Goal: Task Accomplishment & Management: Complete application form

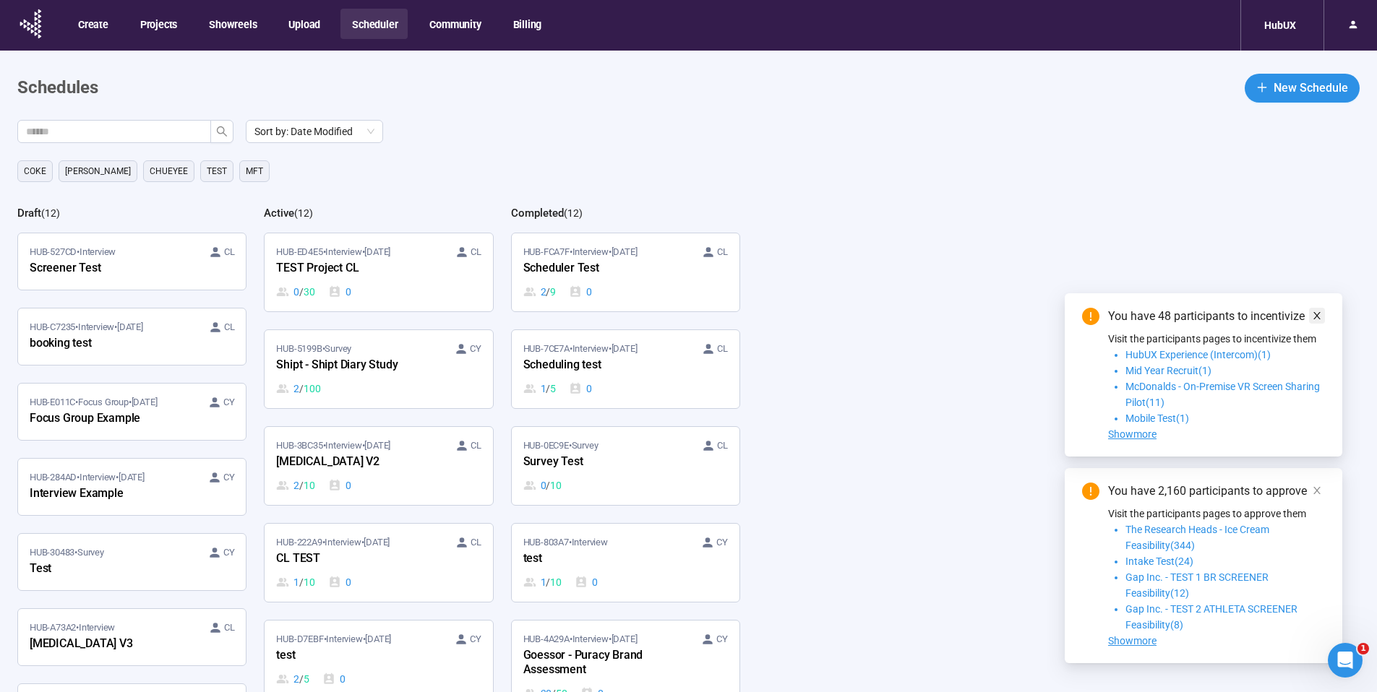
click at [1322, 315] on link at bounding box center [1317, 316] width 16 height 16
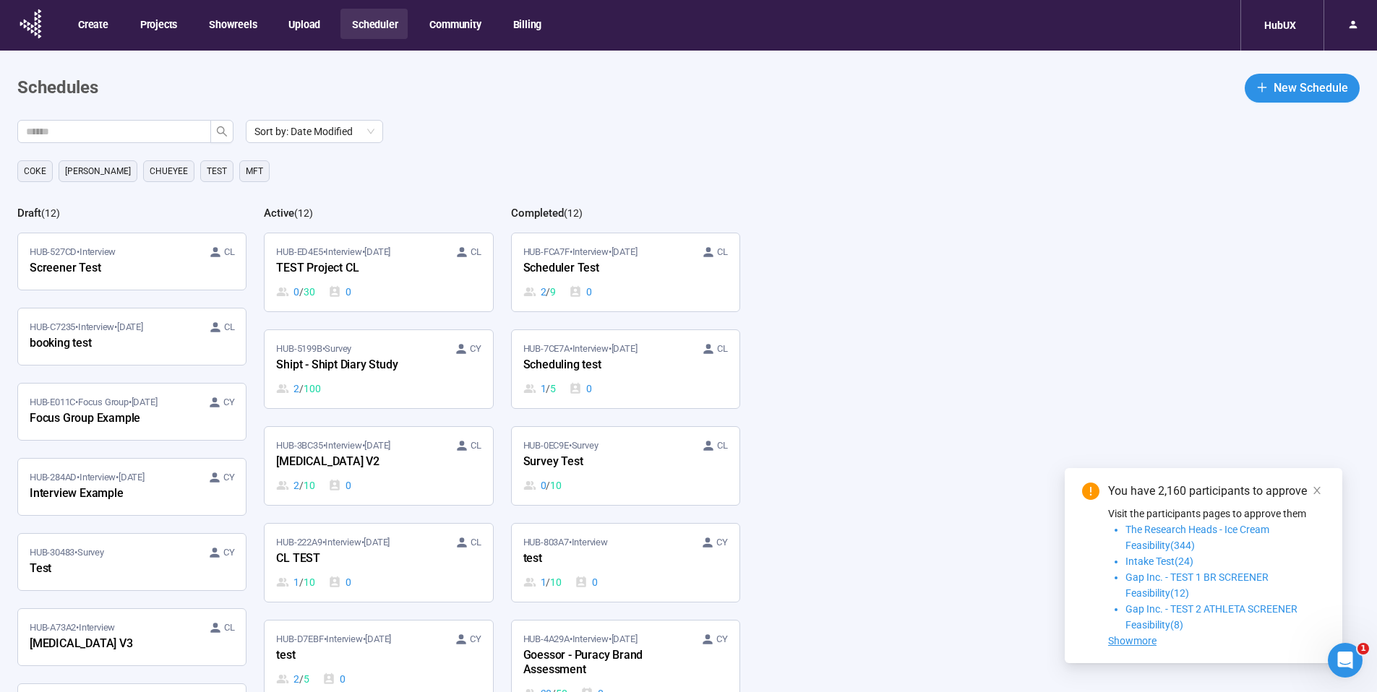
click at [1316, 486] on icon "close" at bounding box center [1317, 491] width 10 height 10
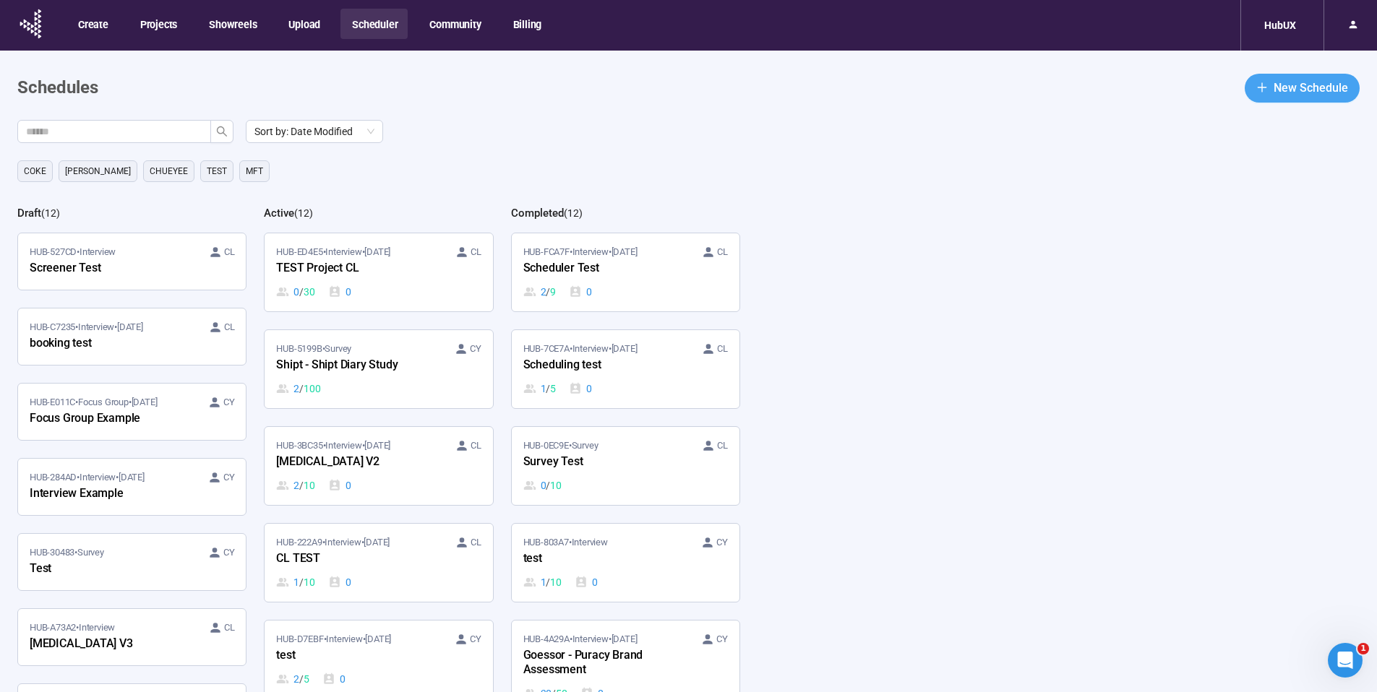
click at [1295, 82] on span "New Schedule" at bounding box center [1311, 88] width 74 height 18
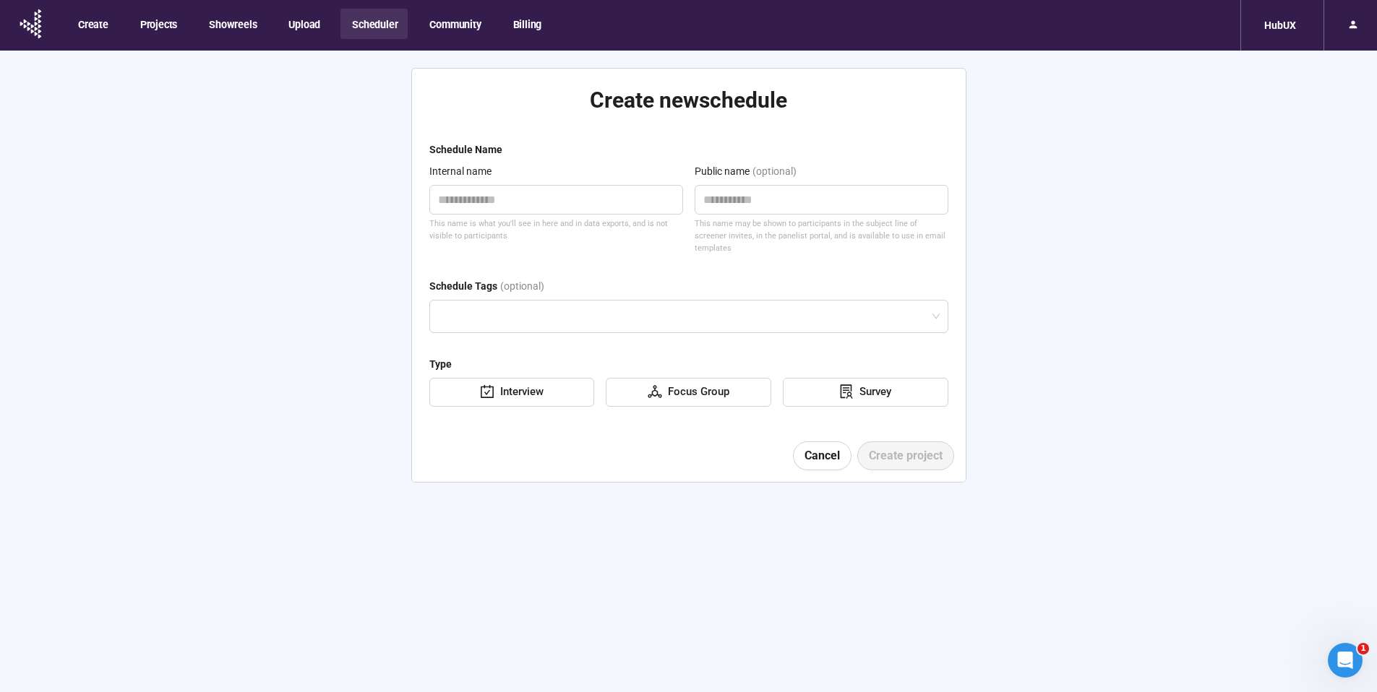
click at [848, 442] on button "Cancel" at bounding box center [822, 456] width 59 height 29
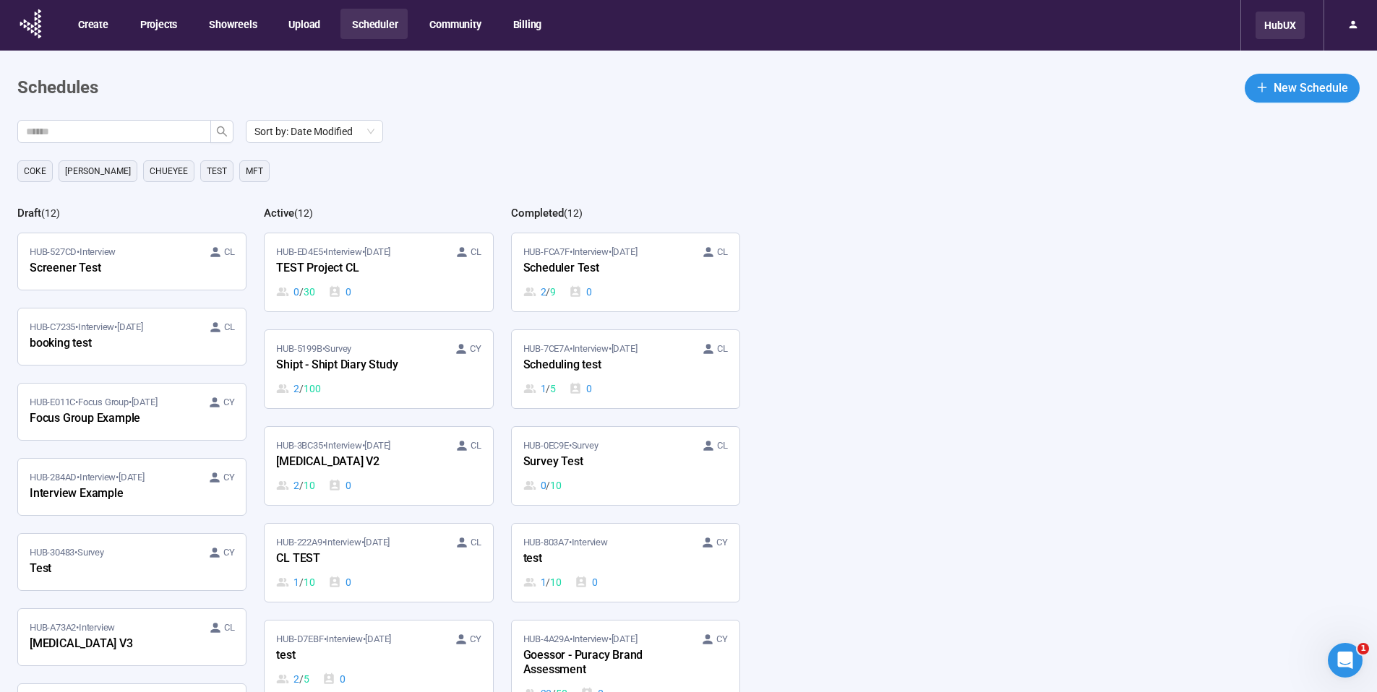
click at [1271, 25] on div "HubUX" at bounding box center [1280, 25] width 49 height 27
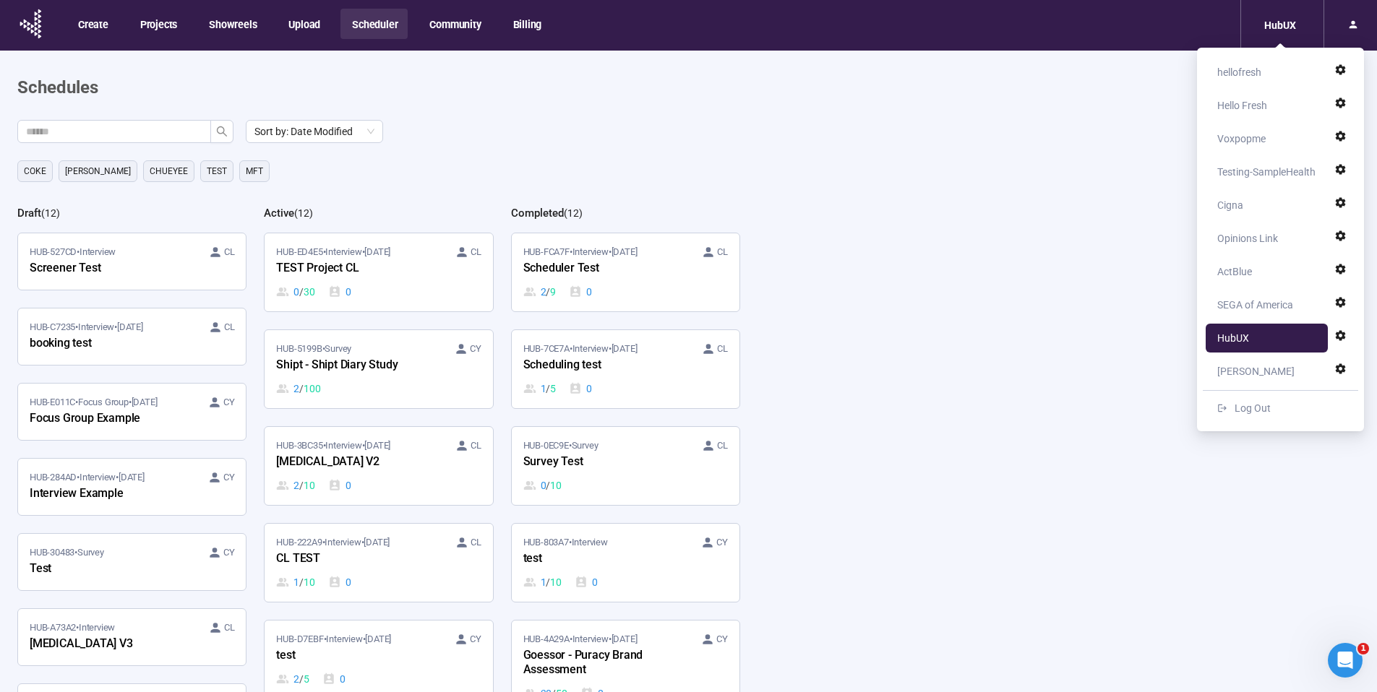
click at [1111, 322] on div "Sort by: Date Modified [PERSON_NAME] [PERSON_NAME] TEst MFT Draft ( 12 ) HUB-52…" at bounding box center [697, 439] width 1360 height 638
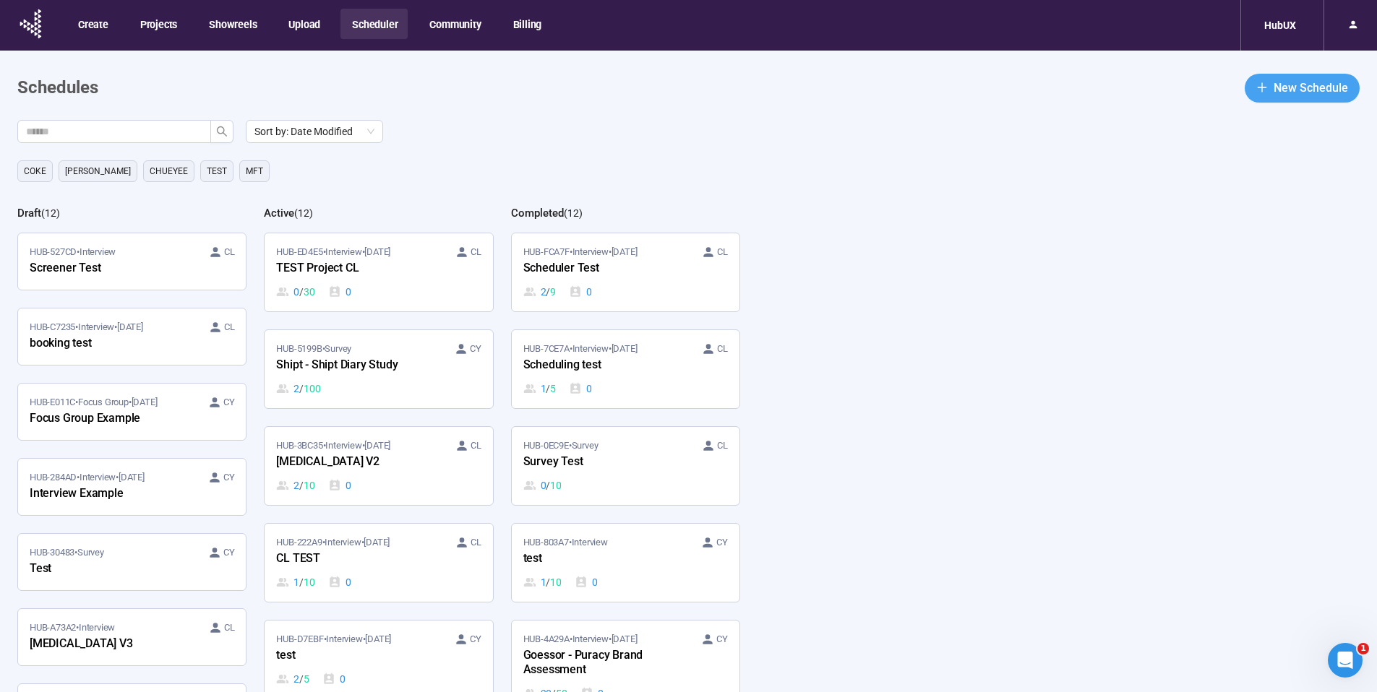
click at [1313, 91] on span "New Schedule" at bounding box center [1311, 88] width 74 height 18
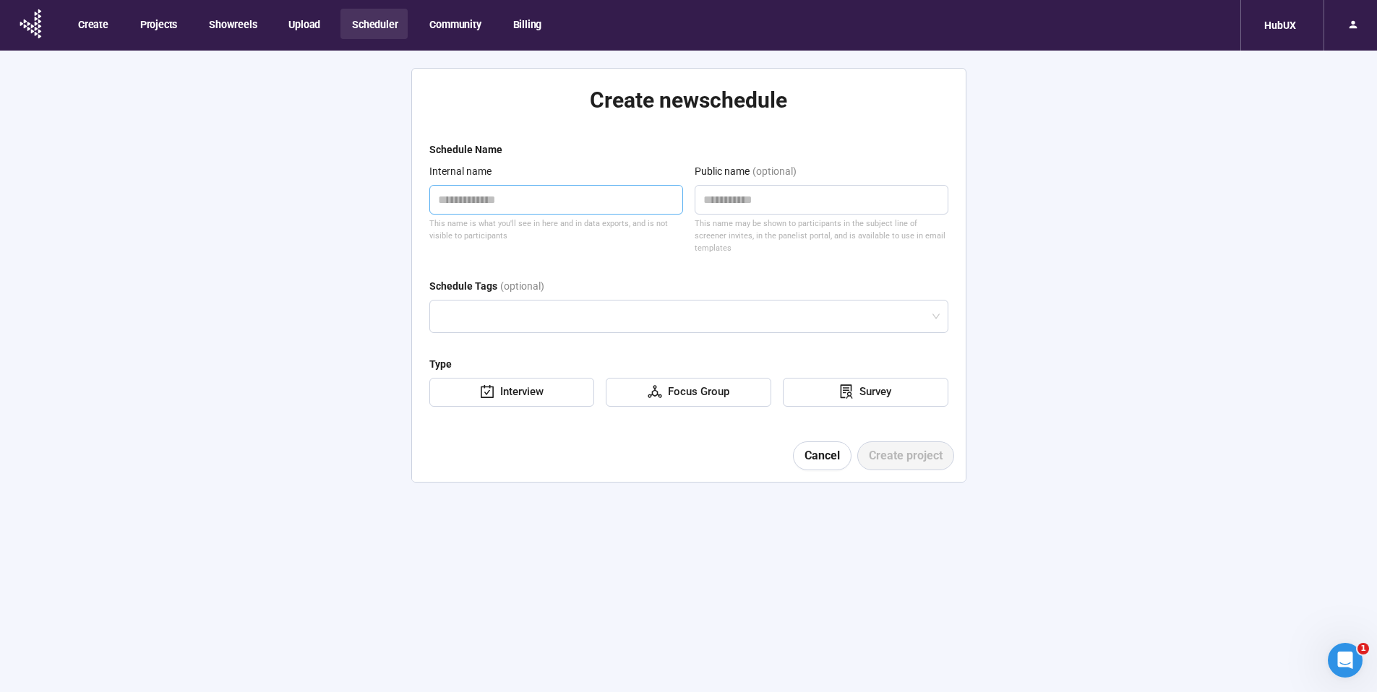
click at [561, 205] on textarea at bounding box center [556, 200] width 254 height 30
type textarea "*"
type textarea "**"
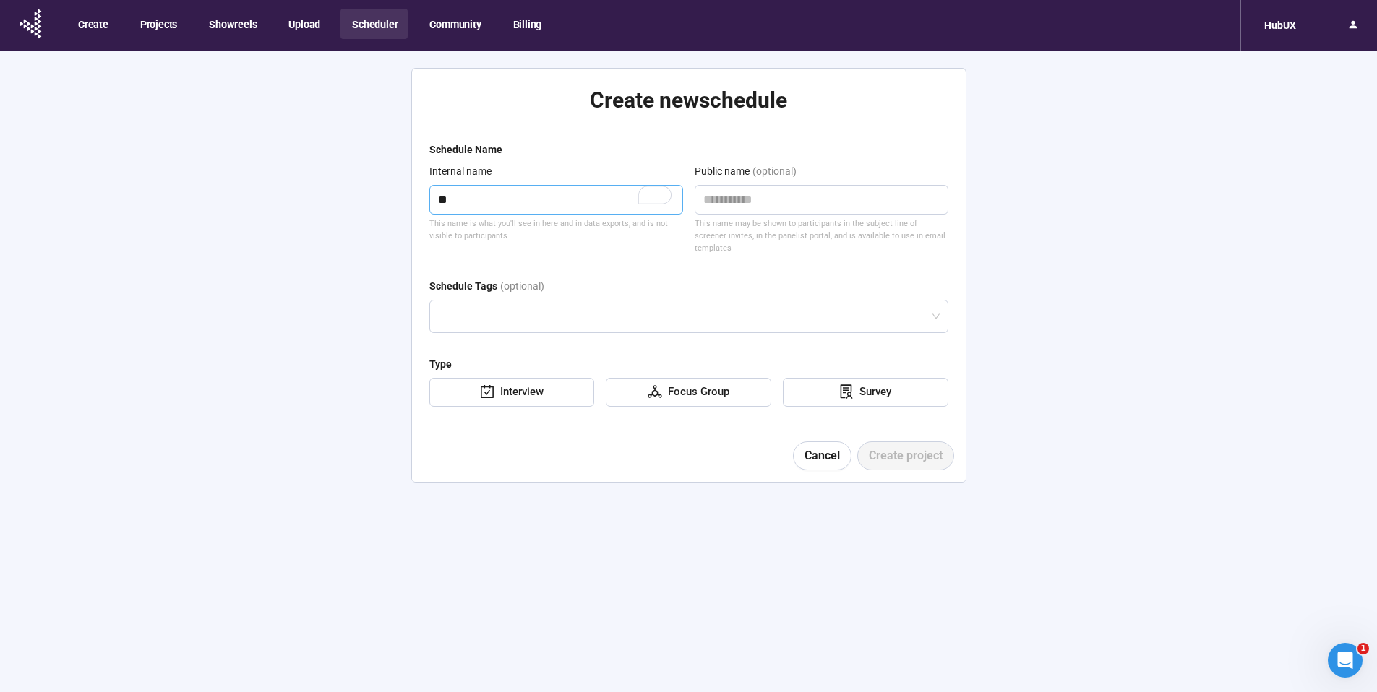
type textarea "***"
type textarea "****"
click at [802, 196] on textarea at bounding box center [822, 200] width 254 height 30
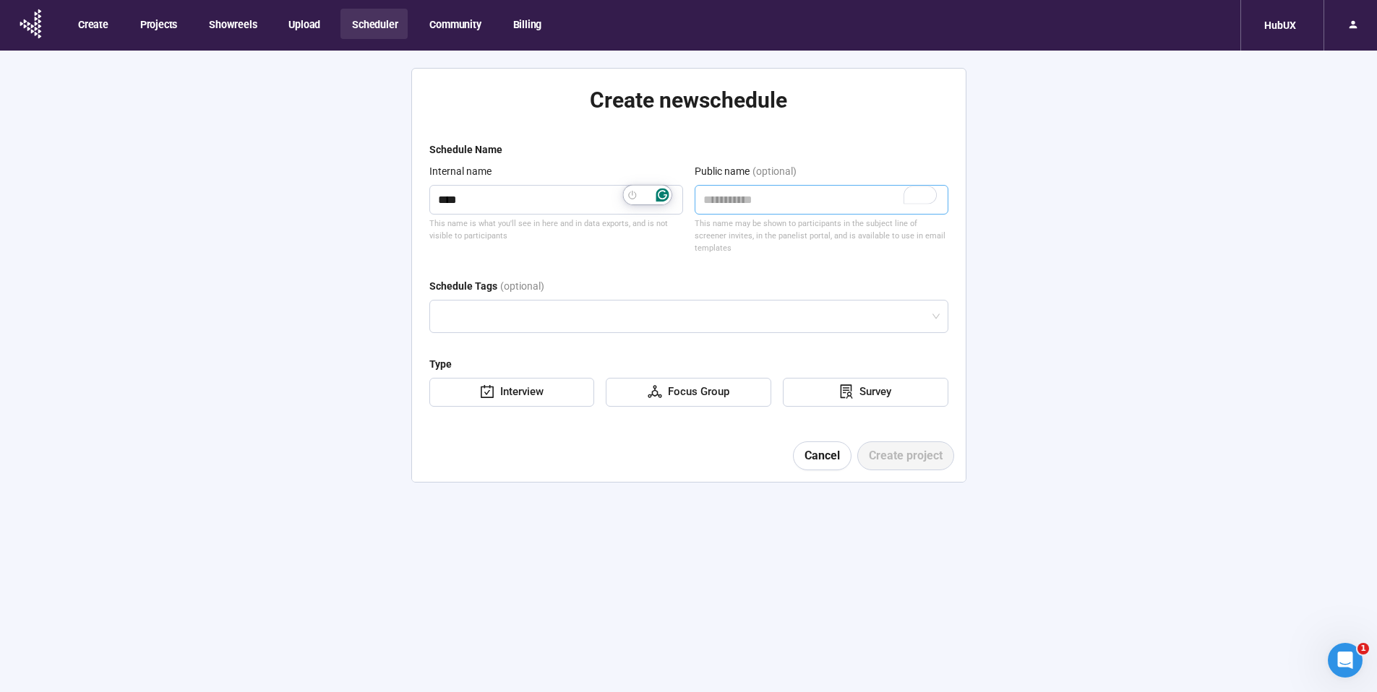
type textarea "*"
type textarea "**"
type textarea "***"
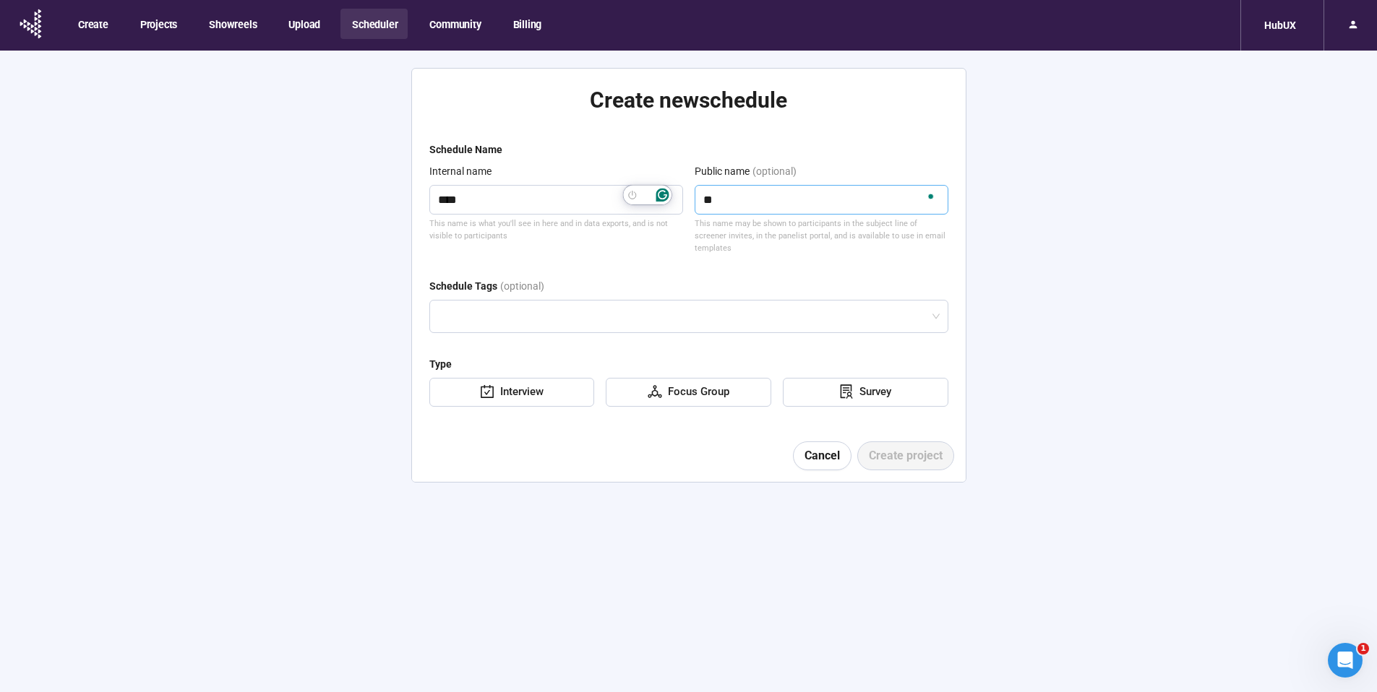
type textarea "***"
type textarea "****"
type textarea "***"
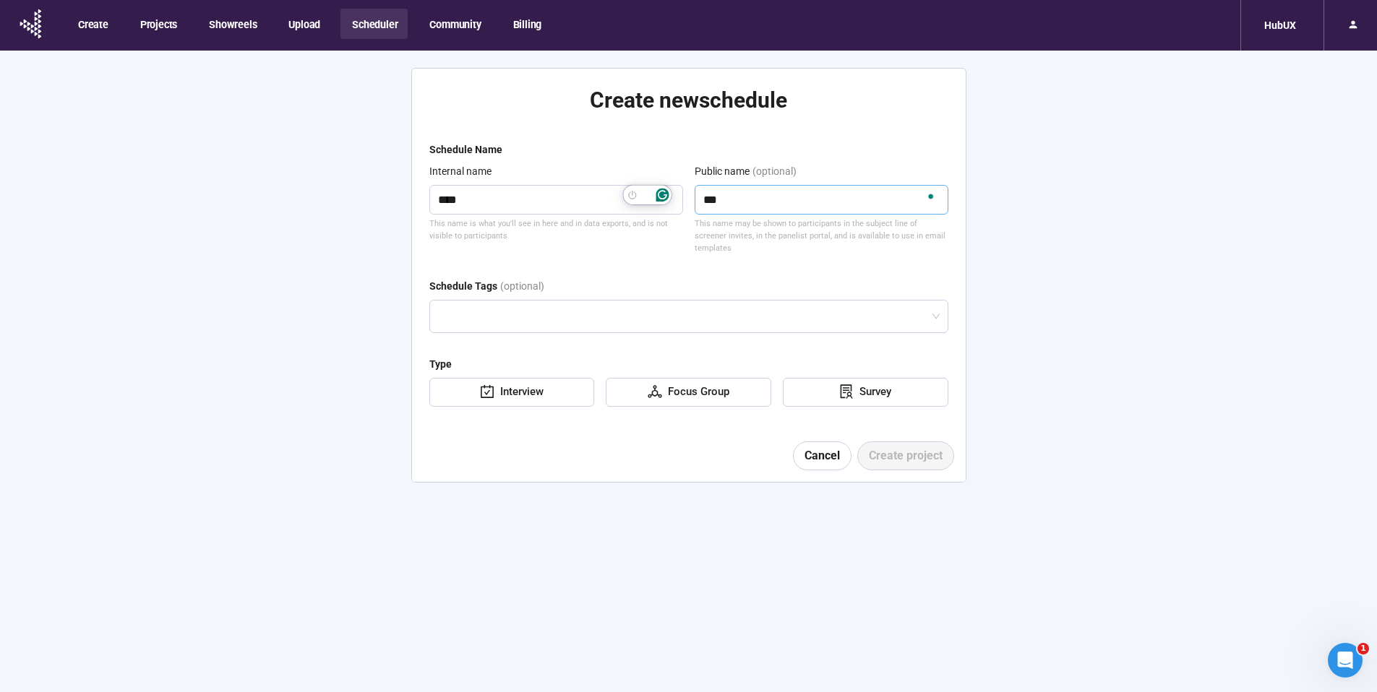
type textarea "**"
type textarea "*"
type textarea "**"
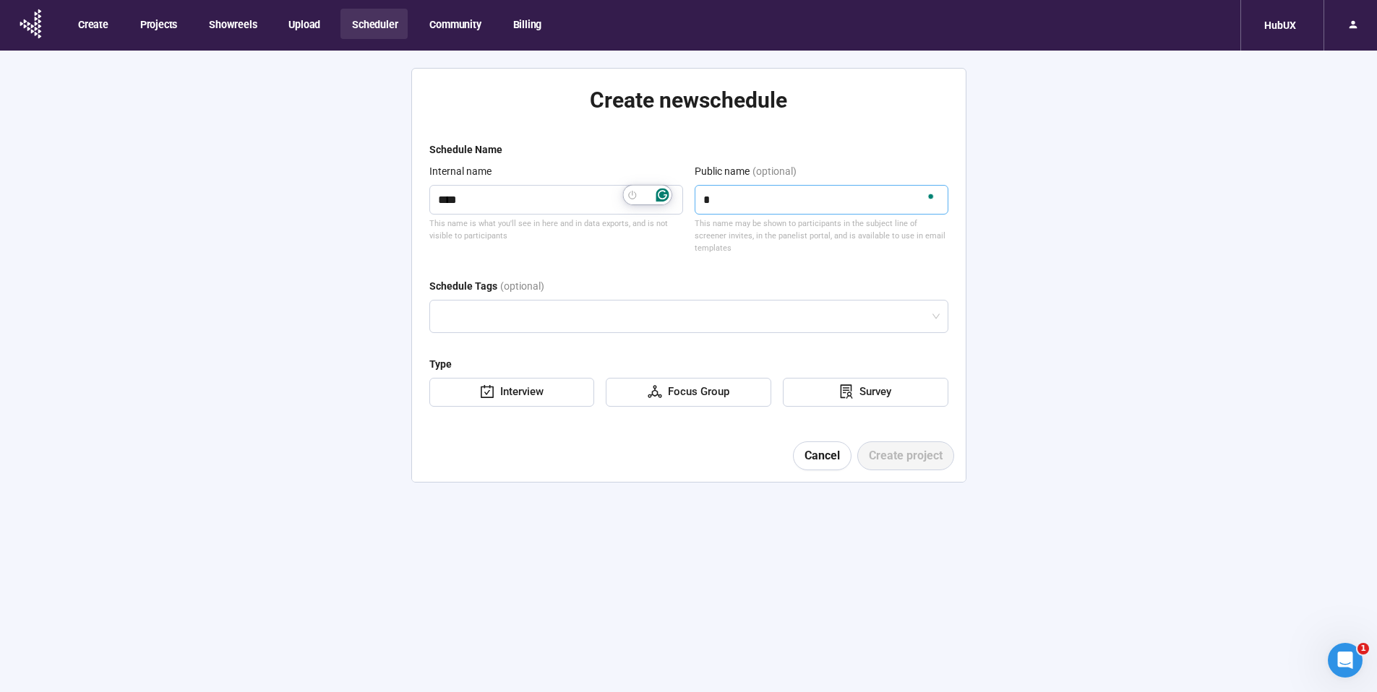
type textarea "**"
type textarea "***"
type textarea "**"
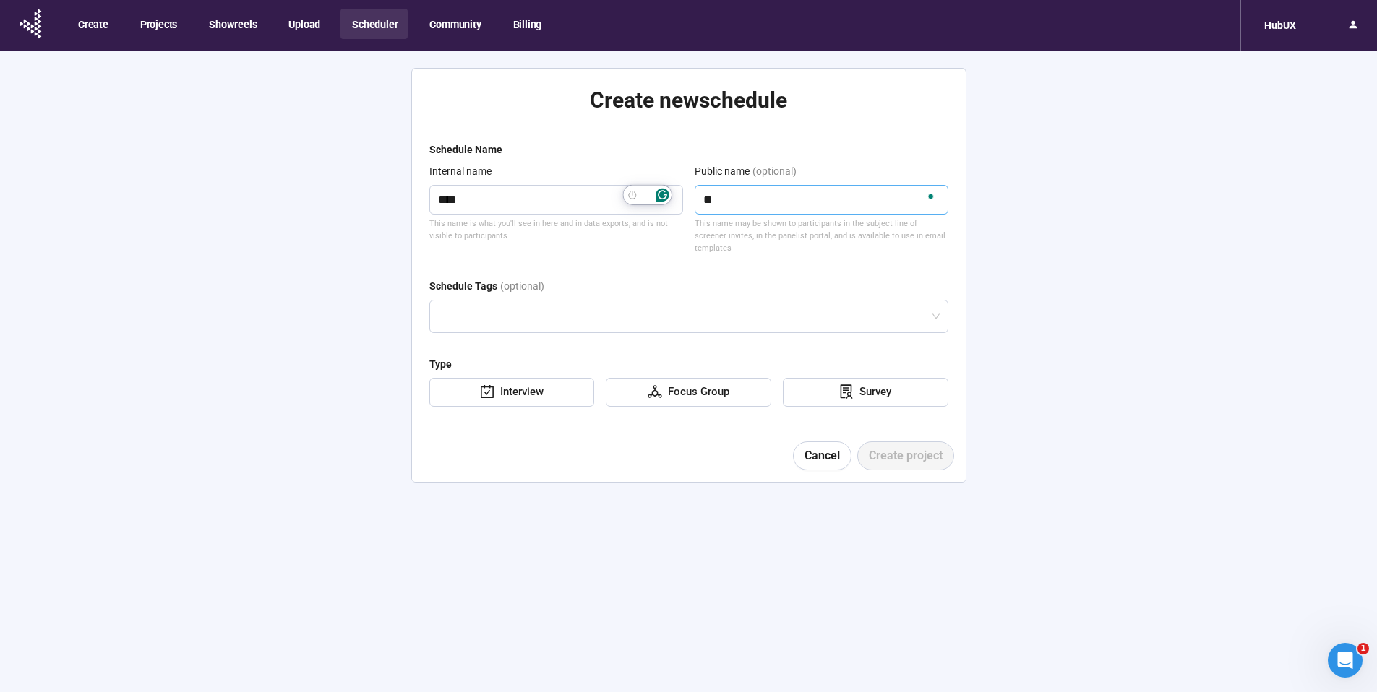
type textarea "*"
type textarea "**"
type textarea "***"
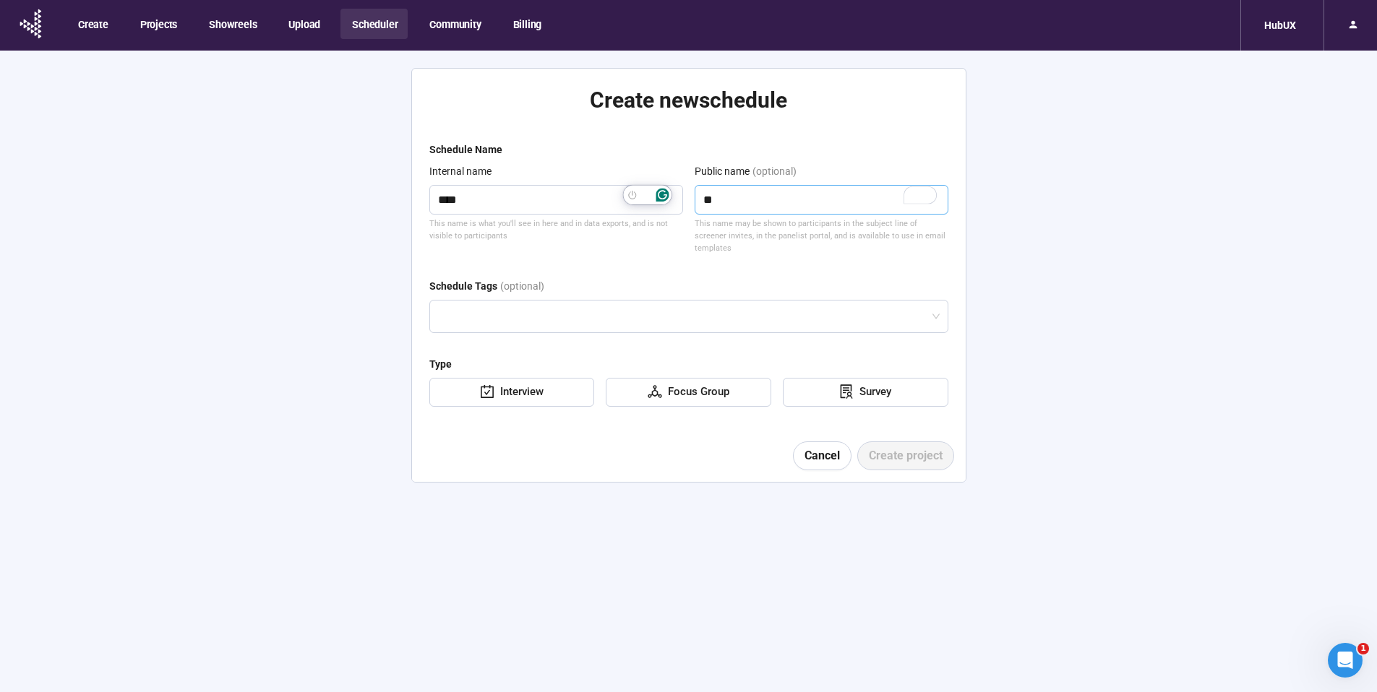
type textarea "***"
type textarea "****"
type textarea "*****"
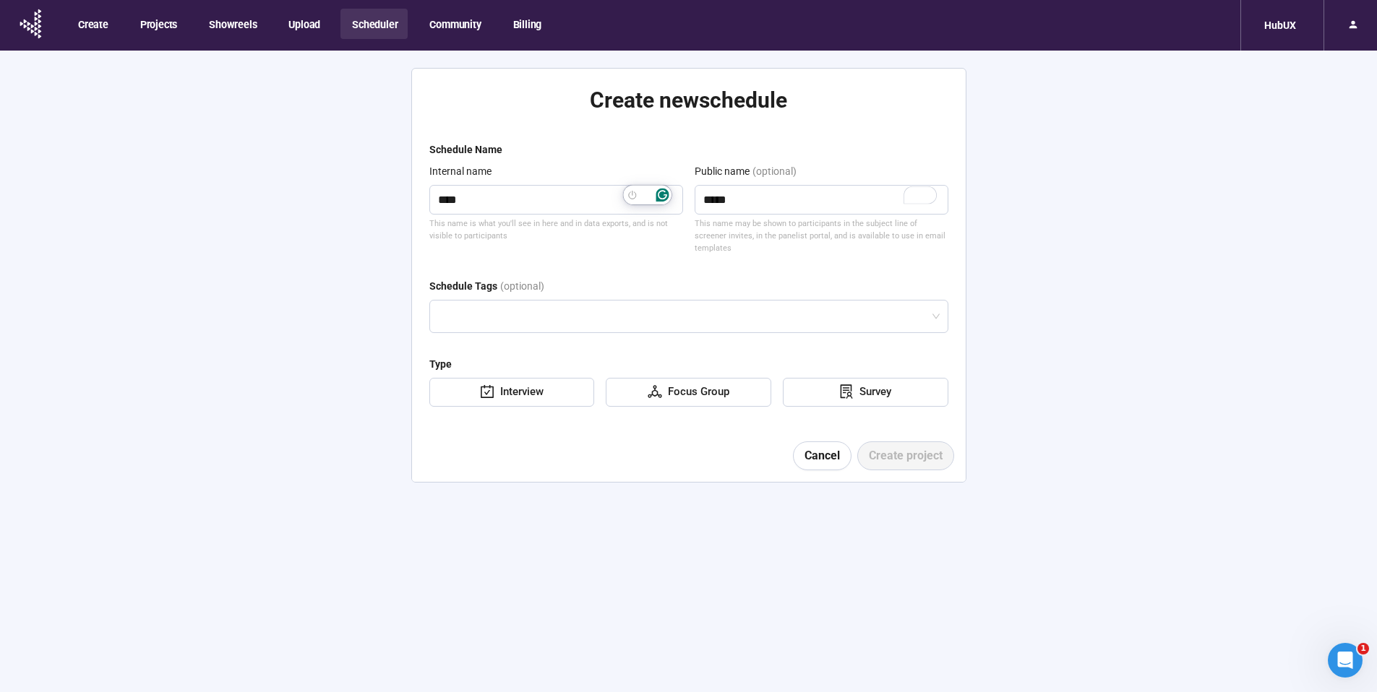
click at [729, 278] on div "Schedule Tags (optional)" at bounding box center [688, 289] width 519 height 22
click at [687, 384] on div "Focus Group" at bounding box center [695, 392] width 67 height 17
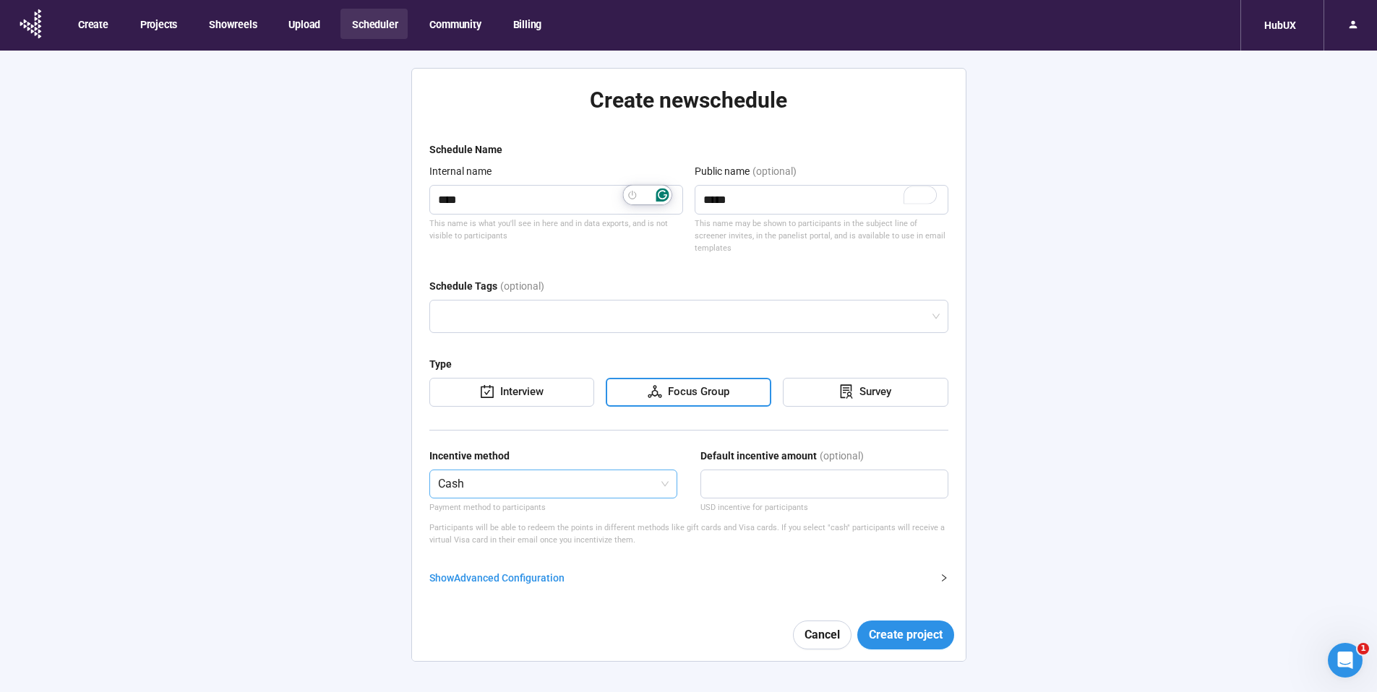
click at [520, 474] on span "Cash" at bounding box center [553, 484] width 231 height 27
click at [479, 504] on div "Cash" at bounding box center [553, 503] width 225 height 16
click at [734, 479] on input "number" at bounding box center [824, 484] width 246 height 27
type input "*****"
click at [734, 554] on form "Schedule Name Internal name **** This name is what you'll see in here and in da…" at bounding box center [688, 402] width 519 height 520
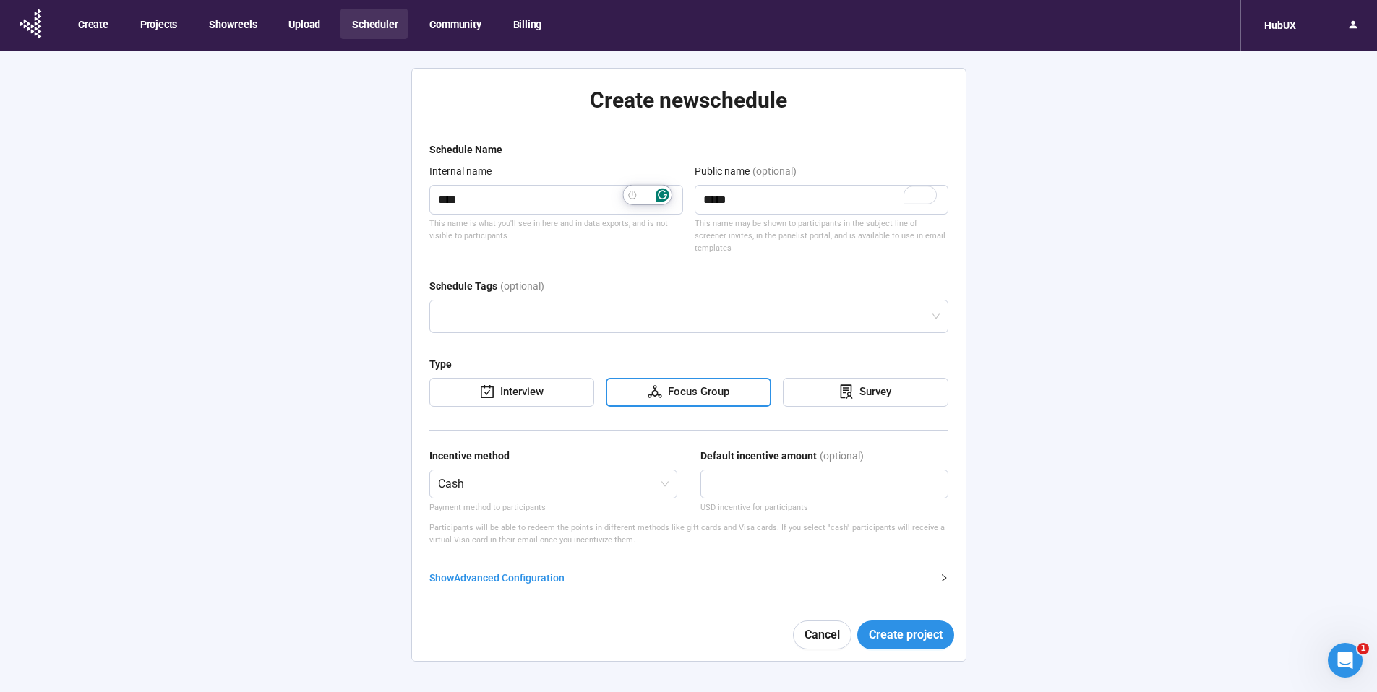
click at [476, 570] on div "Show Advanced Configuration" at bounding box center [680, 578] width 502 height 16
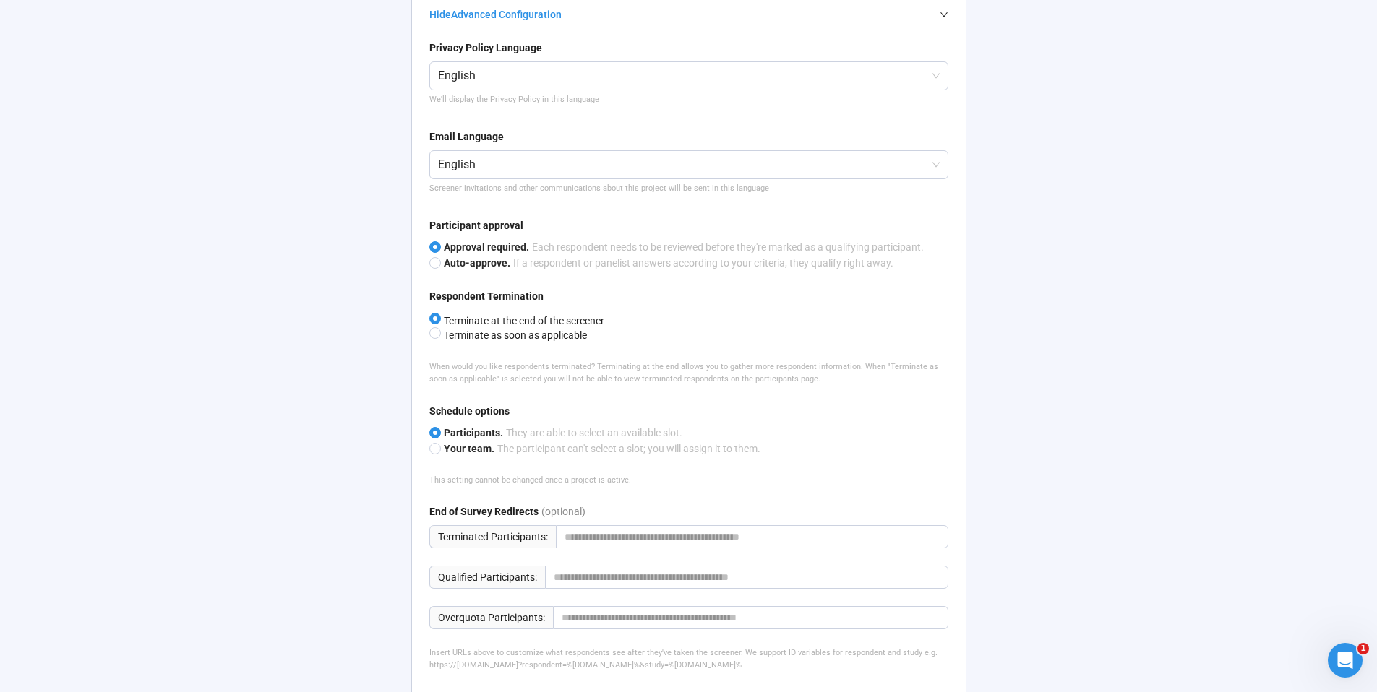
scroll to position [600, 0]
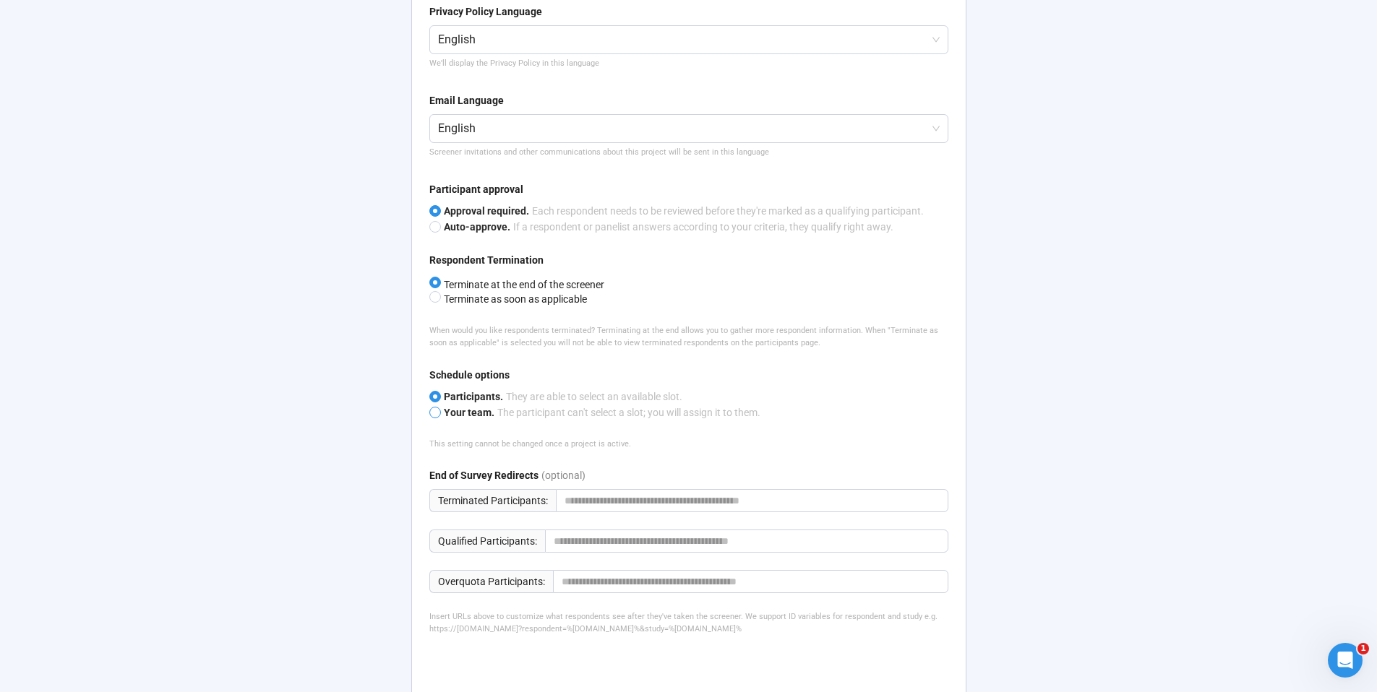
click at [466, 407] on span "Your team." at bounding box center [469, 413] width 51 height 12
click at [476, 391] on span "Participants." at bounding box center [473, 397] width 59 height 12
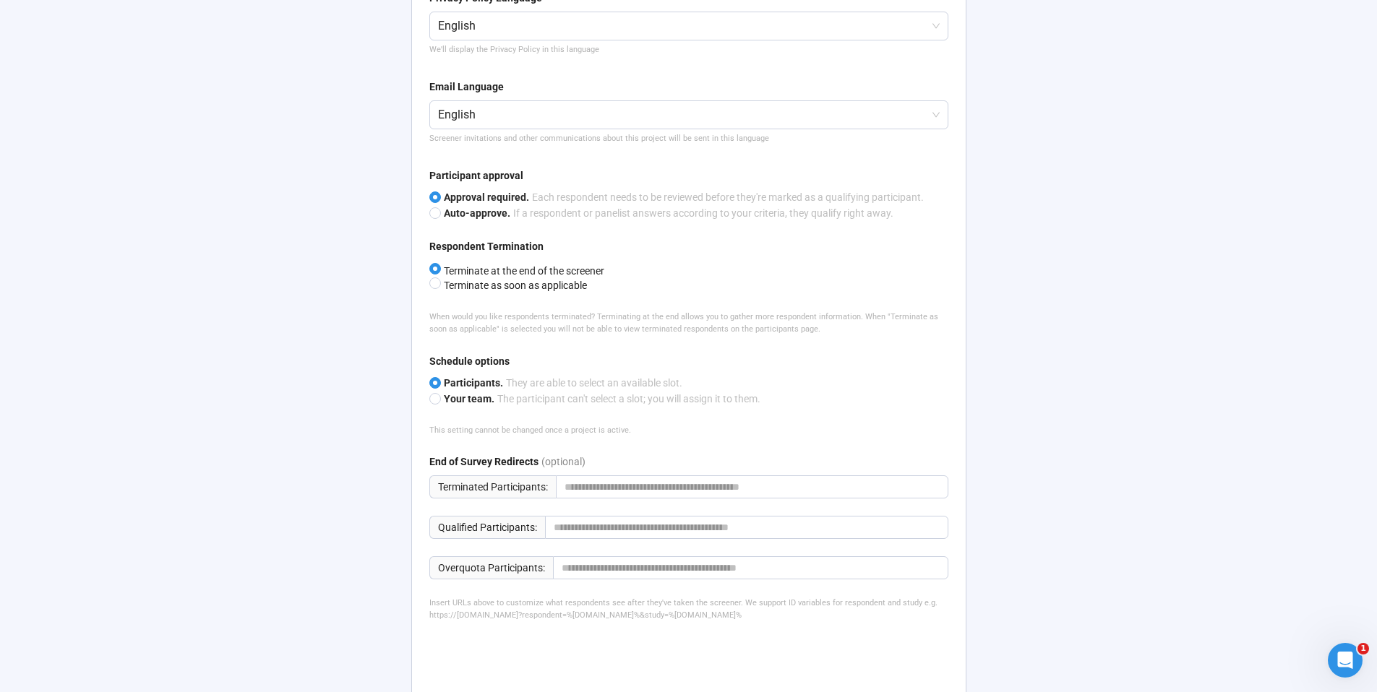
scroll to position [664, 0]
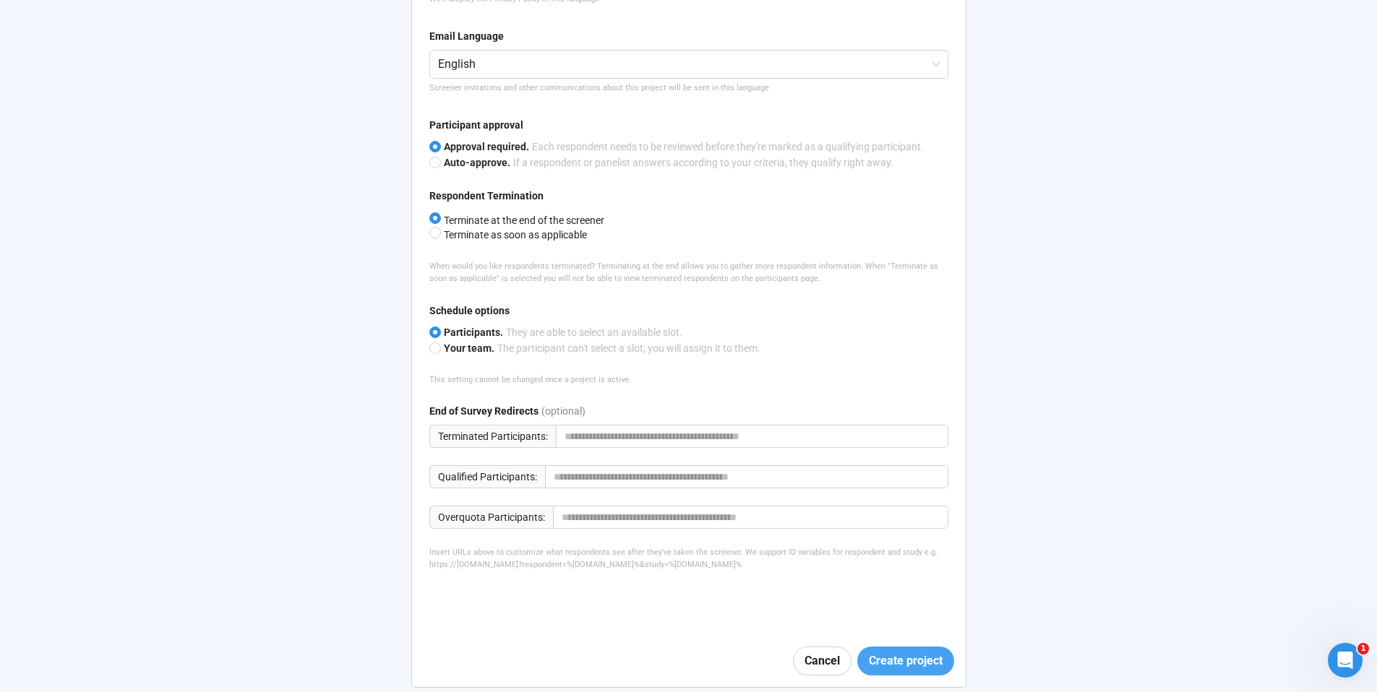
click at [924, 652] on span "Create project" at bounding box center [906, 661] width 74 height 18
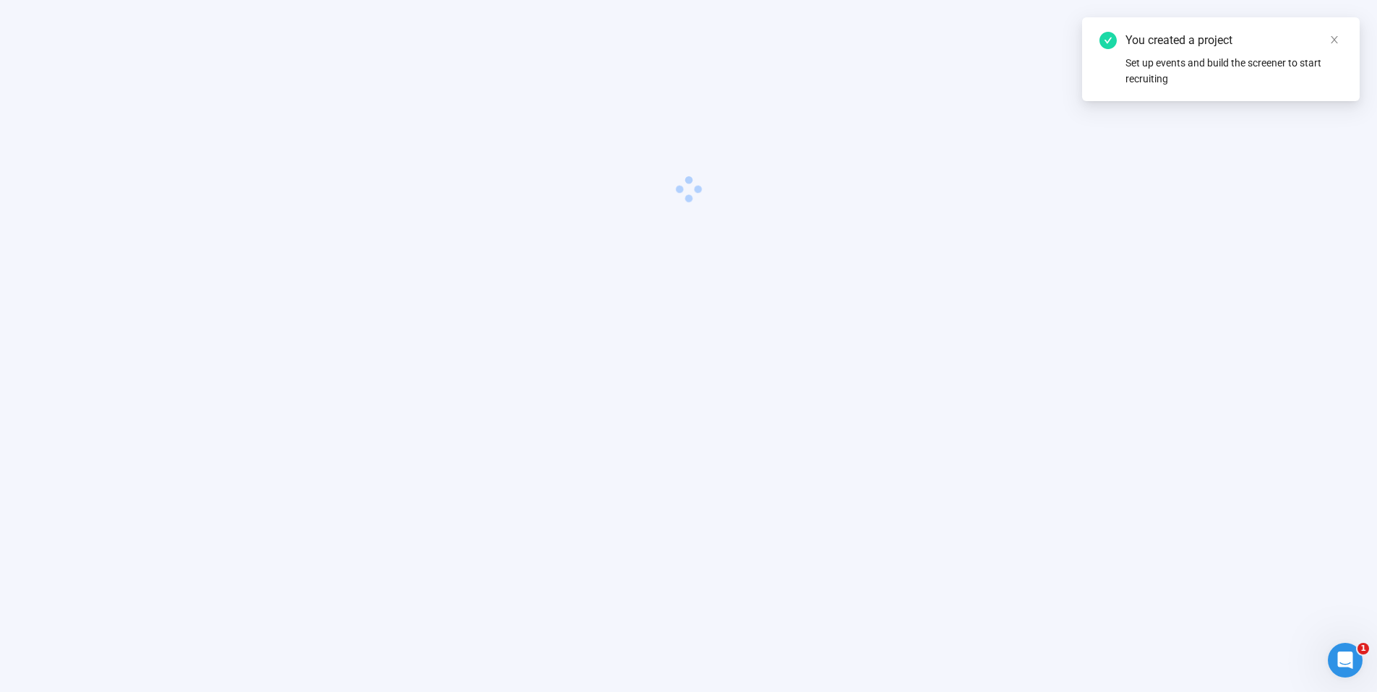
scroll to position [51, 0]
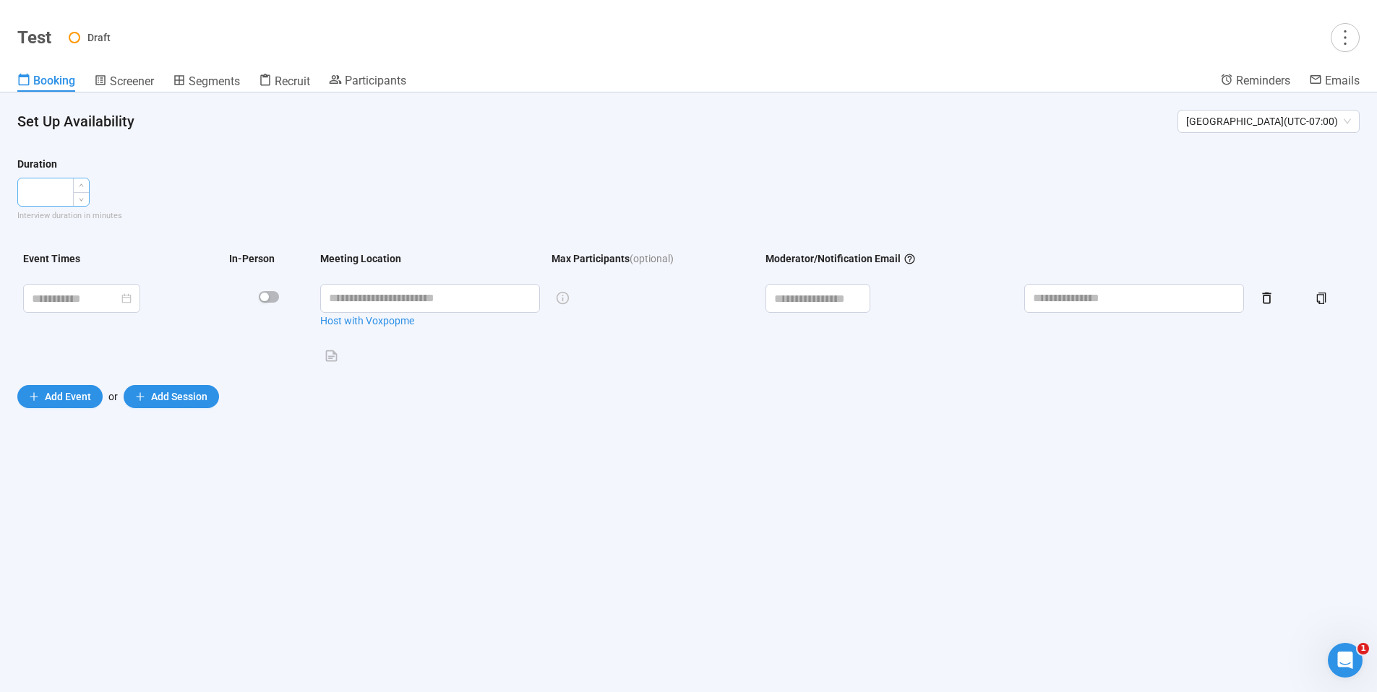
click at [44, 190] on input "number" at bounding box center [53, 192] width 71 height 27
type input "**"
click at [186, 208] on div "Duration ** Interview duration in minutes" at bounding box center [688, 189] width 1342 height 66
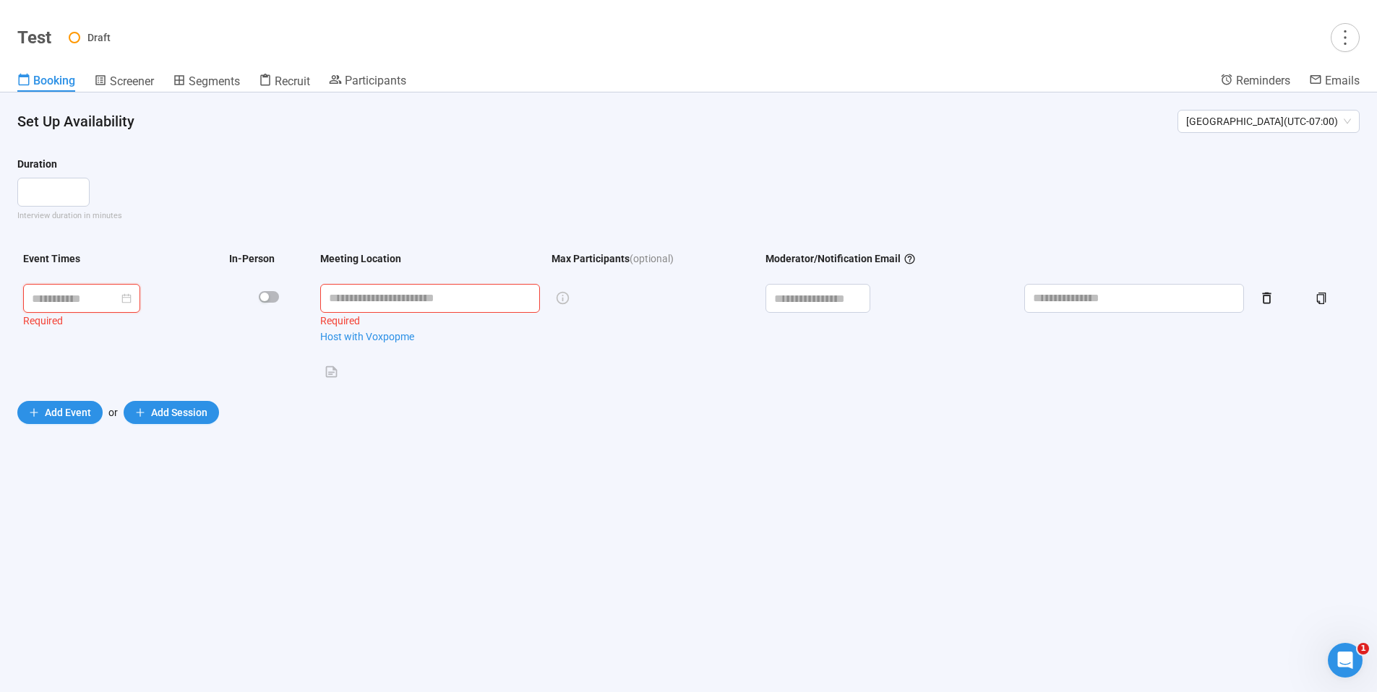
click at [84, 295] on input at bounding box center [75, 299] width 87 height 18
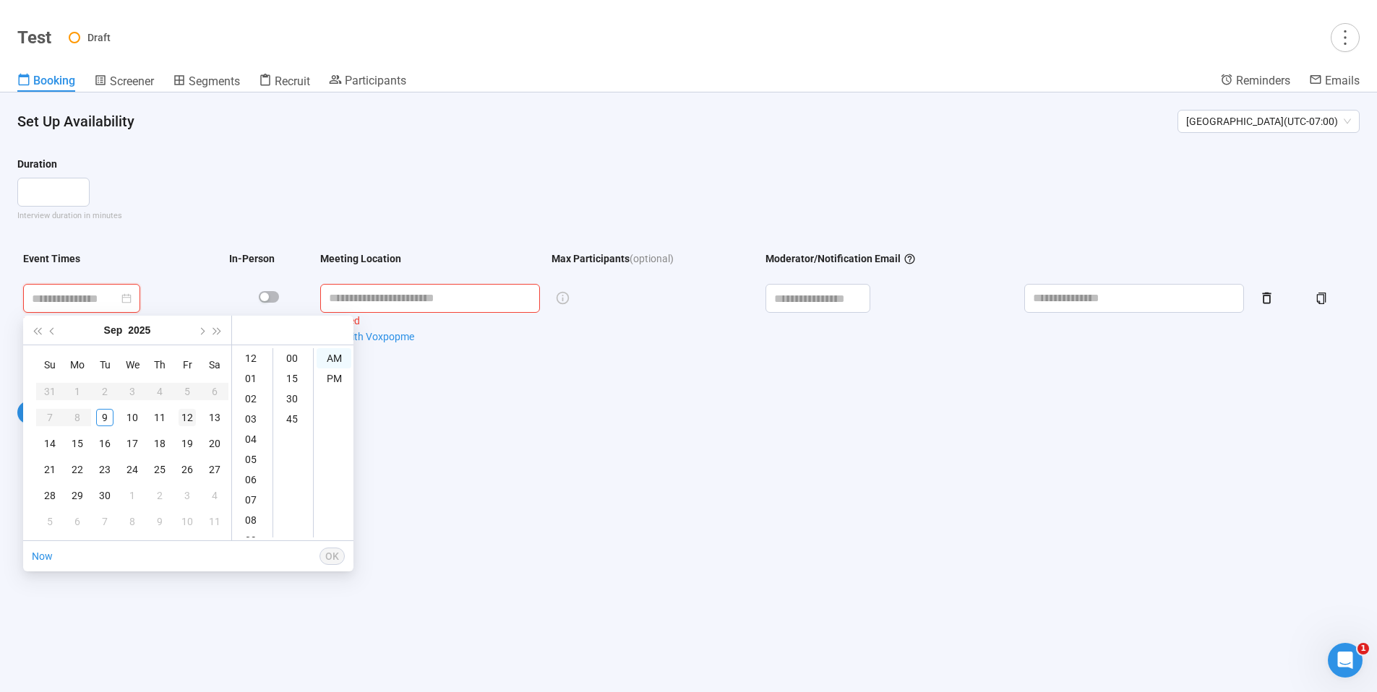
click at [188, 419] on div "12" at bounding box center [187, 417] width 17 height 17
click at [251, 528] on div "11" at bounding box center [252, 528] width 35 height 20
click at [293, 359] on div "00" at bounding box center [293, 358] width 35 height 20
type input "**********"
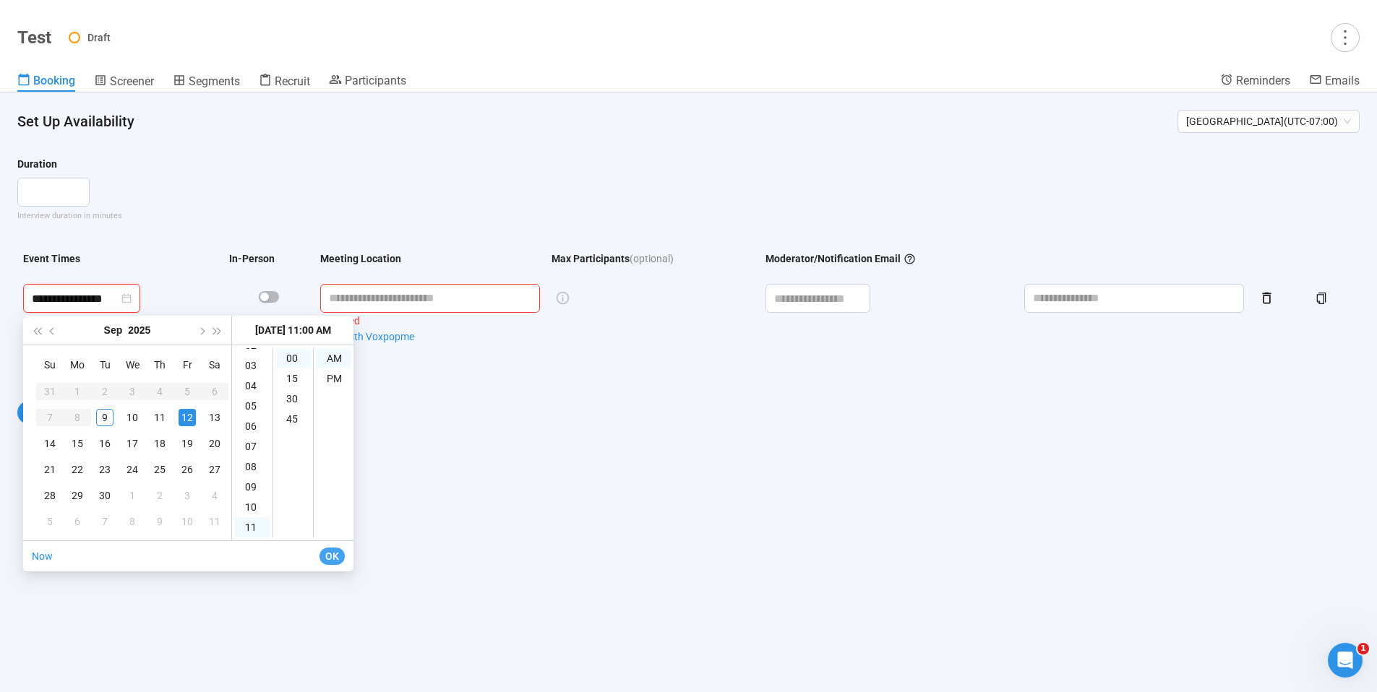
click at [338, 556] on span "OK" at bounding box center [332, 557] width 14 height 16
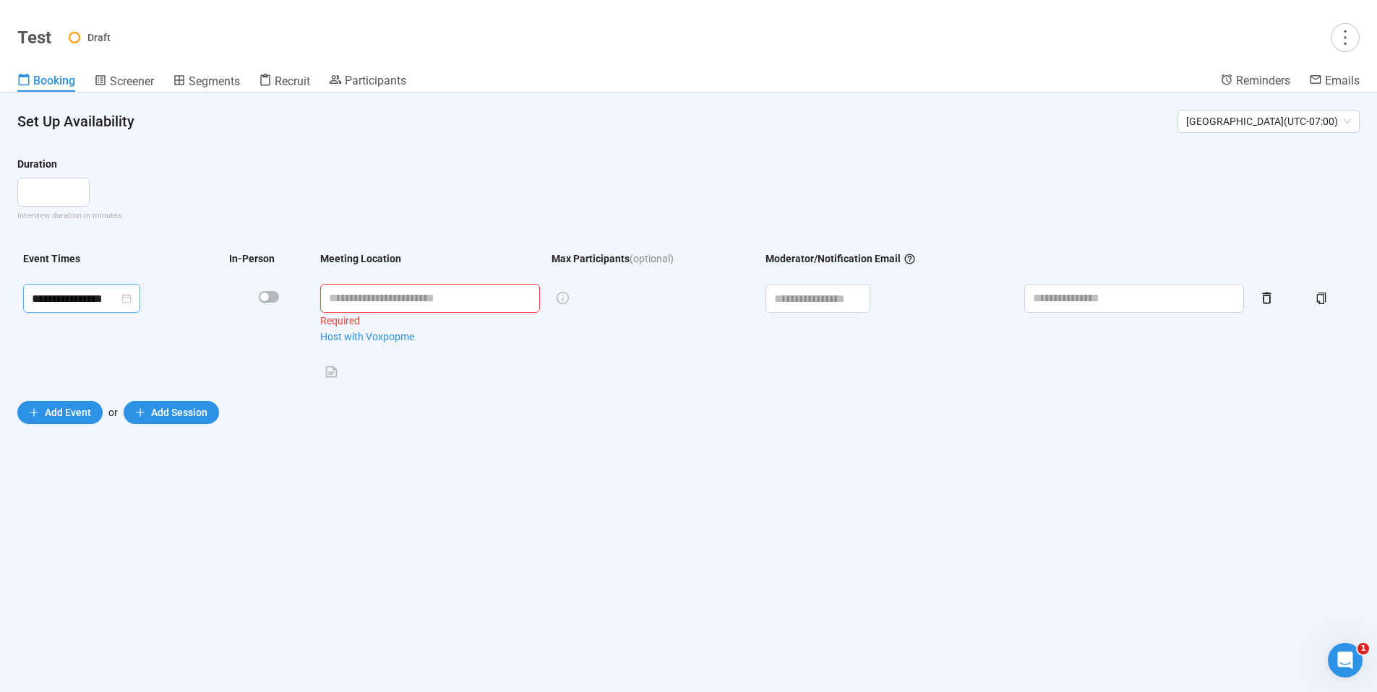
drag, startPoint x: 411, startPoint y: 435, endPoint x: 416, endPoint y: 413, distance: 22.4
click at [411, 435] on section "**********" at bounding box center [688, 299] width 1377 height 320
click at [384, 301] on input "text" at bounding box center [430, 298] width 220 height 29
type input "**********"
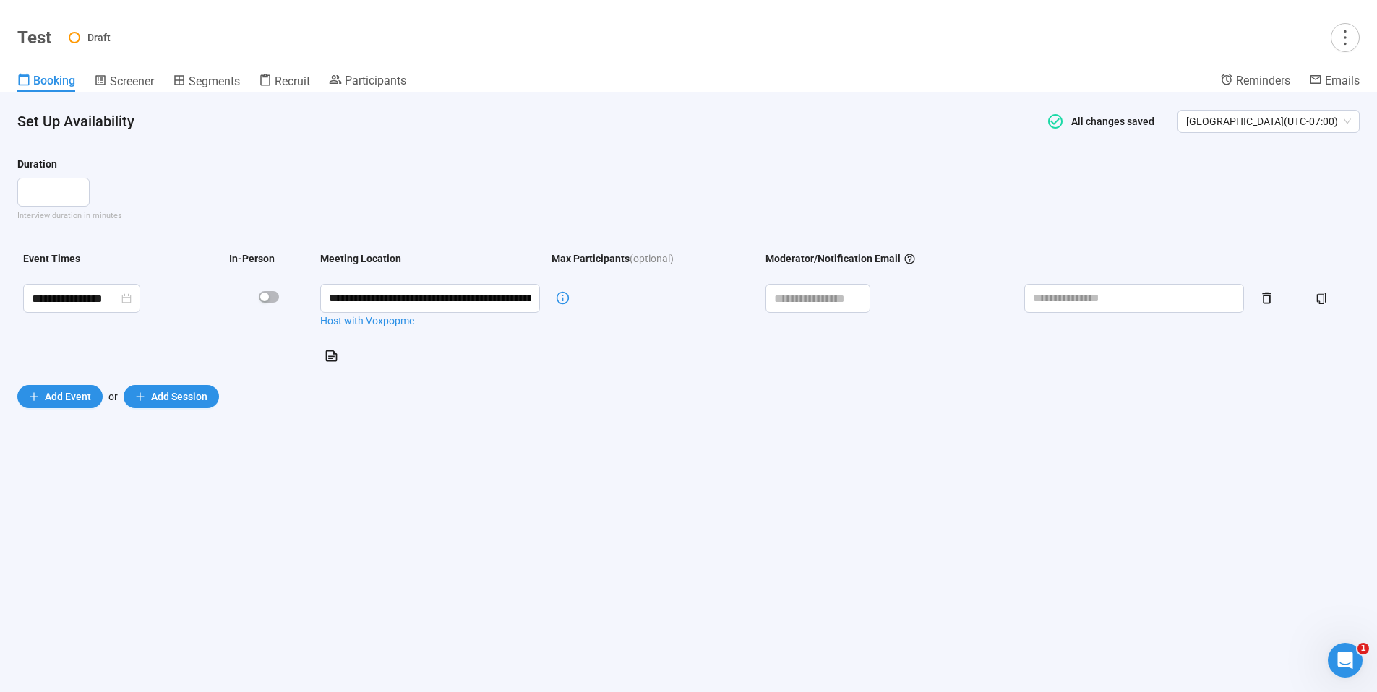
click at [570, 457] on div "**********" at bounding box center [688, 393] width 1377 height 600
click at [1308, 123] on span "[GEOGRAPHIC_DATA] ( UTC-07:00 )" at bounding box center [1268, 122] width 165 height 22
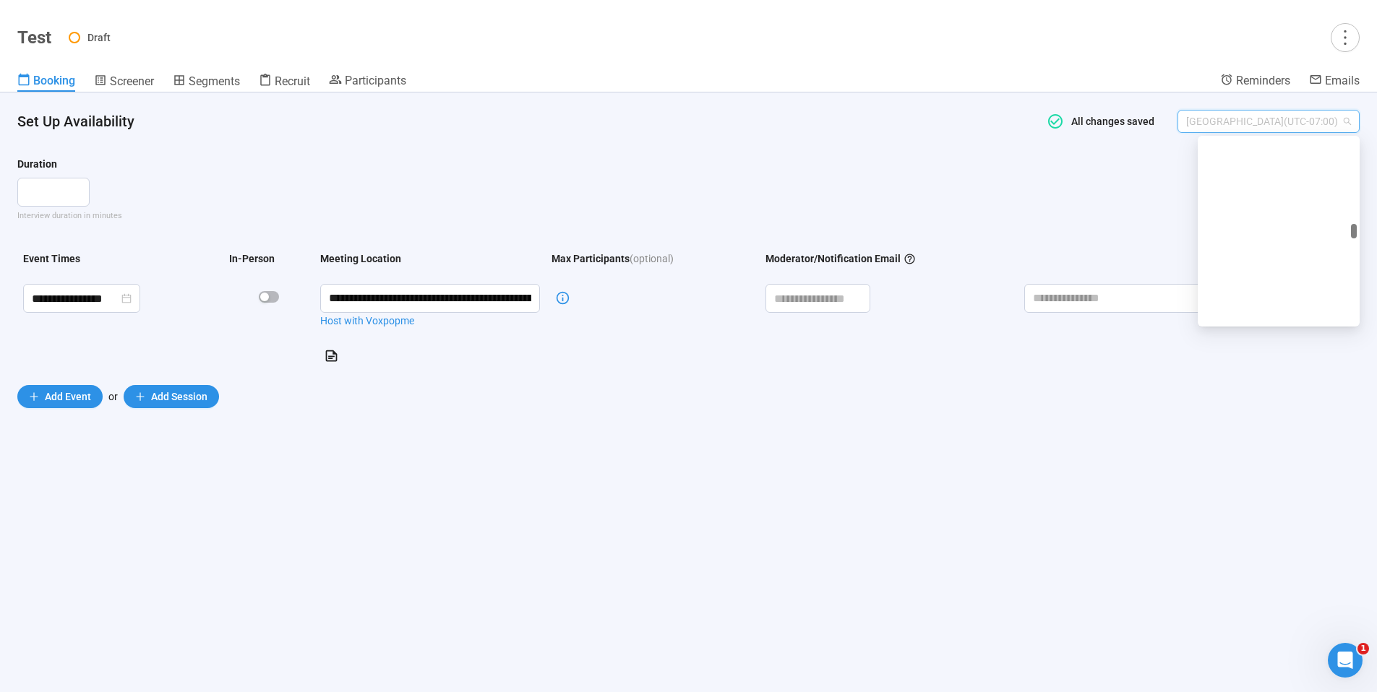
scroll to position [3643, 0]
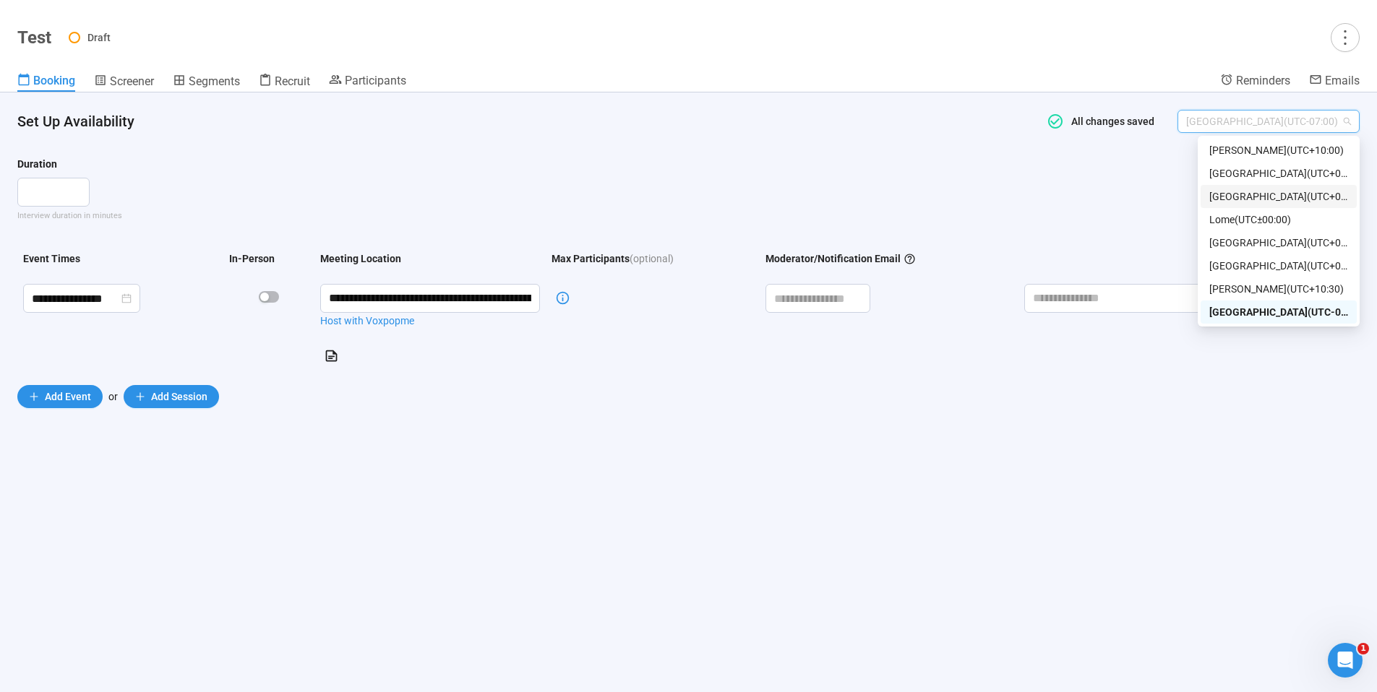
click at [1031, 193] on div "**" at bounding box center [688, 192] width 1342 height 29
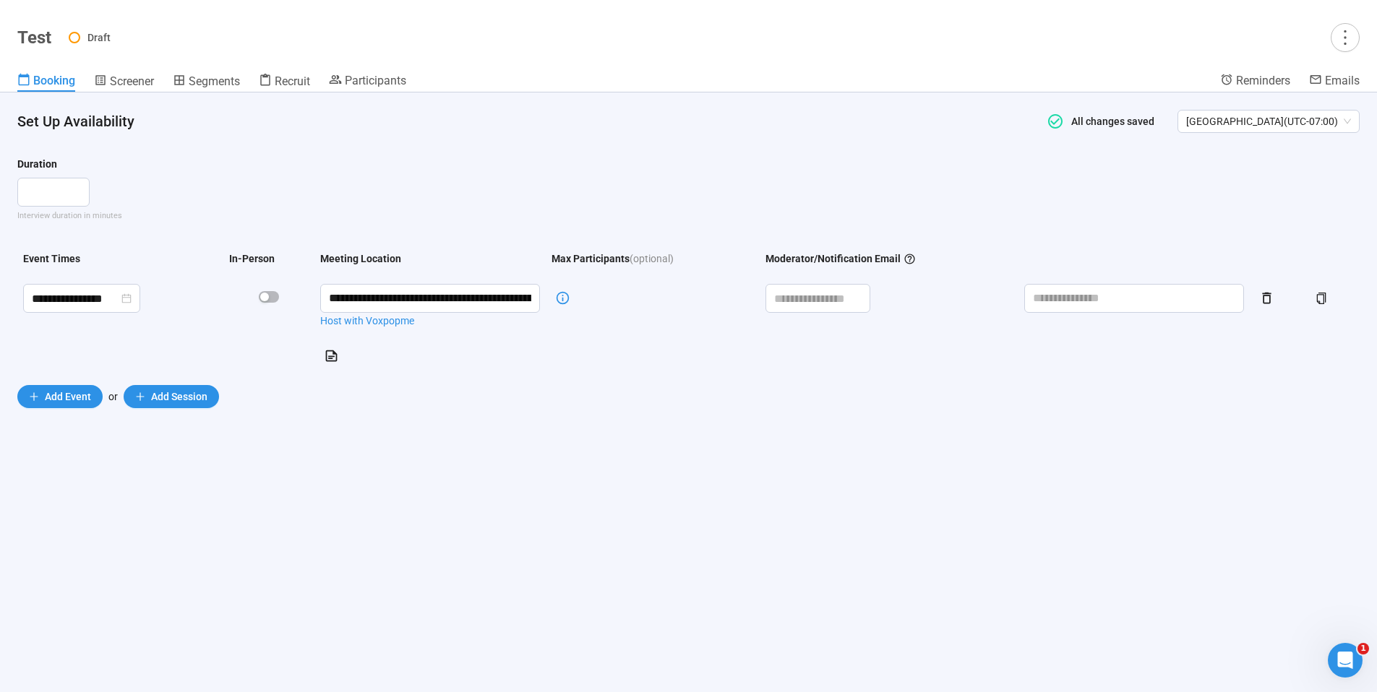
click at [977, 152] on section "**********" at bounding box center [688, 291] width 1377 height 304
drag, startPoint x: 582, startPoint y: 294, endPoint x: 671, endPoint y: 296, distance: 88.9
click at [622, 293] on td at bounding box center [653, 325] width 214 height 95
drag, startPoint x: 643, startPoint y: 297, endPoint x: 582, endPoint y: 298, distance: 60.7
click at [582, 298] on td at bounding box center [653, 325] width 214 height 95
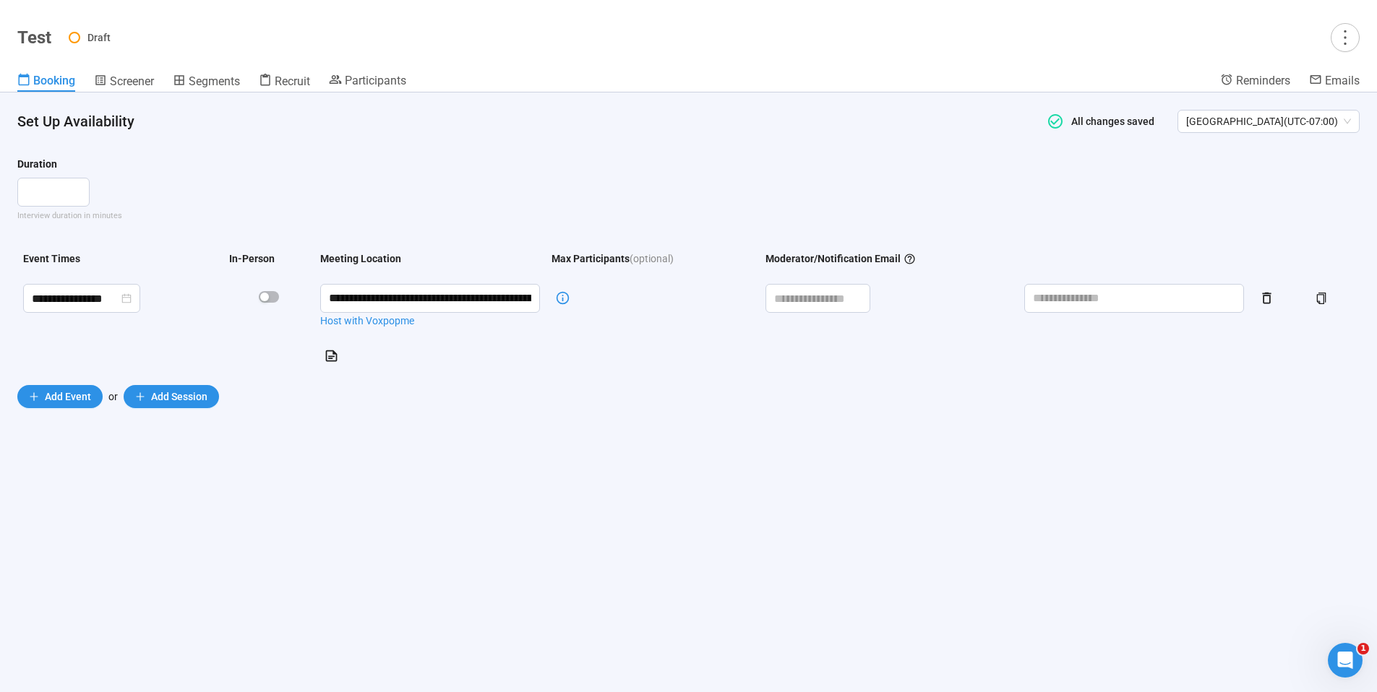
click at [613, 299] on td at bounding box center [653, 325] width 214 height 95
drag, startPoint x: 631, startPoint y: 299, endPoint x: 668, endPoint y: 303, distance: 37.0
click at [683, 306] on td at bounding box center [653, 325] width 214 height 95
click at [801, 296] on input at bounding box center [817, 298] width 103 height 27
click at [864, 374] on form "**********" at bounding box center [688, 282] width 1342 height 252
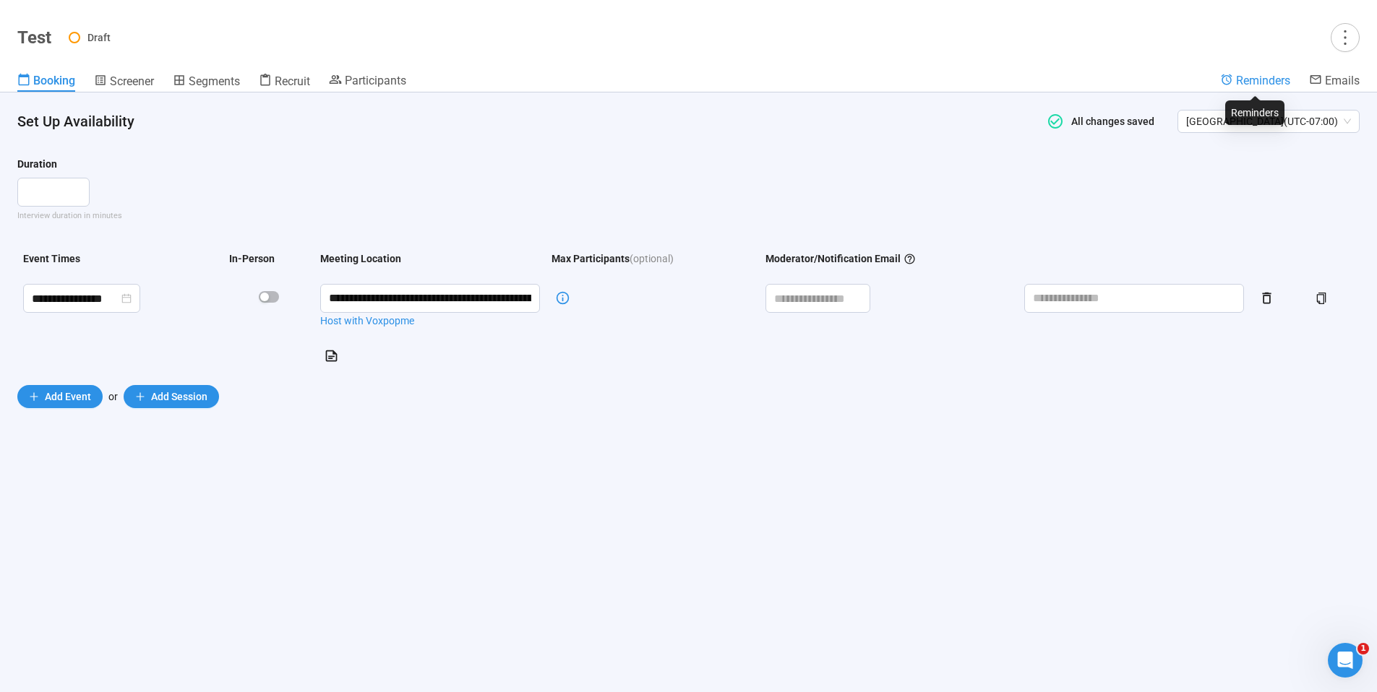
click at [1267, 87] on span "Reminders" at bounding box center [1263, 81] width 54 height 14
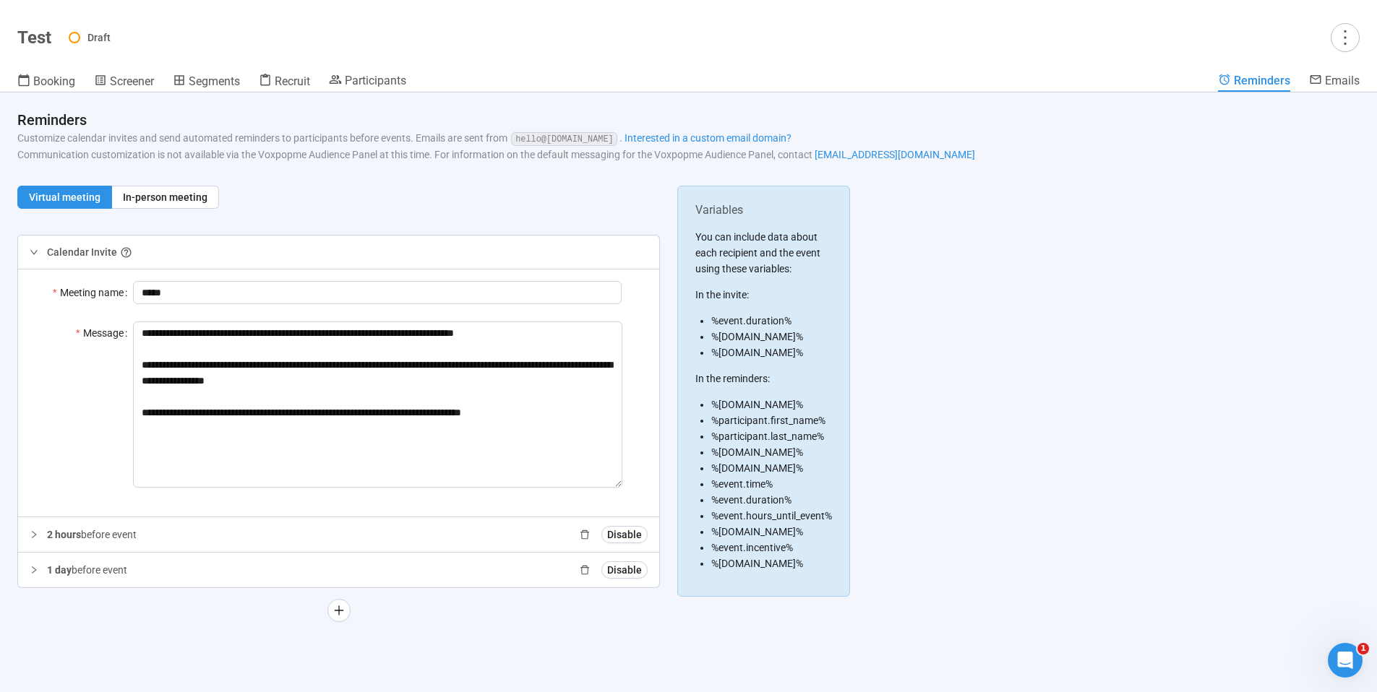
click at [211, 529] on div "2 hours before event Disable" at bounding box center [347, 534] width 601 height 17
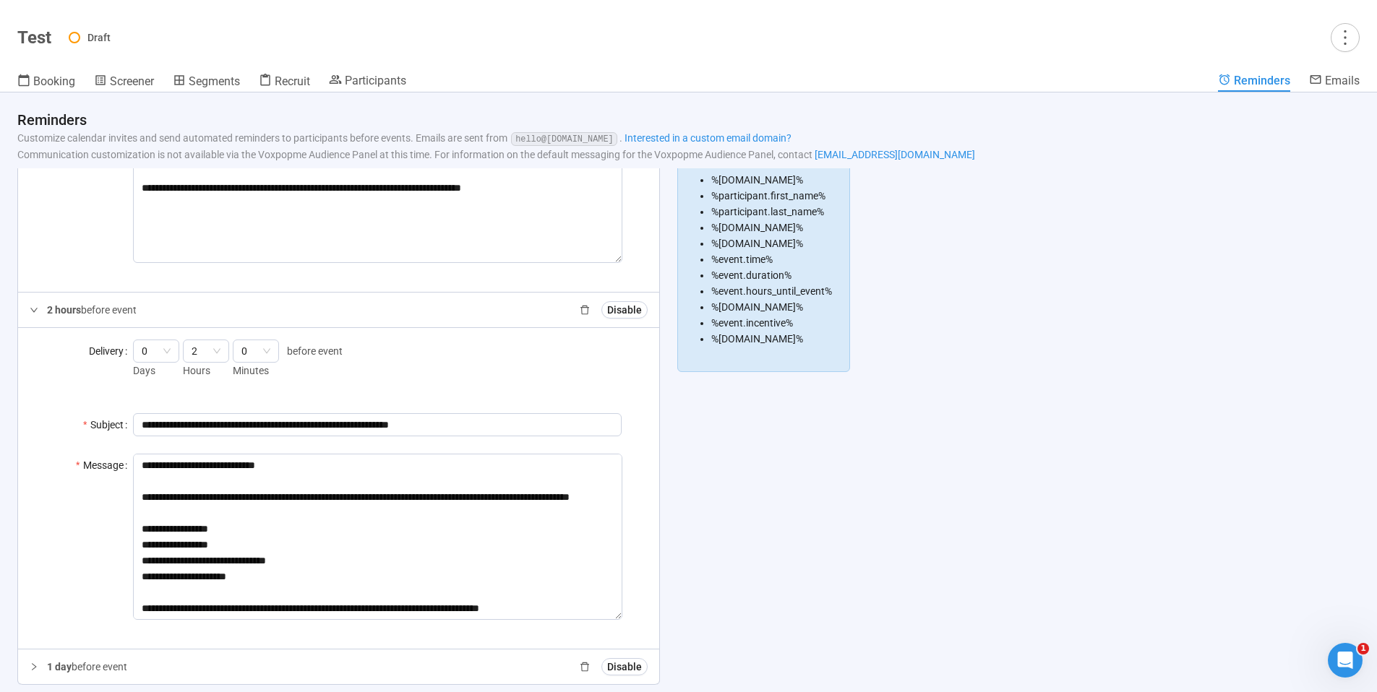
scroll to position [254, 0]
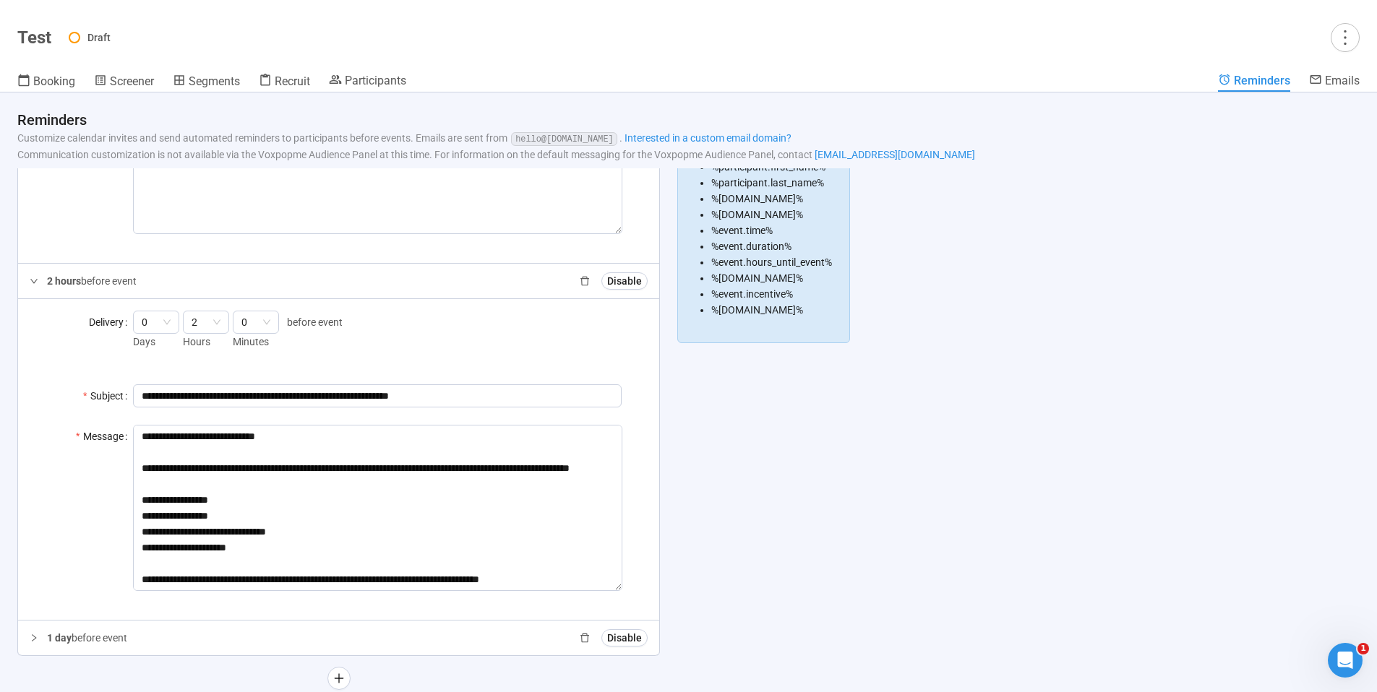
click at [361, 647] on div "1 day before event Disable" at bounding box center [338, 638] width 641 height 35
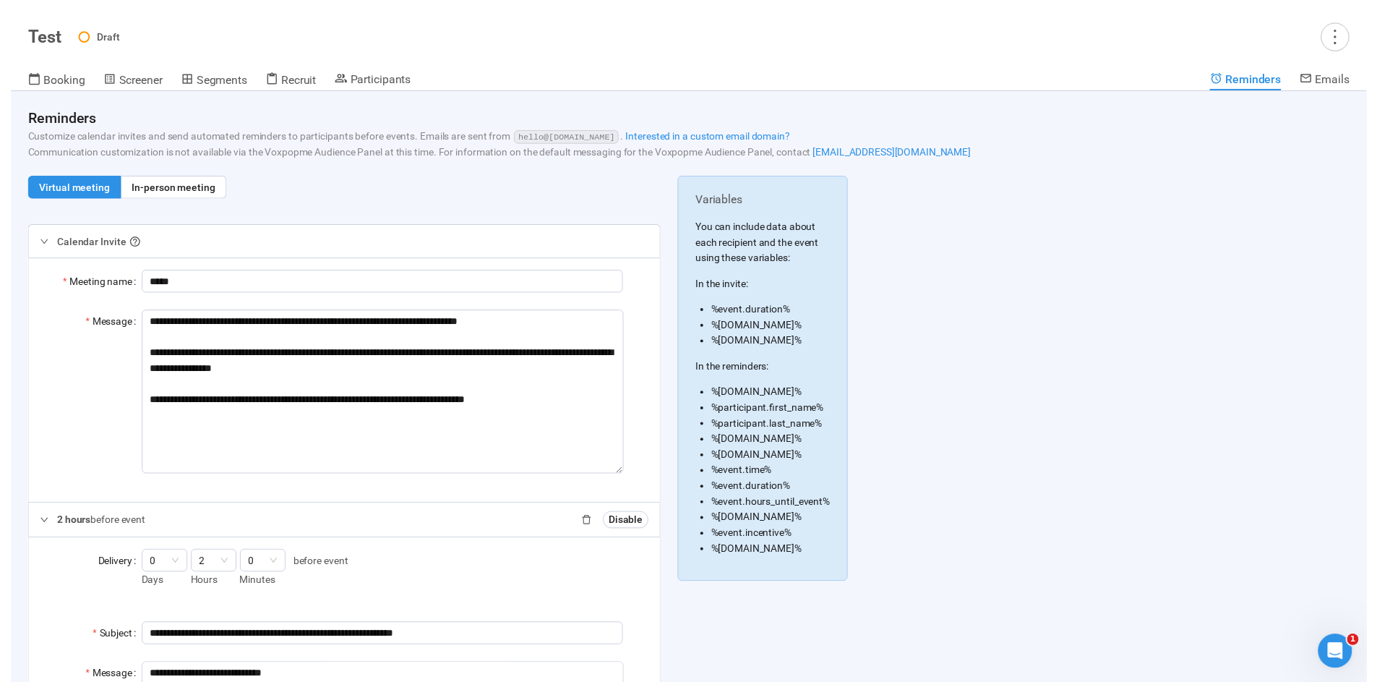
scroll to position [0, 0]
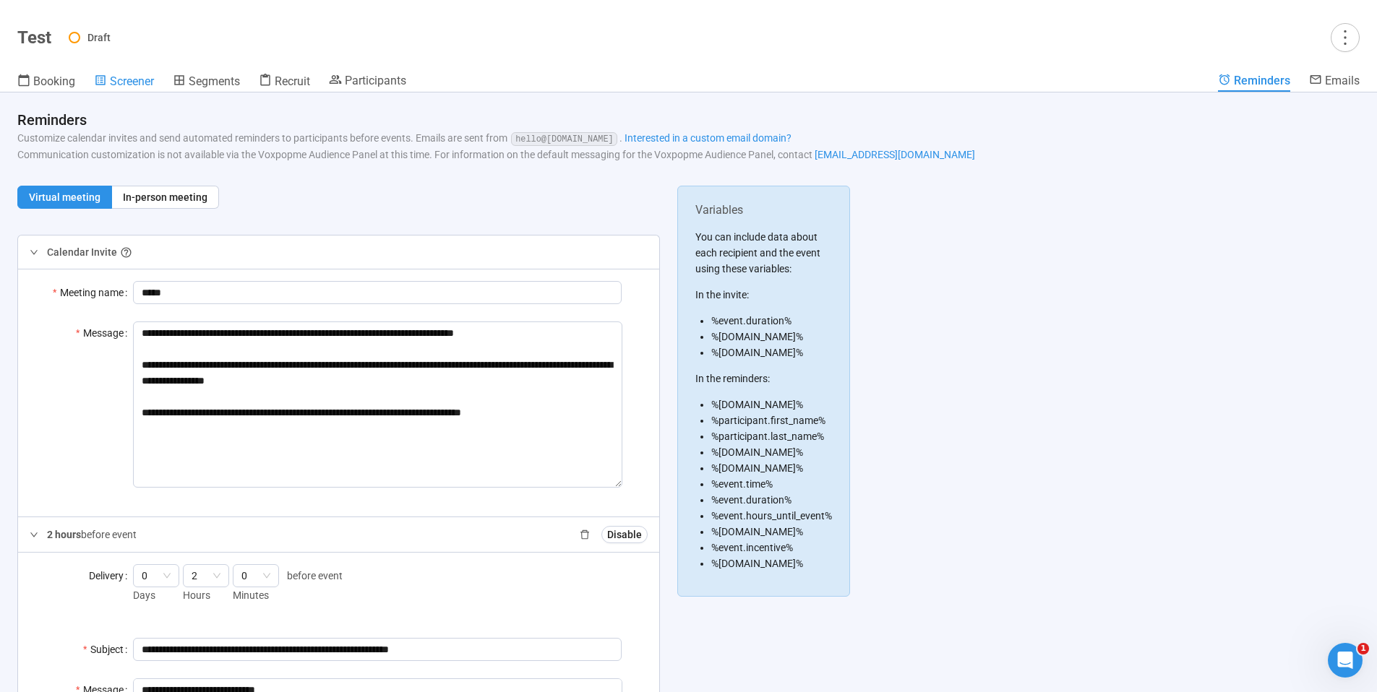
click at [133, 89] on link "Screener" at bounding box center [124, 82] width 60 height 19
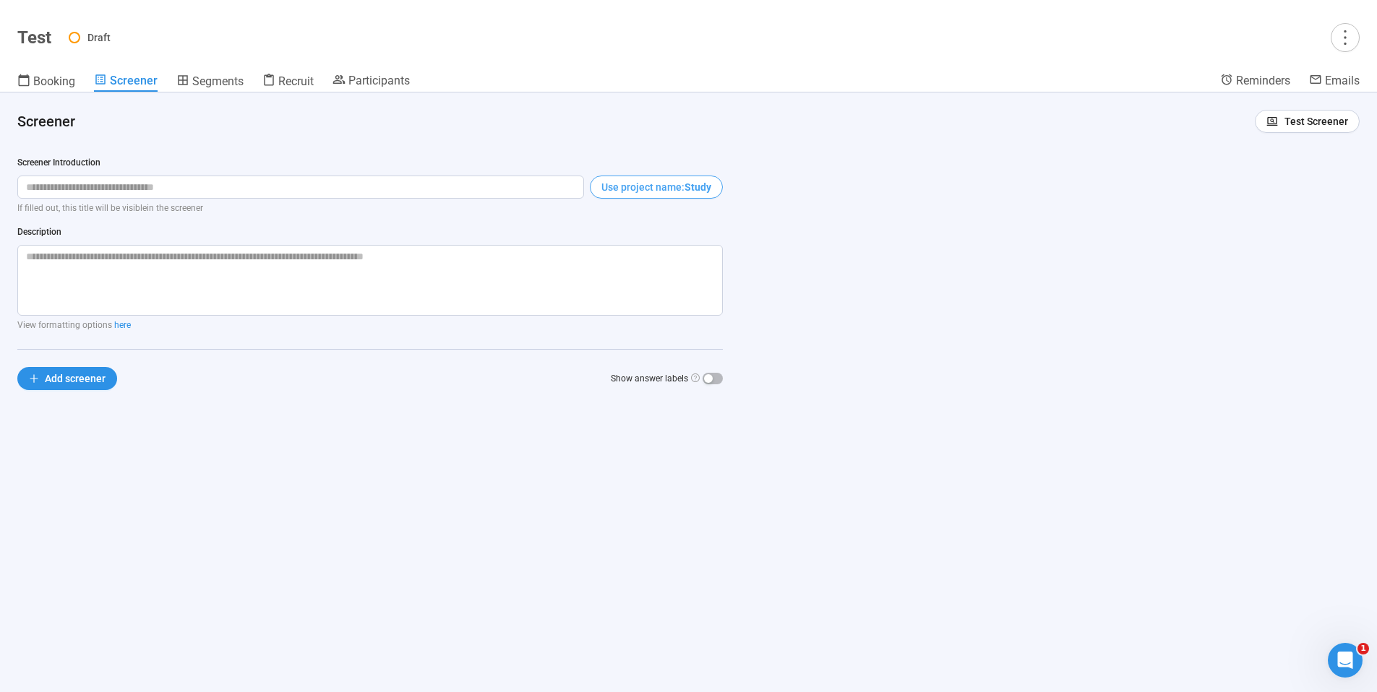
click at [619, 185] on span "Use project name:" at bounding box center [642, 187] width 83 height 16
type input "*****"
click at [77, 272] on textarea at bounding box center [369, 280] width 705 height 71
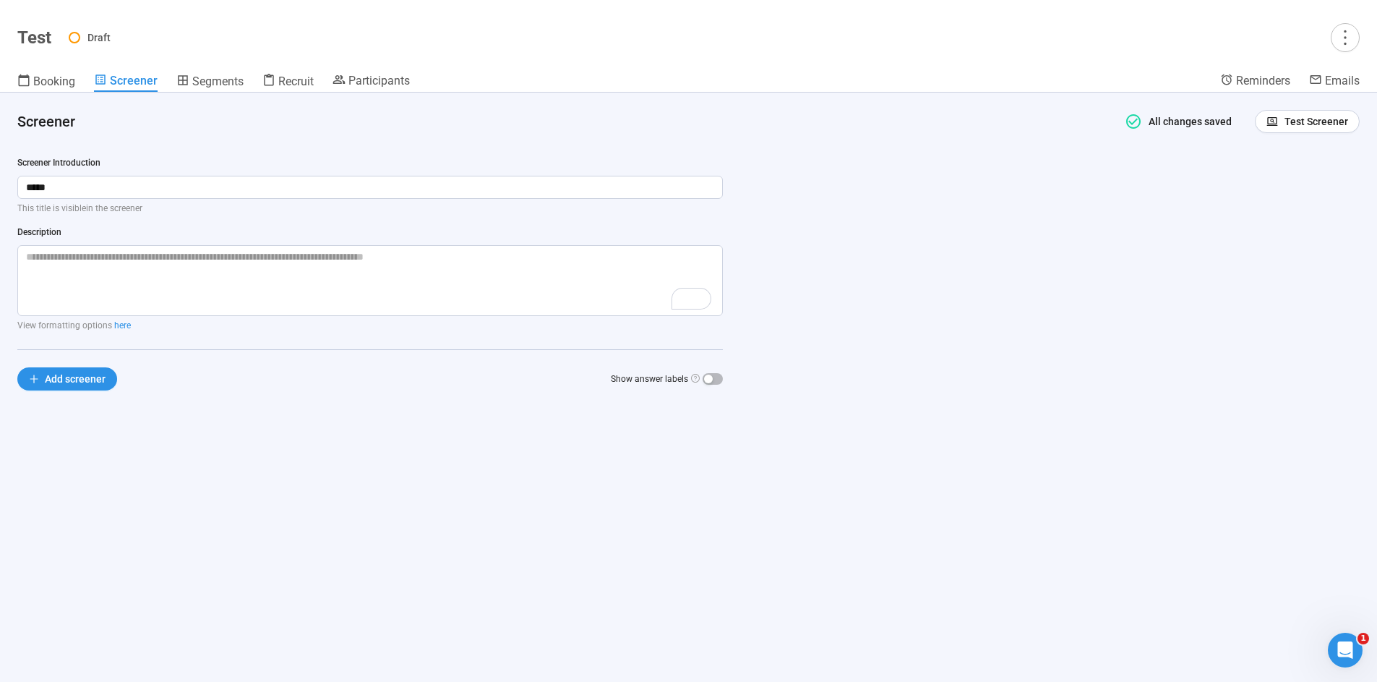
click at [246, 427] on div "Screener Introduction ***** This title is visible in the screener Description V…" at bounding box center [370, 291] width 740 height 304
click at [72, 379] on span "Add screener" at bounding box center [75, 379] width 61 height 16
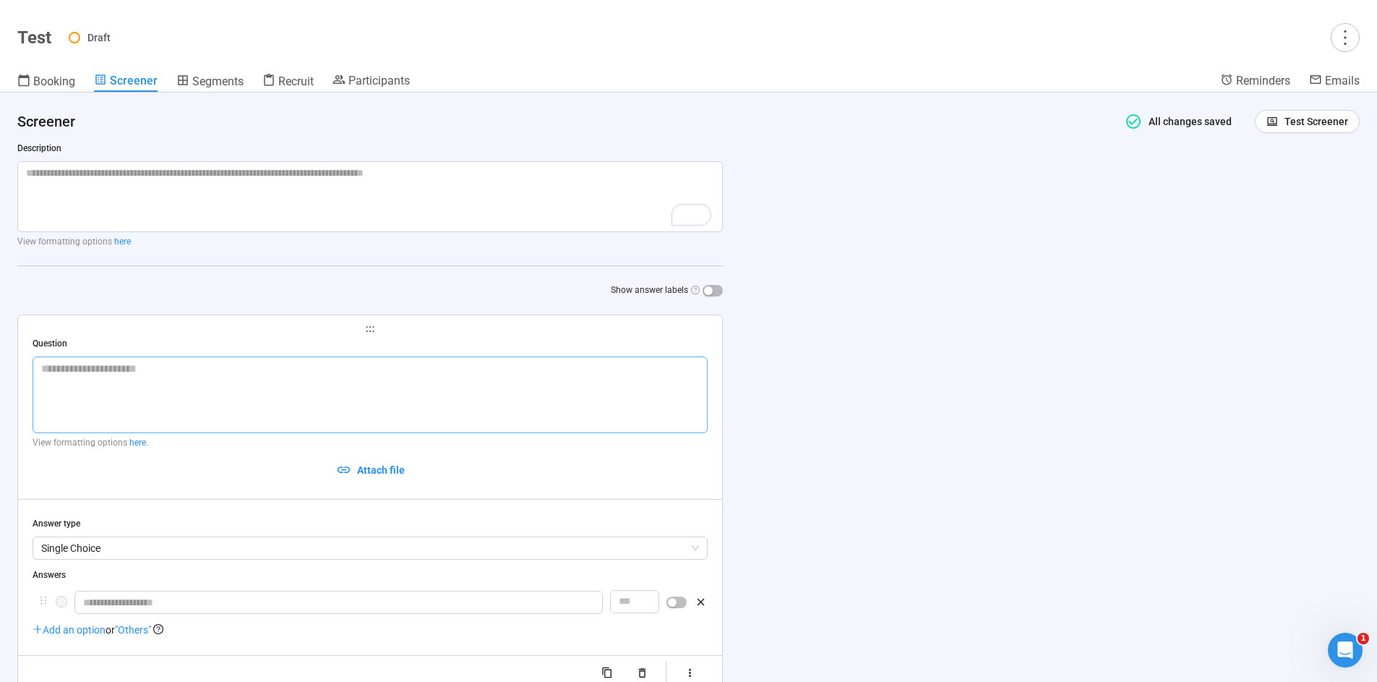
scroll to position [109, 0]
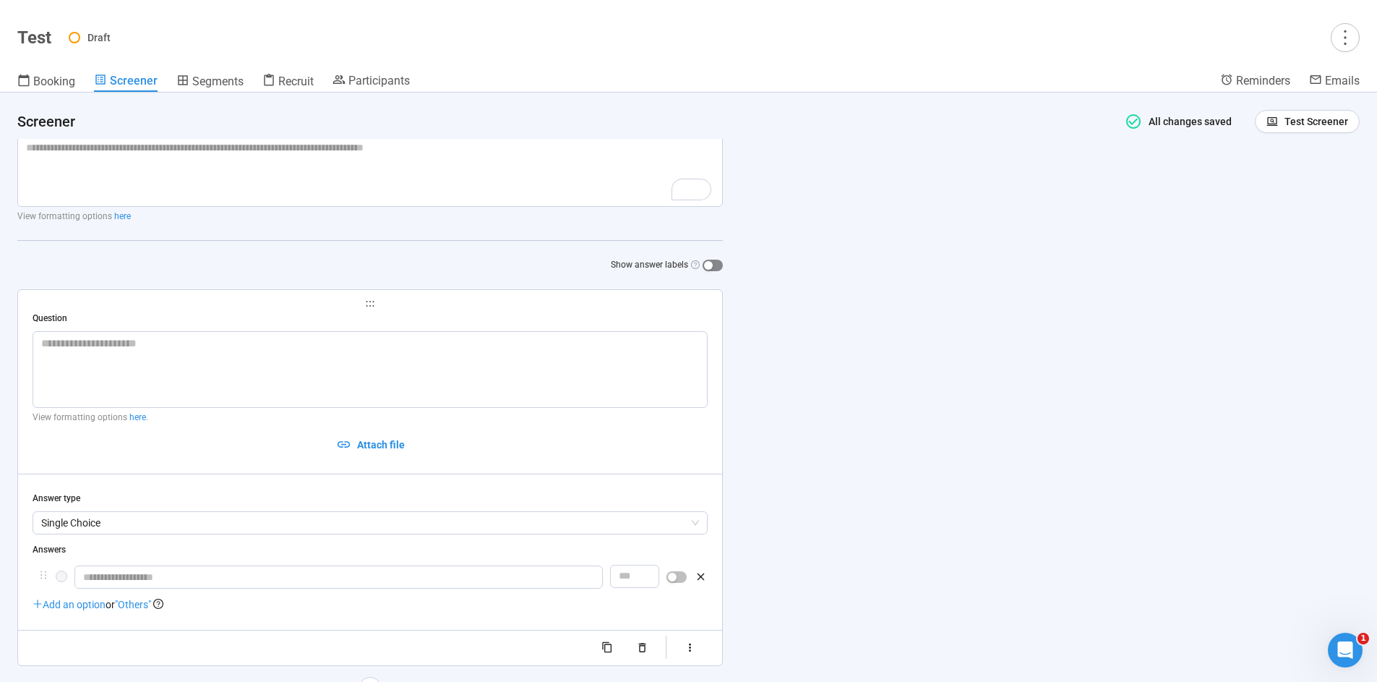
click at [714, 266] on span "button" at bounding box center [713, 265] width 20 height 12
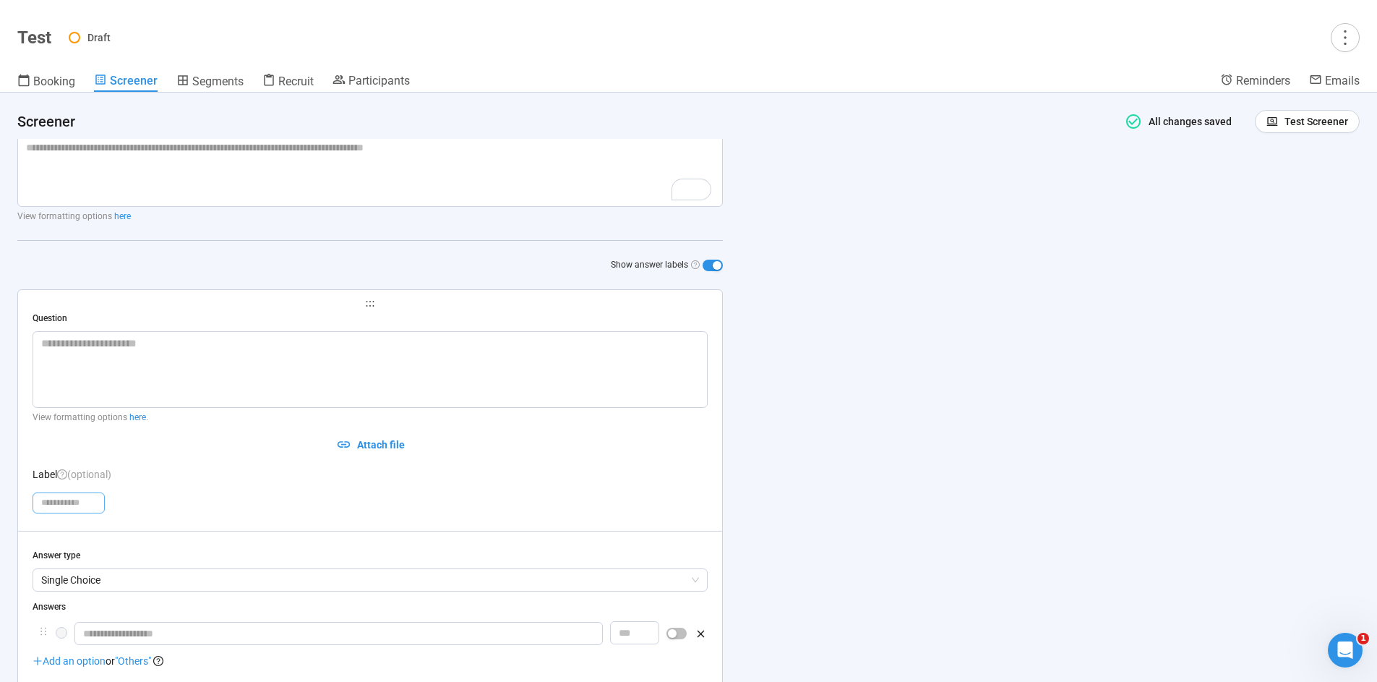
click at [51, 506] on input "text" at bounding box center [69, 502] width 72 height 21
type input "*"
click at [851, 446] on div "Screener All changes saved Test Screener Screener Introduction ***** This title…" at bounding box center [688, 387] width 1377 height 589
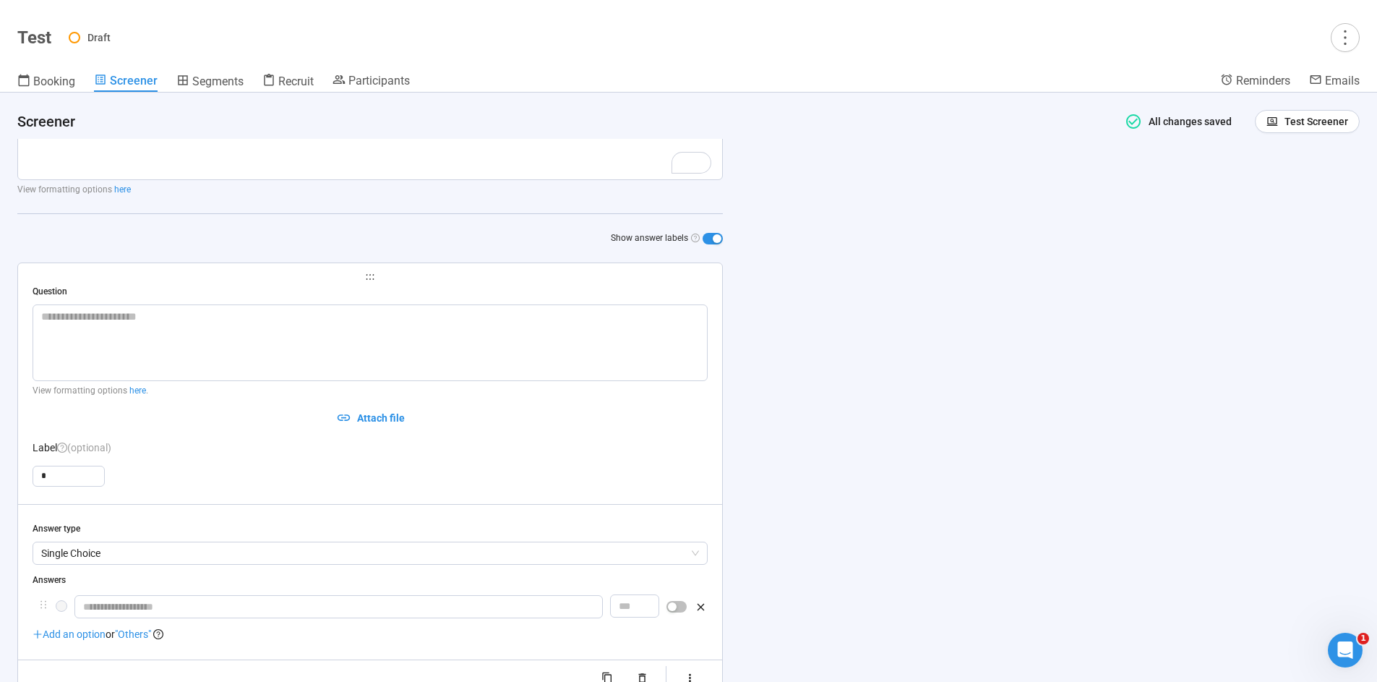
scroll to position [0, 0]
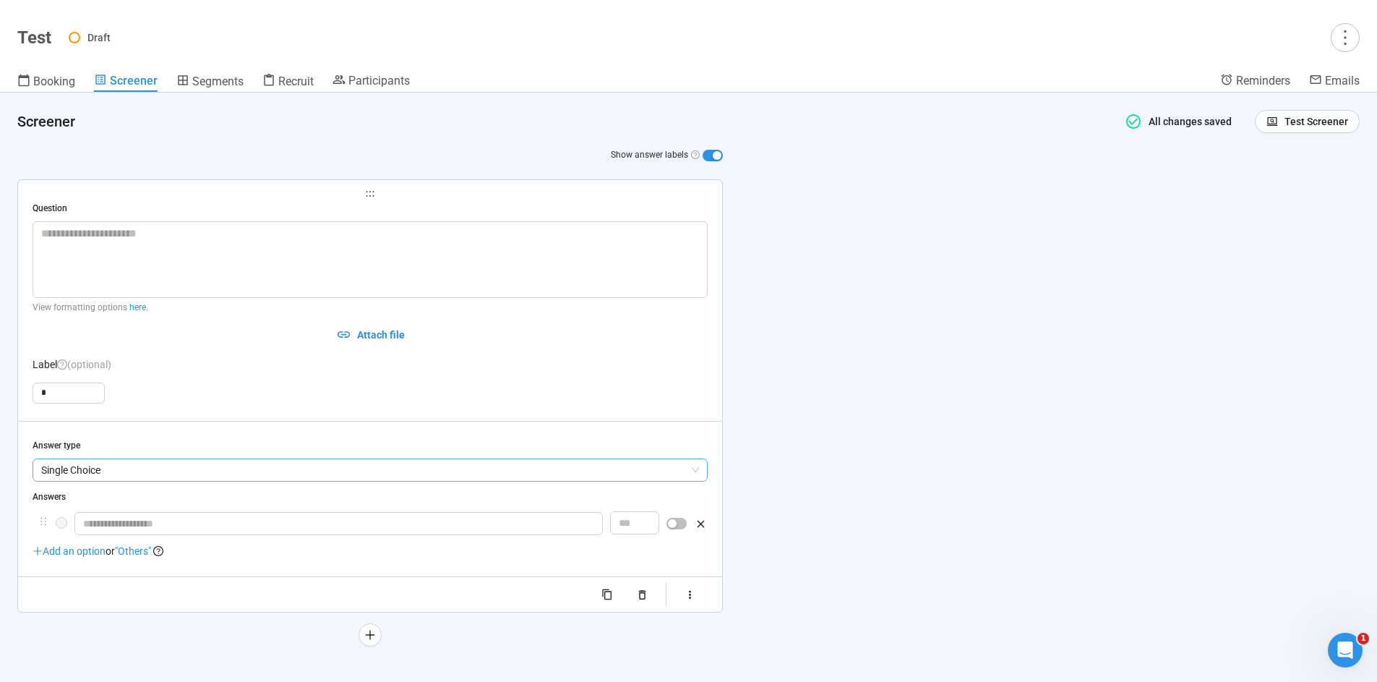
click at [102, 473] on span "Single Choice" at bounding box center [370, 470] width 658 height 22
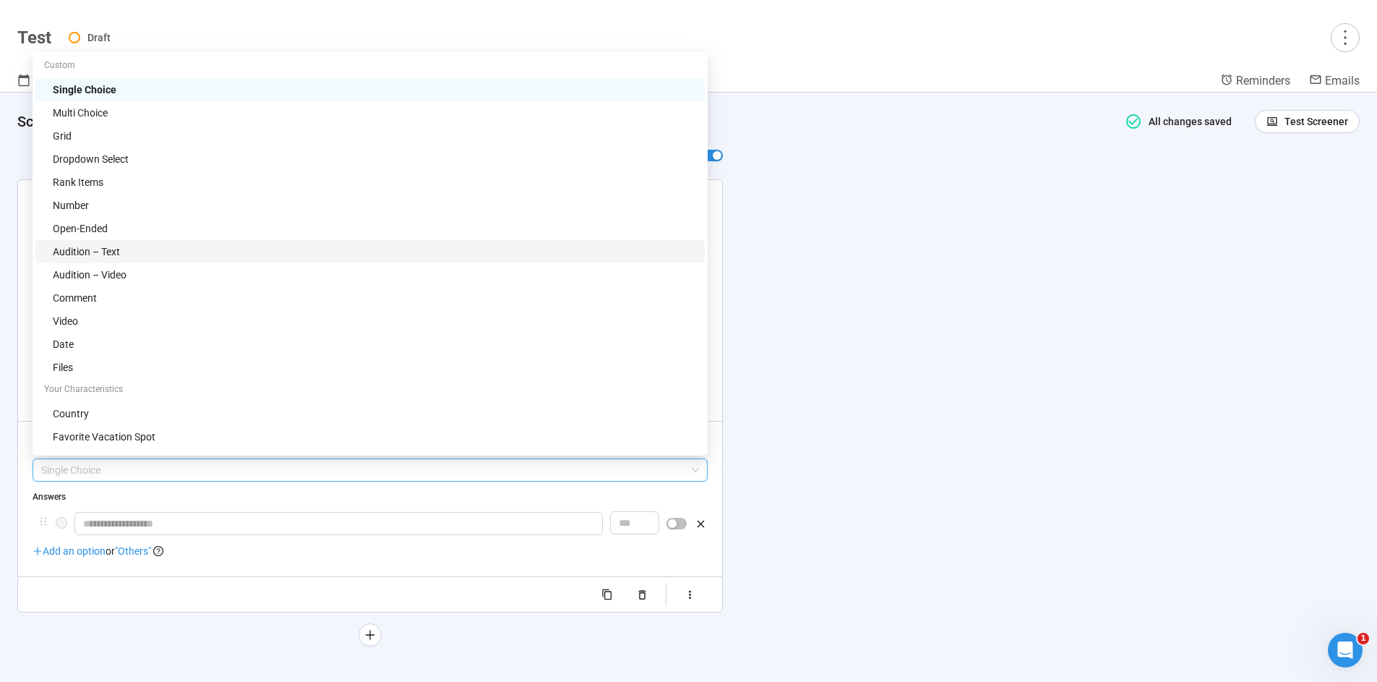
click at [964, 403] on div "Screener All changes saved Test Screener Screener Introduction ***** This title…" at bounding box center [688, 387] width 1377 height 589
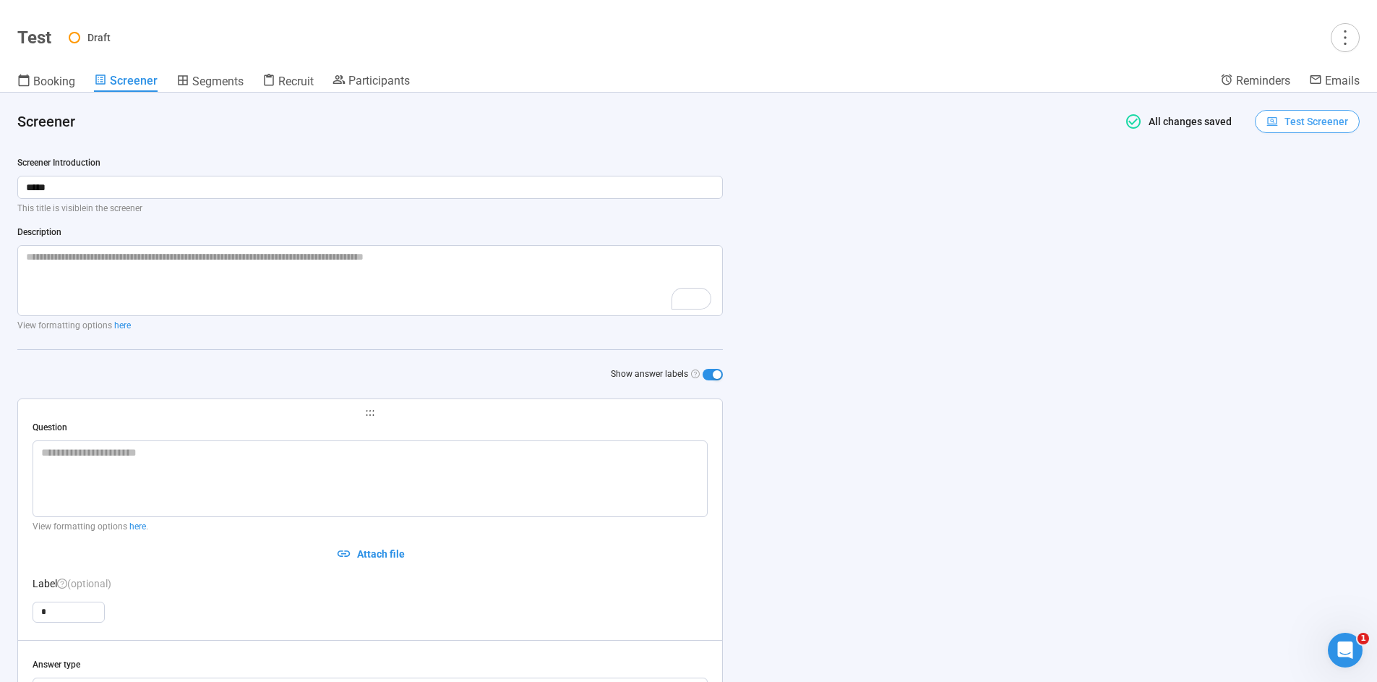
click at [1297, 126] on span "Test Screener" at bounding box center [1316, 121] width 64 height 16
click at [1298, 191] on link "Test screener" at bounding box center [1286, 197] width 59 height 12
click at [1352, 30] on icon "more" at bounding box center [1345, 37] width 20 height 20
click at [1339, 40] on icon "more" at bounding box center [1345, 37] width 20 height 20
click at [1326, 65] on span "Project details" at bounding box center [1316, 69] width 64 height 16
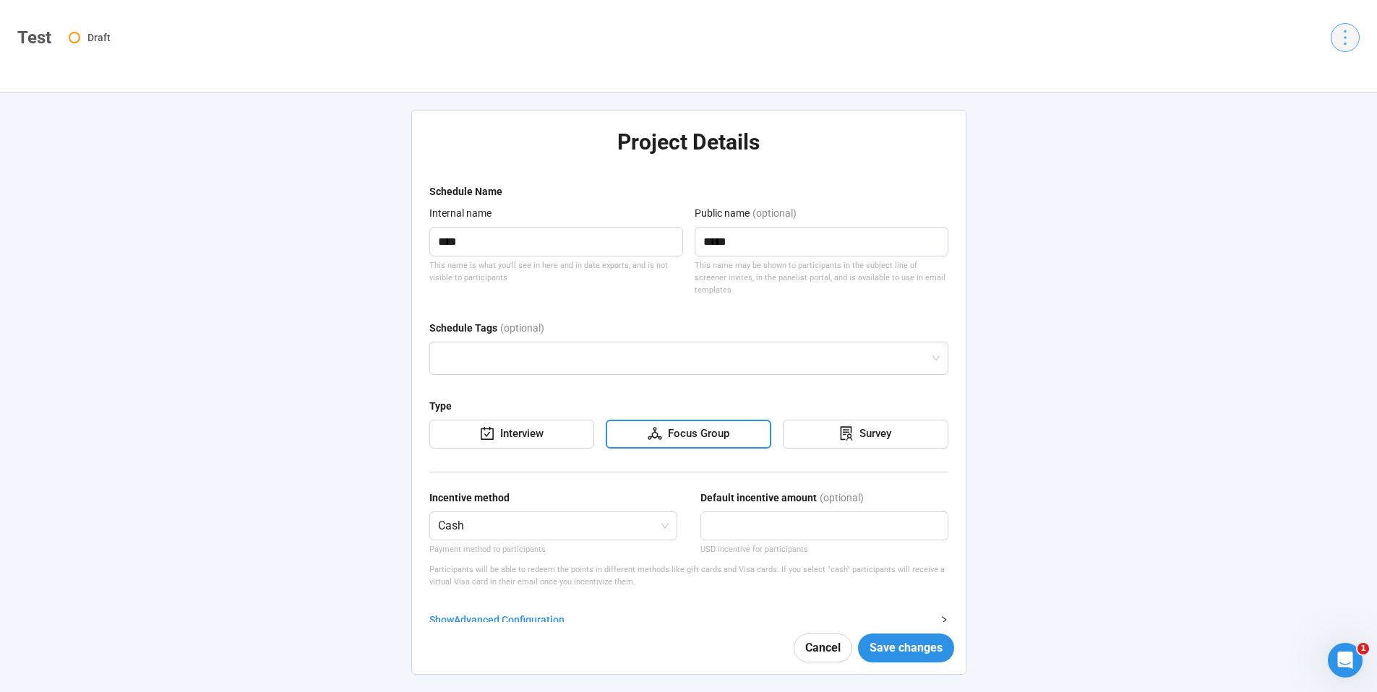
type textarea "*****"
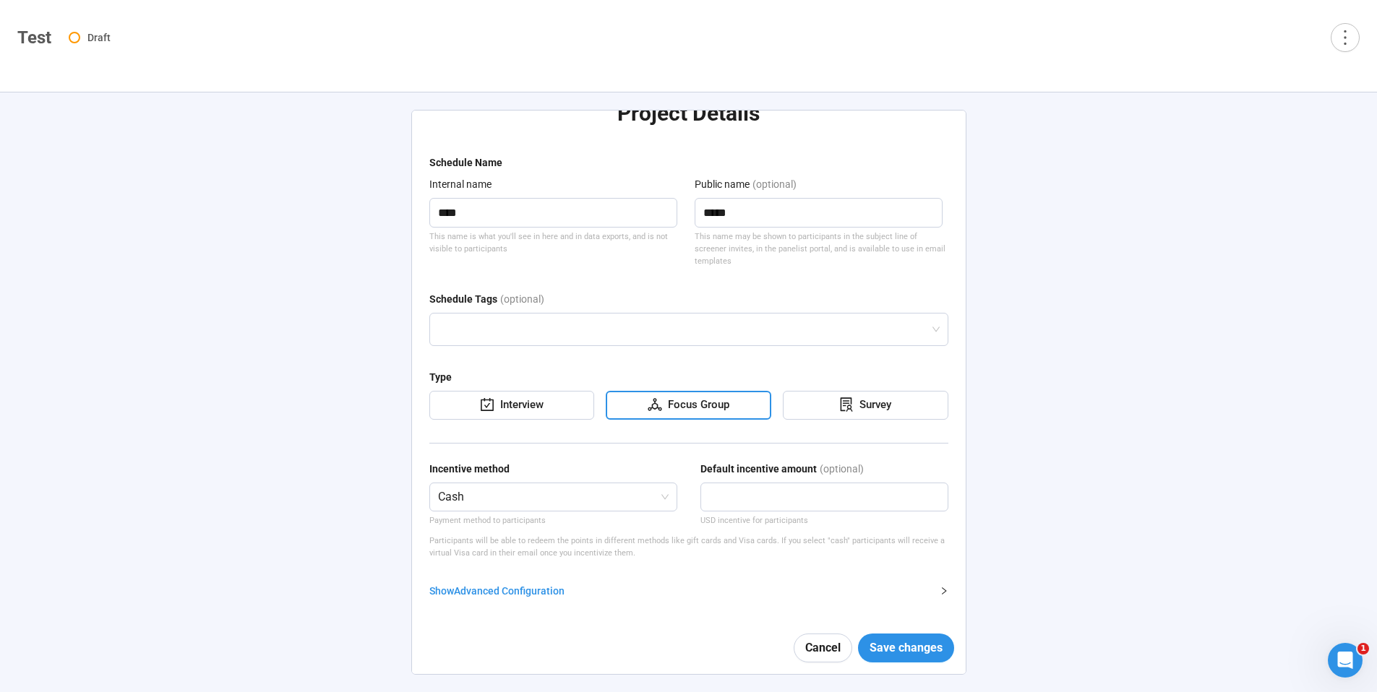
click at [518, 593] on div "Show Advanced Configuration" at bounding box center [680, 591] width 502 height 16
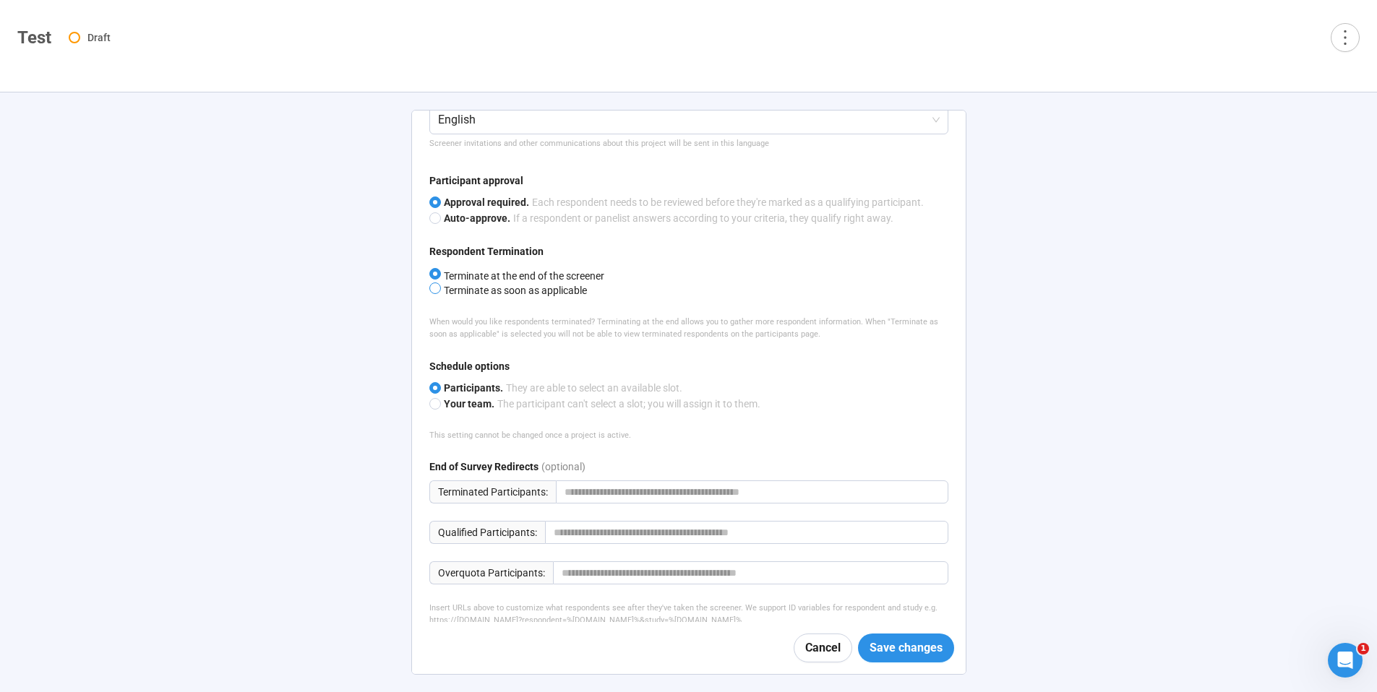
click at [499, 295] on span "Terminate as soon as applicable" at bounding box center [514, 291] width 146 height 12
click at [907, 650] on span "Save changes" at bounding box center [906, 648] width 73 height 18
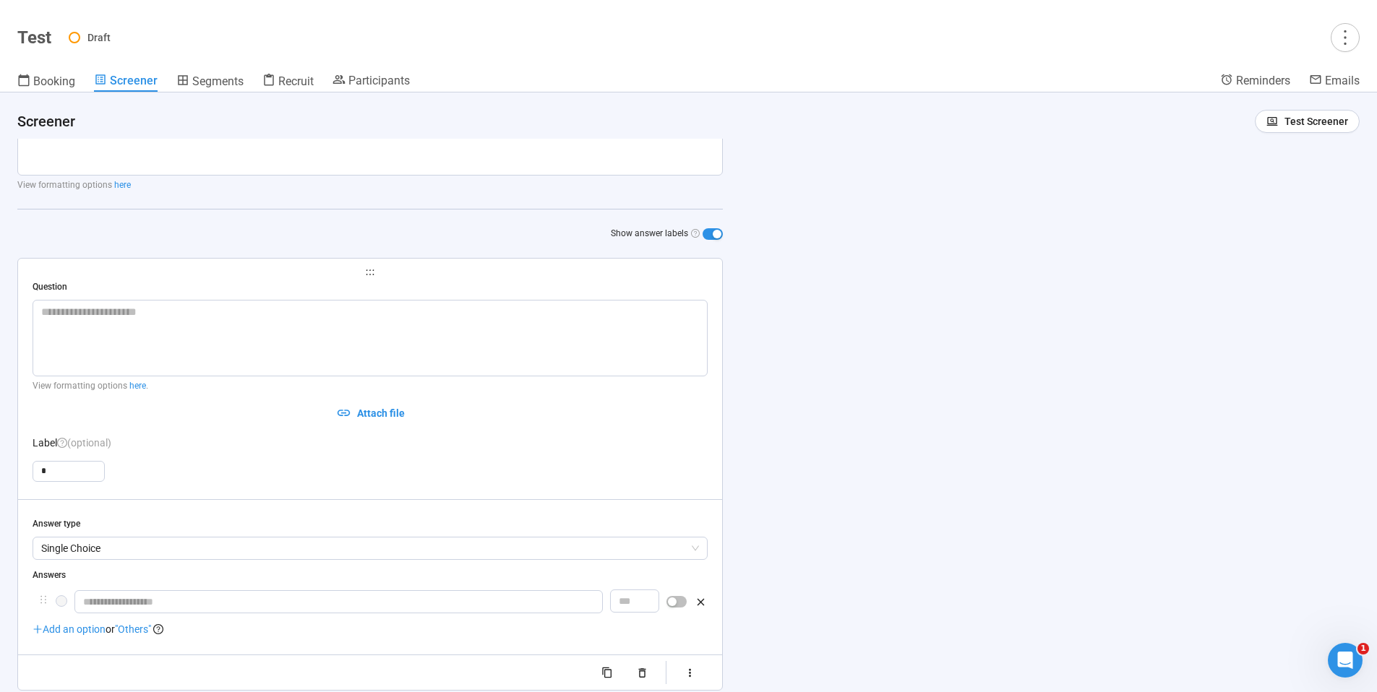
scroll to position [219, 0]
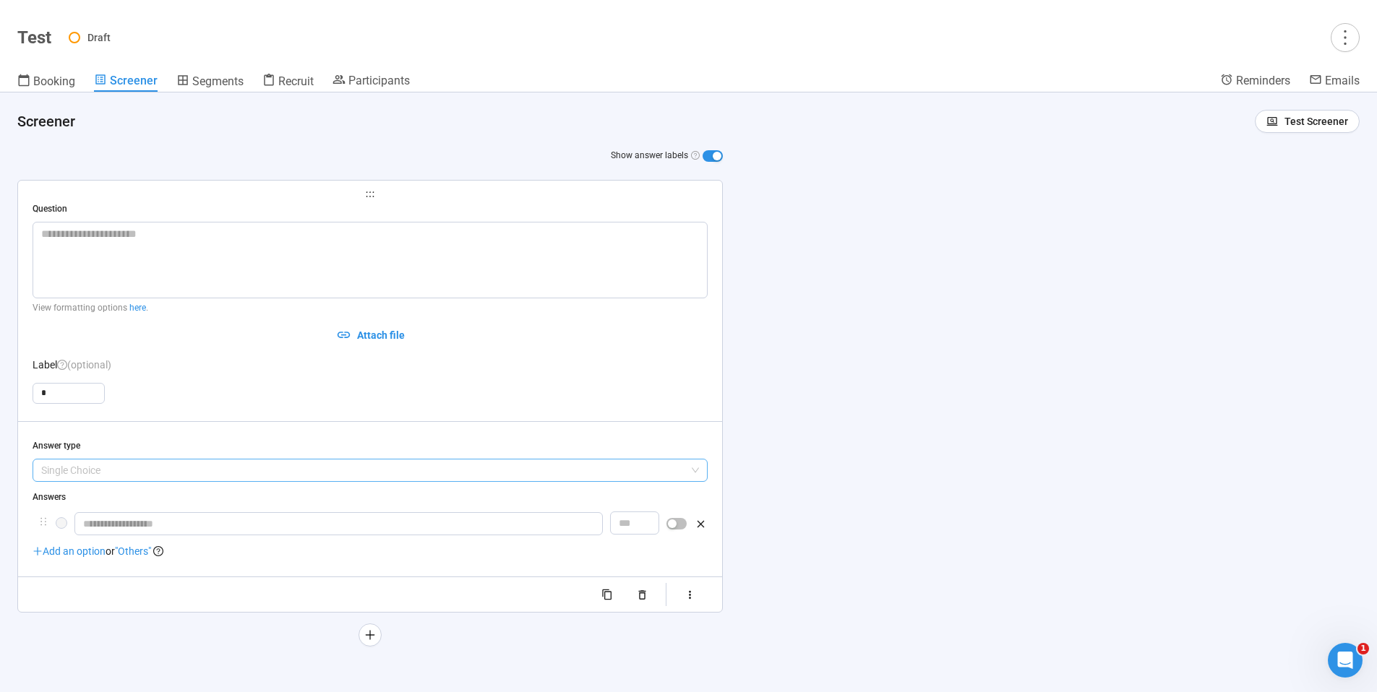
click at [513, 475] on span "Single Choice" at bounding box center [370, 471] width 658 height 22
click at [925, 424] on div "Screener Test Screener Screener Introduction ***** This title is visible in the…" at bounding box center [688, 393] width 1377 height 600
click at [140, 525] on input "text" at bounding box center [338, 523] width 528 height 23
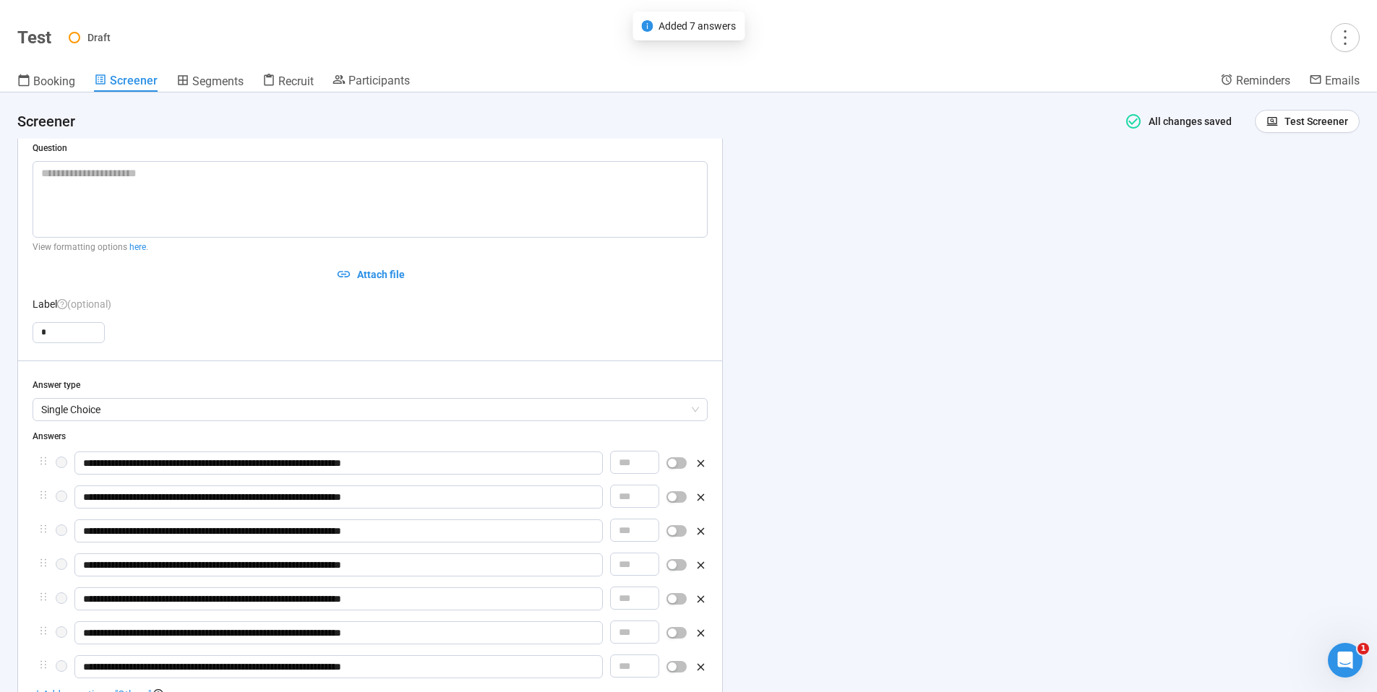
scroll to position [280, 0]
click at [676, 468] on div at bounding box center [676, 462] width 20 height 23
click at [675, 463] on div "button" at bounding box center [672, 462] width 9 height 9
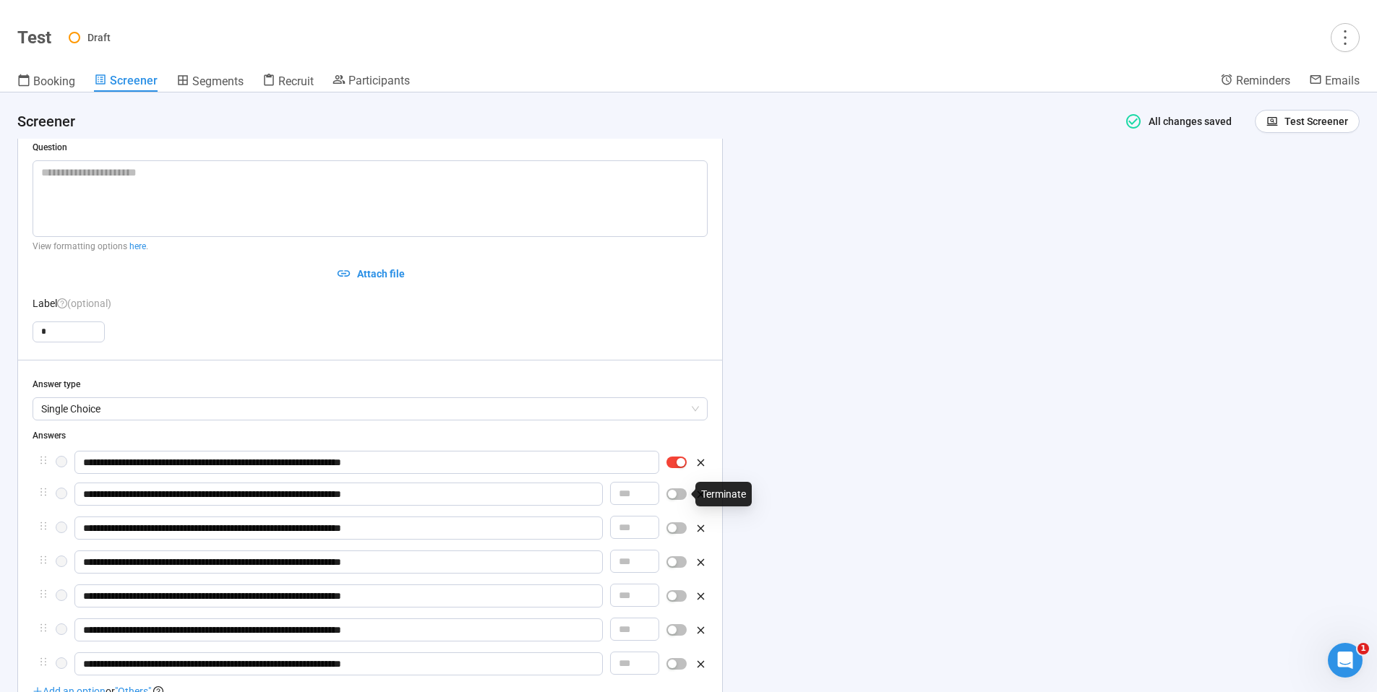
click at [677, 493] on span "button" at bounding box center [676, 495] width 20 height 12
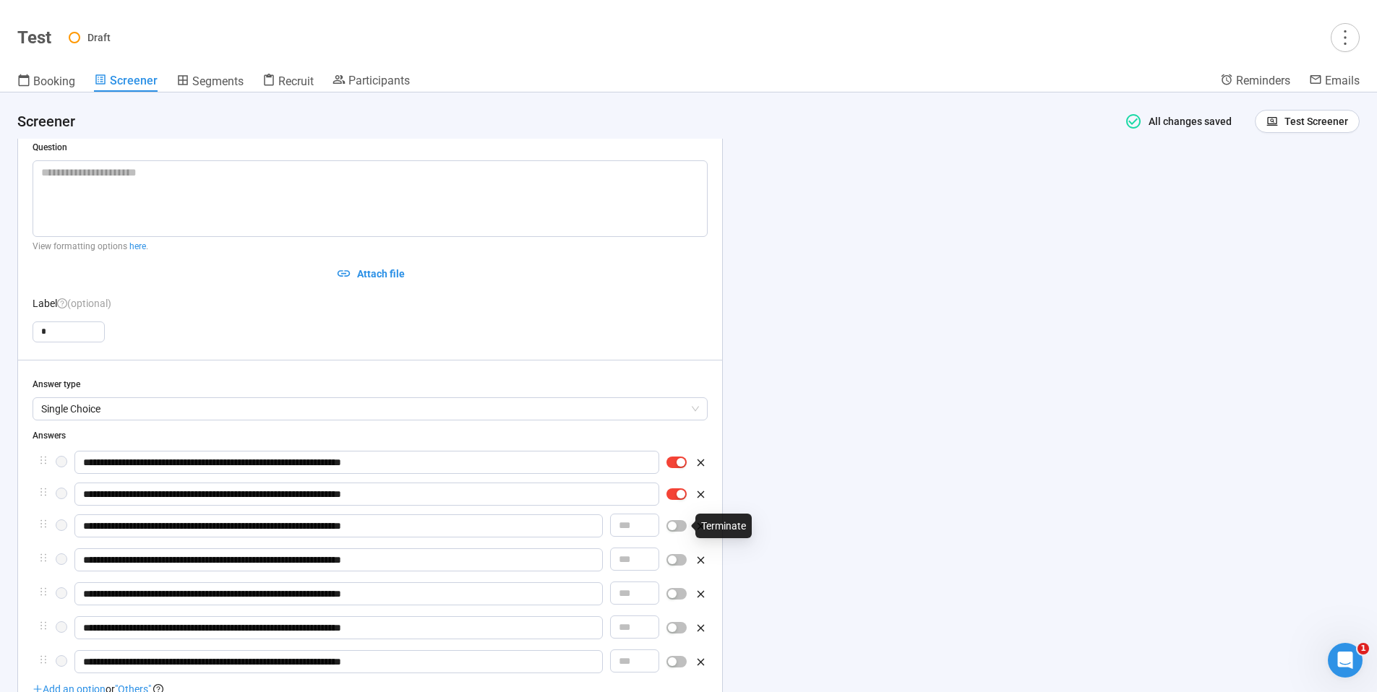
click at [675, 522] on div "button" at bounding box center [672, 526] width 9 height 9
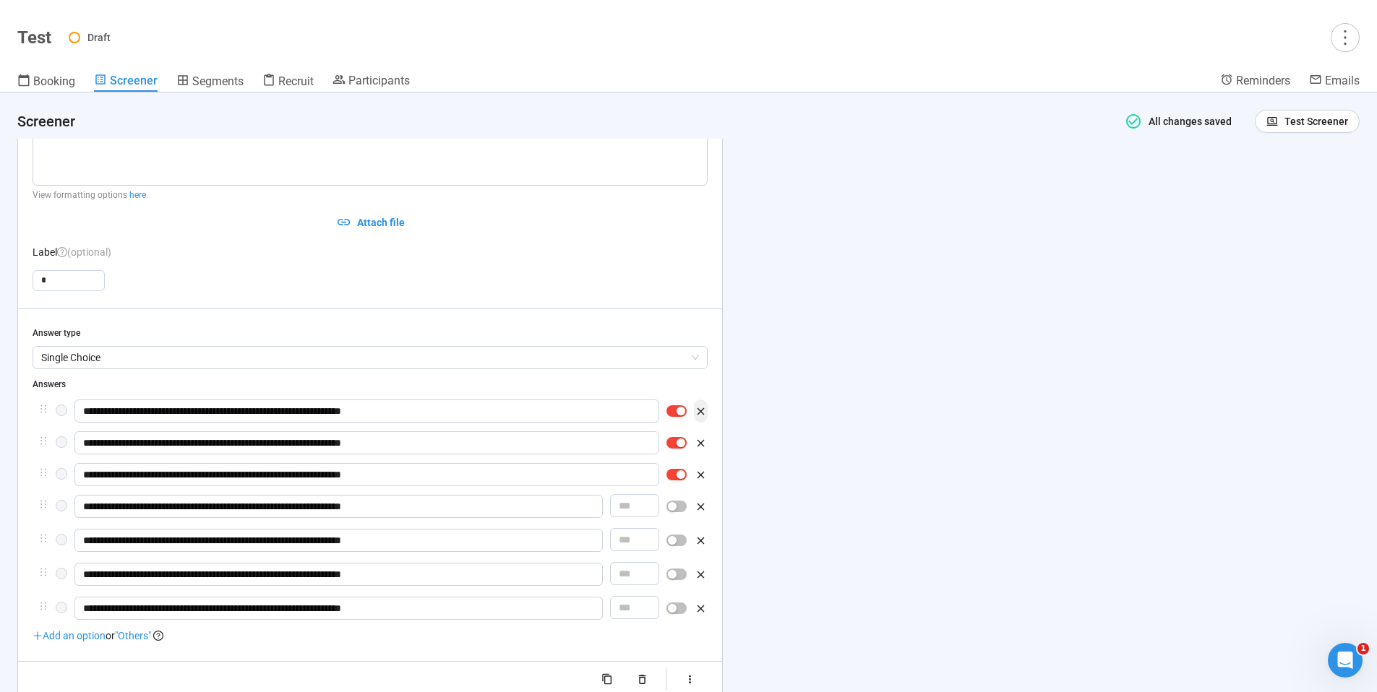
scroll to position [330, 0]
click at [698, 409] on icon "button" at bounding box center [701, 412] width 7 height 7
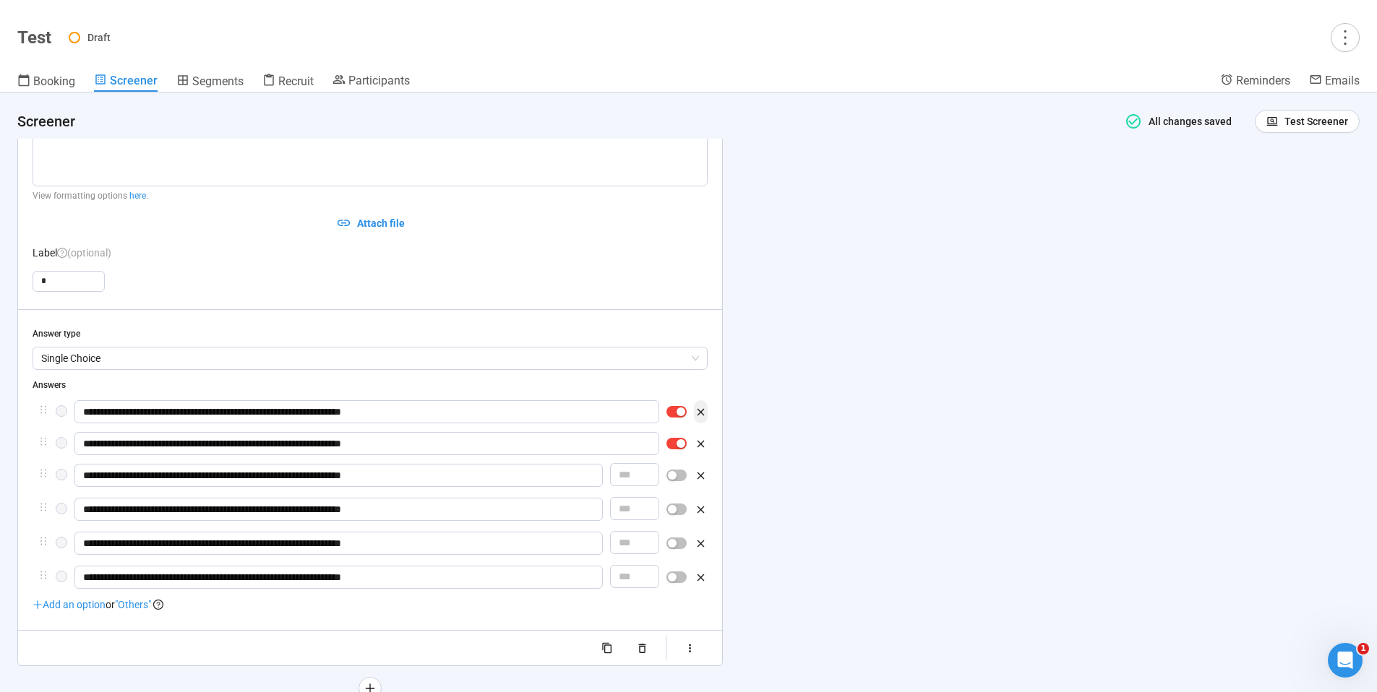
click at [700, 413] on icon "button" at bounding box center [701, 412] width 7 height 7
click at [700, 441] on icon "button" at bounding box center [701, 444] width 7 height 7
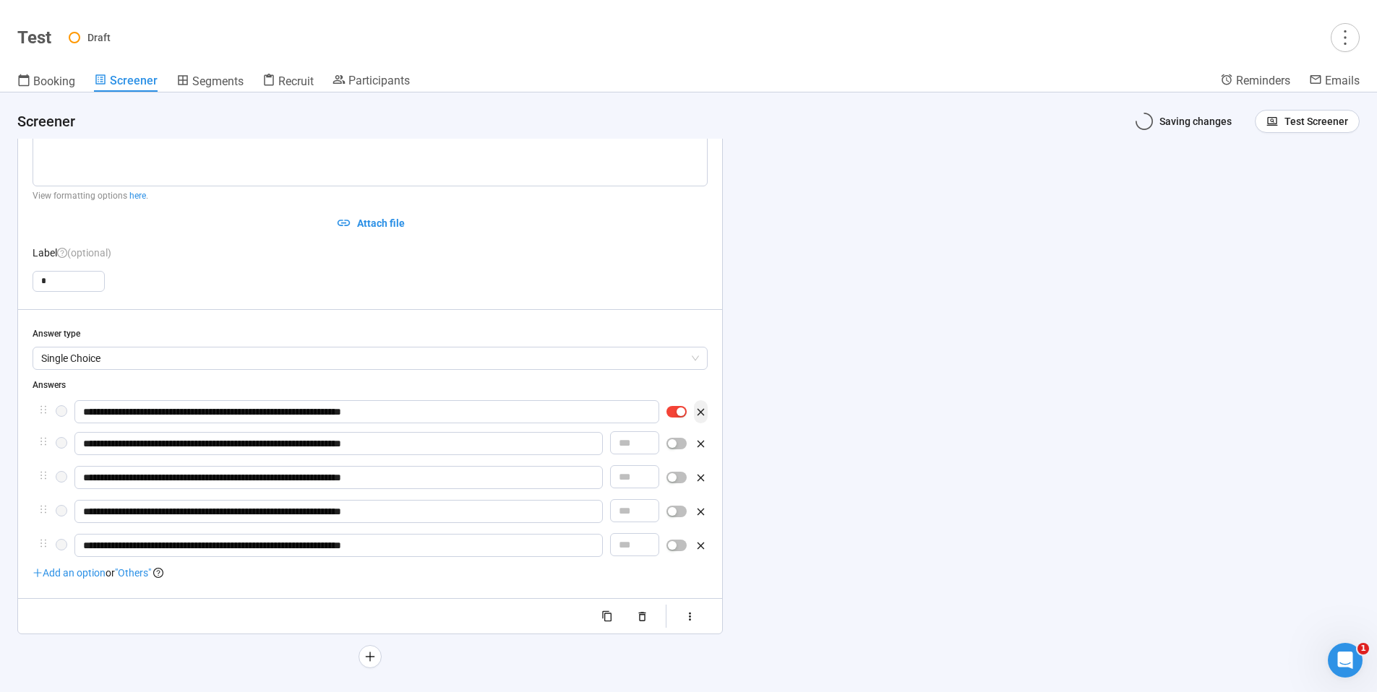
scroll to position [323, 0]
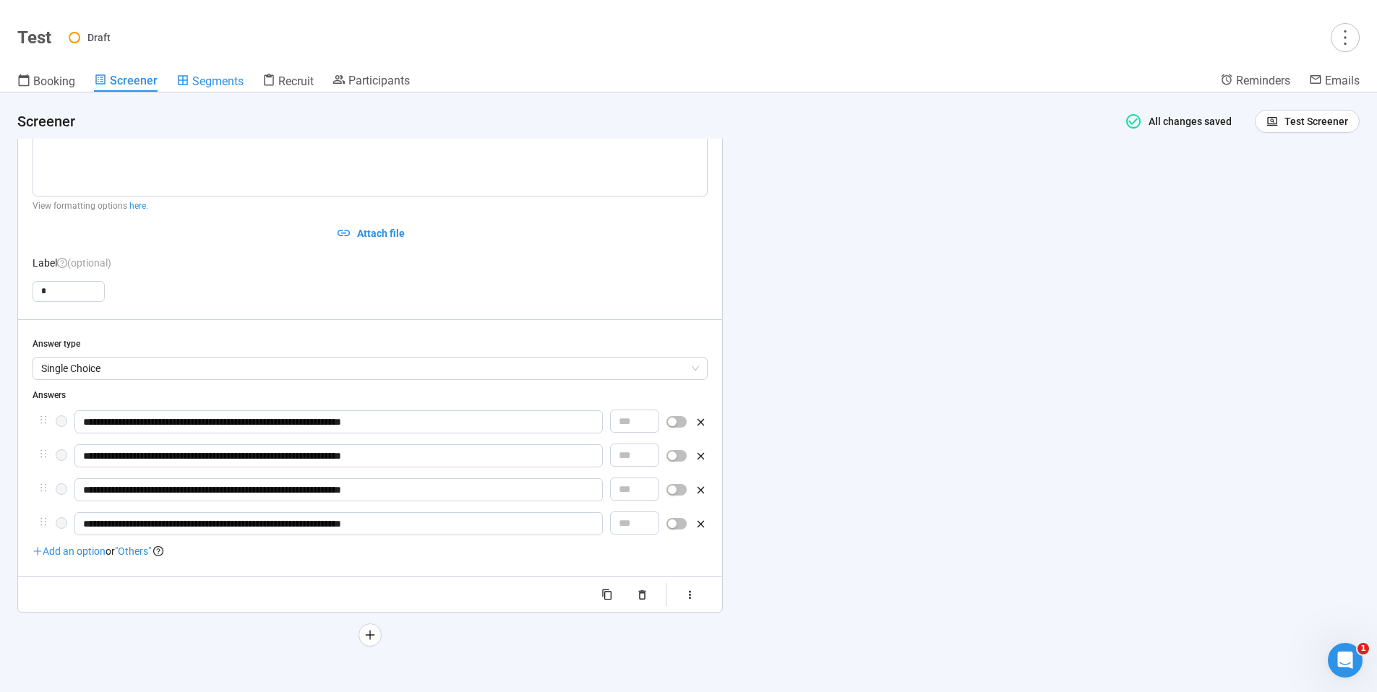
click at [192, 84] on span "Segments" at bounding box center [217, 81] width 51 height 14
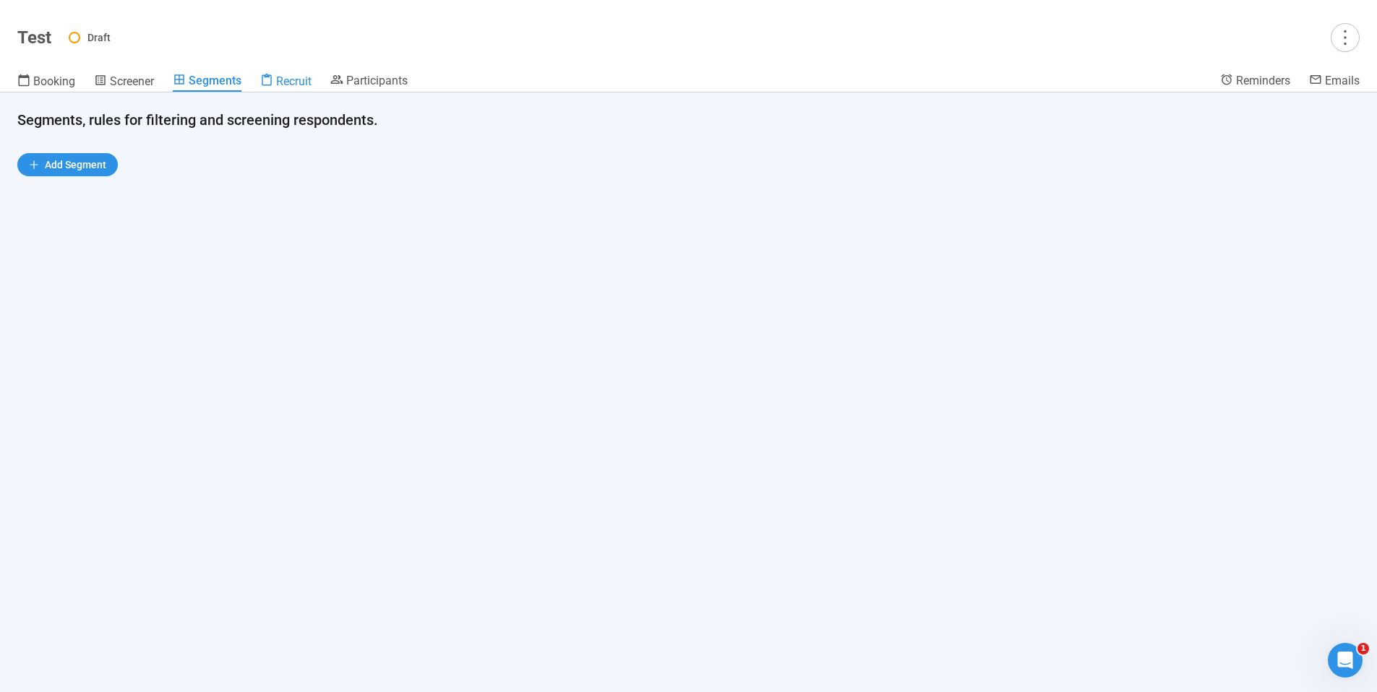
click at [291, 86] on span "Recruit" at bounding box center [293, 81] width 35 height 14
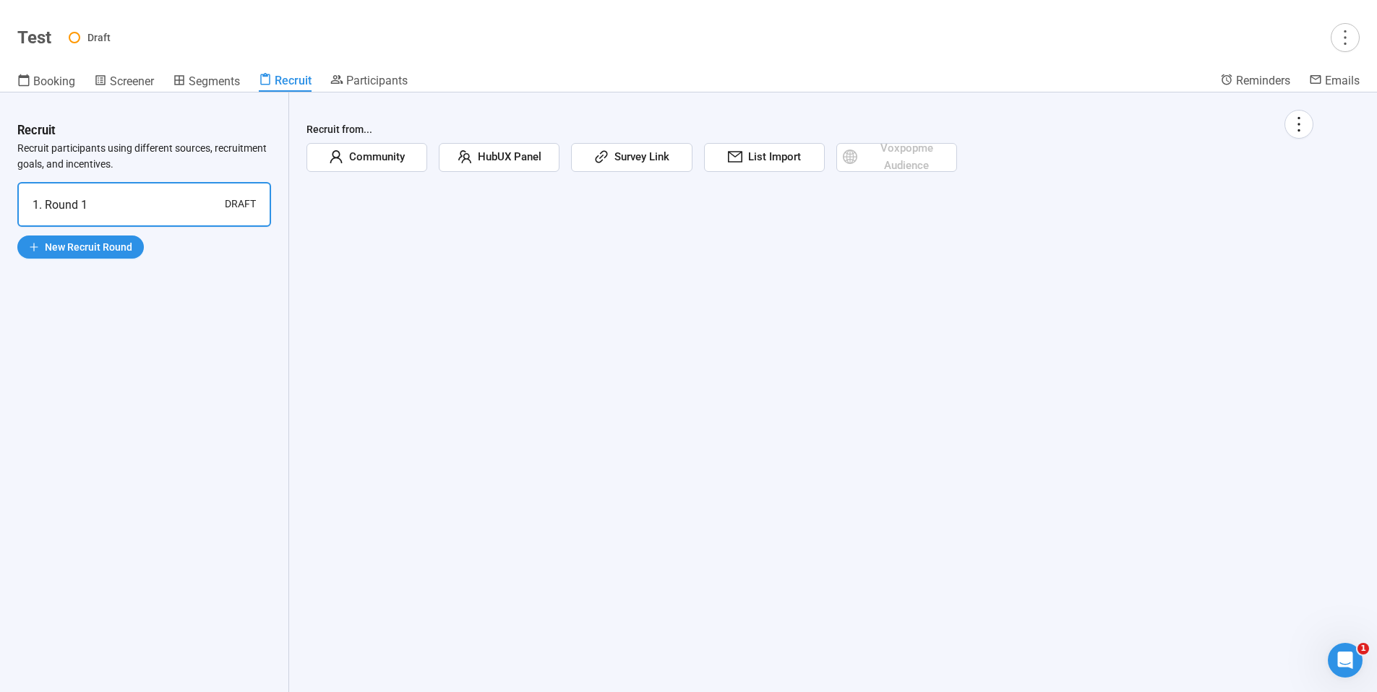
click at [644, 164] on span "Survey Link" at bounding box center [639, 157] width 61 height 17
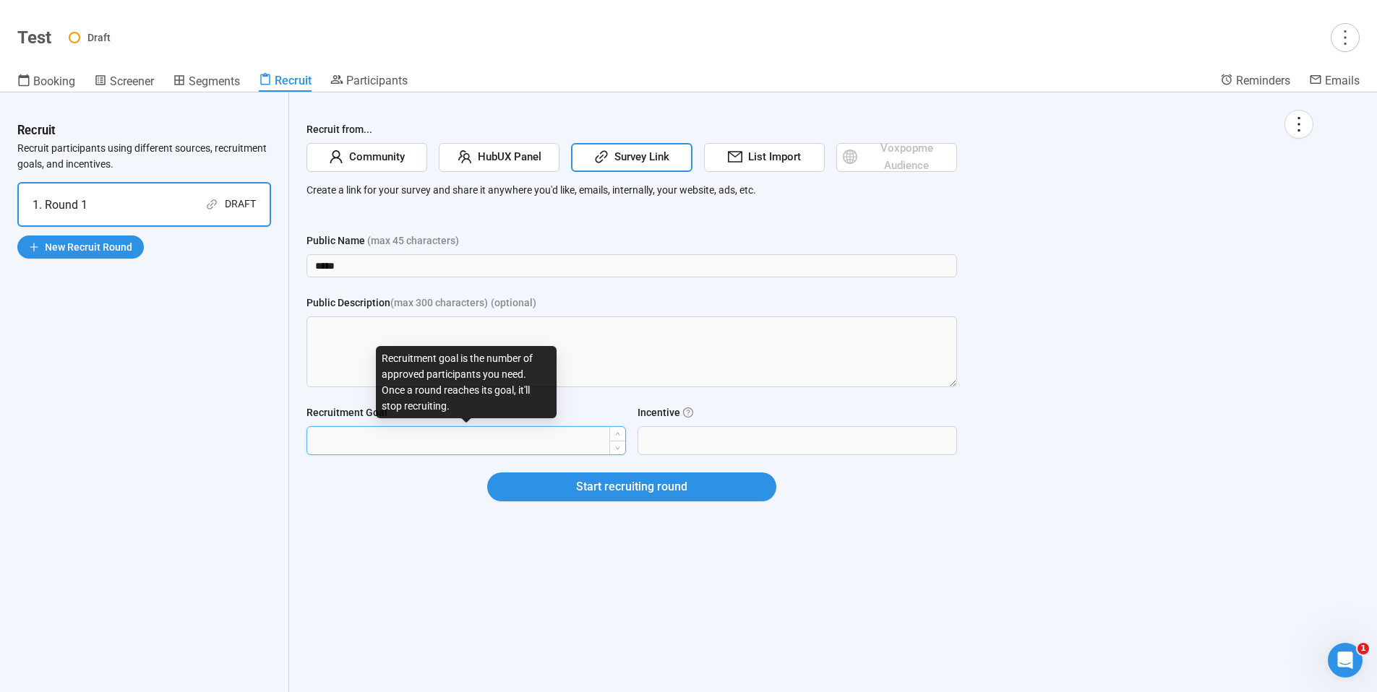
click at [375, 433] on input "Recruitment Goal" at bounding box center [466, 440] width 318 height 27
type input "***"
click at [290, 534] on div "Recruit from... Community HubUX Panel Survey Link List Import Voxpopme Audience…" at bounding box center [810, 323] width 1042 height 461
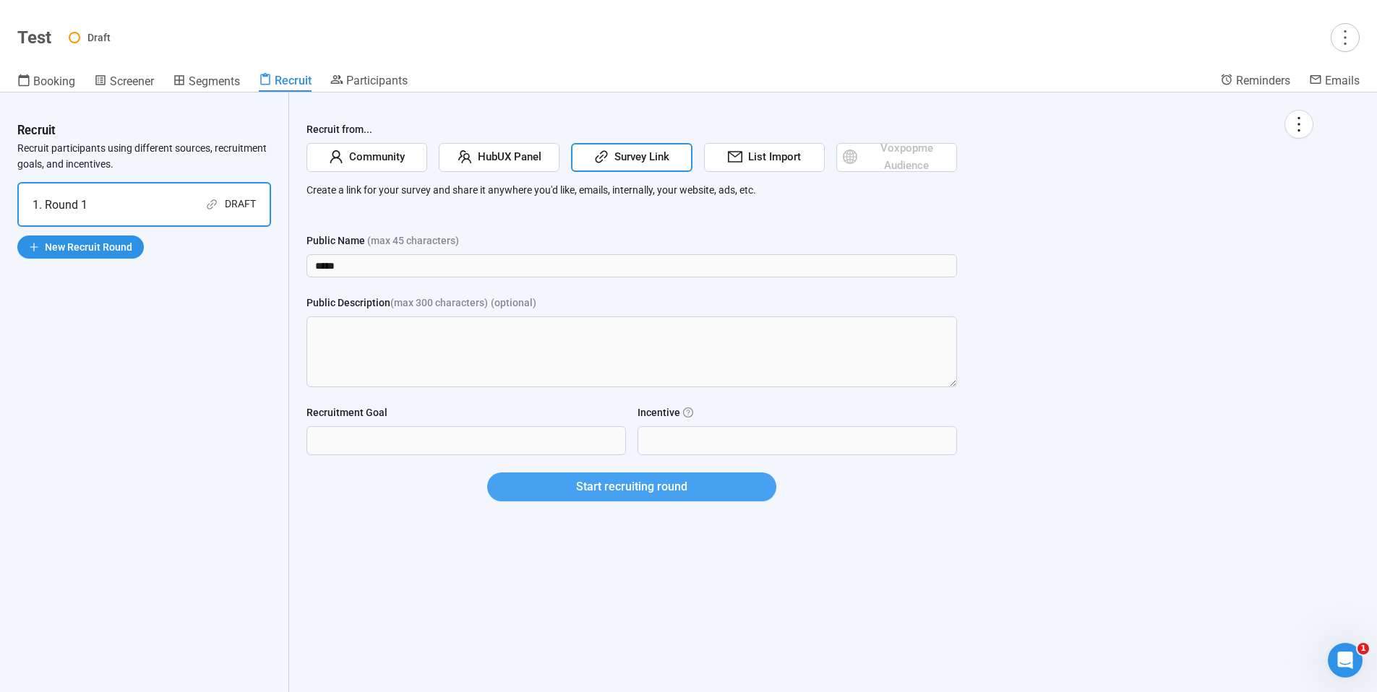
click at [578, 487] on span "Start recruiting round" at bounding box center [631, 487] width 111 height 18
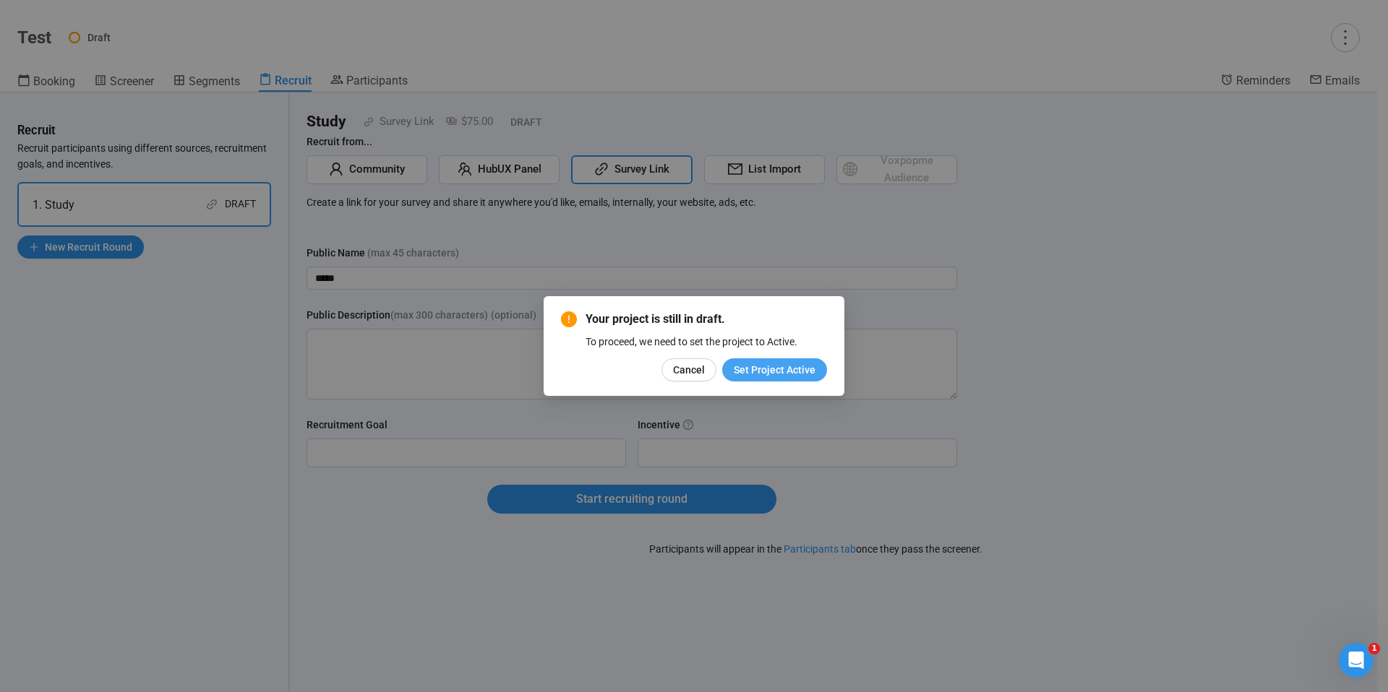
click at [786, 372] on span "Set Project Active" at bounding box center [775, 370] width 82 height 16
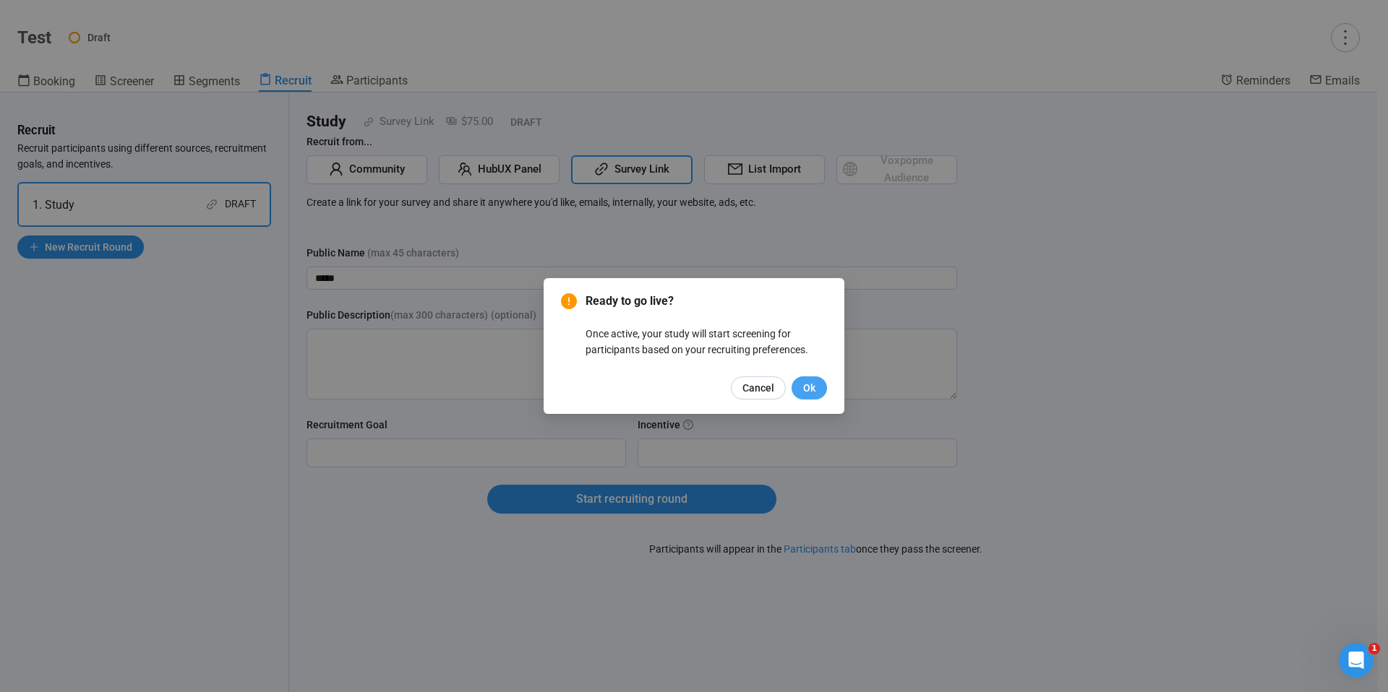
click at [813, 388] on span "Ok" at bounding box center [809, 388] width 12 height 16
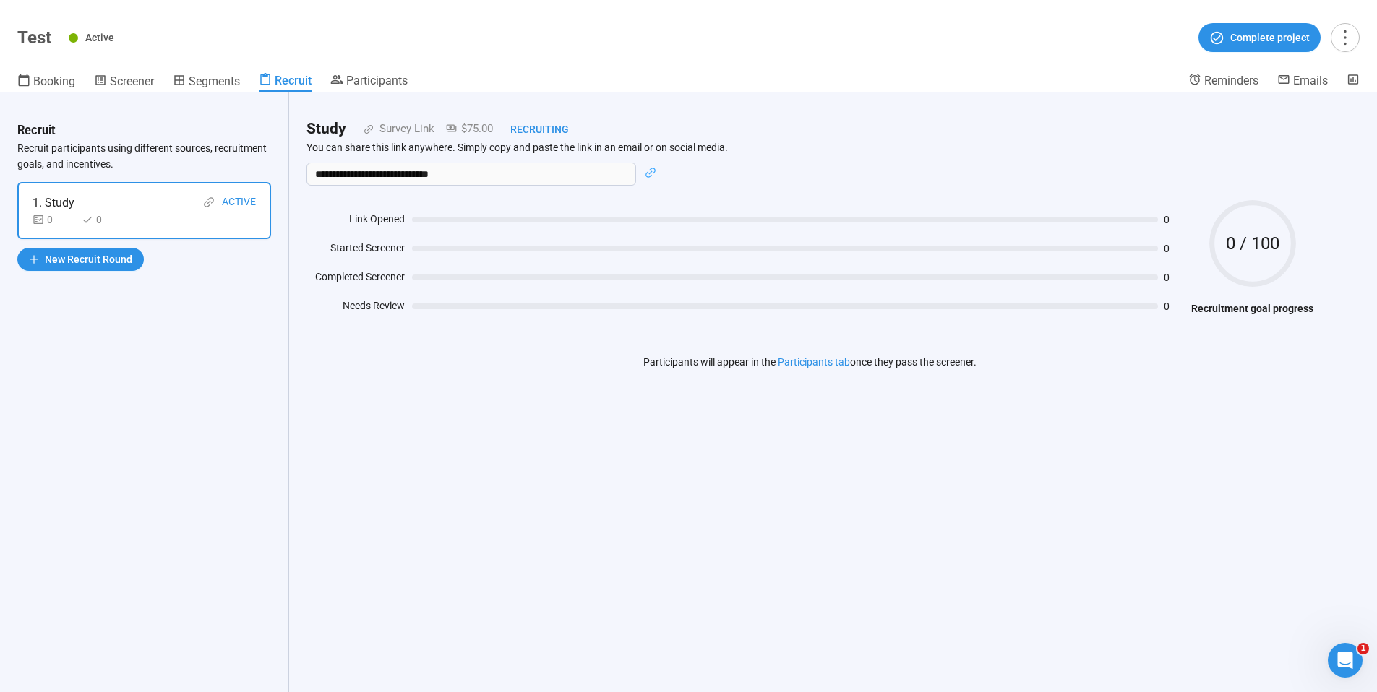
click at [642, 174] on div "**********" at bounding box center [809, 174] width 1007 height 23
click at [653, 171] on icon "link" at bounding box center [651, 173] width 12 height 12
click at [647, 175] on icon "link" at bounding box center [651, 173] width 12 height 12
click at [390, 83] on span "Participants" at bounding box center [376, 81] width 61 height 14
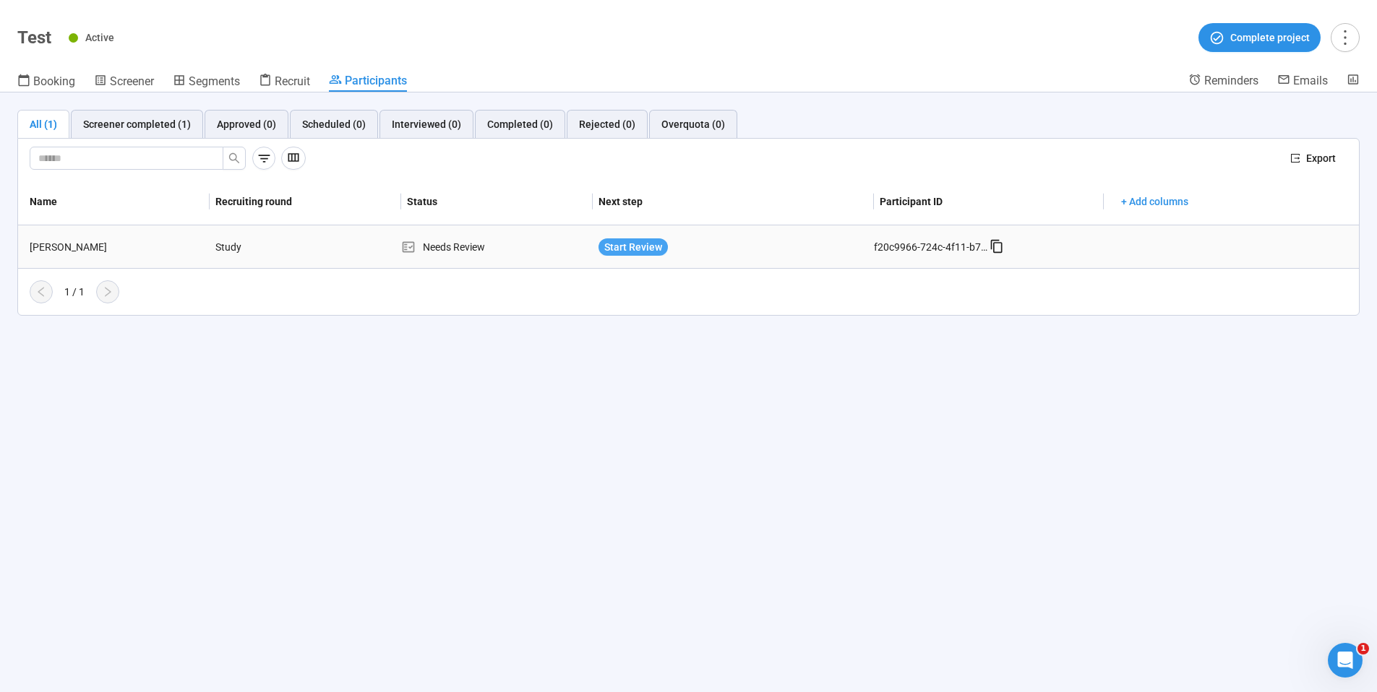
click at [625, 246] on span "Start Review" at bounding box center [633, 247] width 58 height 16
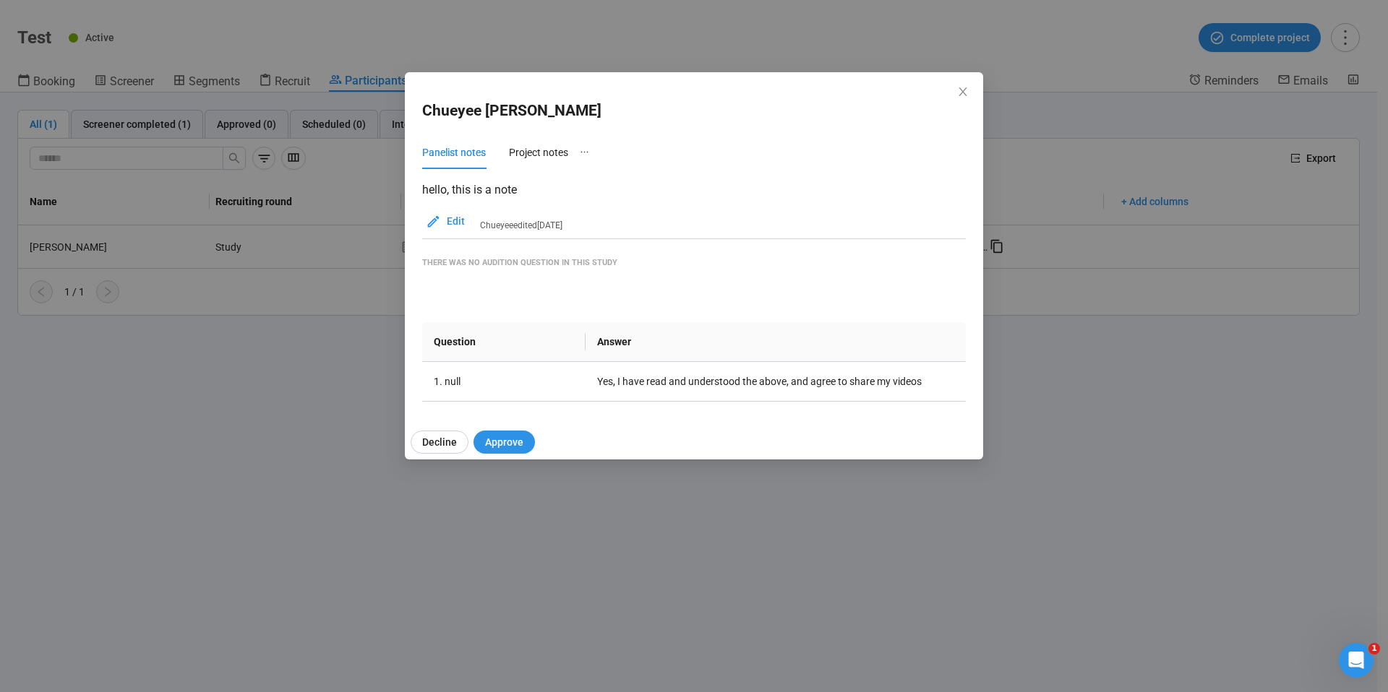
click at [280, 362] on div "[PERSON_NAME] Panelist notes Project notes hello, this is a note Edit [PERSON_N…" at bounding box center [694, 346] width 1388 height 692
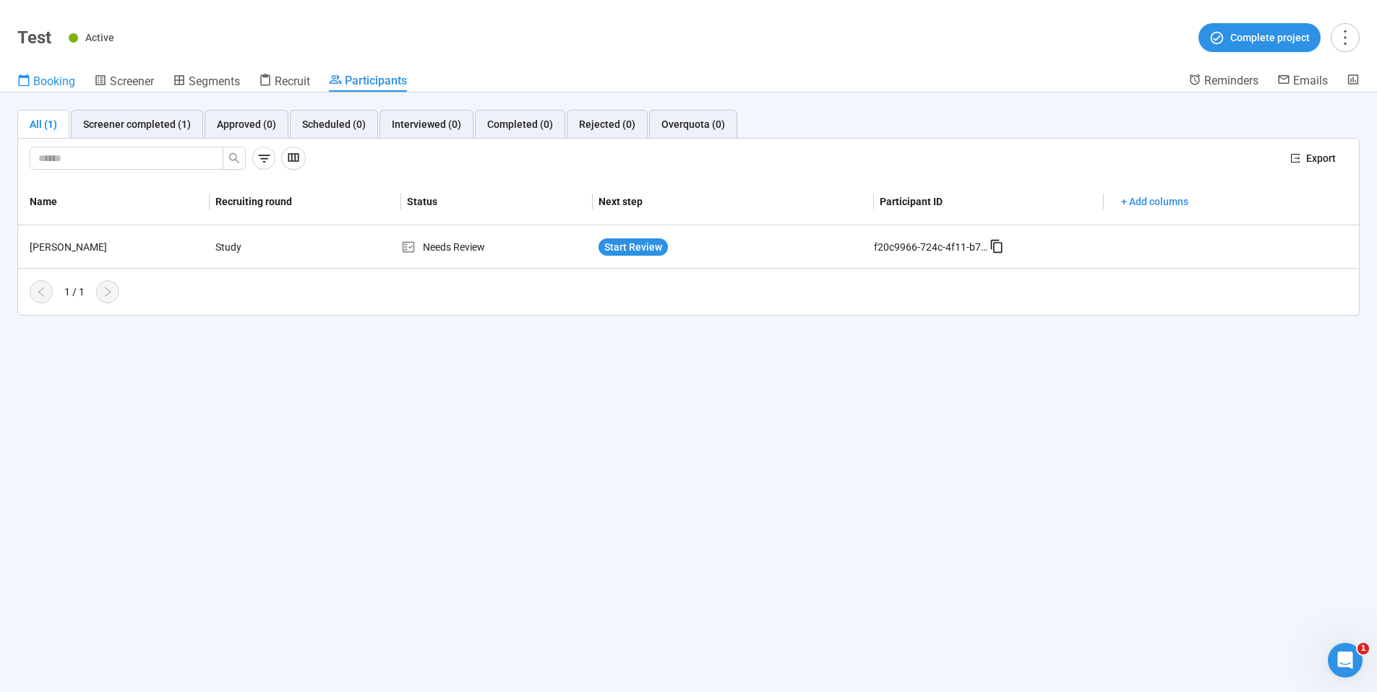
click at [62, 84] on span "Booking" at bounding box center [54, 81] width 42 height 14
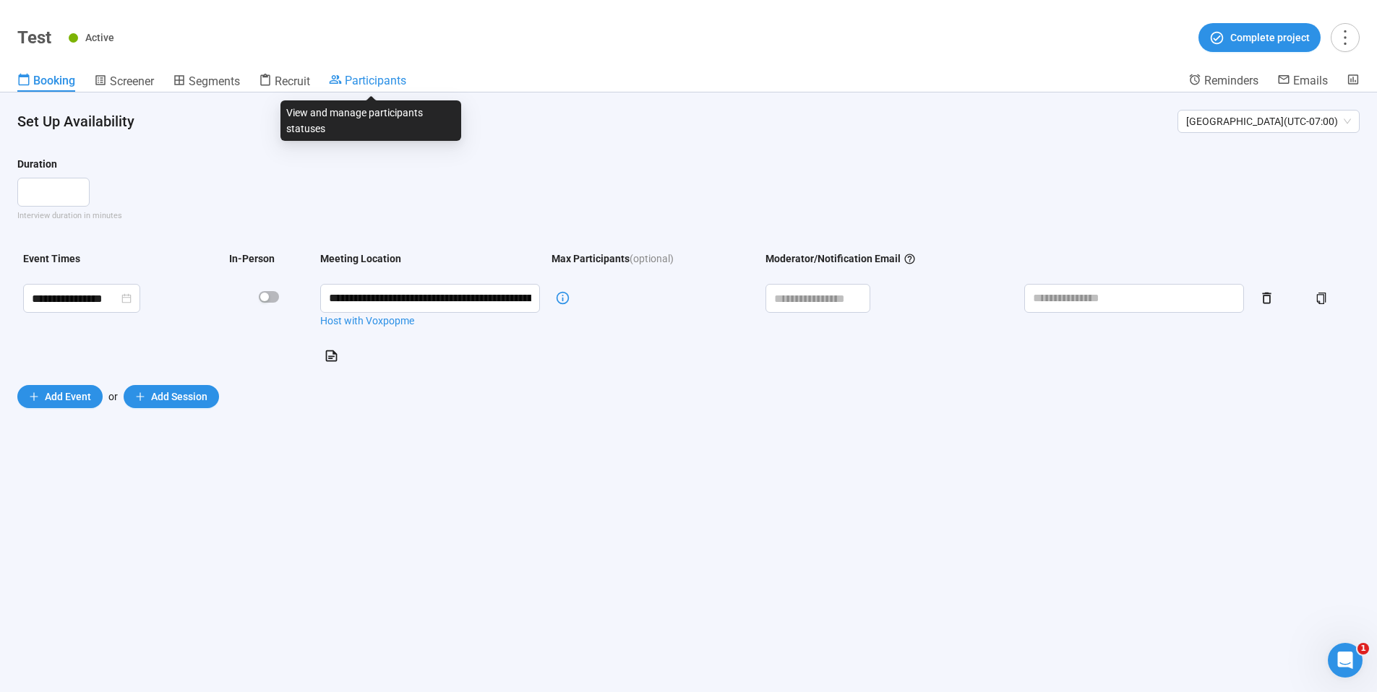
click at [372, 82] on span "Participants" at bounding box center [375, 81] width 61 height 14
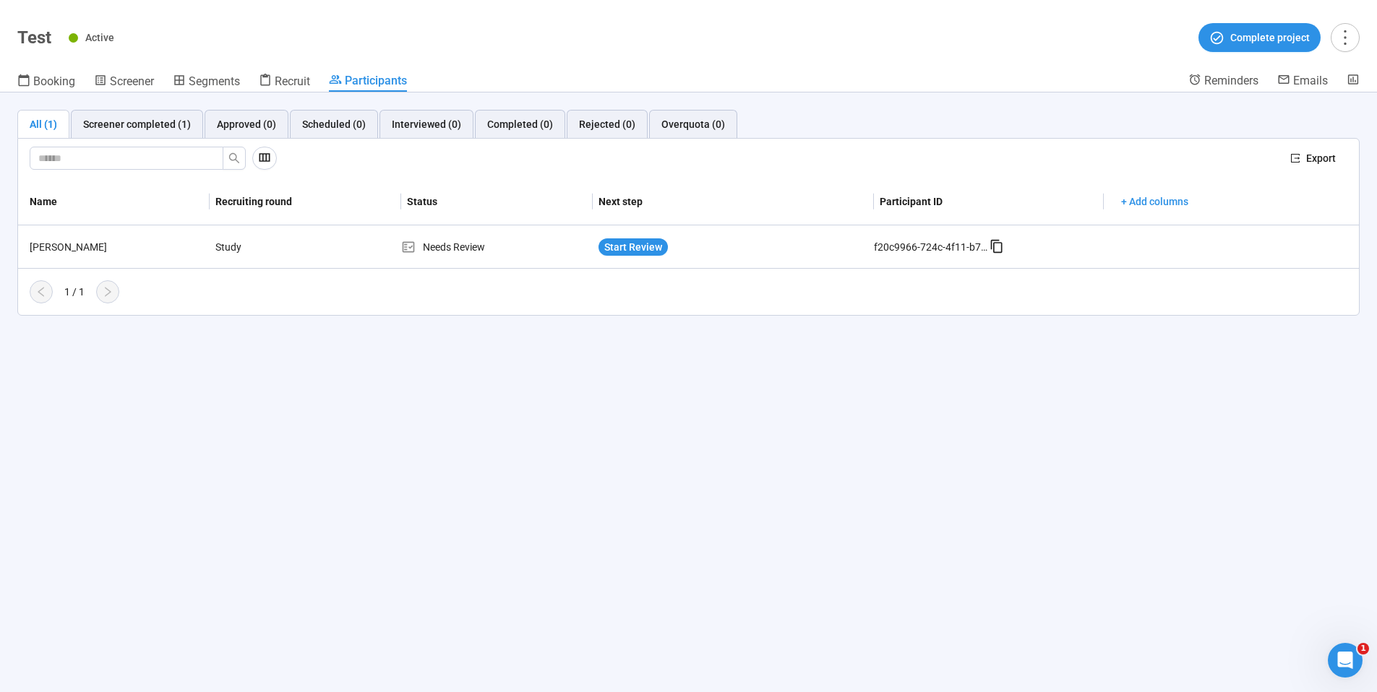
click at [771, 447] on div "All (1) Screener completed (1) Approved (0) Scheduled (0) Interviewed (0) Compl…" at bounding box center [688, 393] width 1377 height 600
click at [1340, 43] on icon "more" at bounding box center [1345, 37] width 20 height 20
click at [1331, 62] on span "Project details" at bounding box center [1316, 69] width 64 height 16
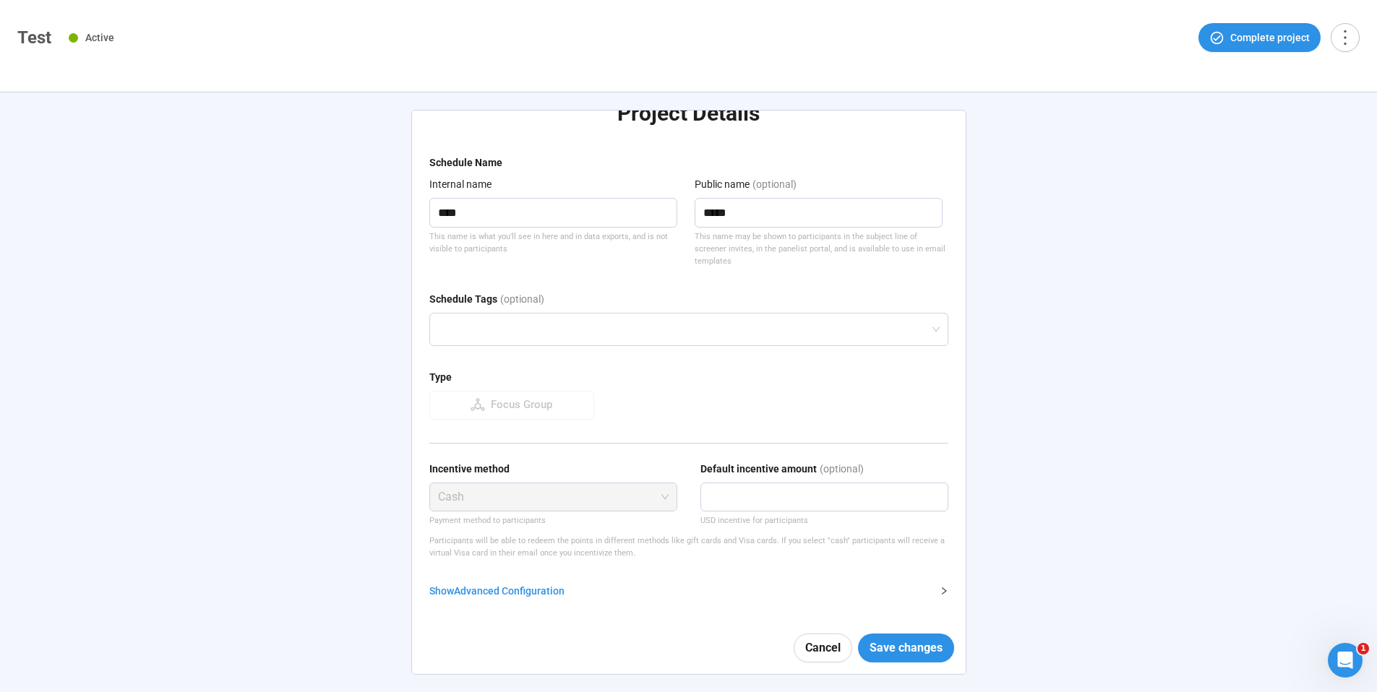
click at [526, 583] on div "Show Advanced Configuration" at bounding box center [680, 591] width 502 height 16
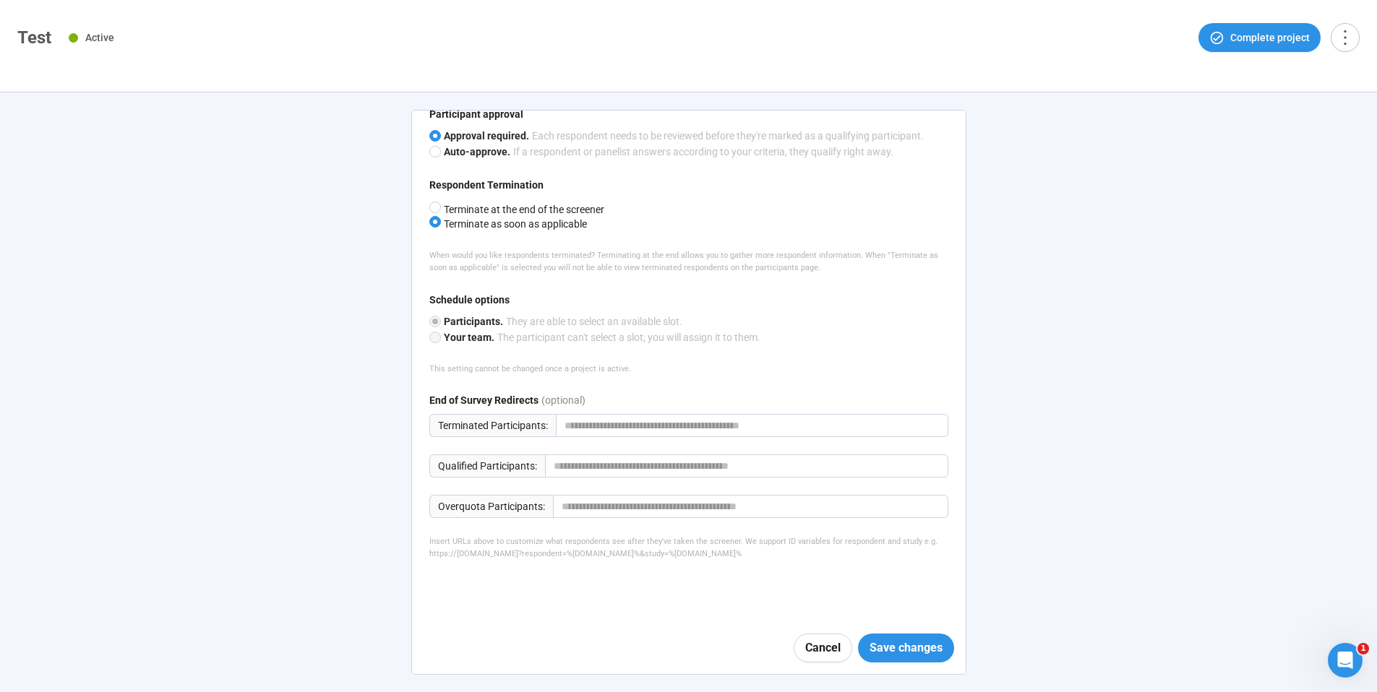
scroll to position [719, 0]
click at [823, 643] on span "Cancel" at bounding box center [822, 648] width 35 height 18
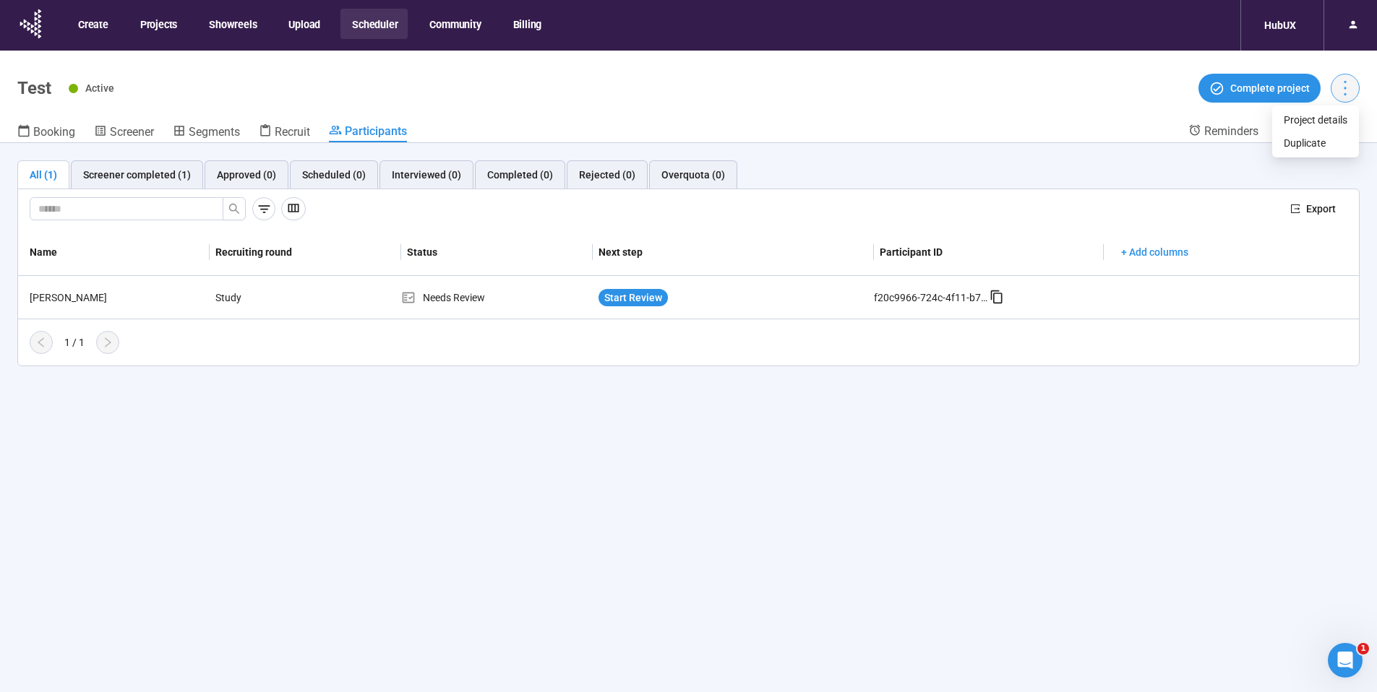
click at [1341, 95] on icon "more" at bounding box center [1345, 88] width 20 height 20
click at [1331, 112] on span "Project details" at bounding box center [1316, 120] width 64 height 16
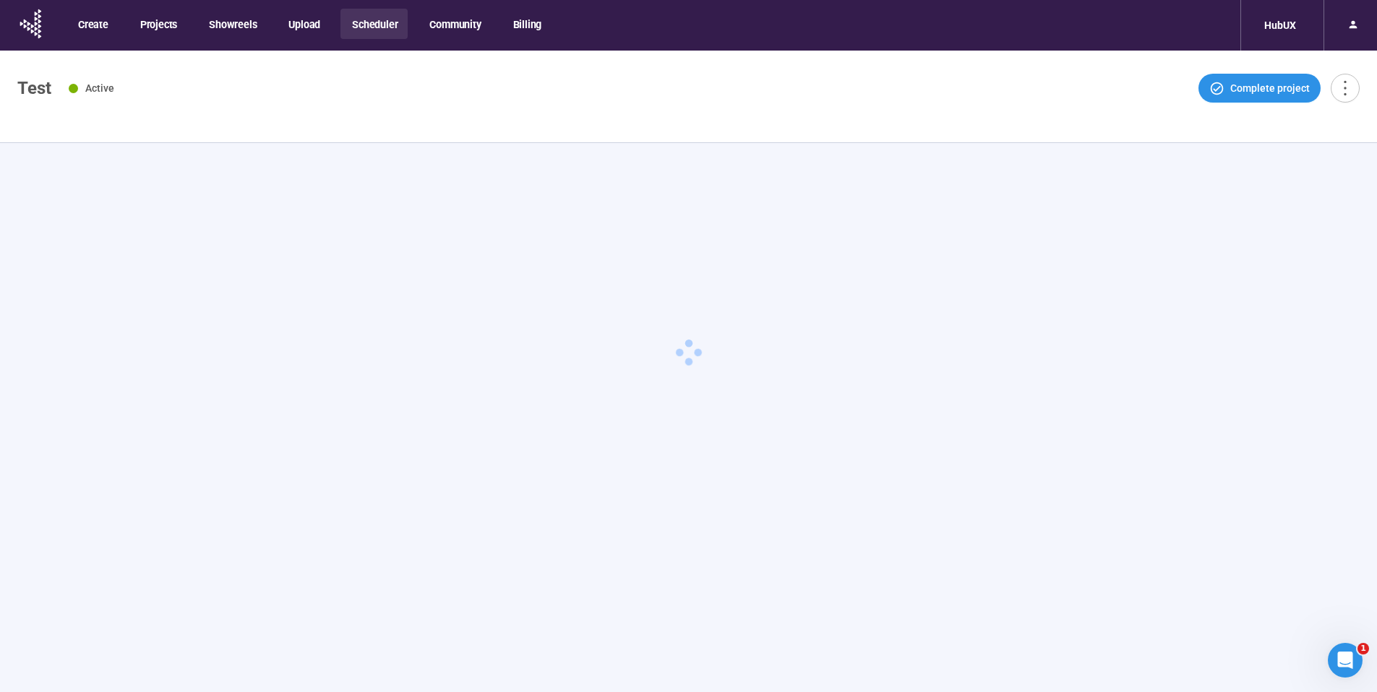
type textarea "*****"
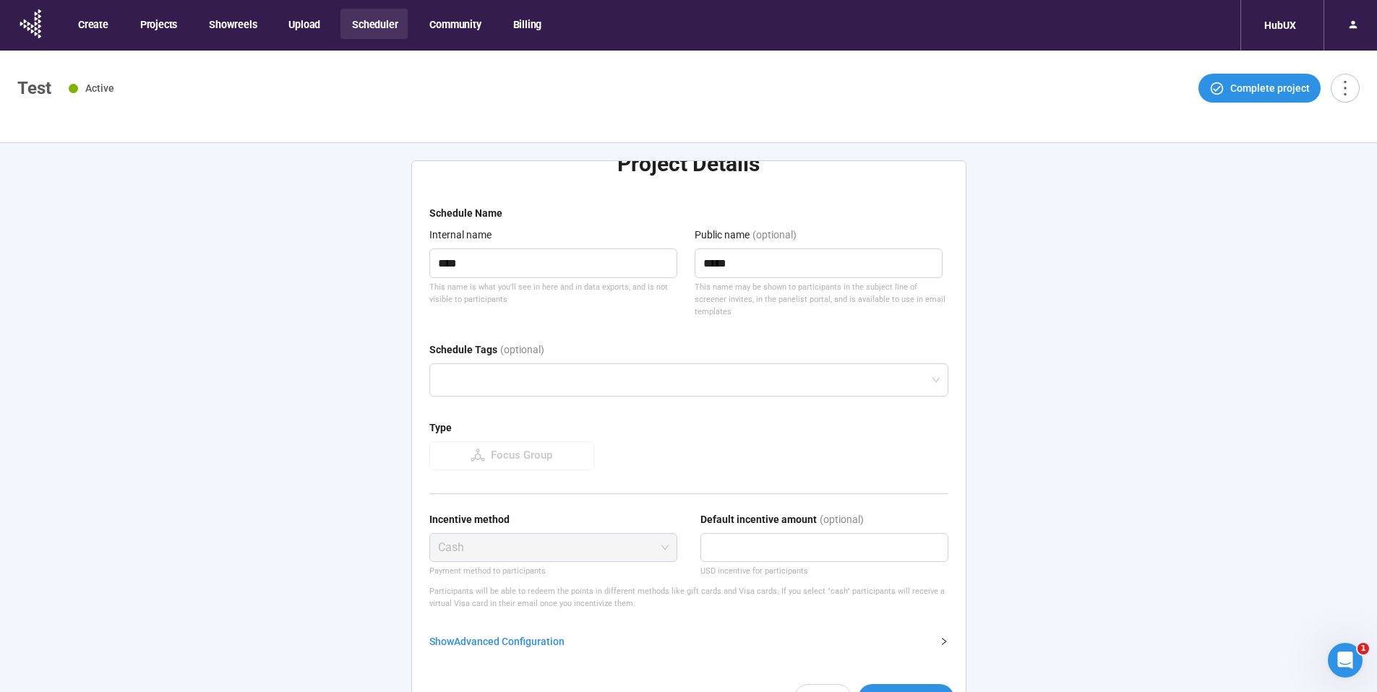
scroll to position [51, 0]
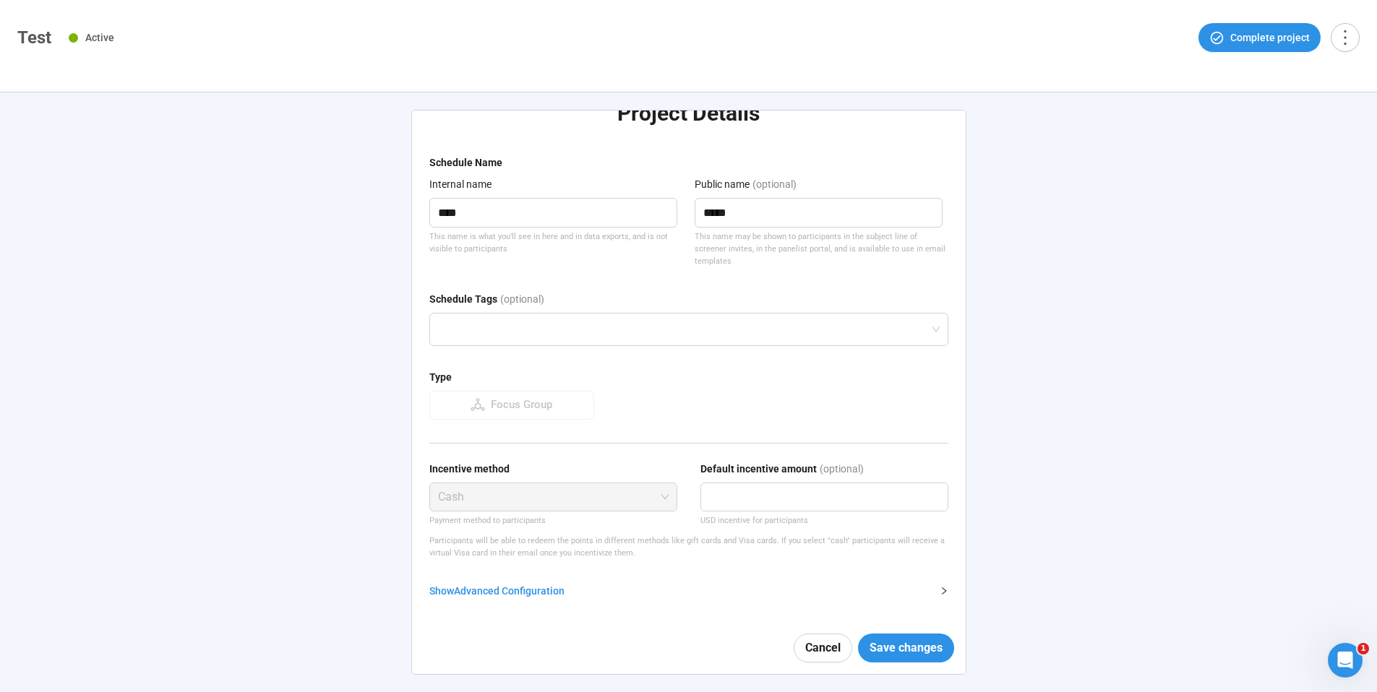
click at [503, 607] on form "Schedule Name Internal name **** This name is what you'll see in here and in da…" at bounding box center [688, 415] width 519 height 520
click at [521, 593] on div "Show Advanced Configuration" at bounding box center [680, 591] width 502 height 16
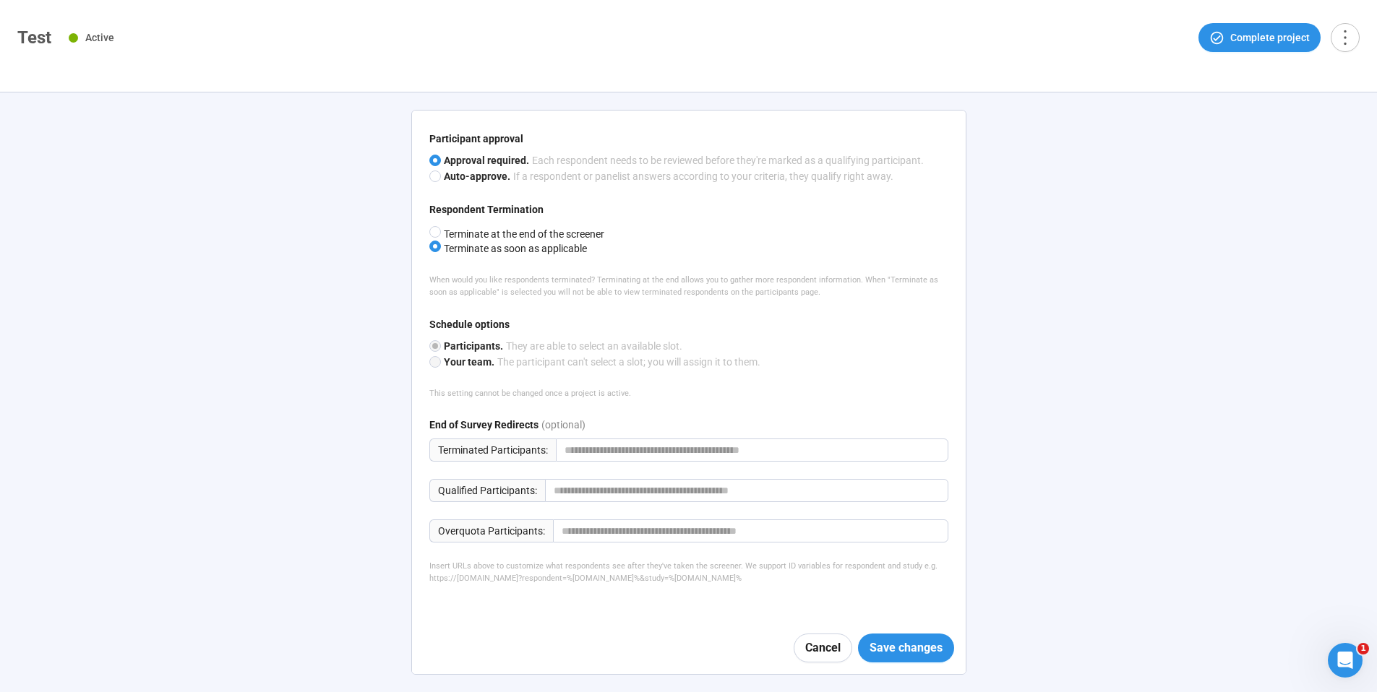
scroll to position [693, 0]
click at [815, 651] on span "Cancel" at bounding box center [822, 648] width 35 height 18
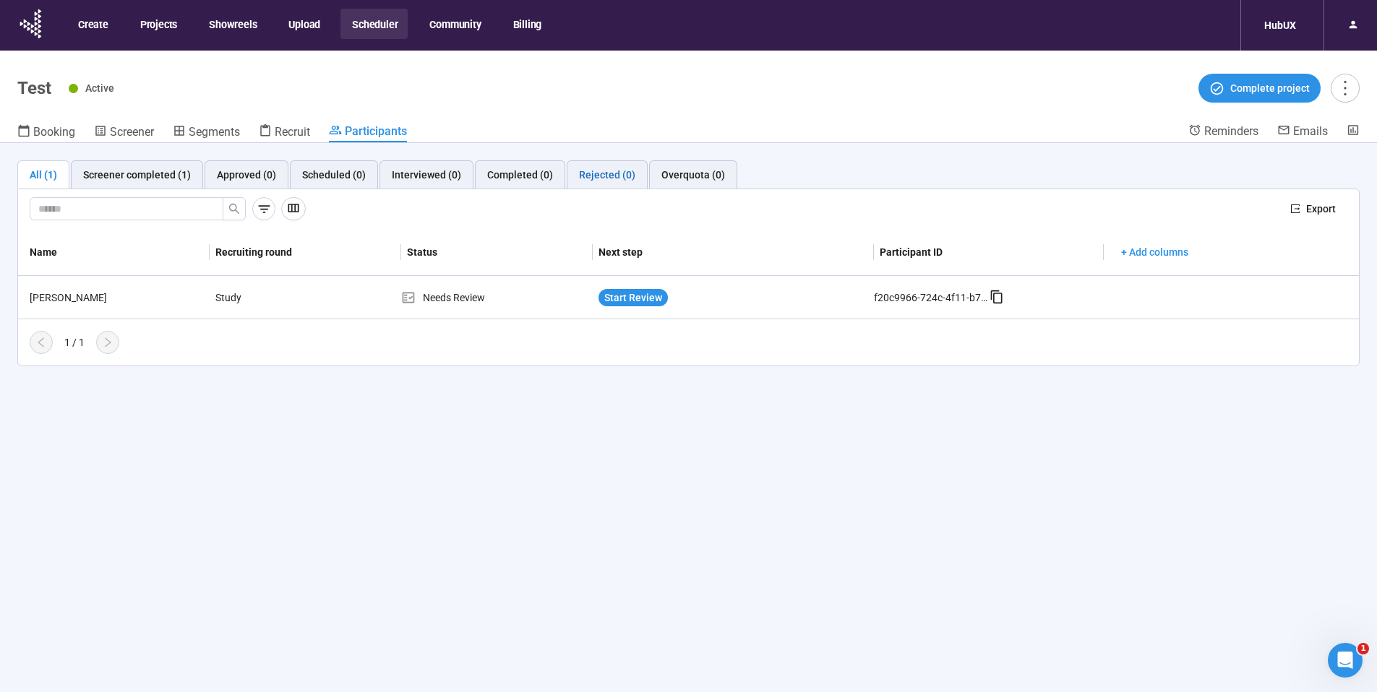
click at [598, 181] on div "Rejected (0)" at bounding box center [607, 175] width 56 height 16
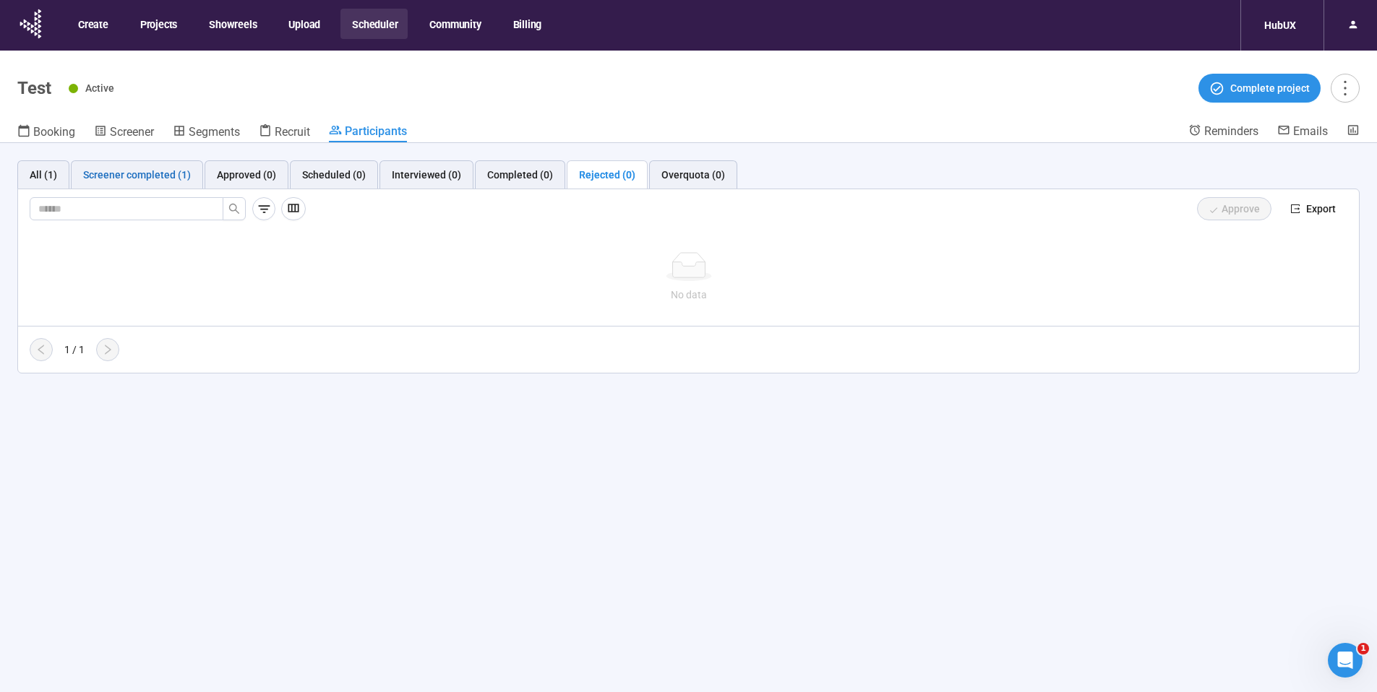
click at [134, 176] on div "Screener completed (1)" at bounding box center [137, 175] width 108 height 16
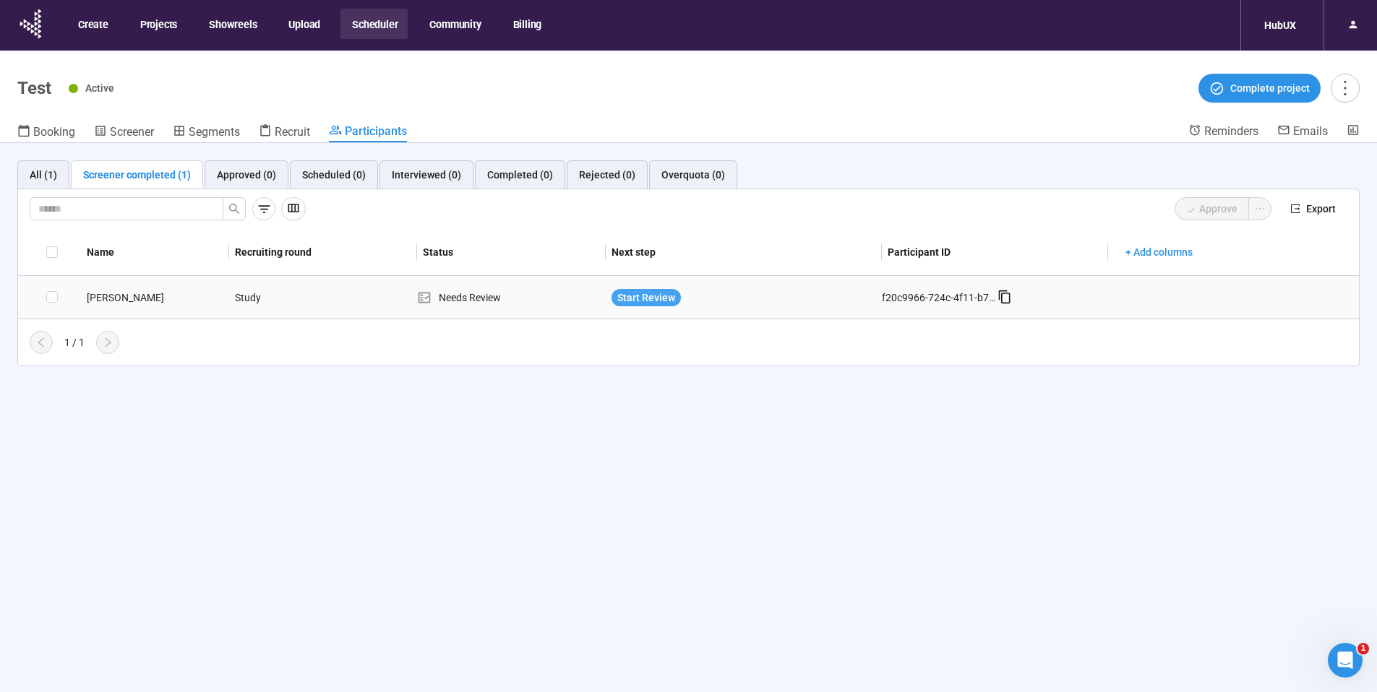
click at [642, 297] on span "Start Review" at bounding box center [646, 298] width 58 height 16
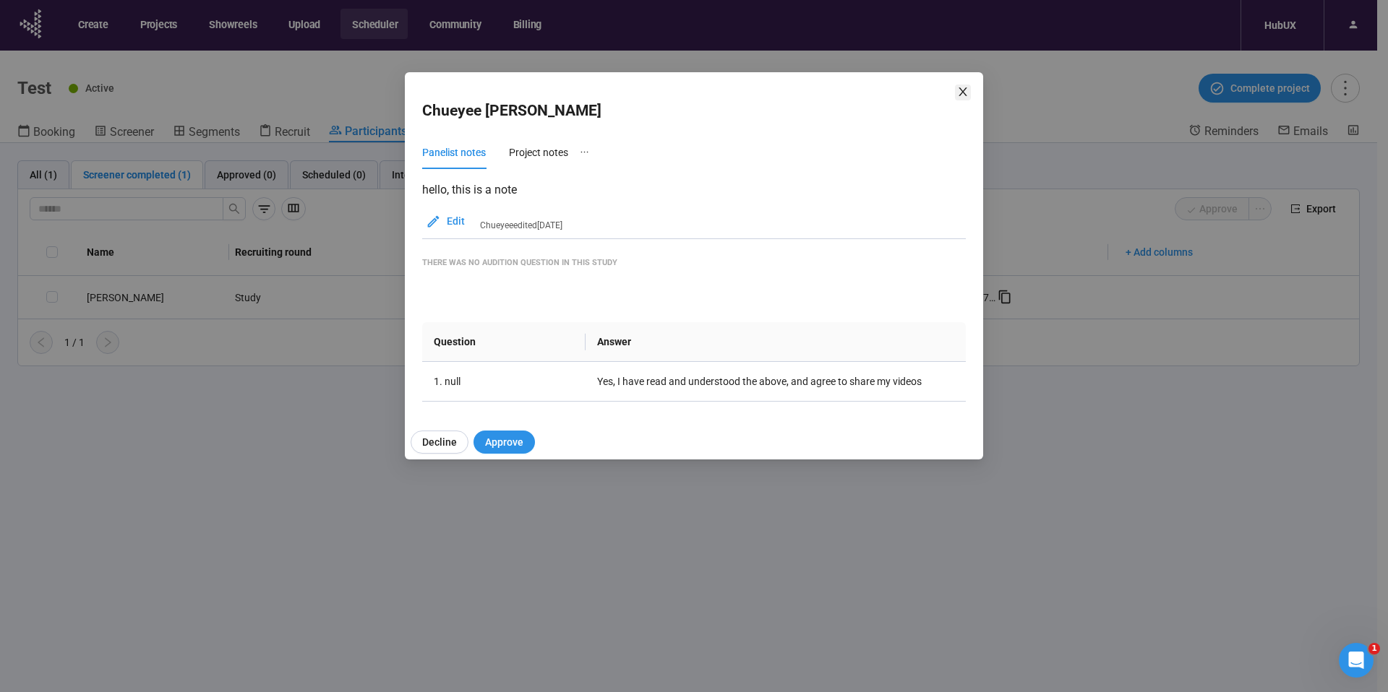
click at [962, 92] on icon "close" at bounding box center [962, 91] width 8 height 9
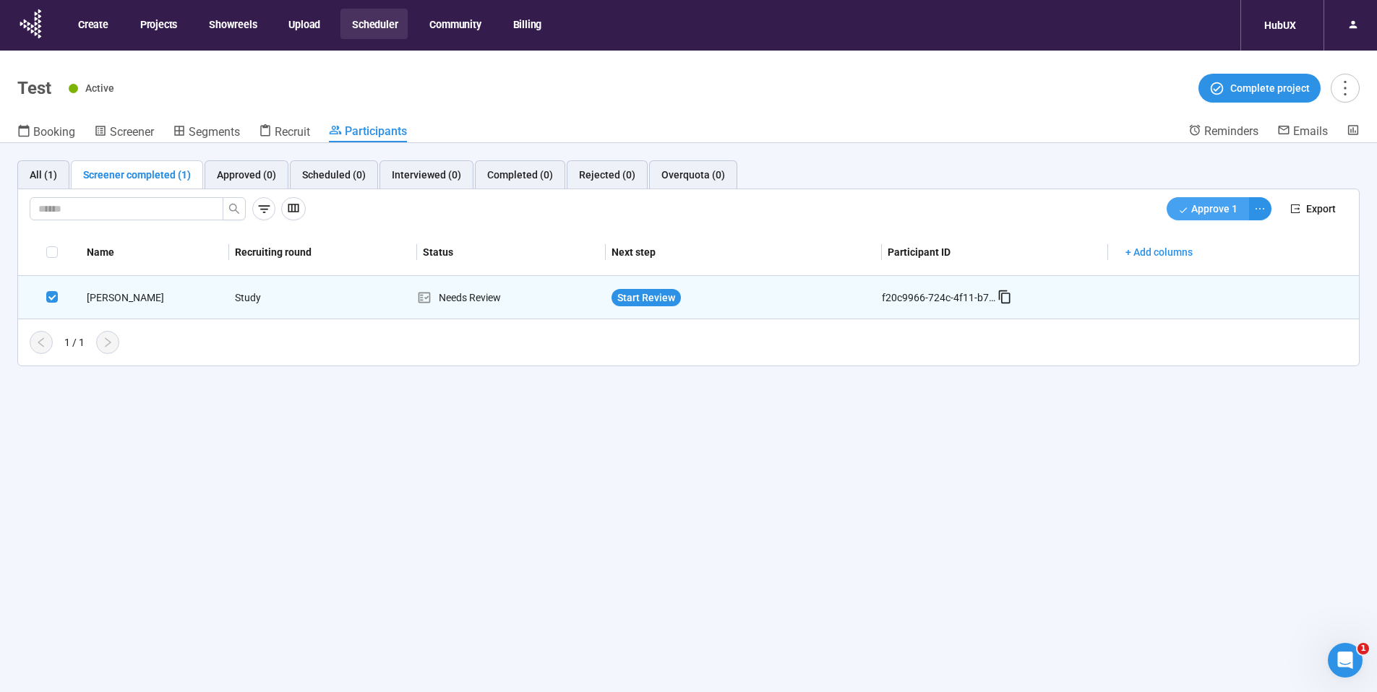
click at [1214, 209] on span "Approve 1" at bounding box center [1214, 209] width 46 height 16
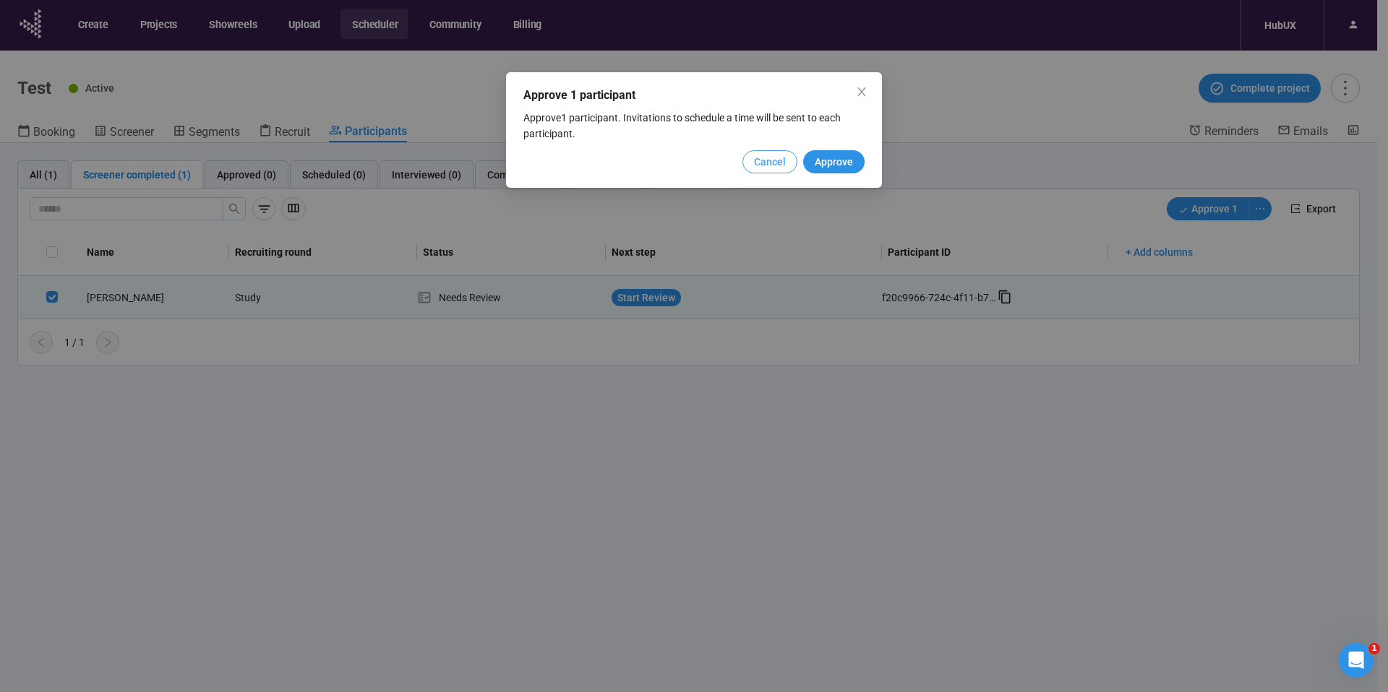
click at [764, 158] on span "Cancel" at bounding box center [770, 162] width 32 height 16
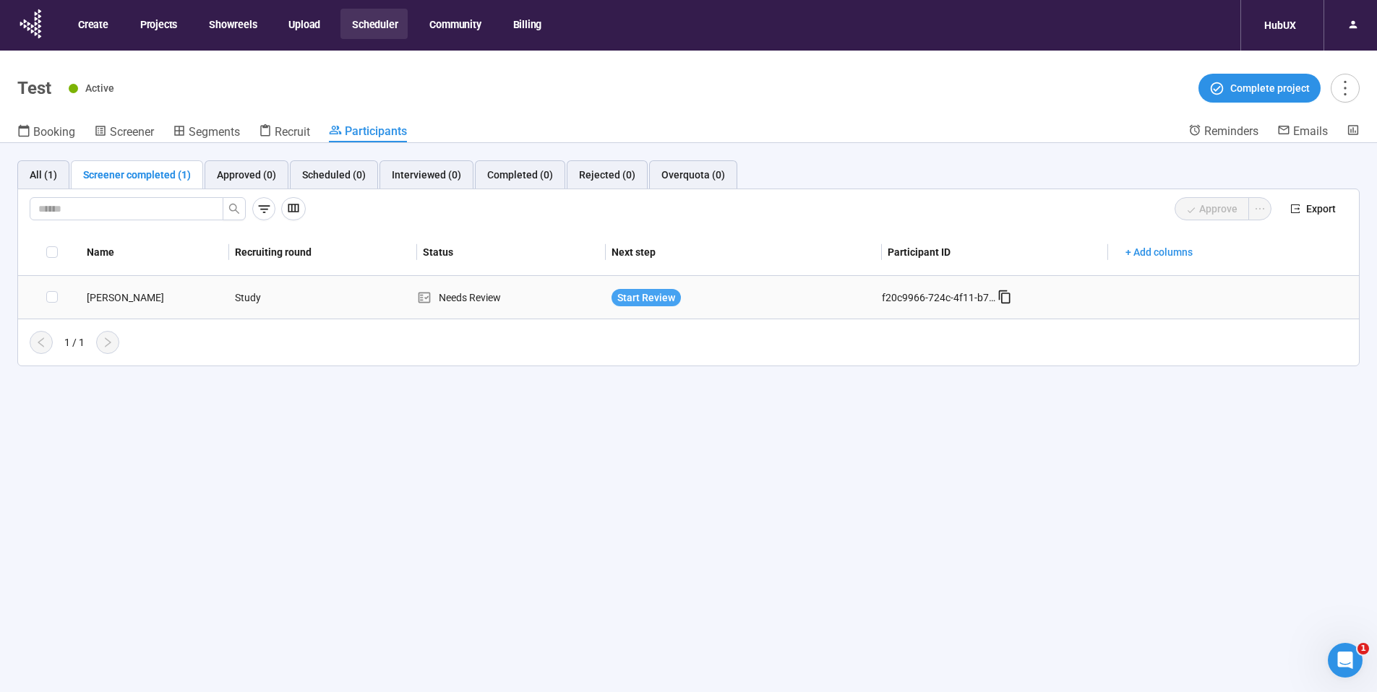
click at [652, 296] on span "Start Review" at bounding box center [646, 298] width 58 height 16
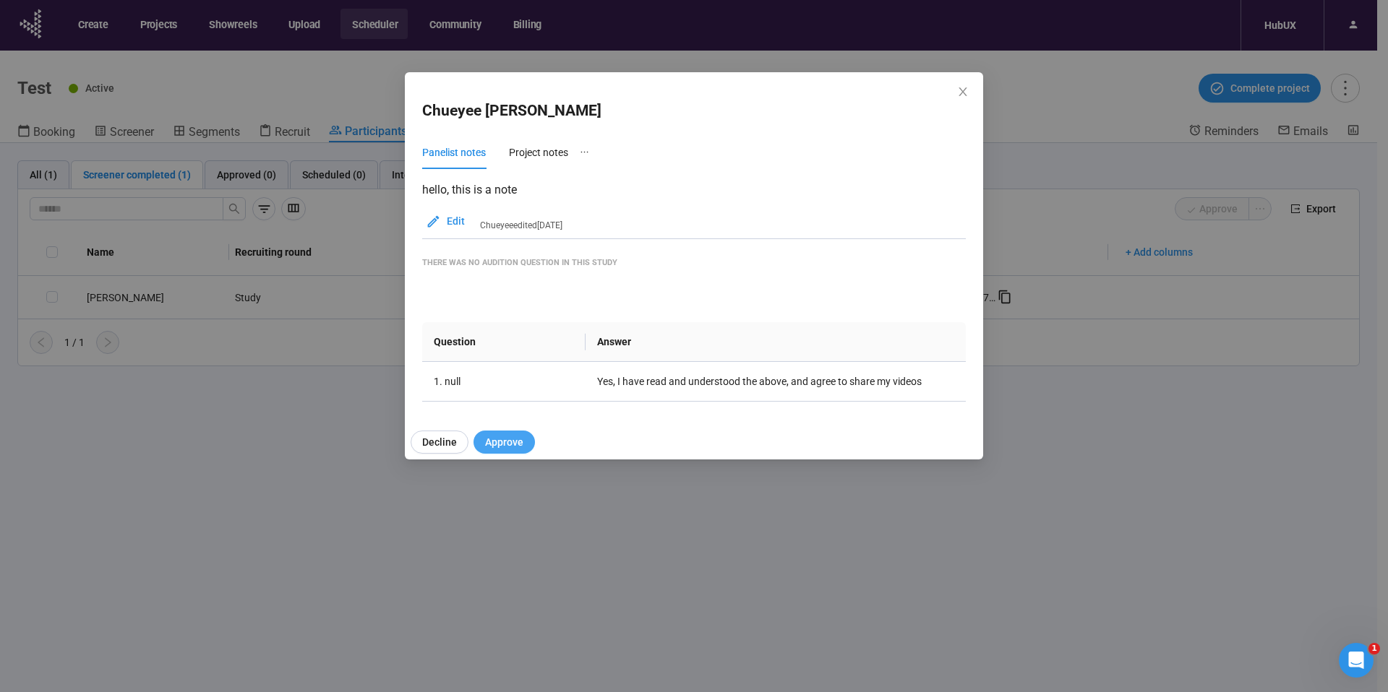
click at [504, 440] on span "Approve" at bounding box center [504, 442] width 38 height 16
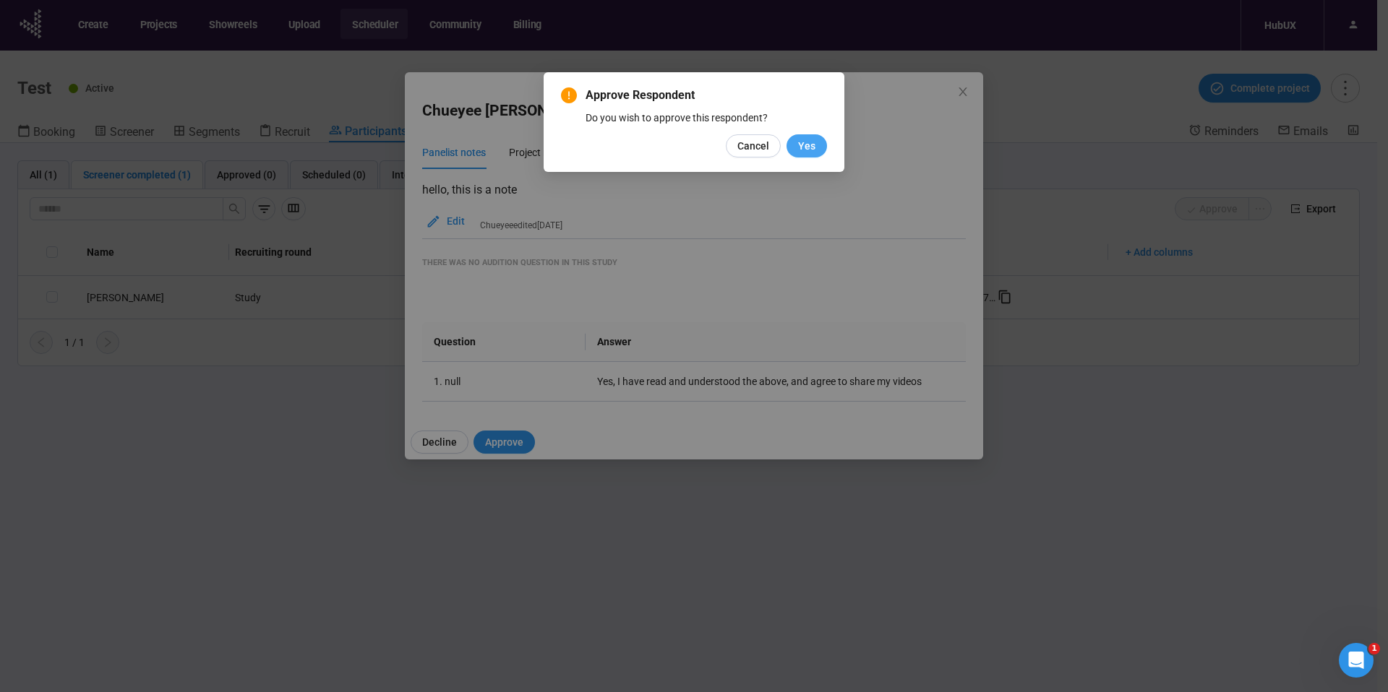
click at [798, 150] on button "Yes" at bounding box center [806, 145] width 40 height 23
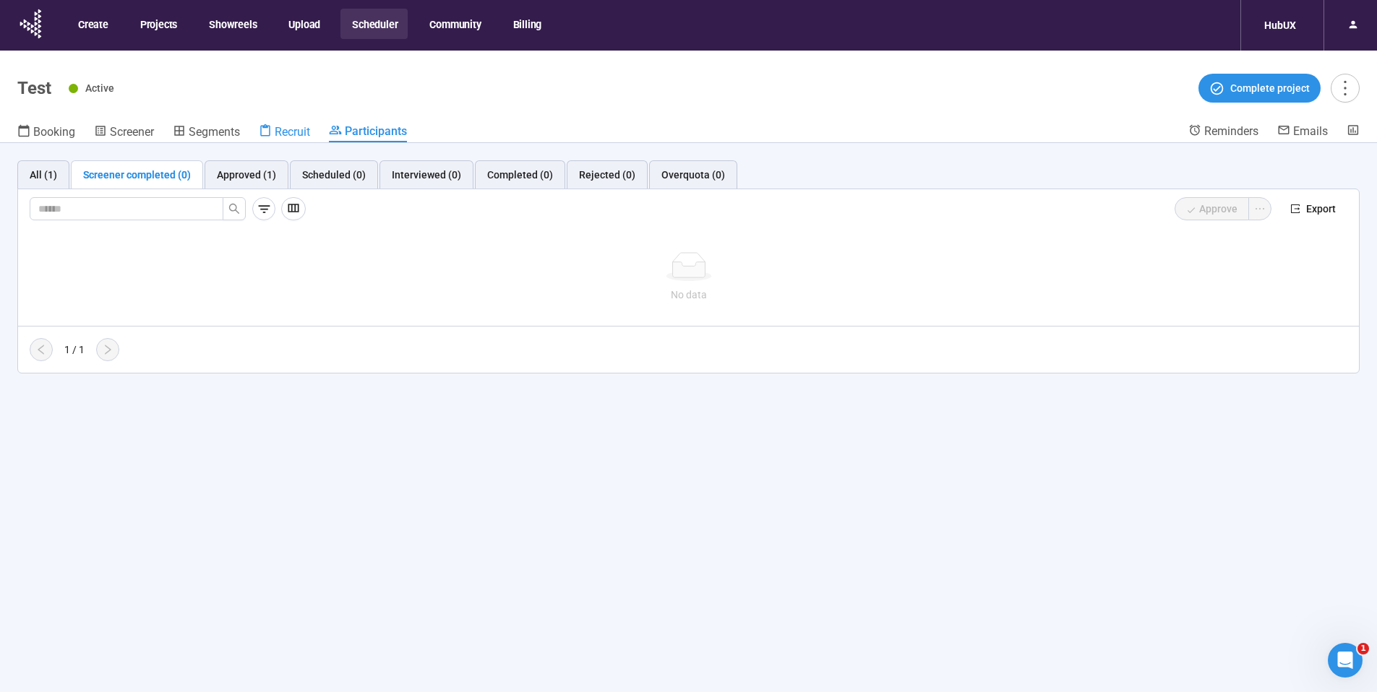
click at [283, 134] on span "Recruit" at bounding box center [292, 132] width 35 height 14
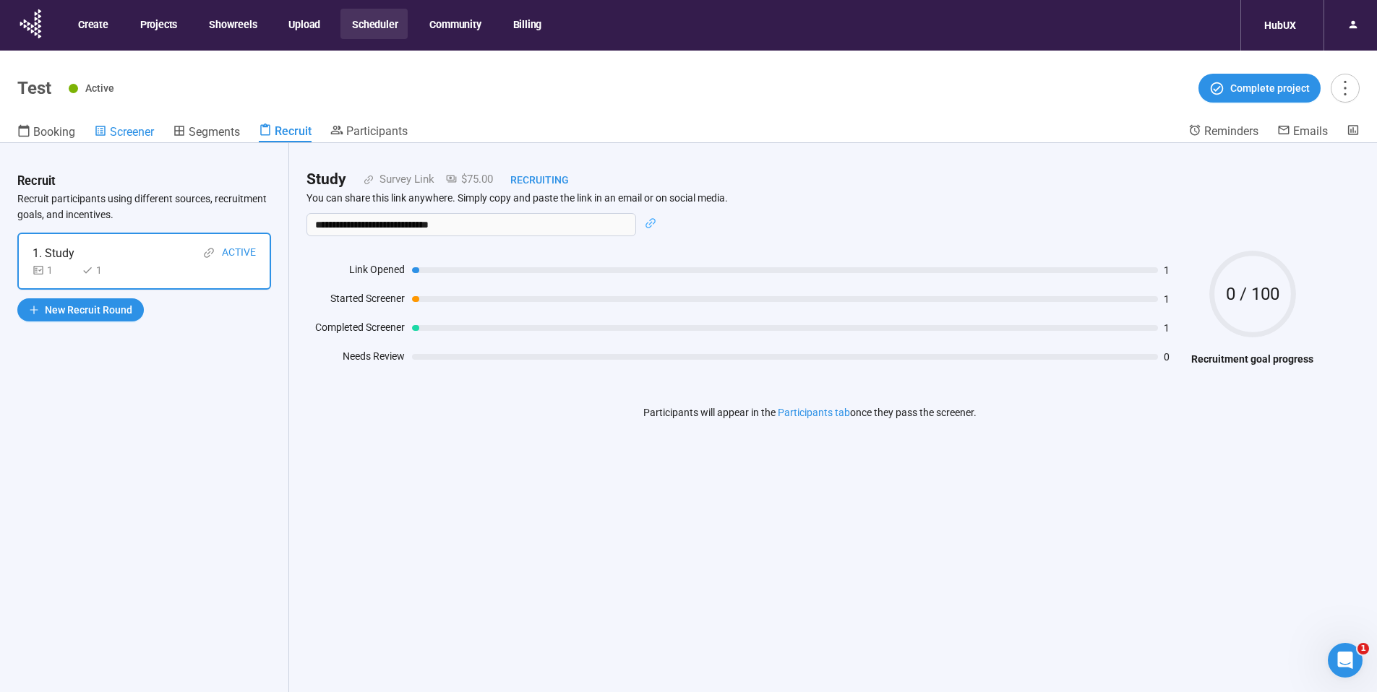
click at [134, 131] on span "Screener" at bounding box center [132, 132] width 44 height 14
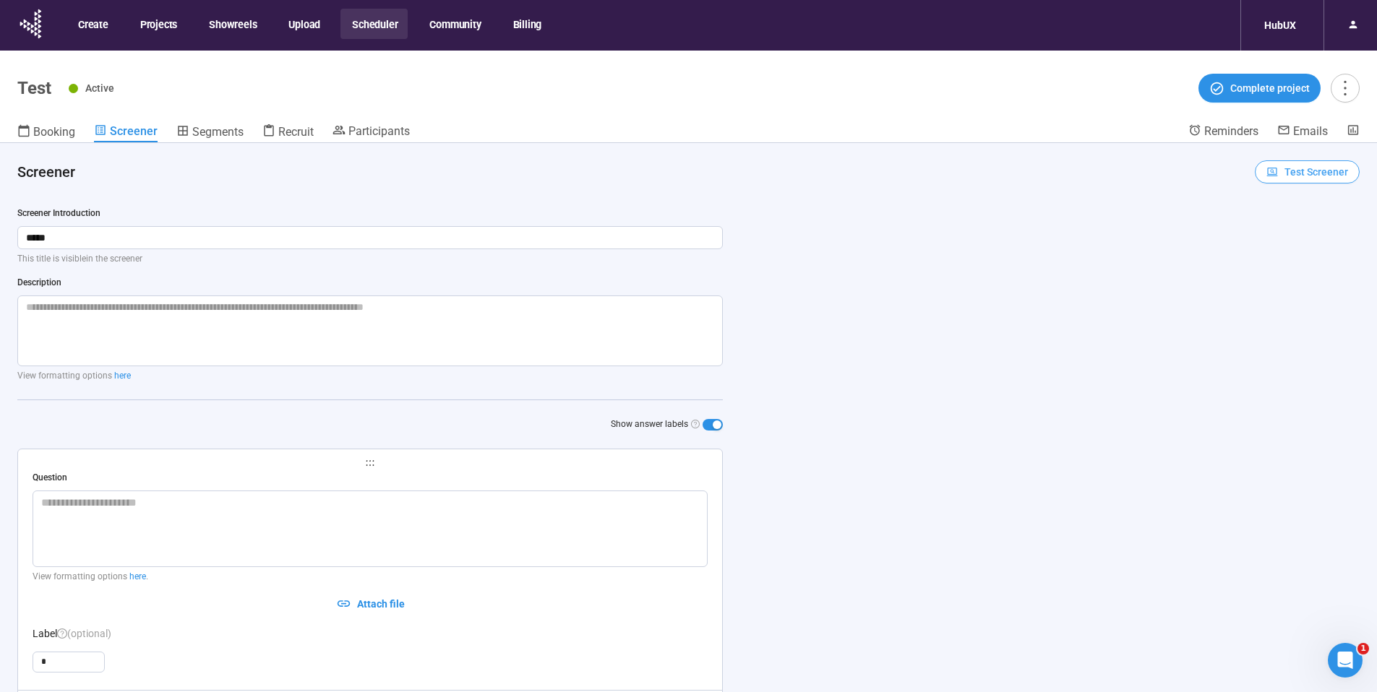
click at [1291, 168] on span "Test Screener" at bounding box center [1316, 172] width 64 height 16
click at [1274, 244] on link "Test screener" at bounding box center [1286, 247] width 59 height 12
click at [406, 132] on span "Participants" at bounding box center [378, 131] width 61 height 14
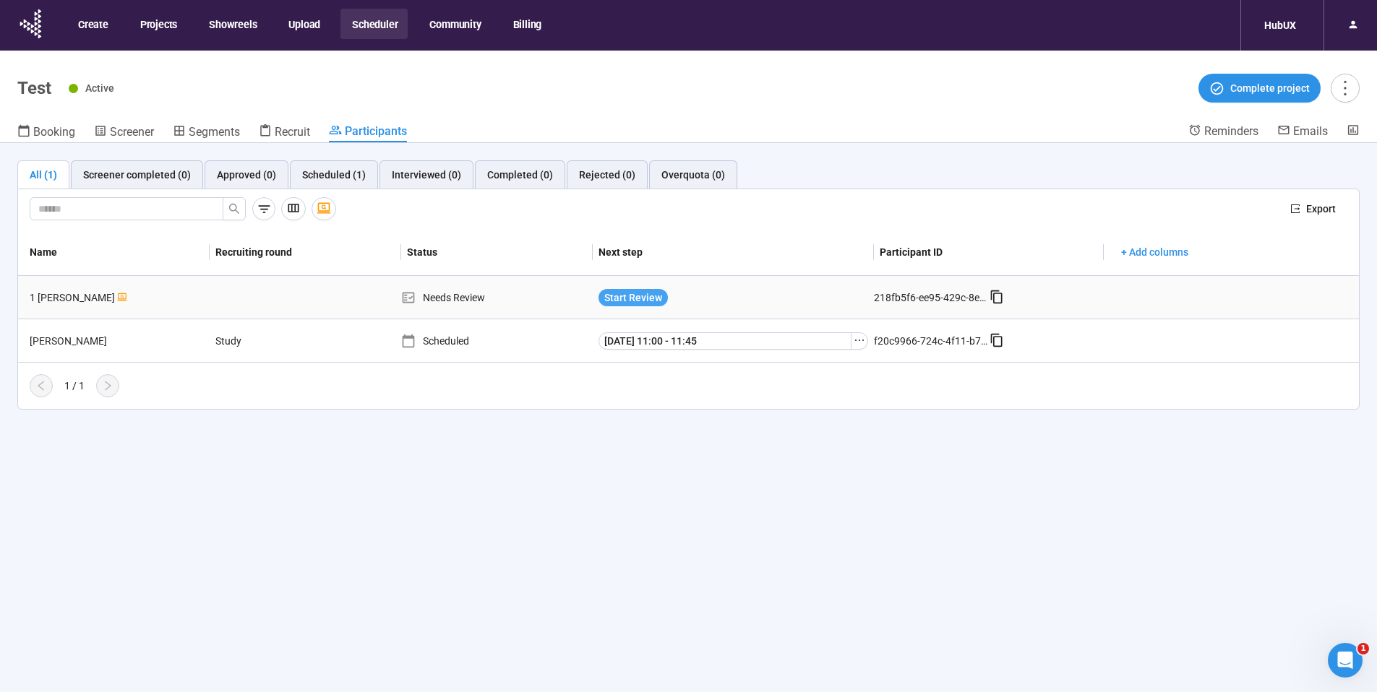
click at [645, 300] on span "Start Review" at bounding box center [633, 298] width 58 height 16
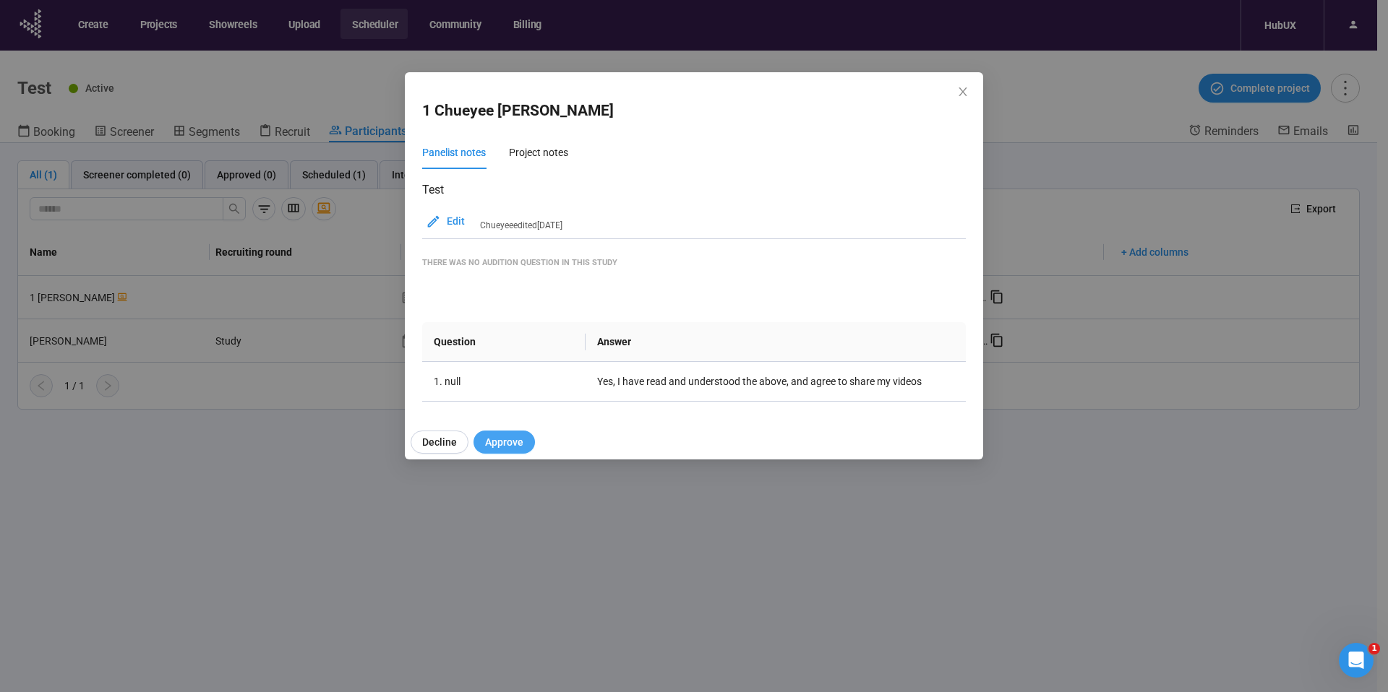
click at [517, 448] on span "Approve" at bounding box center [504, 442] width 38 height 16
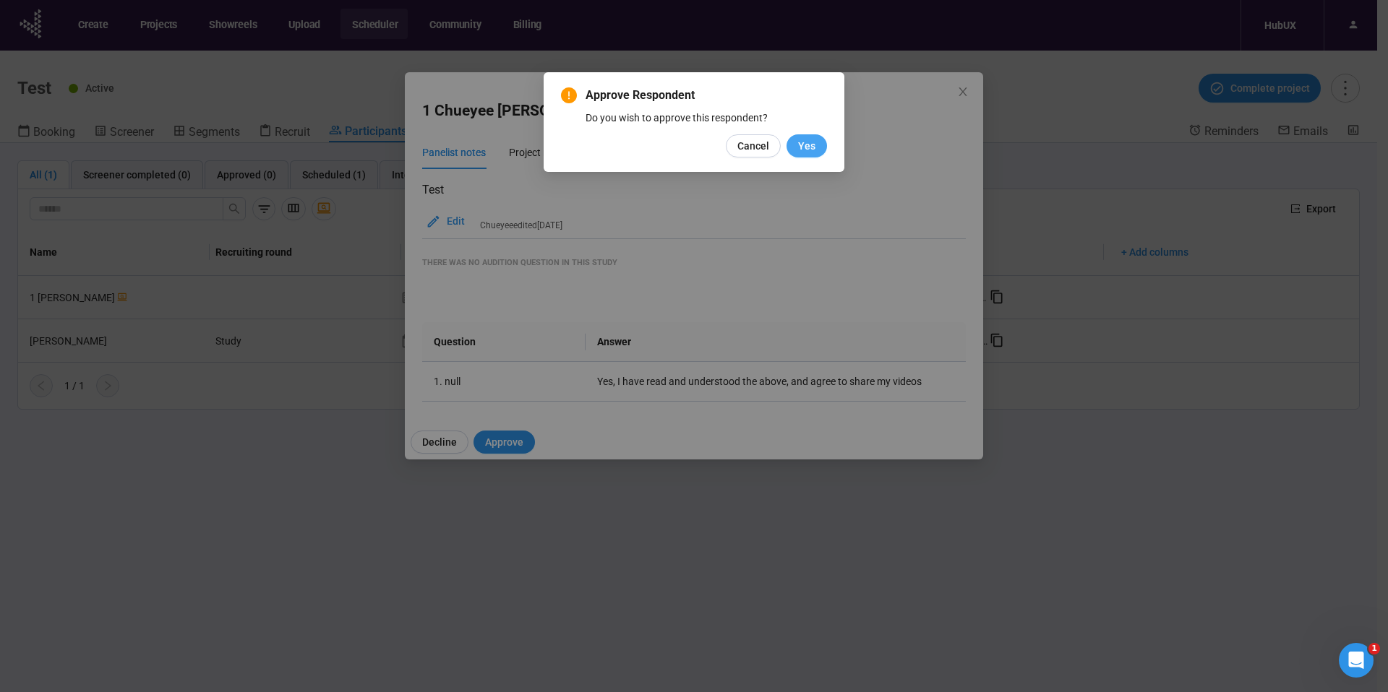
click at [808, 147] on span "Yes" at bounding box center [806, 146] width 17 height 16
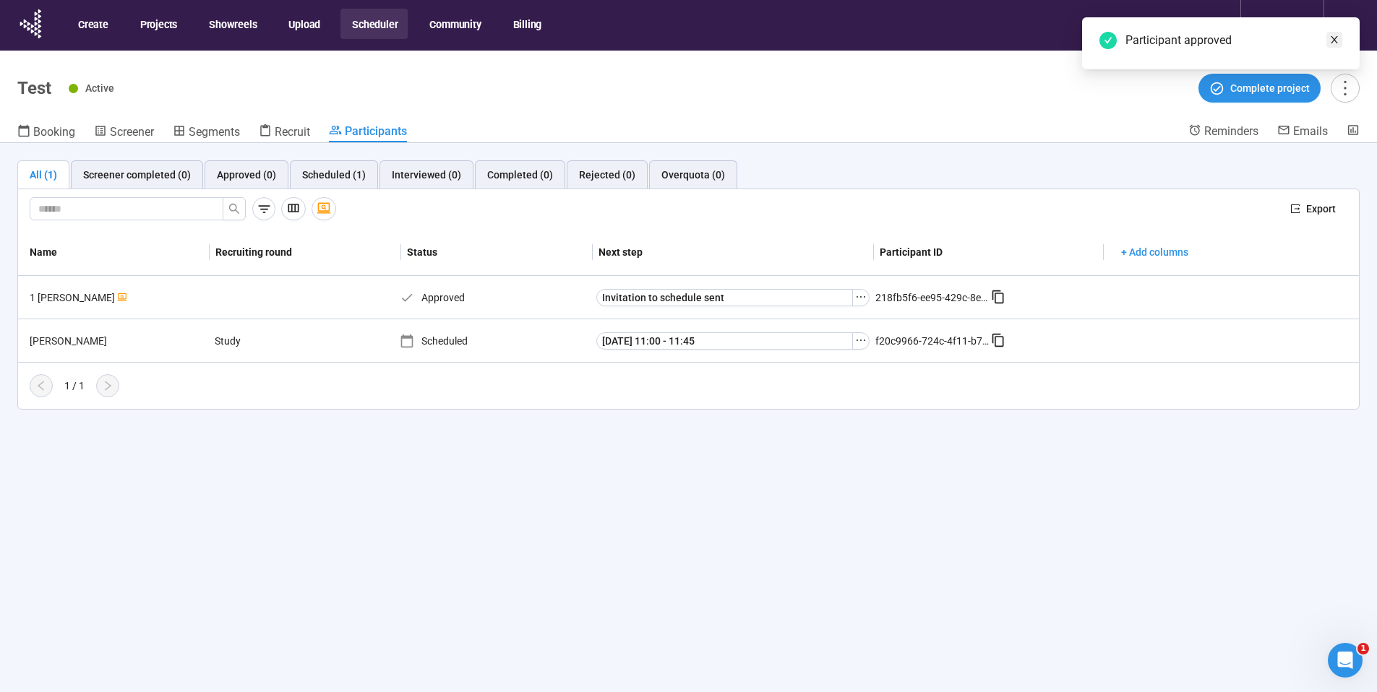
click at [1335, 43] on icon "close" at bounding box center [1334, 40] width 10 height 10
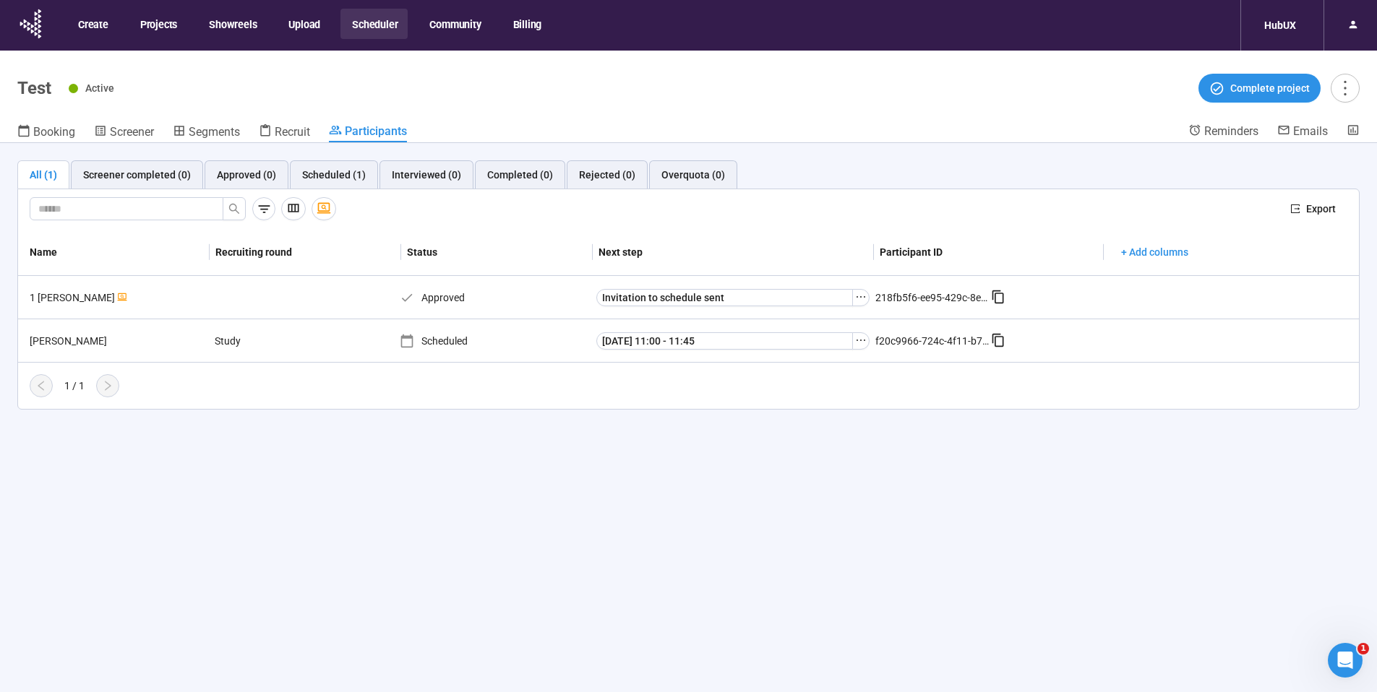
drag, startPoint x: 368, startPoint y: 17, endPoint x: 364, endPoint y: 27, distance: 10.1
click at [364, 27] on button "Scheduler" at bounding box center [373, 24] width 67 height 30
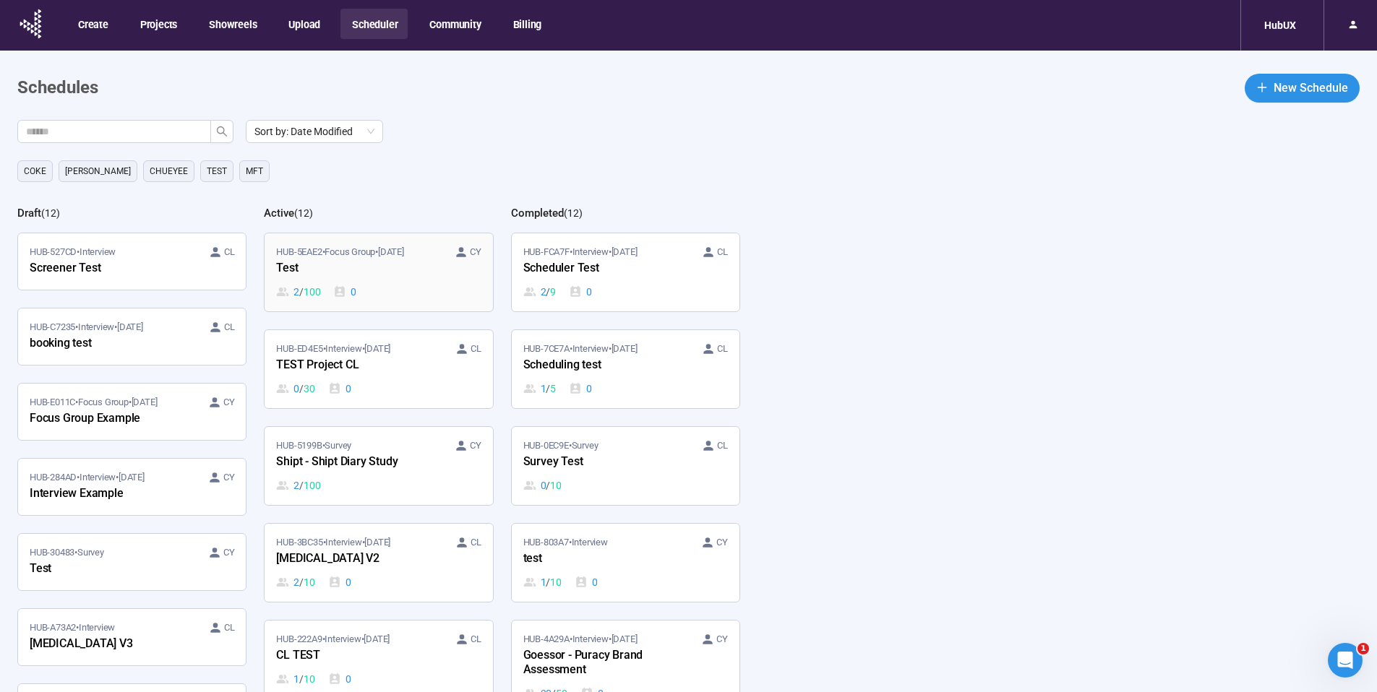
click at [317, 265] on div "Test" at bounding box center [355, 268] width 159 height 19
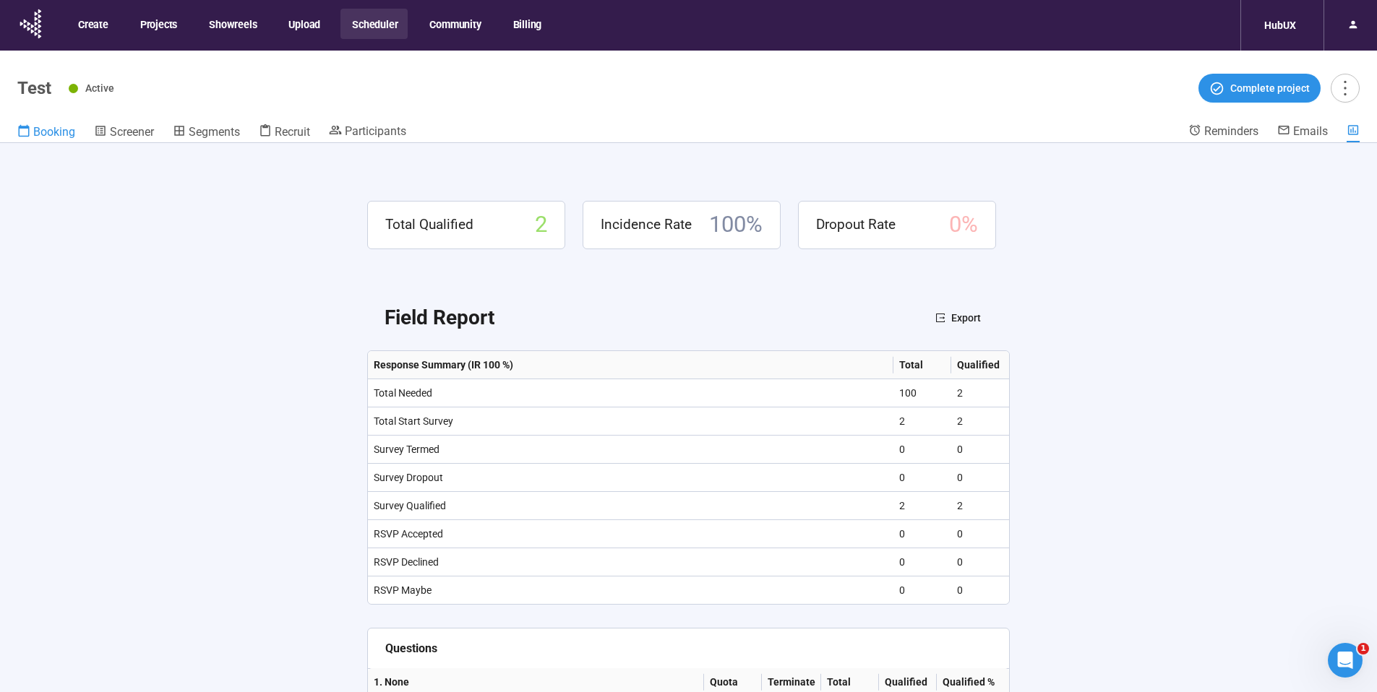
click at [50, 132] on span "Booking" at bounding box center [54, 132] width 42 height 14
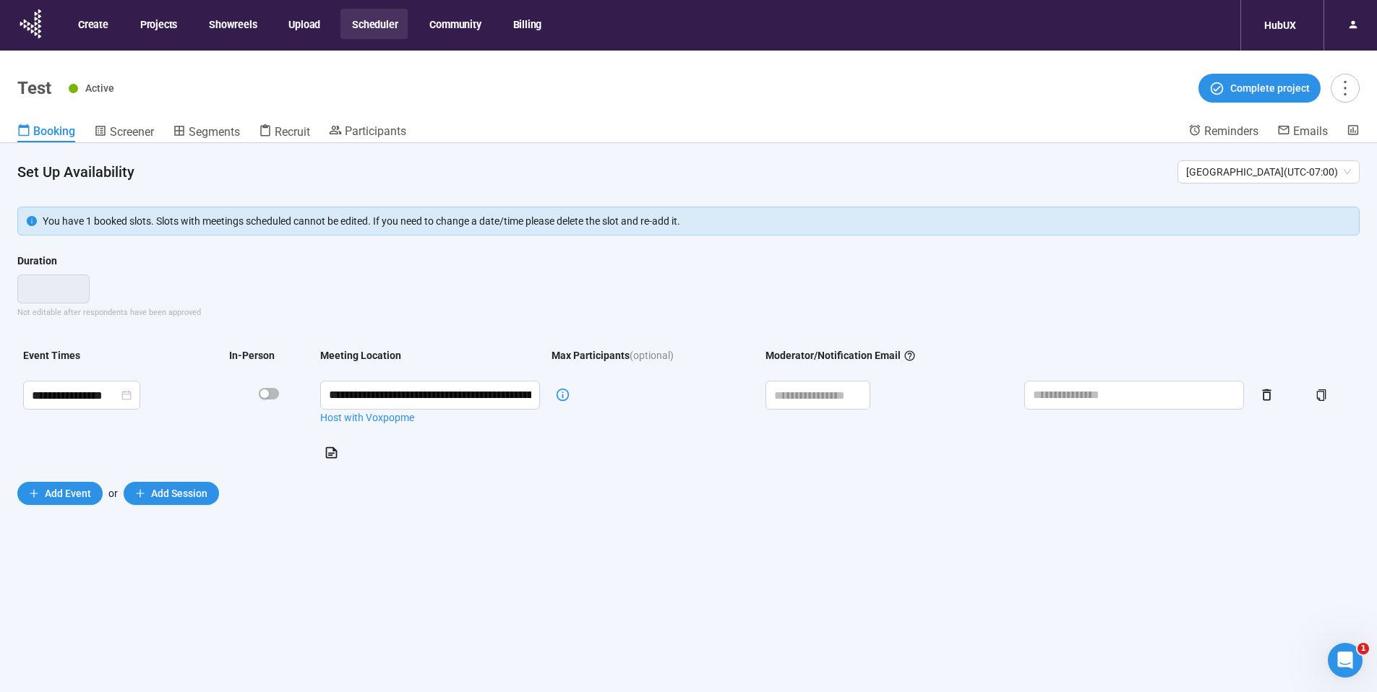
click at [295, 132] on span "Recruit" at bounding box center [292, 132] width 35 height 14
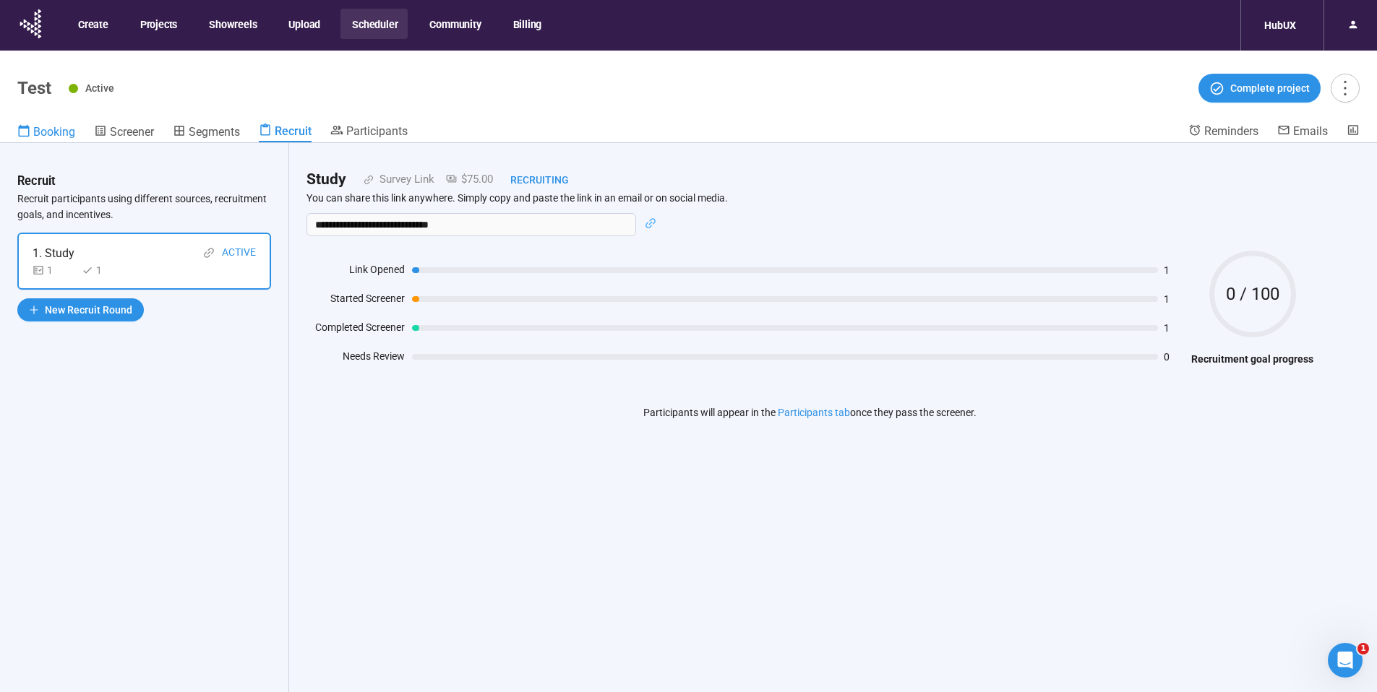
click at [56, 135] on span "Booking" at bounding box center [54, 132] width 42 height 14
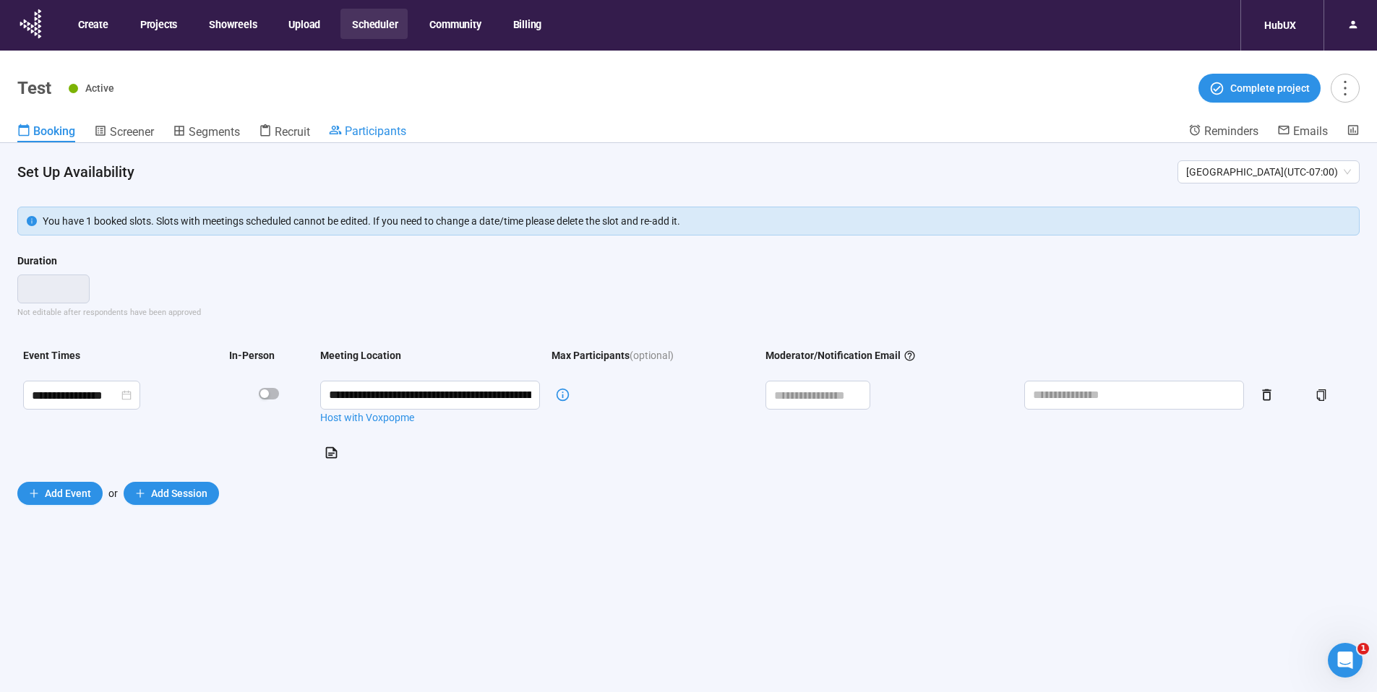
click at [341, 124] on icon at bounding box center [335, 130] width 13 height 13
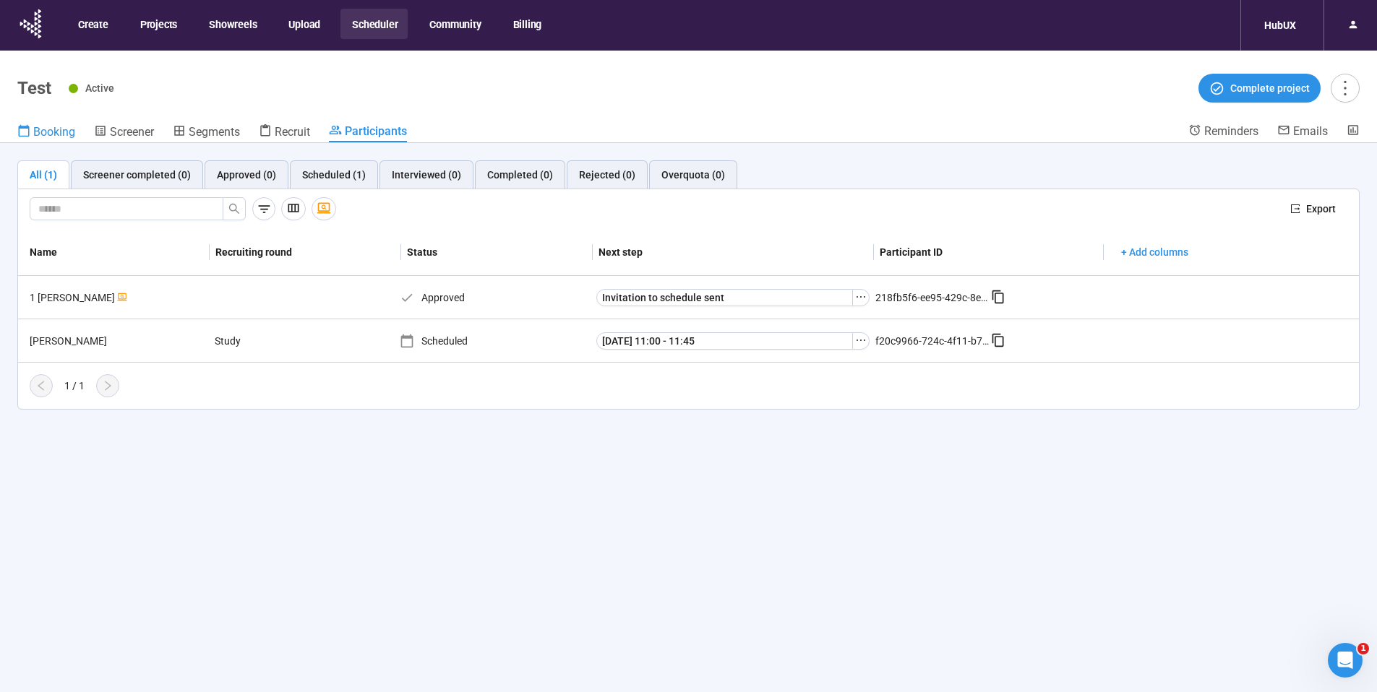
click at [59, 130] on span "Booking" at bounding box center [54, 132] width 42 height 14
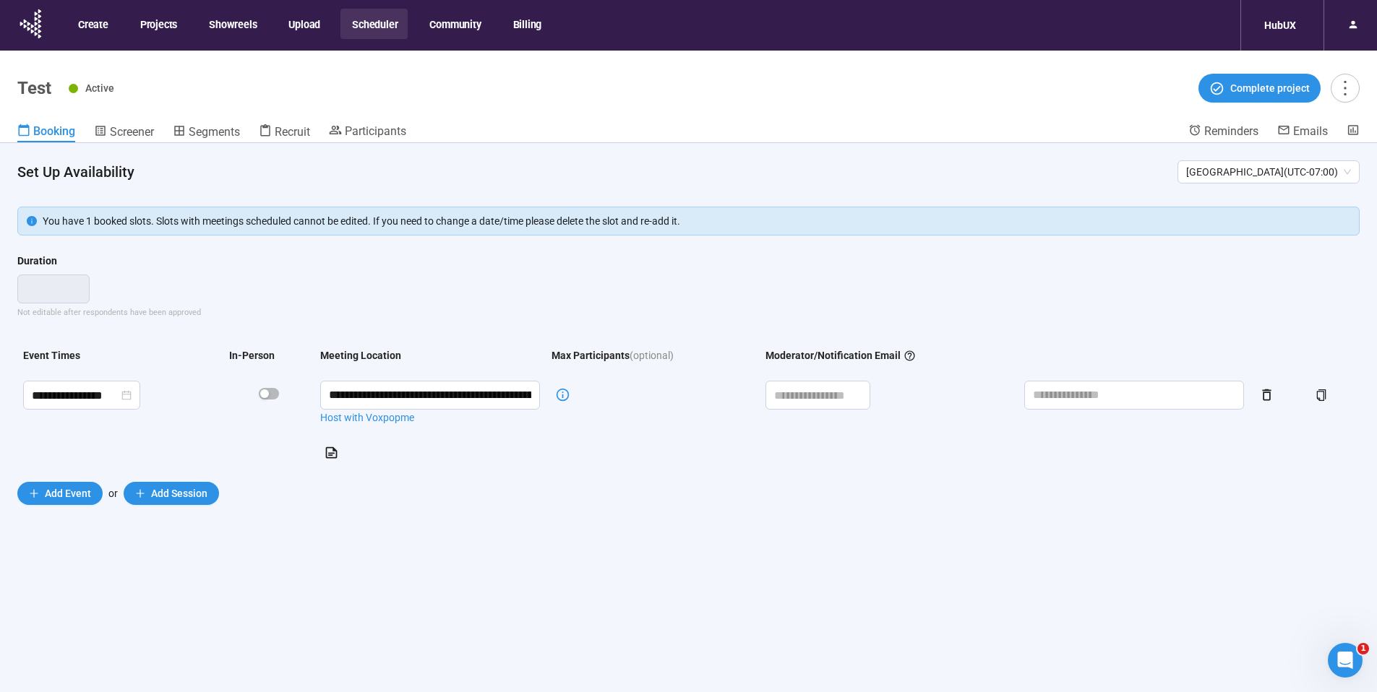
click at [395, 141] on div "Participants" at bounding box center [367, 133] width 77 height 19
click at [394, 124] on span "Participants" at bounding box center [375, 131] width 61 height 14
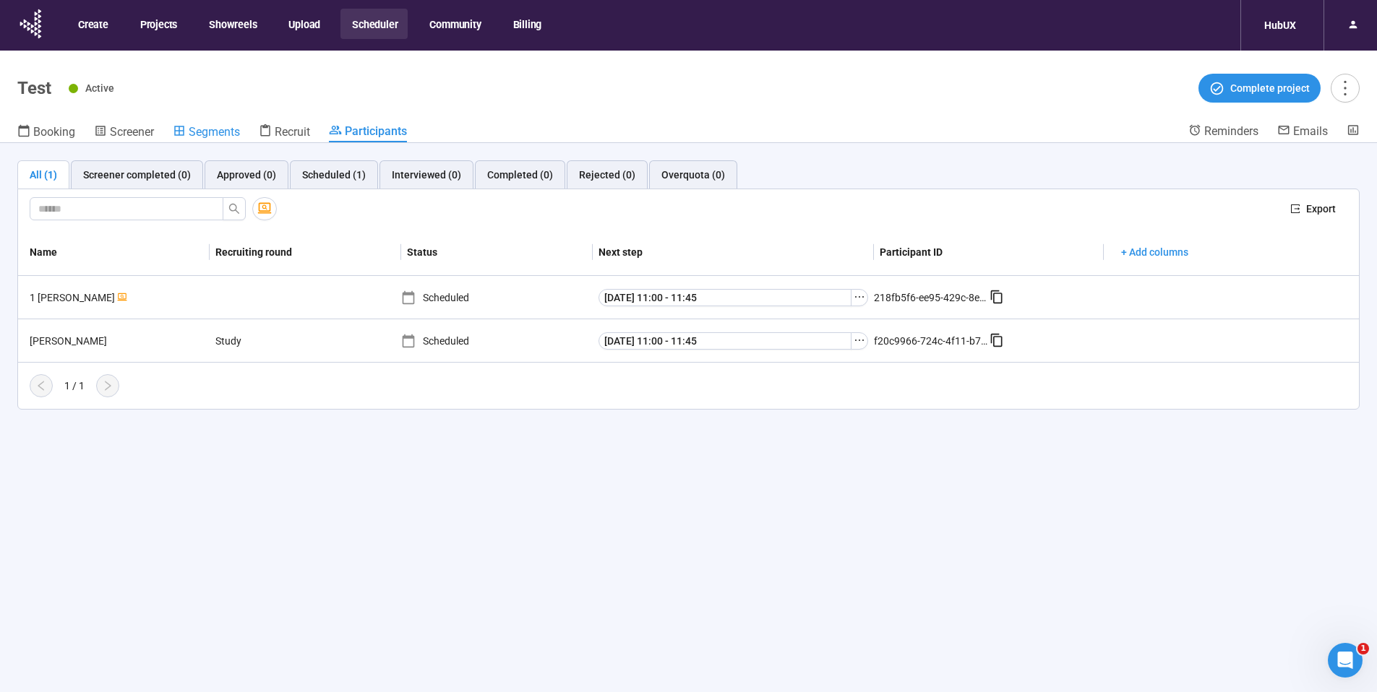
click at [234, 134] on span "Segments" at bounding box center [214, 132] width 51 height 14
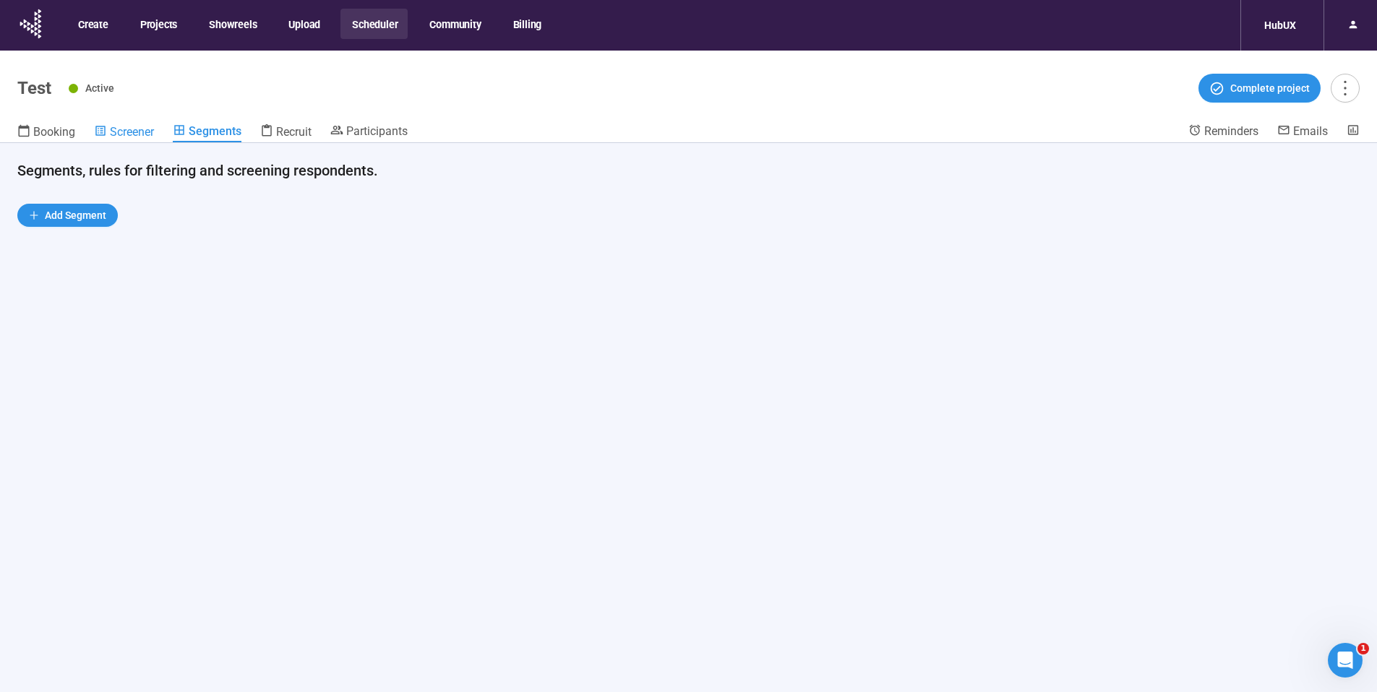
click at [140, 136] on span "Screener" at bounding box center [132, 132] width 44 height 14
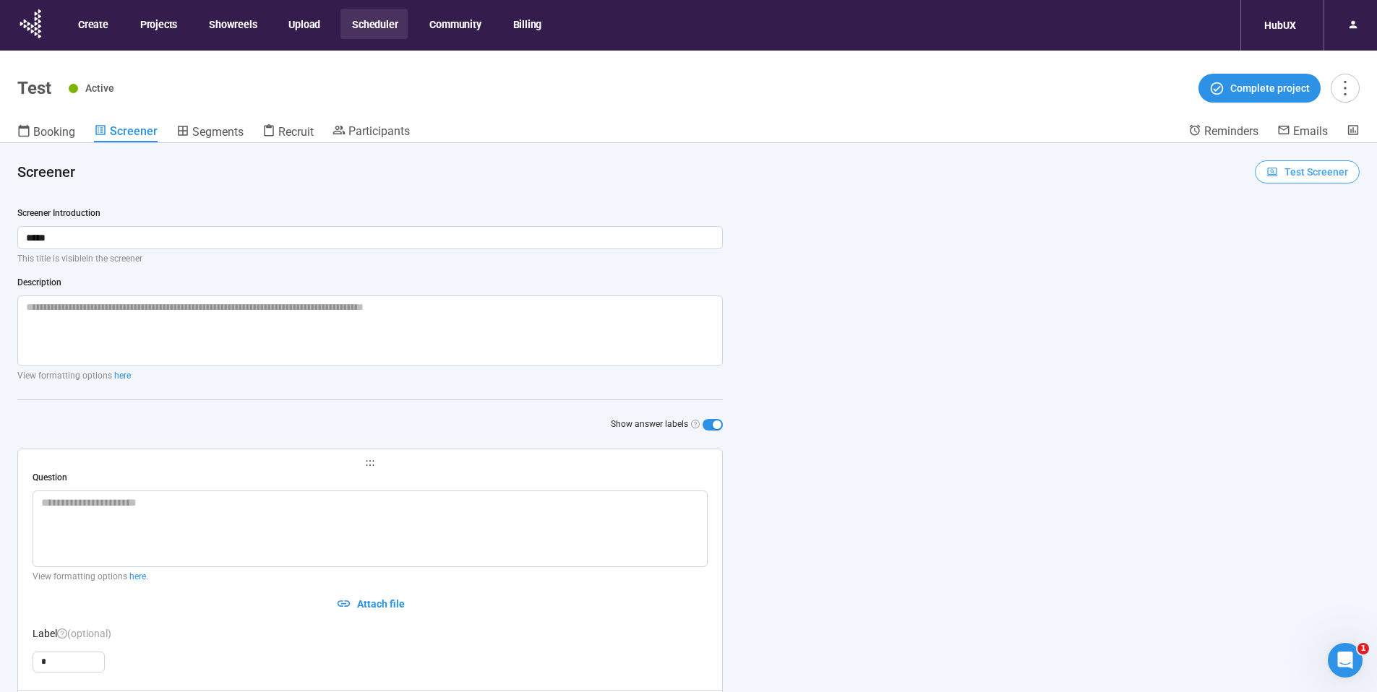
click at [1272, 176] on span "Test Screener" at bounding box center [1307, 172] width 82 height 16
click at [1292, 252] on link "Test screener" at bounding box center [1286, 247] width 59 height 12
click at [367, 139] on link "Participants" at bounding box center [371, 132] width 77 height 17
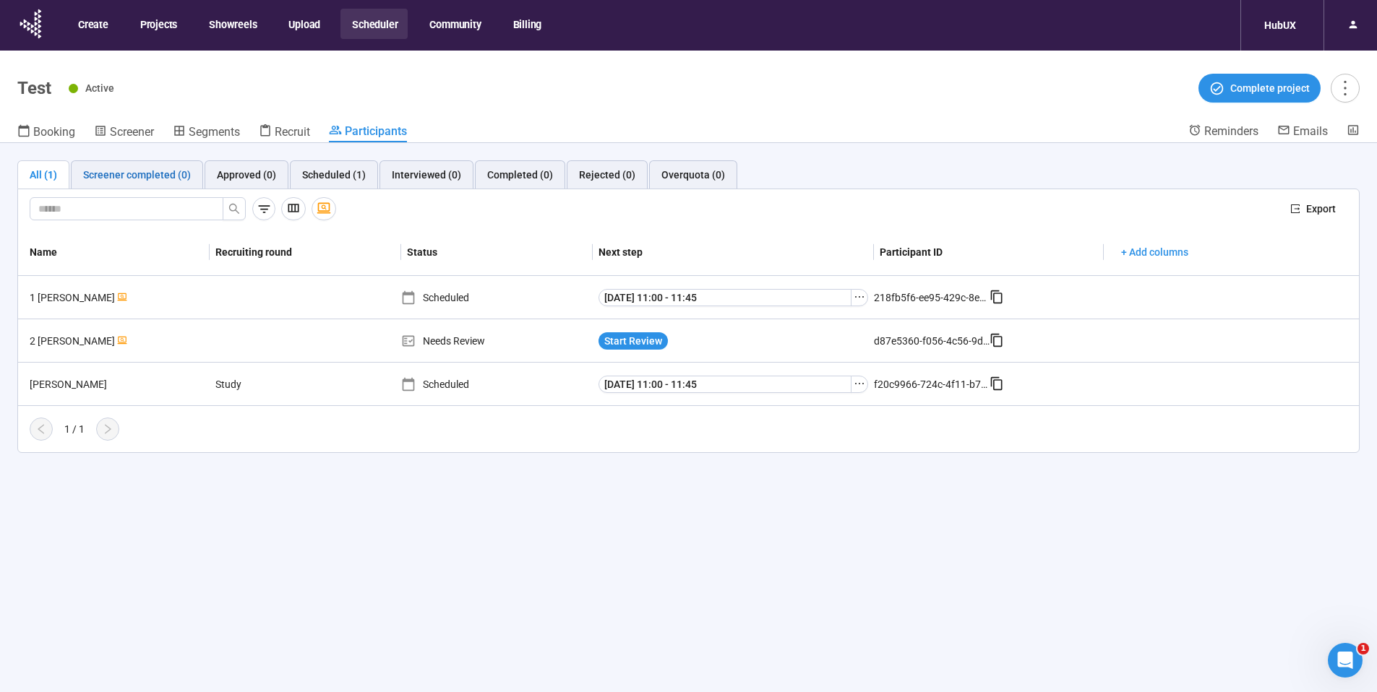
click at [170, 179] on div "Screener completed (0)" at bounding box center [137, 175] width 108 height 16
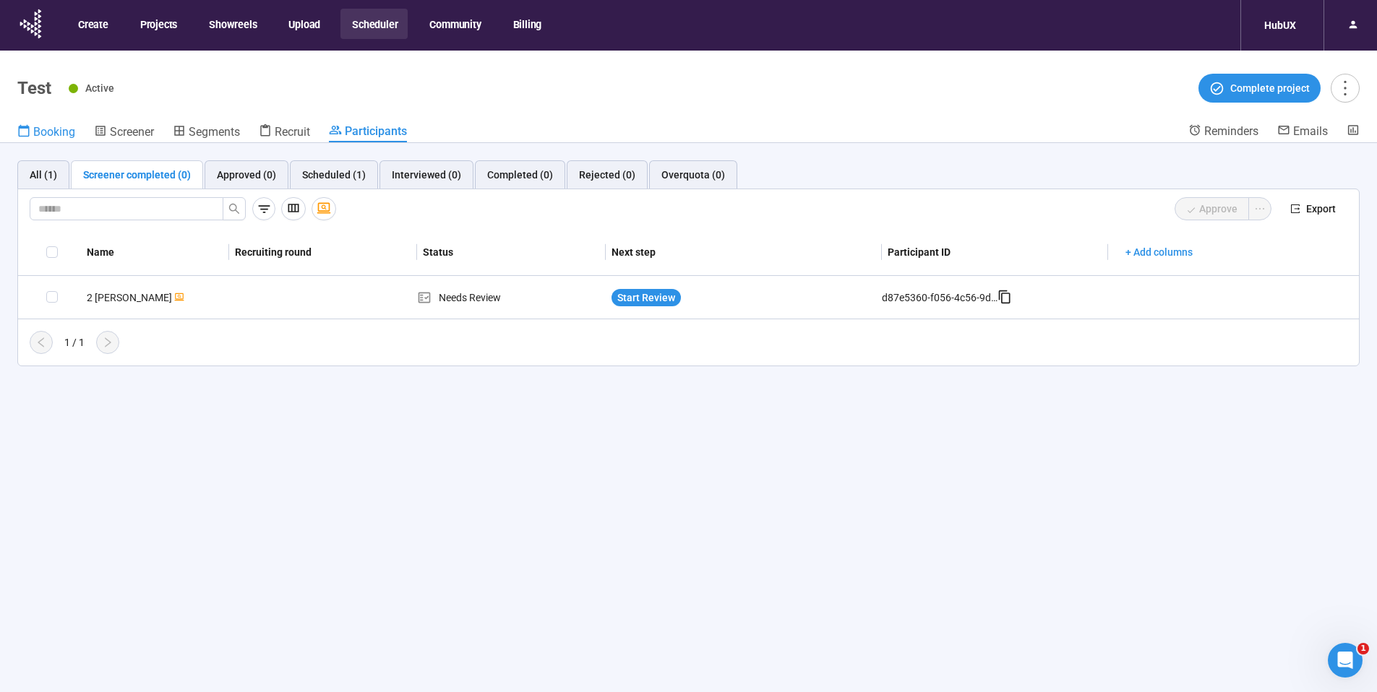
click at [50, 133] on span "Booking" at bounding box center [54, 132] width 42 height 14
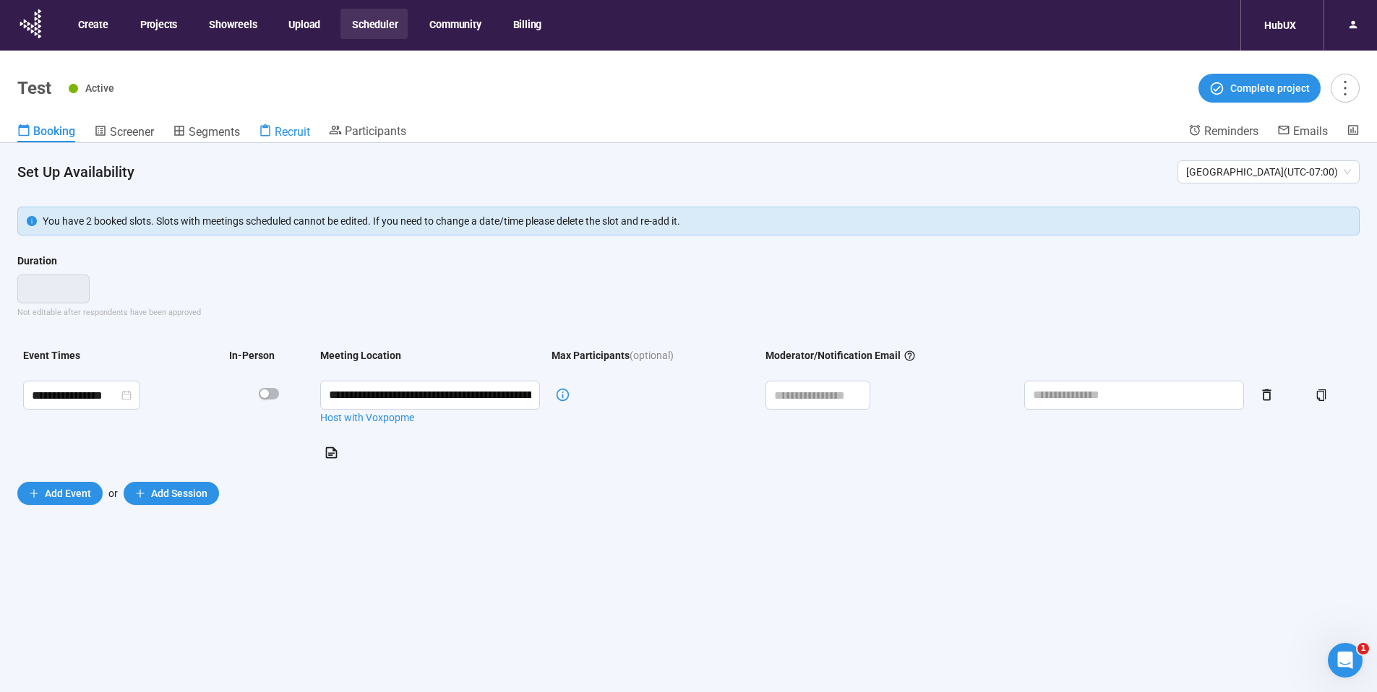
click at [288, 131] on span "Recruit" at bounding box center [292, 132] width 35 height 14
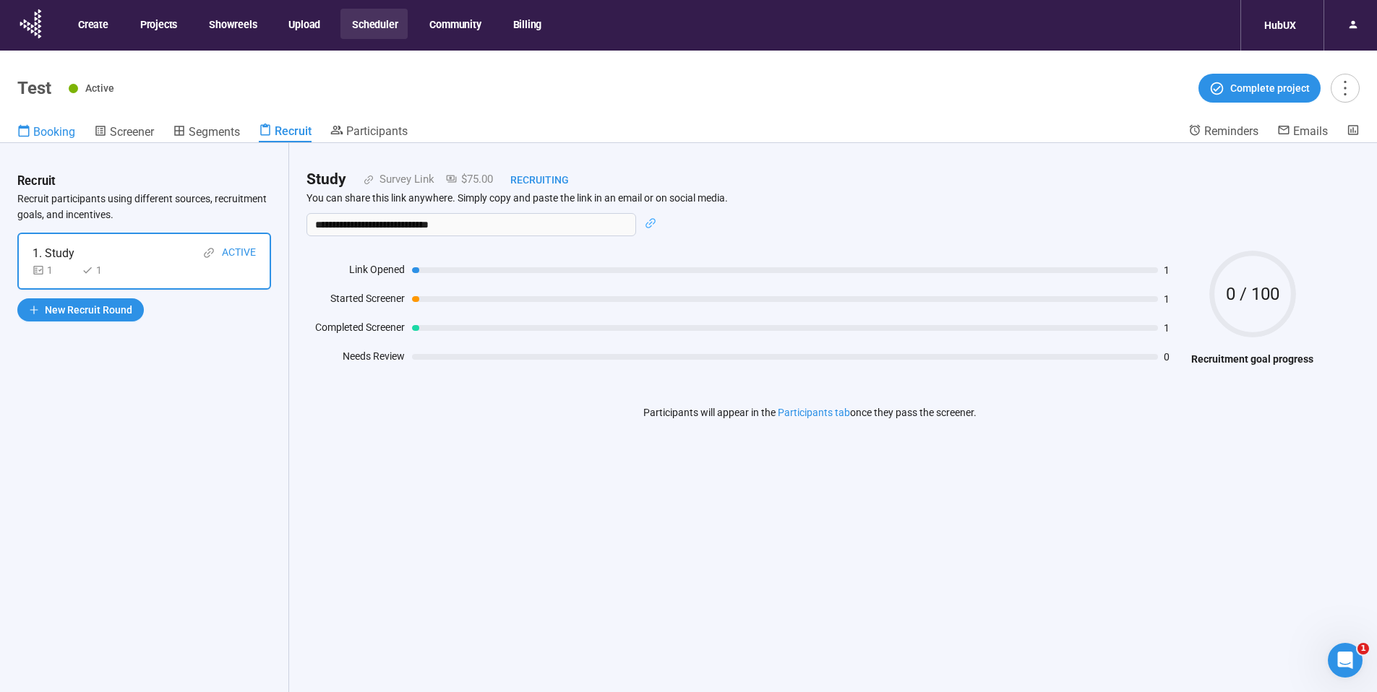
click at [40, 129] on span "Booking" at bounding box center [54, 132] width 42 height 14
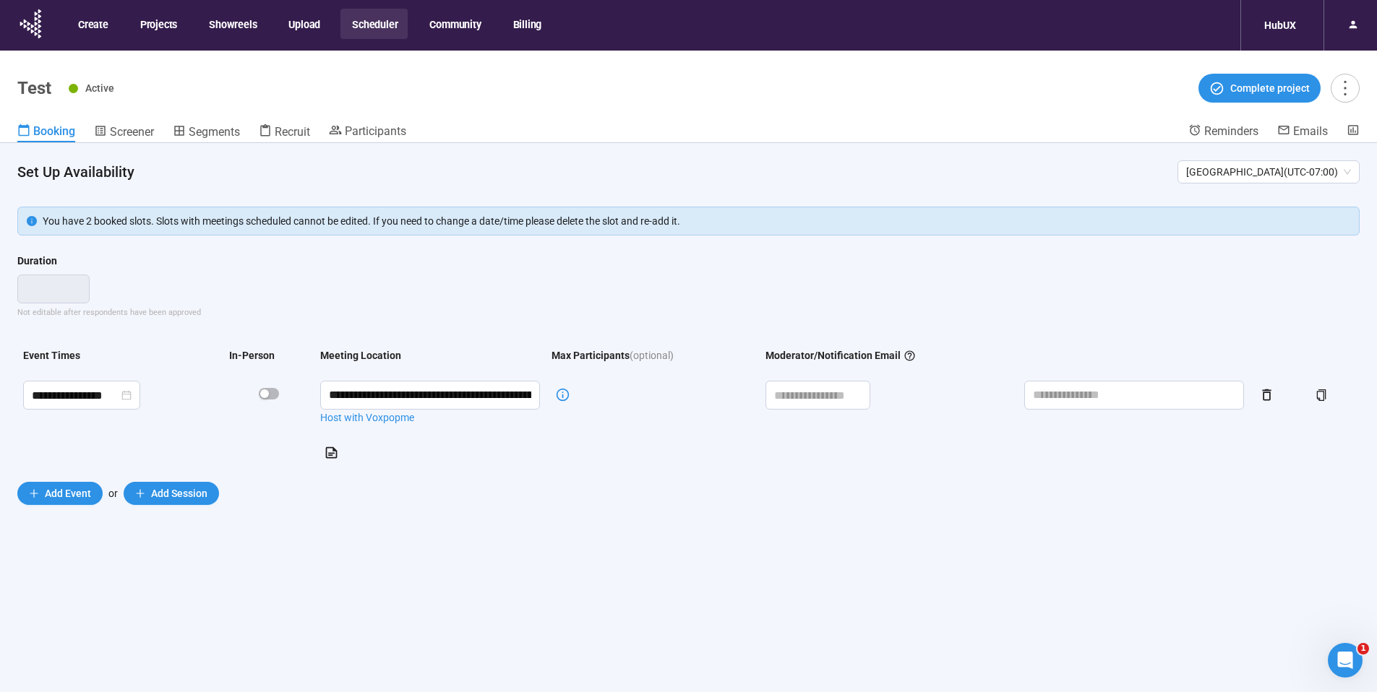
click at [583, 356] on div "Max Participants" at bounding box center [591, 356] width 78 height 16
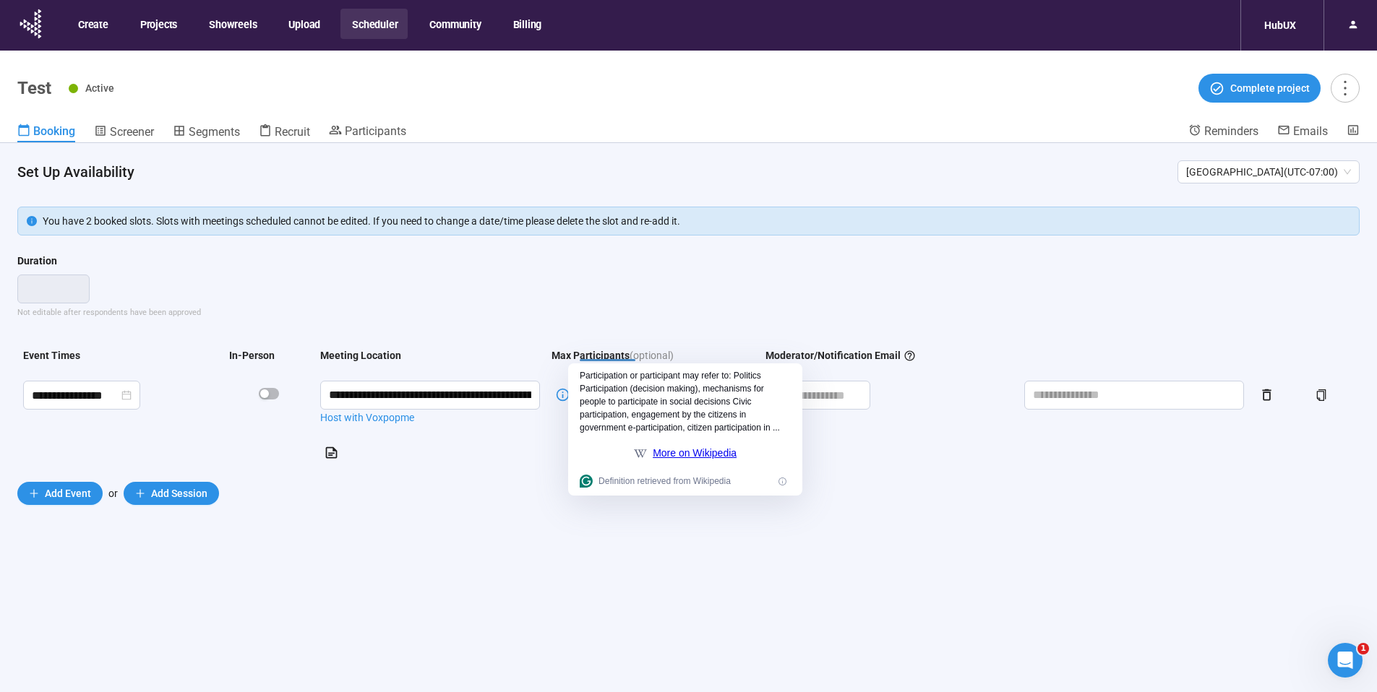
click at [900, 365] on th "Moderator/Notification Email" at bounding box center [889, 358] width 259 height 33
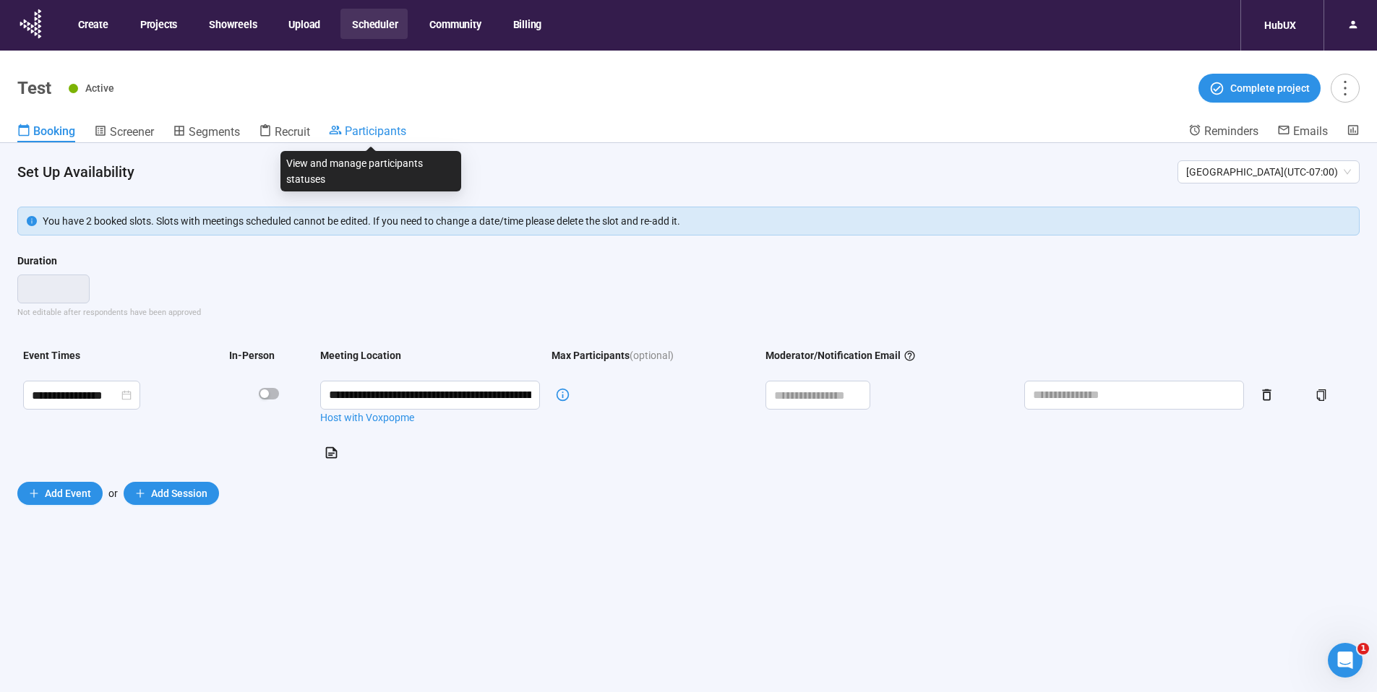
click at [376, 130] on span "Participants" at bounding box center [375, 131] width 61 height 14
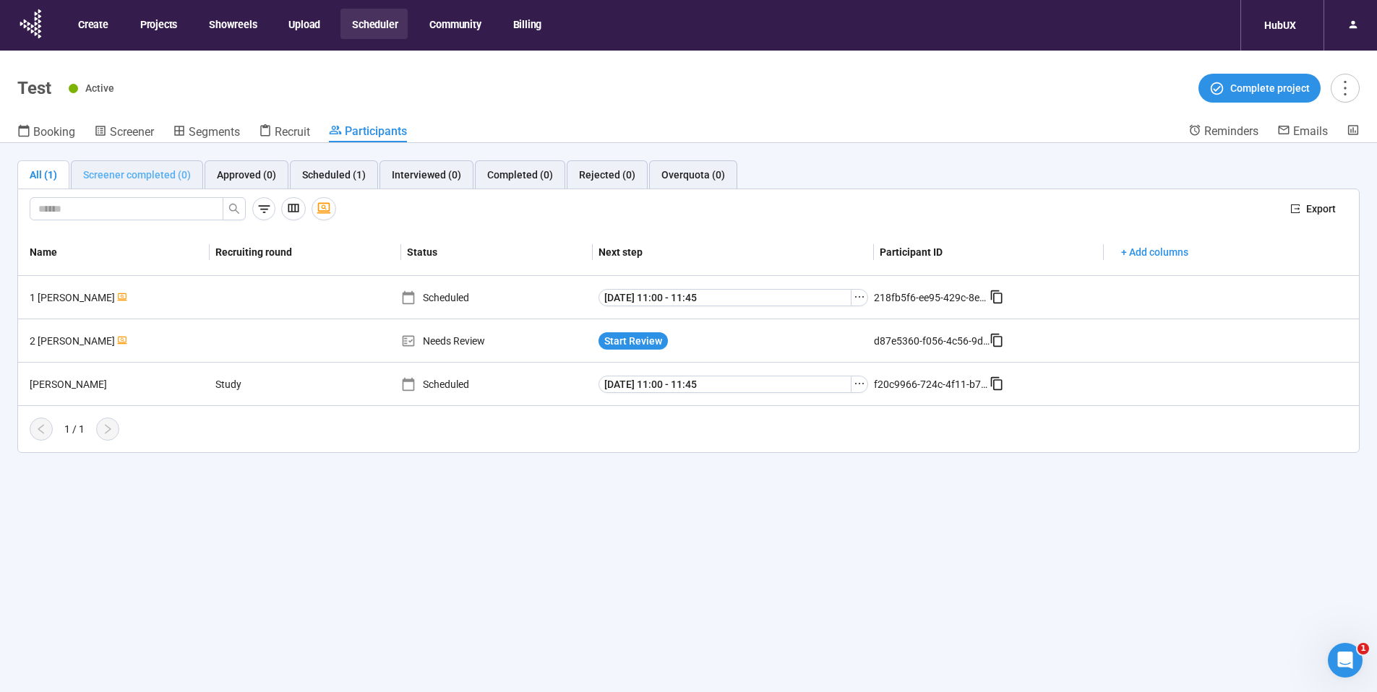
click at [141, 186] on div "Screener completed (0)" at bounding box center [137, 174] width 132 height 29
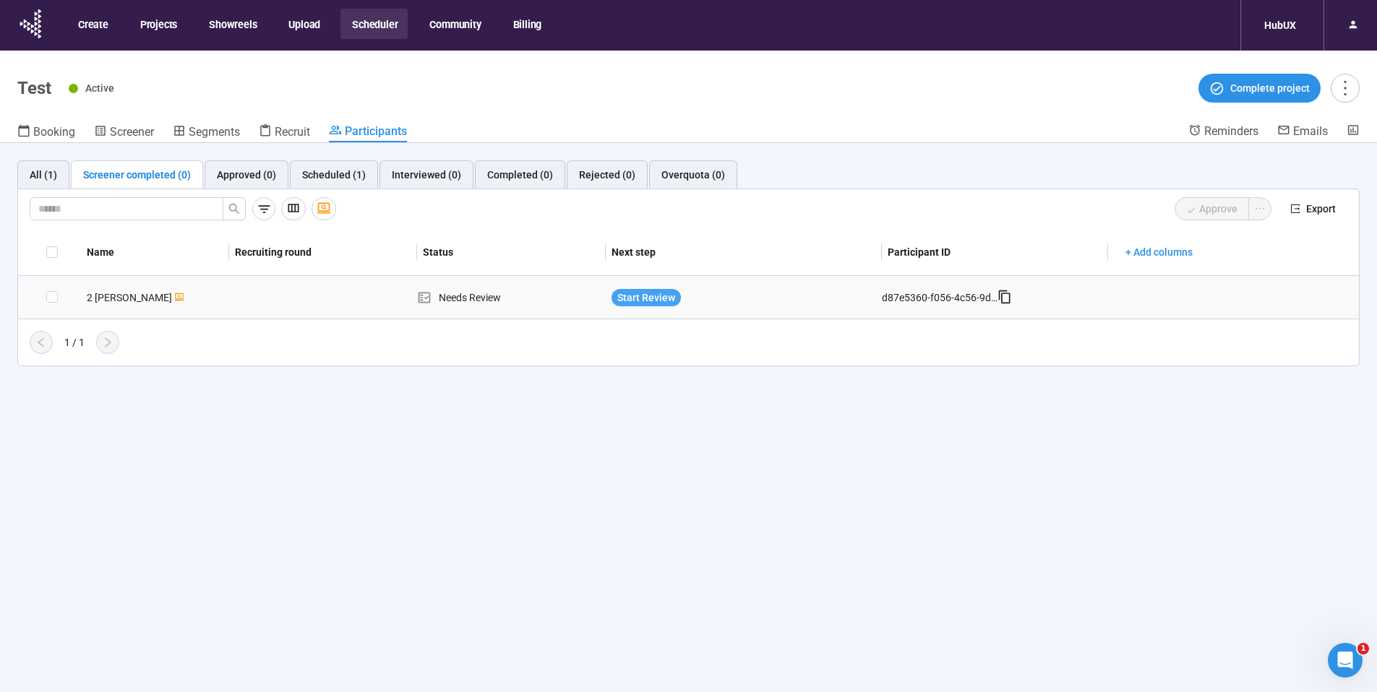
click at [641, 302] on span "Start Review" at bounding box center [646, 298] width 58 height 16
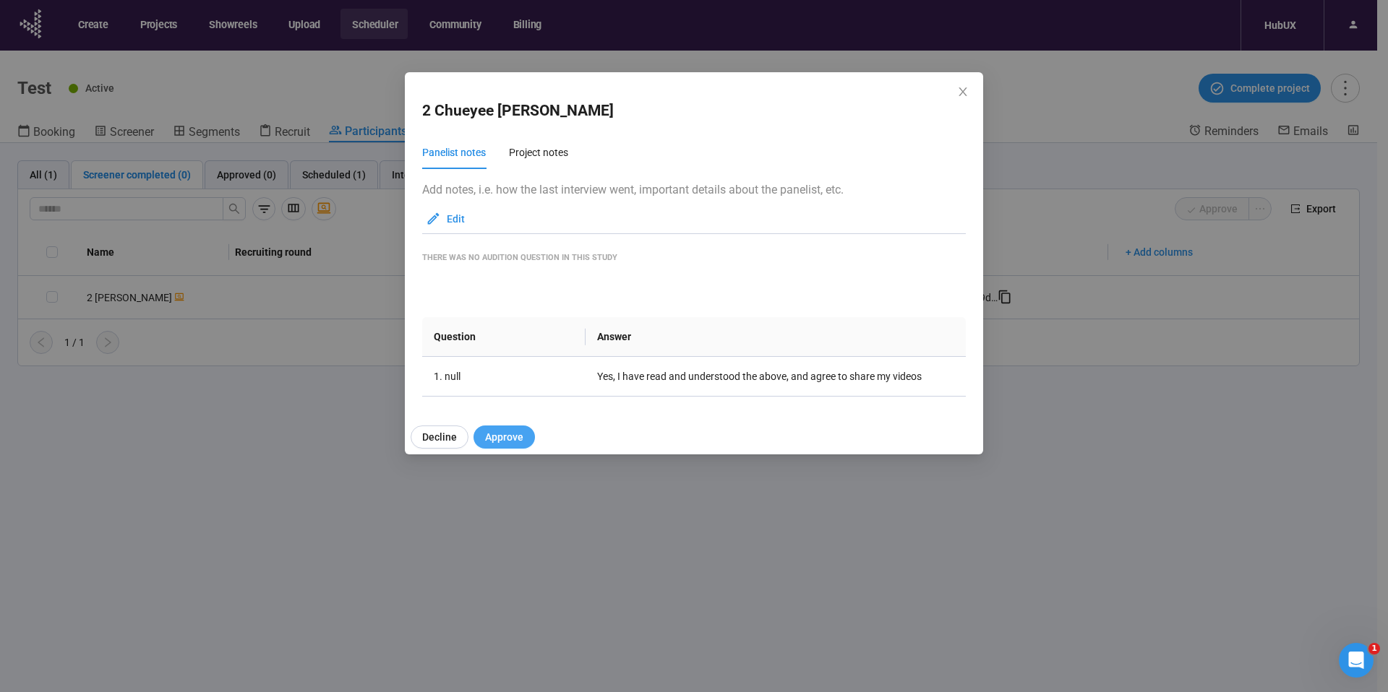
click at [505, 444] on span "Approve" at bounding box center [504, 437] width 38 height 16
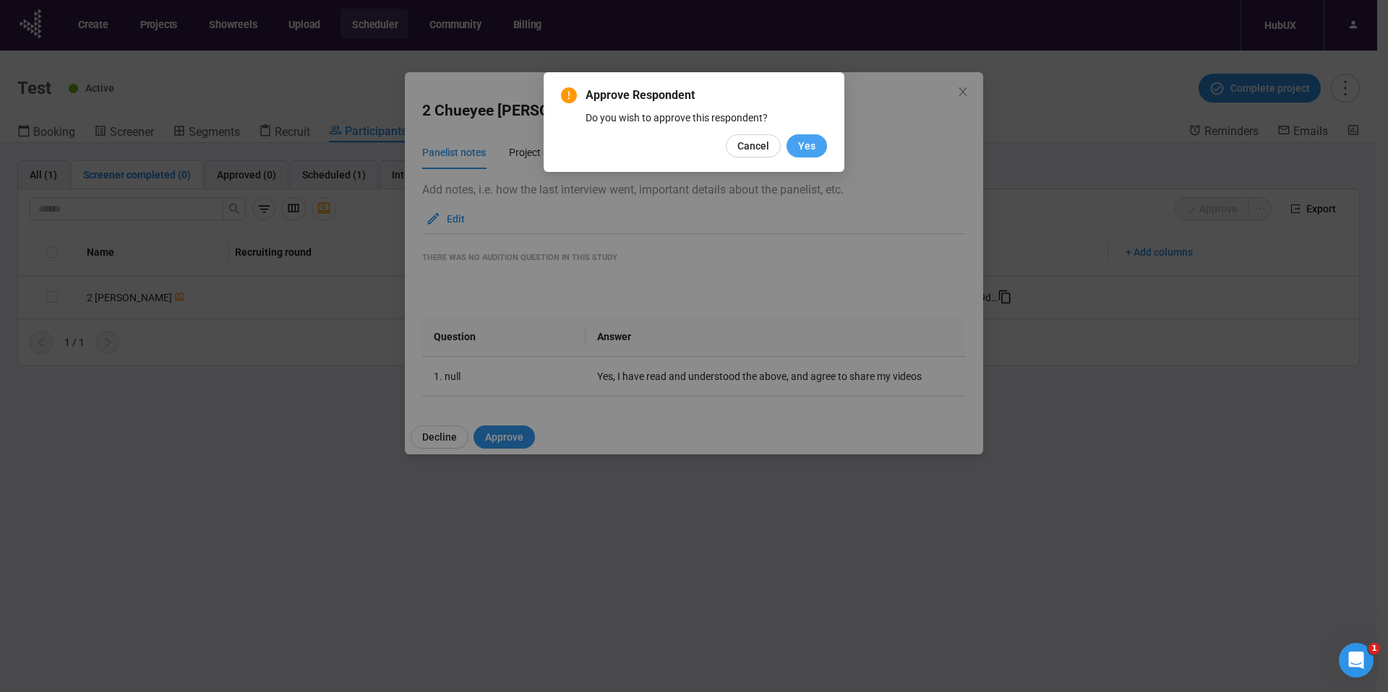
click at [797, 143] on button "Yes" at bounding box center [806, 145] width 40 height 23
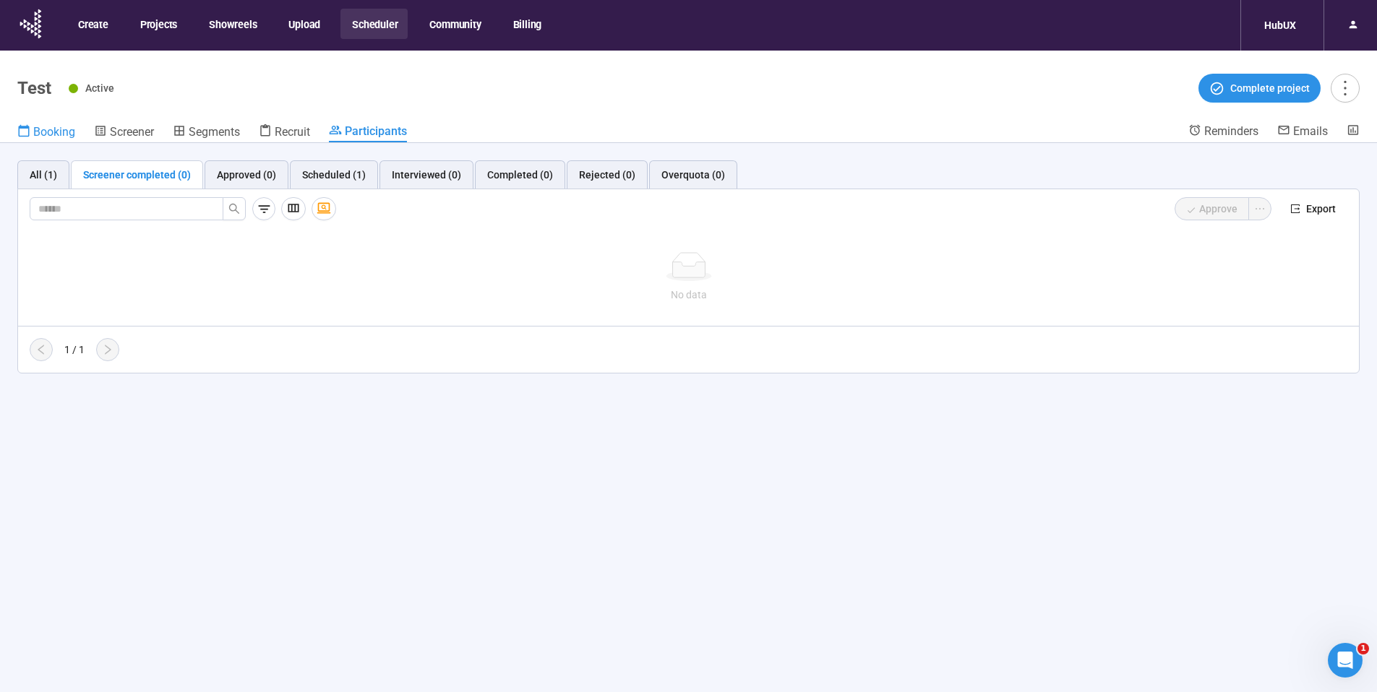
click at [70, 128] on span "Booking" at bounding box center [54, 132] width 42 height 14
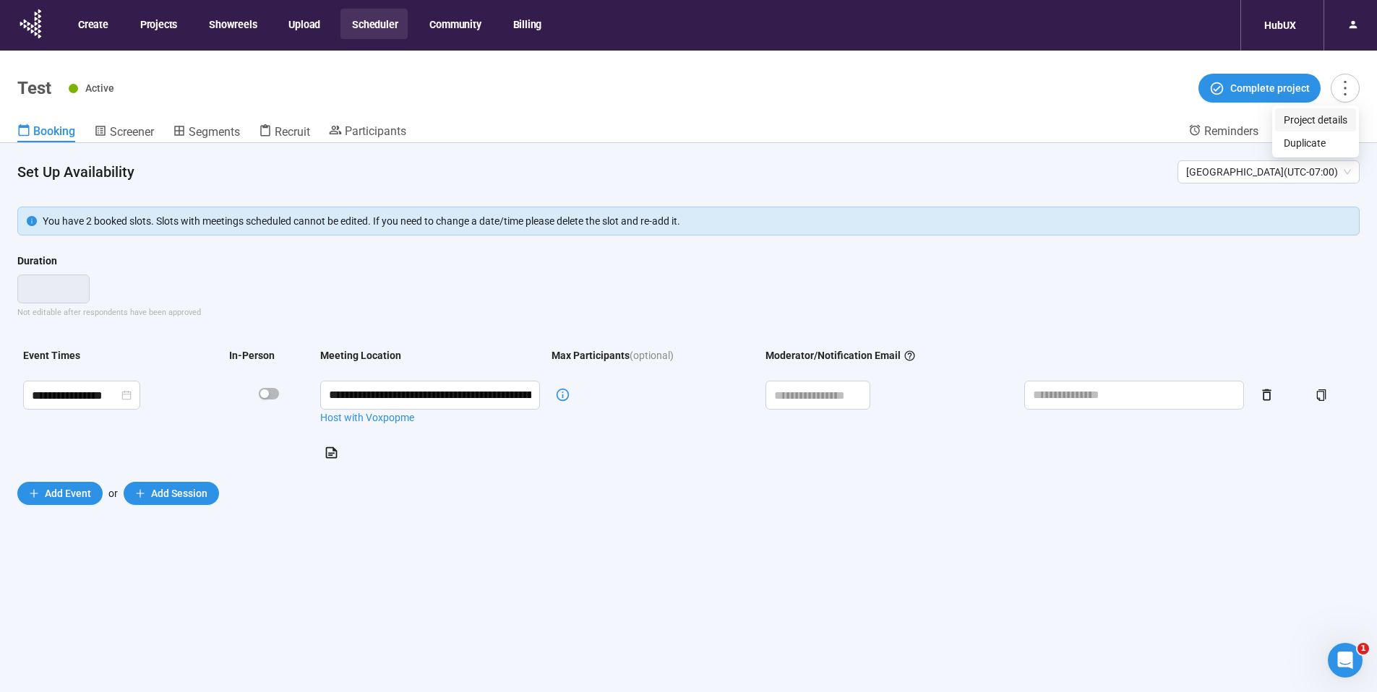
click at [1337, 115] on span "Project details" at bounding box center [1316, 120] width 64 height 16
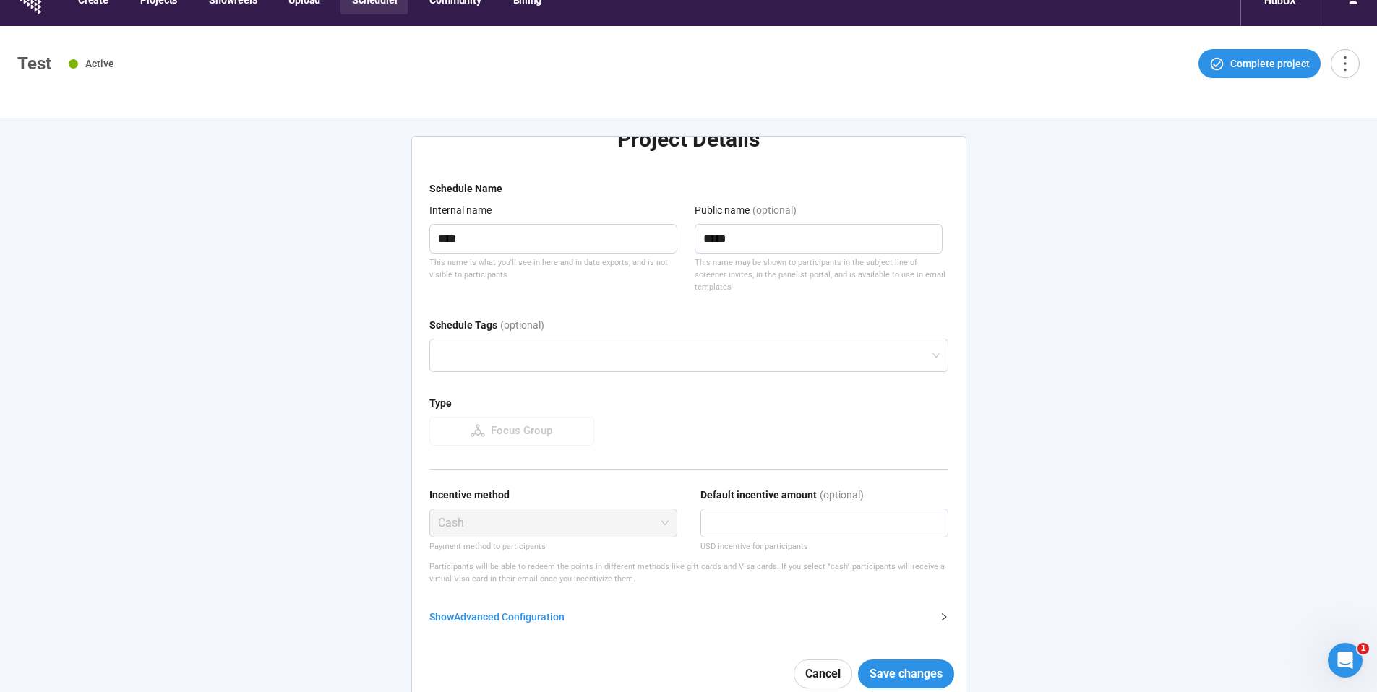
scroll to position [51, 0]
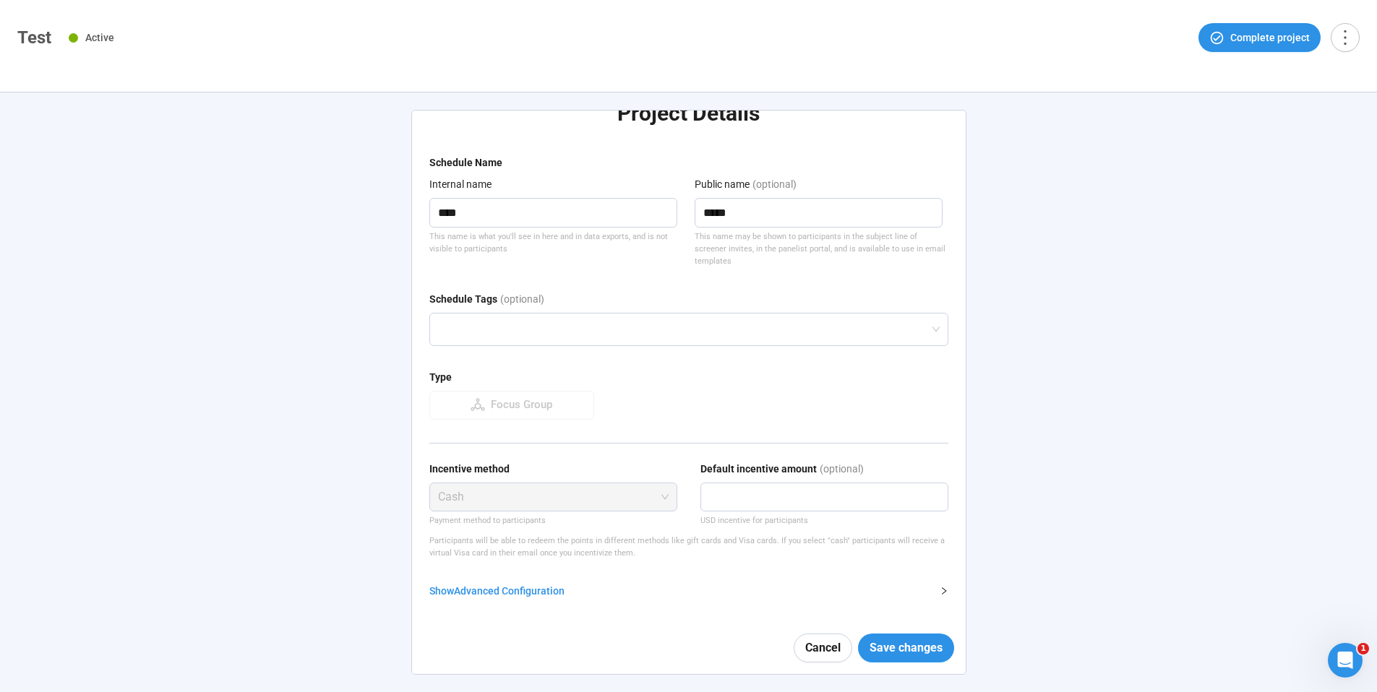
click at [505, 599] on form "Schedule Name Internal name **** This name is what you'll see in here and in da…" at bounding box center [688, 415] width 519 height 520
click at [508, 592] on div "Show Advanced Configuration" at bounding box center [680, 591] width 502 height 16
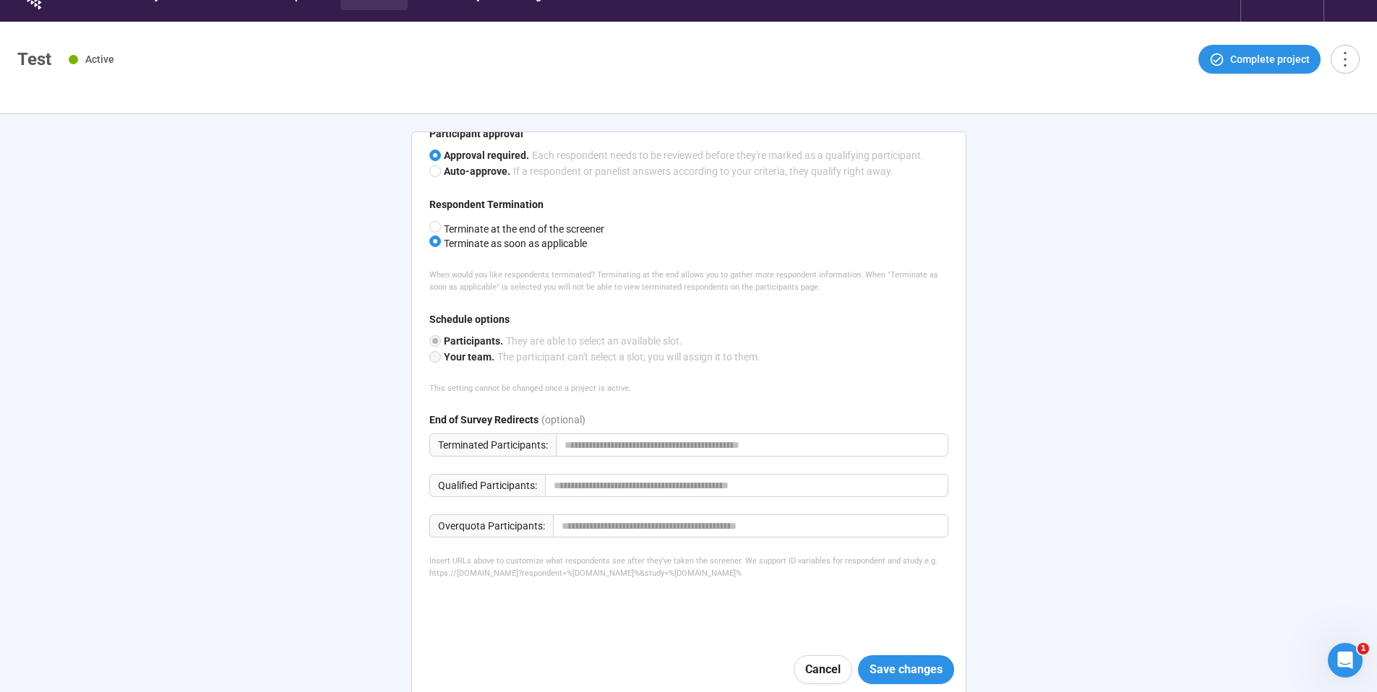
scroll to position [0, 0]
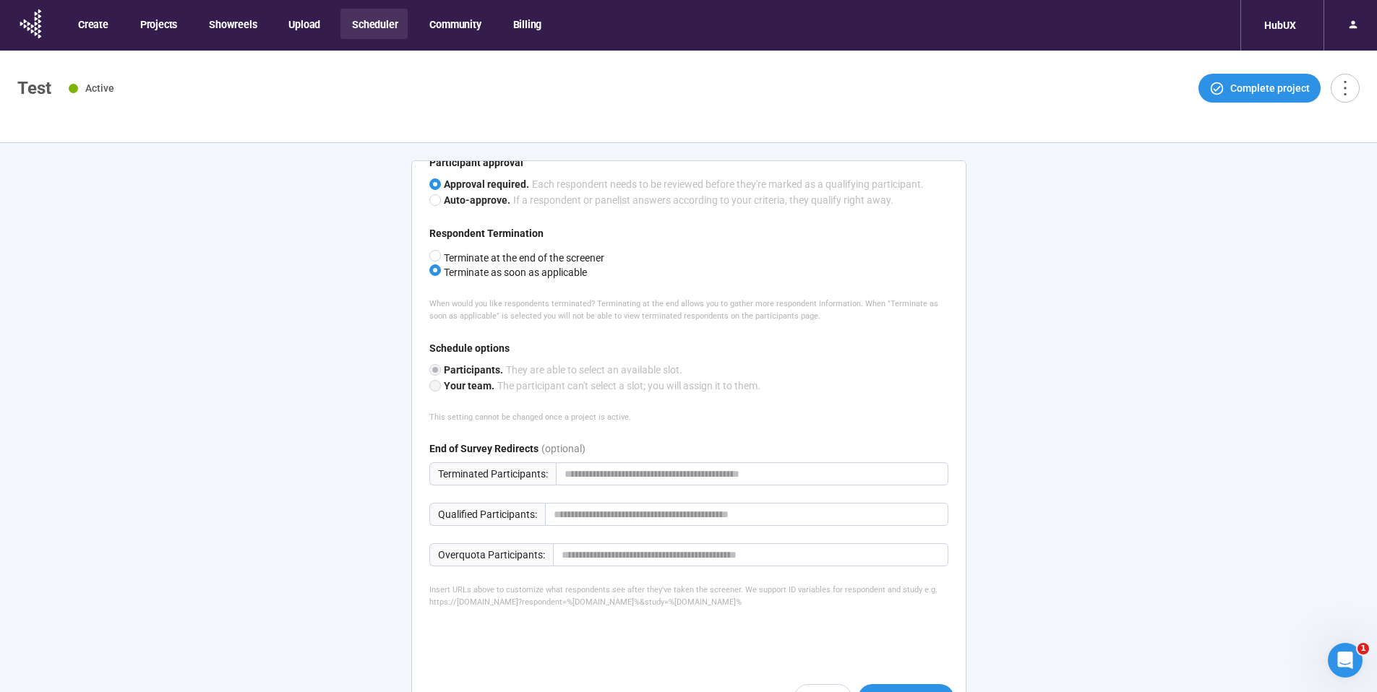
click at [369, 34] on button "Scheduler" at bounding box center [373, 24] width 67 height 30
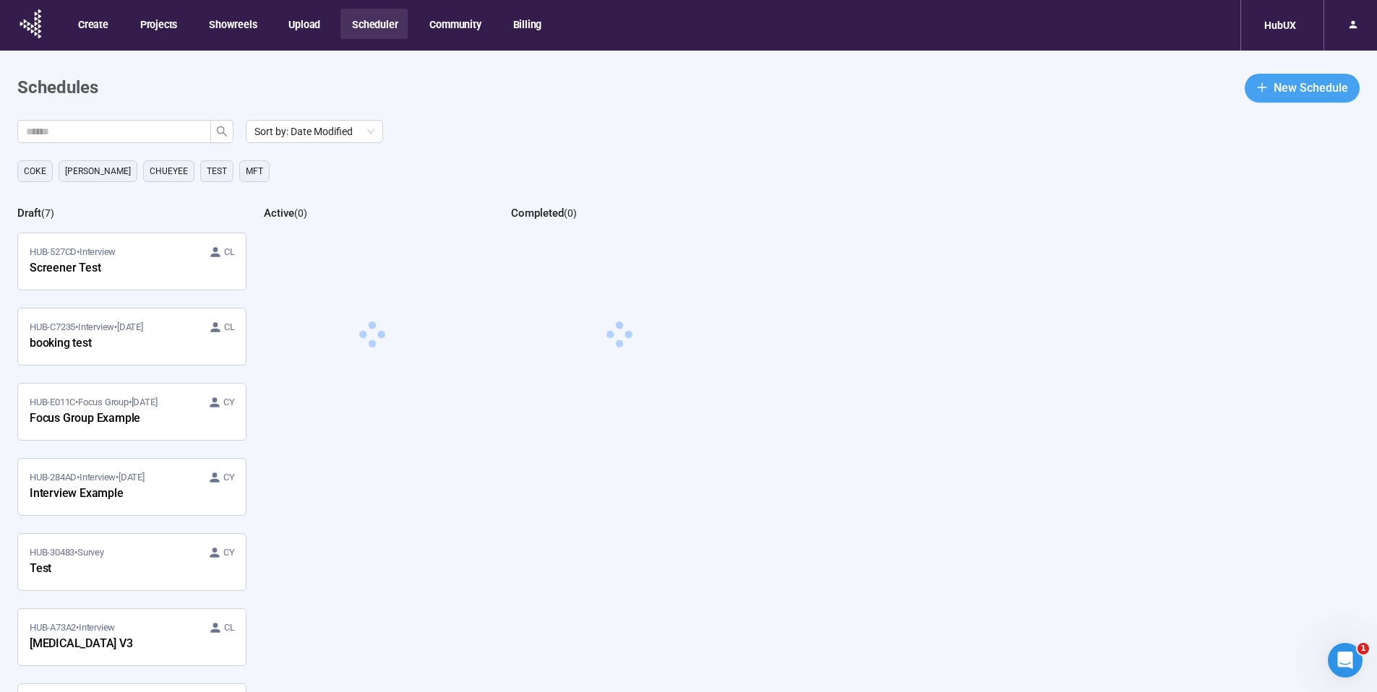
click at [1311, 88] on span "New Schedule" at bounding box center [1311, 88] width 74 height 18
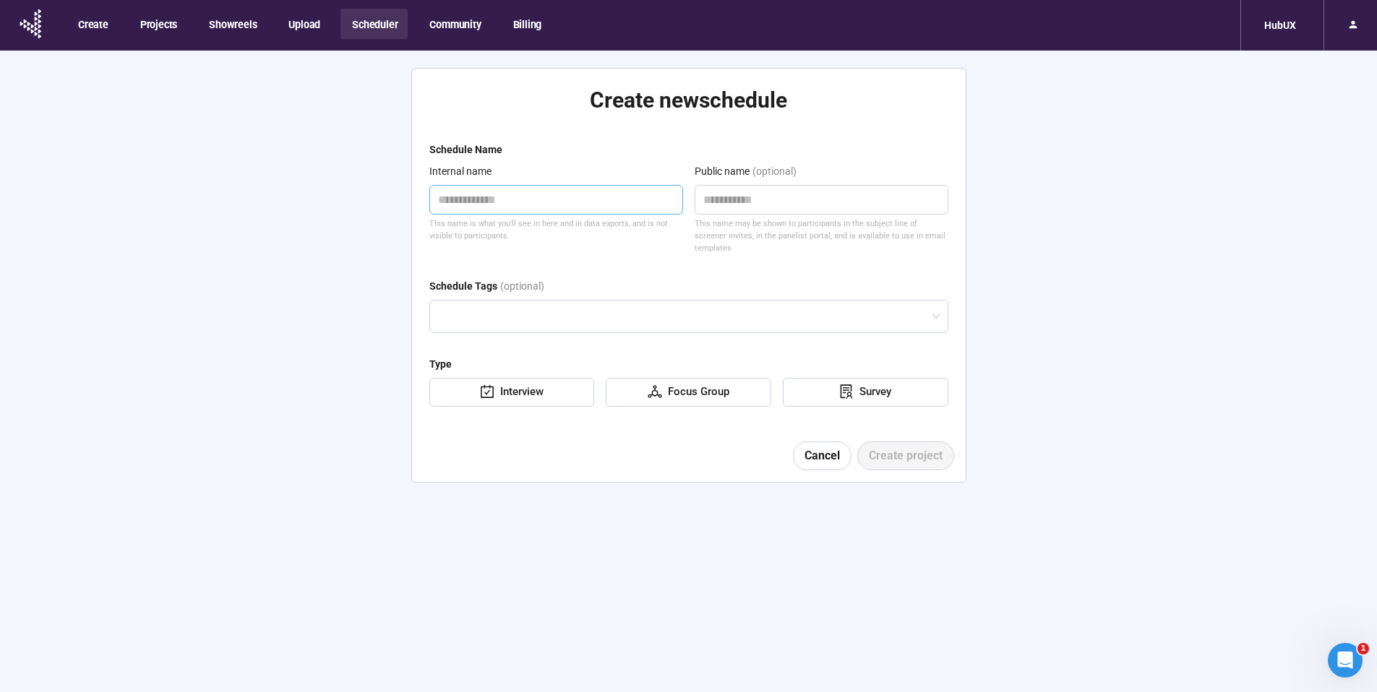
click at [575, 199] on textarea at bounding box center [556, 200] width 254 height 30
type textarea "*"
type textarea "**"
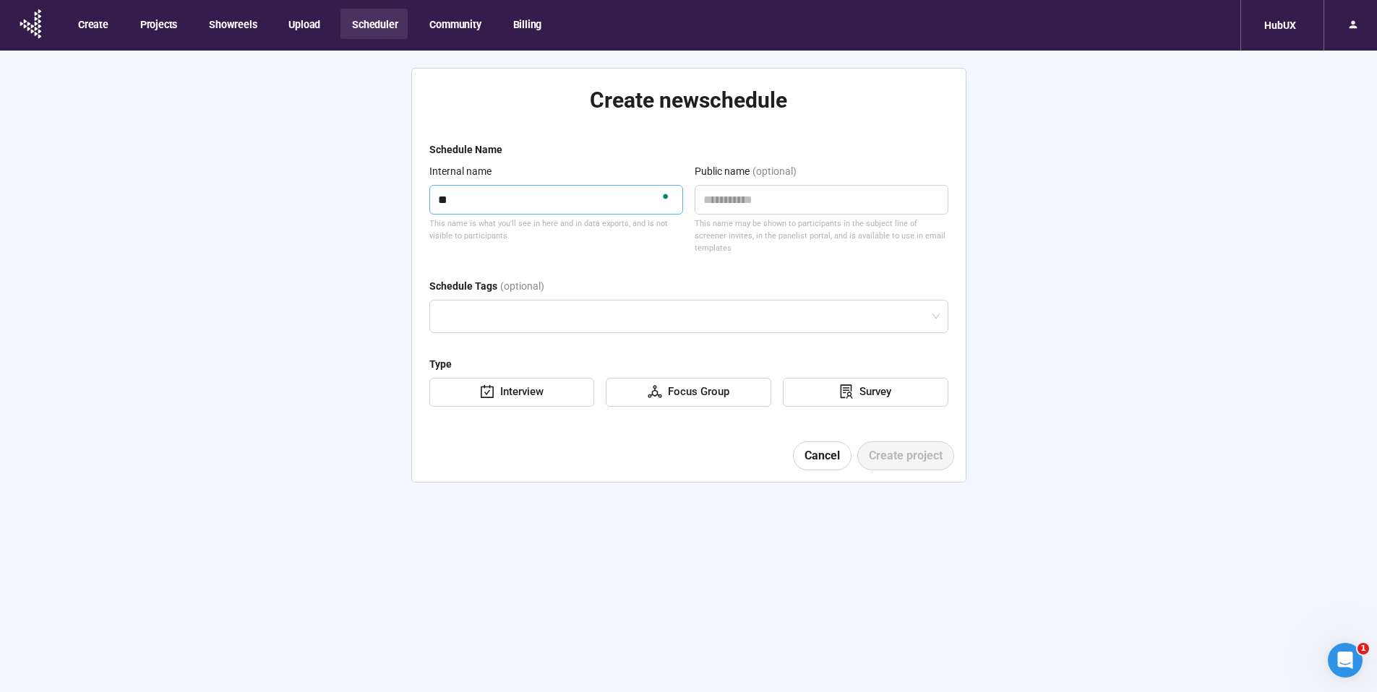
type textarea "***"
type textarea "****"
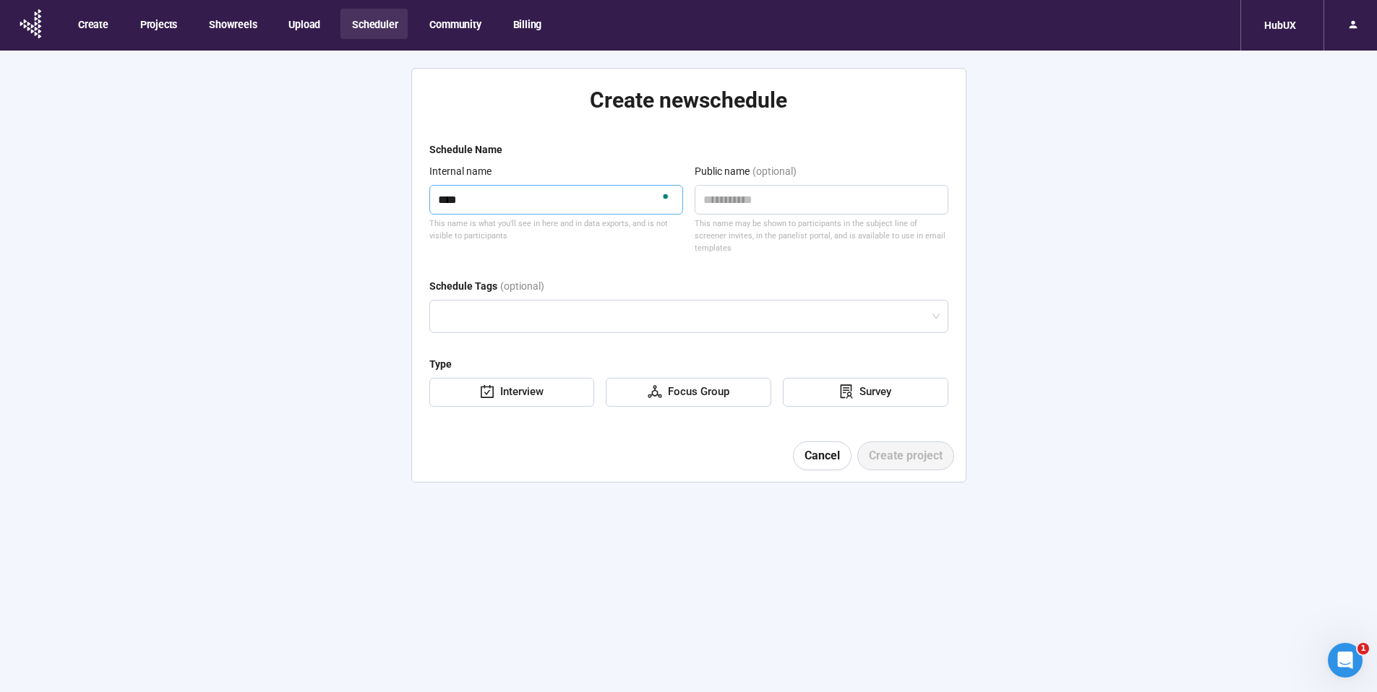
type textarea "****"
type textarea "******"
click at [758, 207] on textarea at bounding box center [822, 200] width 254 height 30
click at [718, 384] on div "Focus Group" at bounding box center [695, 392] width 67 height 17
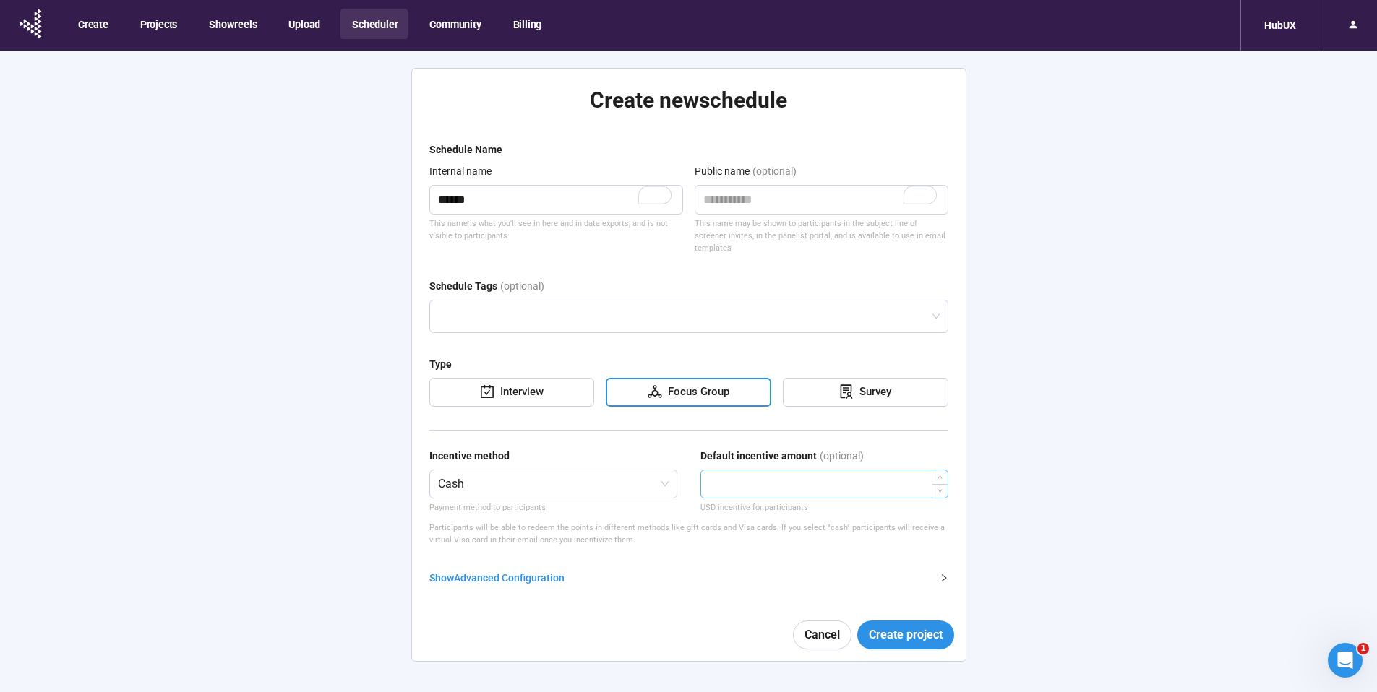
click at [777, 479] on input "number" at bounding box center [824, 484] width 246 height 27
type input "*****"
click at [495, 571] on div "Show Advanced Configuration" at bounding box center [680, 578] width 502 height 16
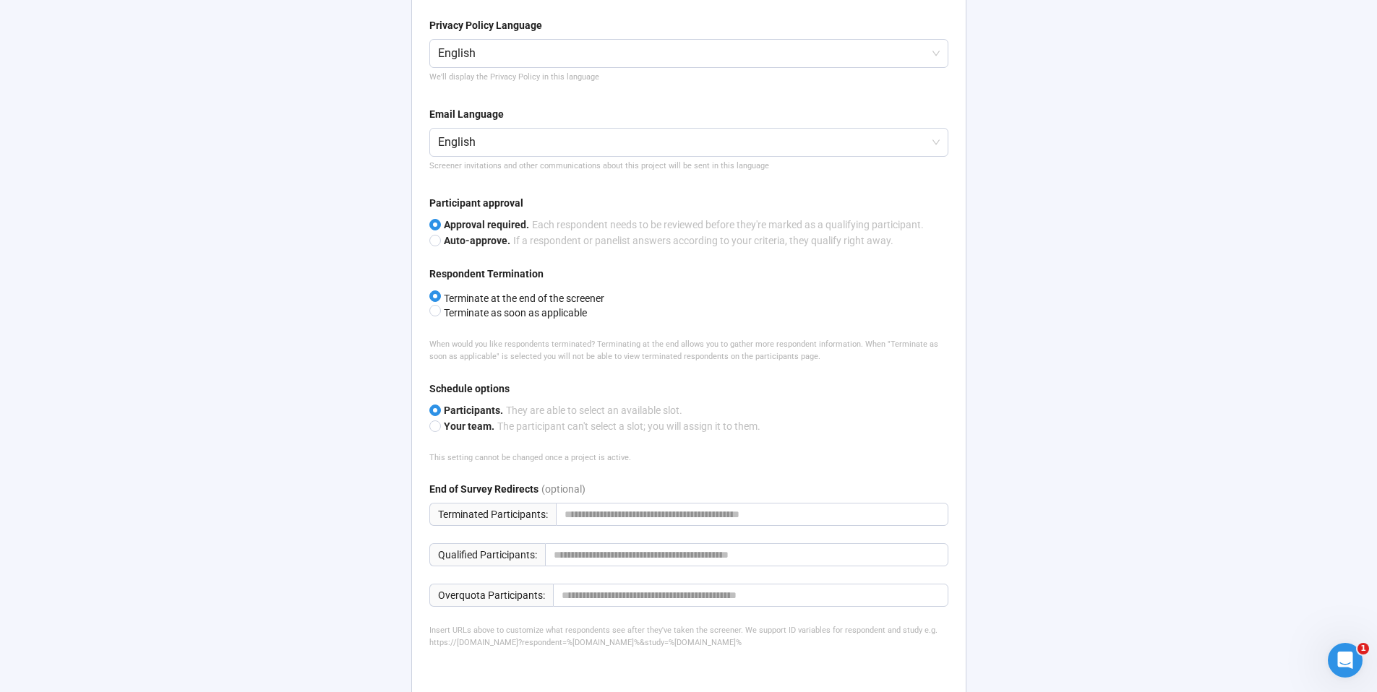
scroll to position [635, 0]
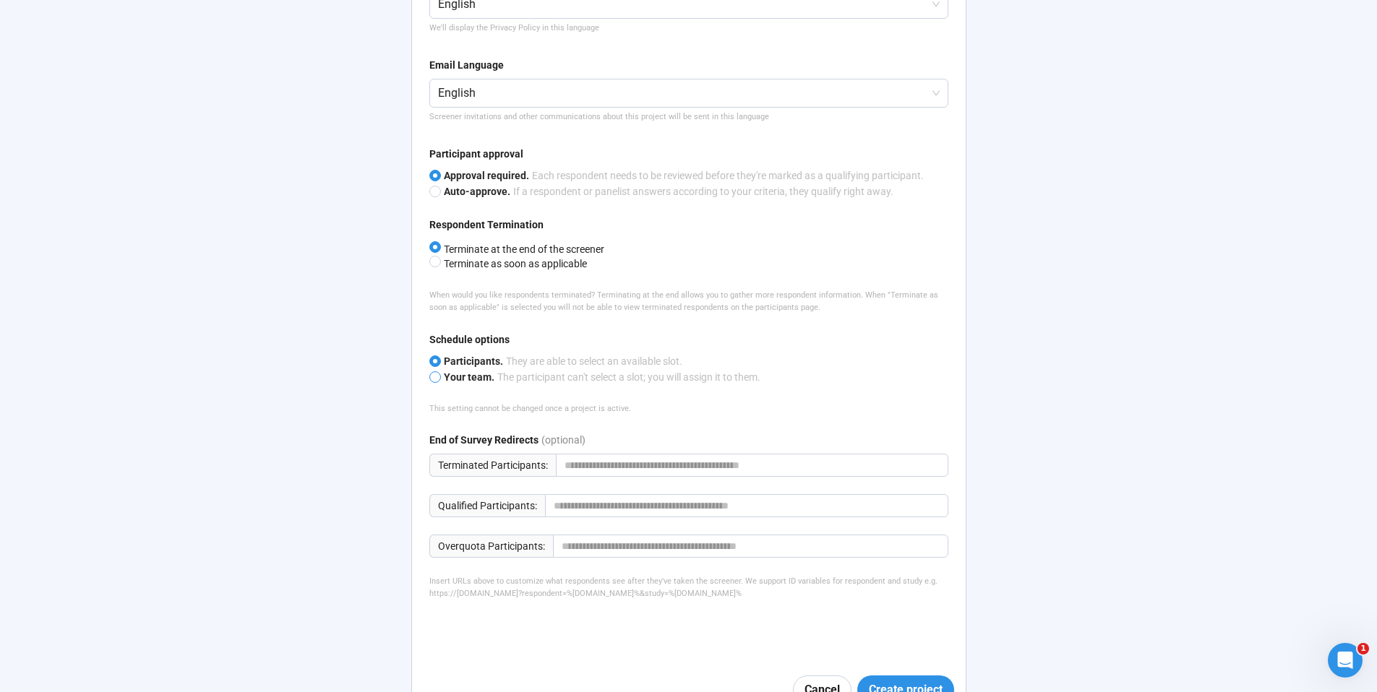
click at [488, 372] on span "Your team." at bounding box center [469, 378] width 51 height 12
click at [912, 676] on button "Create project" at bounding box center [905, 690] width 97 height 29
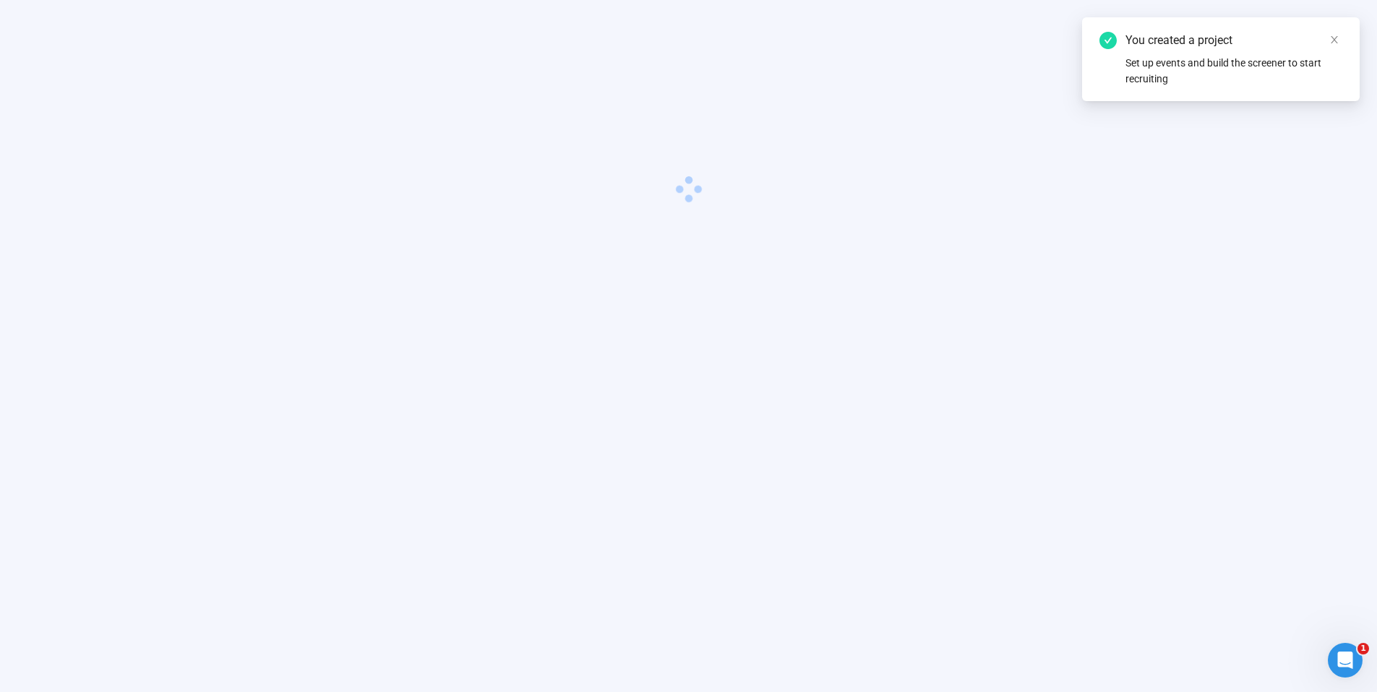
scroll to position [51, 0]
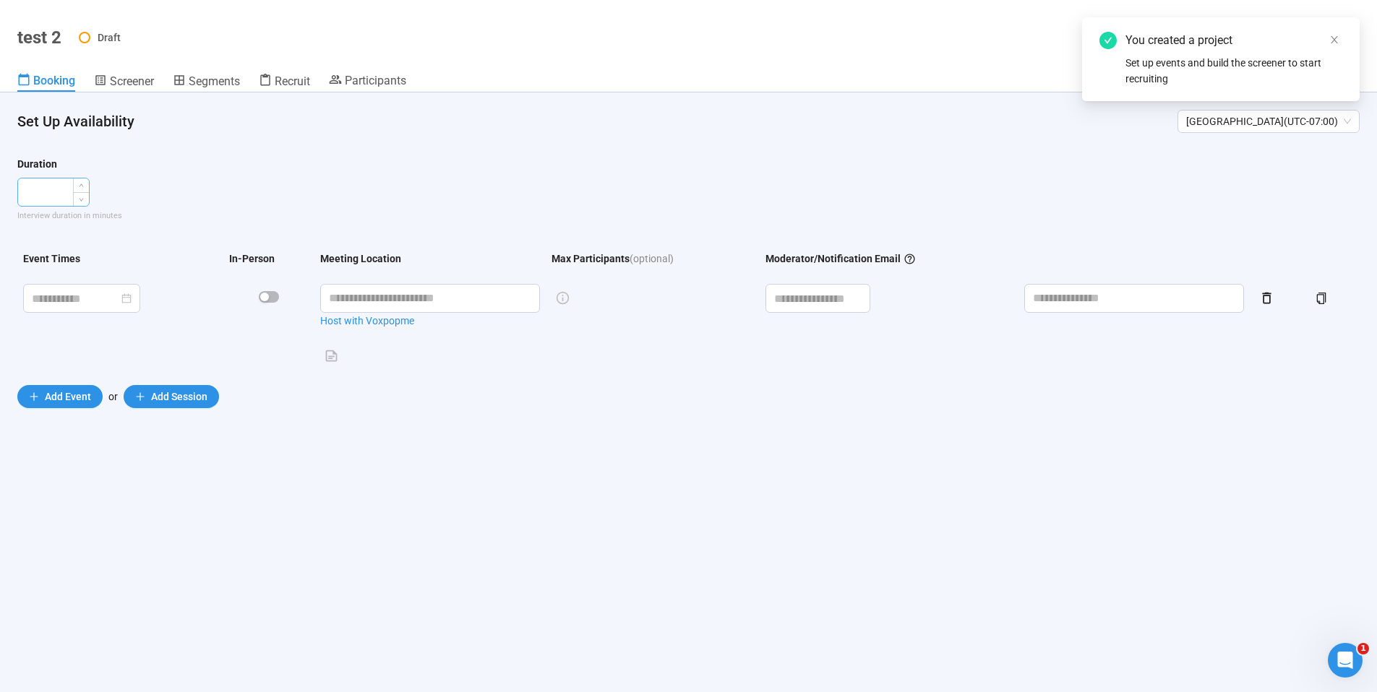
click at [46, 202] on input "number" at bounding box center [53, 192] width 71 height 27
type input "**"
click at [88, 309] on div at bounding box center [81, 298] width 117 height 29
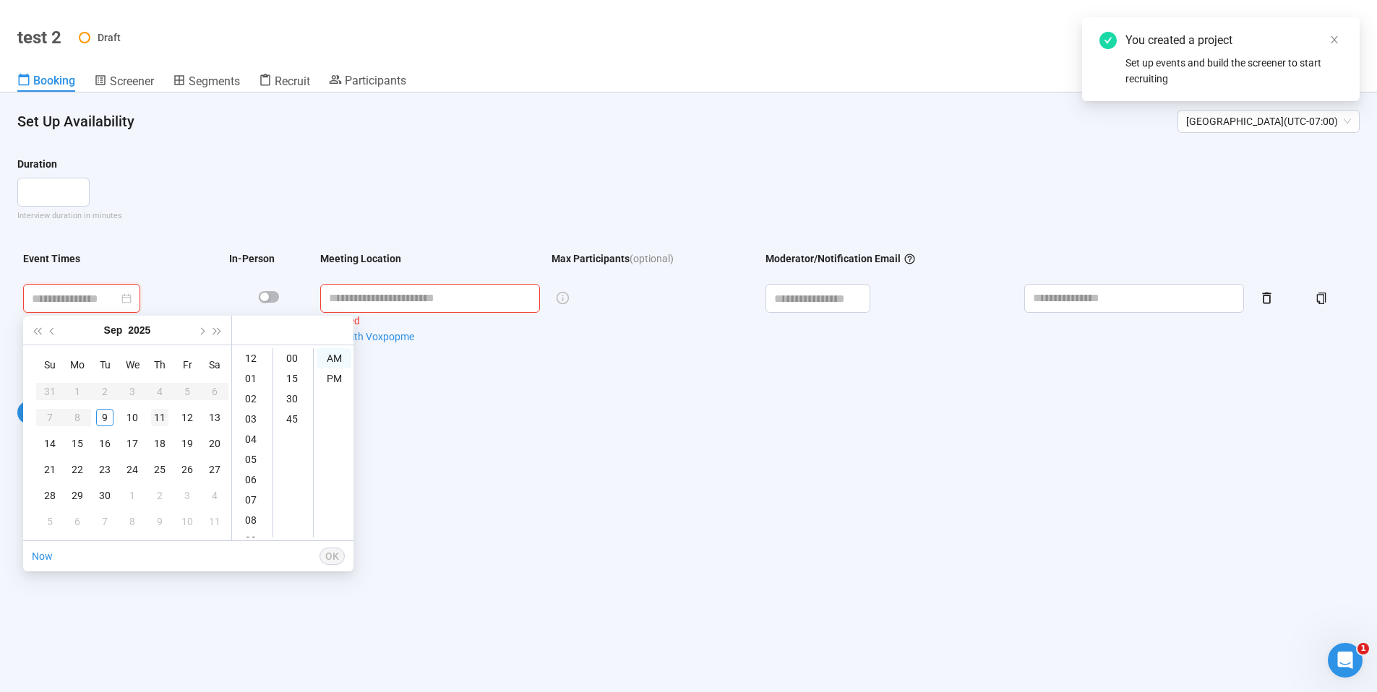
click at [163, 419] on div "11" at bounding box center [159, 417] width 17 height 17
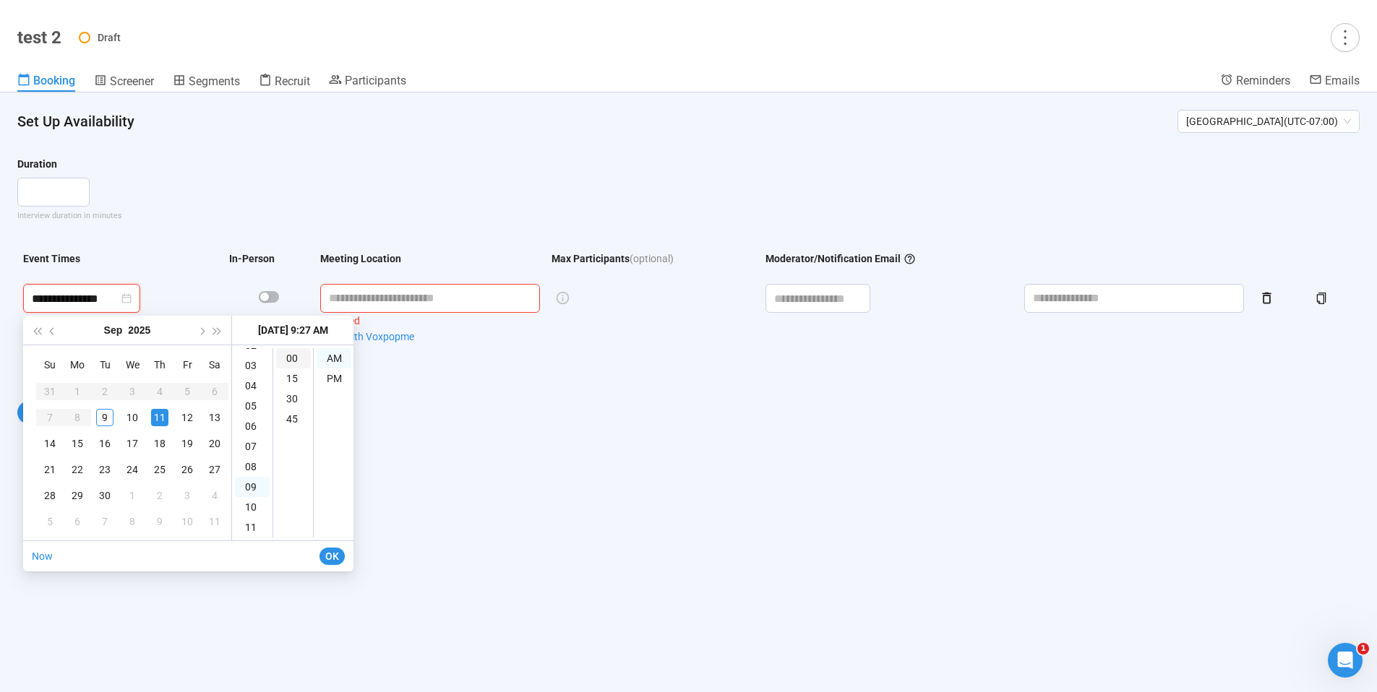
drag, startPoint x: 289, startPoint y: 348, endPoint x: 291, endPoint y: 364, distance: 16.7
click at [288, 348] on div "00" at bounding box center [293, 358] width 35 height 20
type input "**********"
click at [332, 556] on span "OK" at bounding box center [332, 557] width 14 height 16
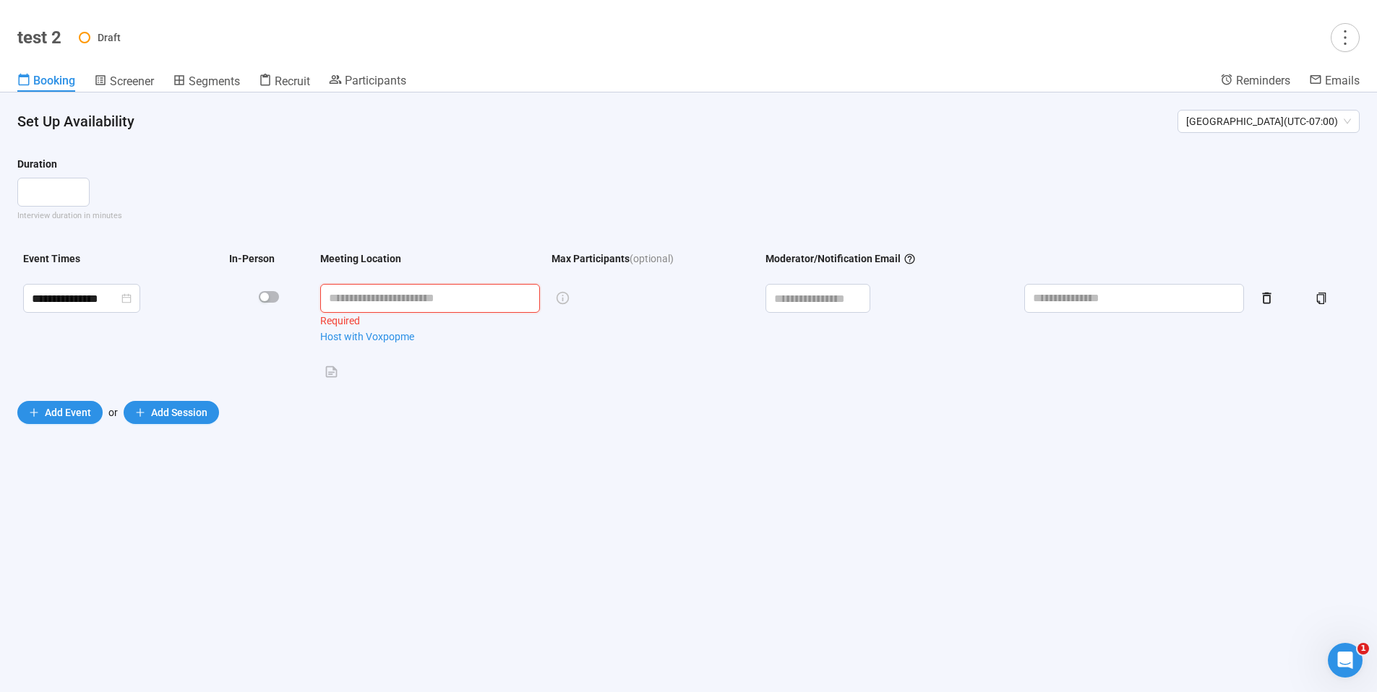
click at [380, 291] on input "text" at bounding box center [430, 298] width 220 height 29
type input "**********"
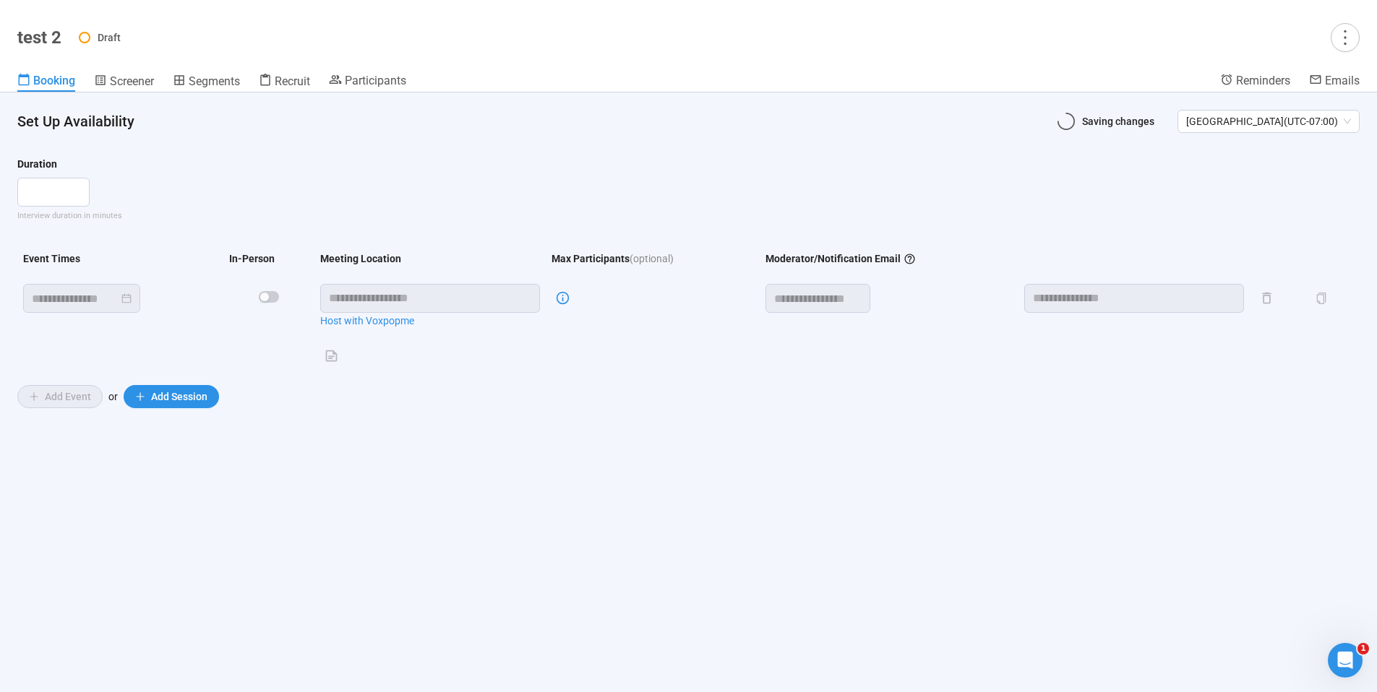
click at [667, 385] on form "**********" at bounding box center [688, 282] width 1342 height 252
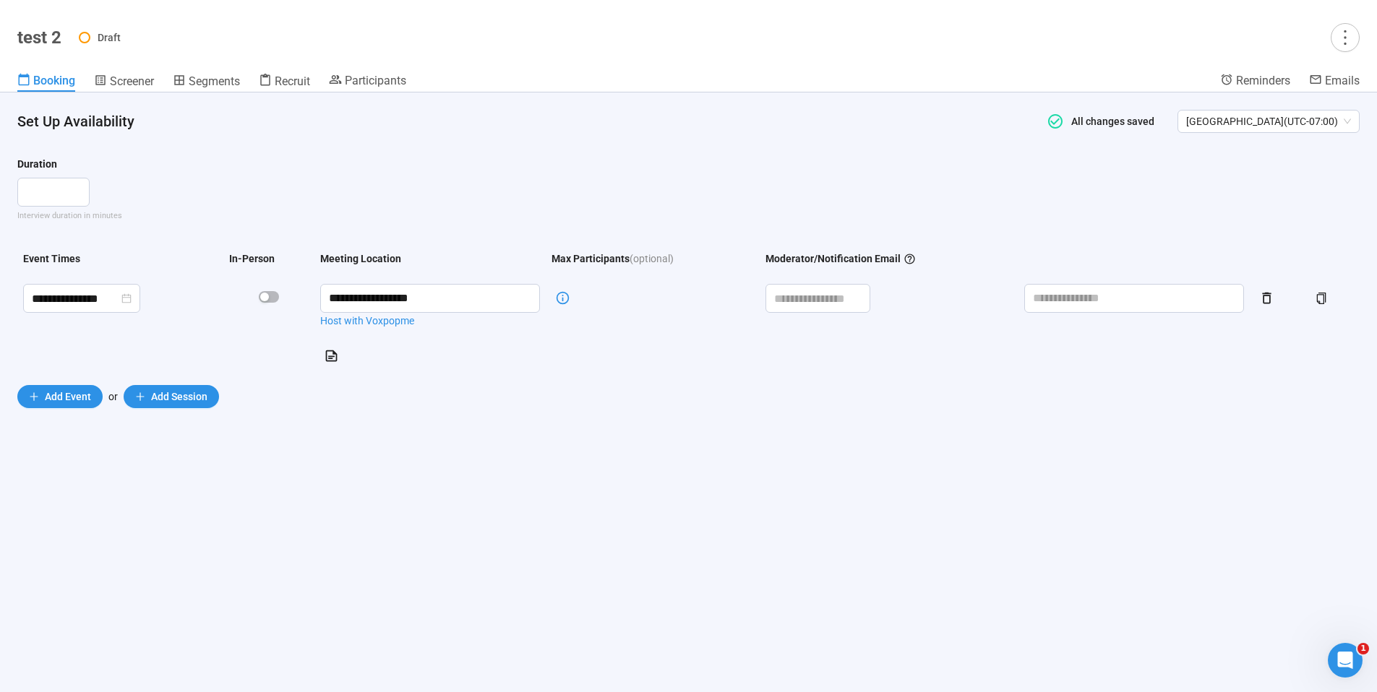
click at [116, 66] on header "test 2 Draft Booking Screener Segments Recruit Participants Reminders Emails" at bounding box center [688, 46] width 1377 height 93
click at [125, 86] on span "Screener" at bounding box center [132, 81] width 44 height 14
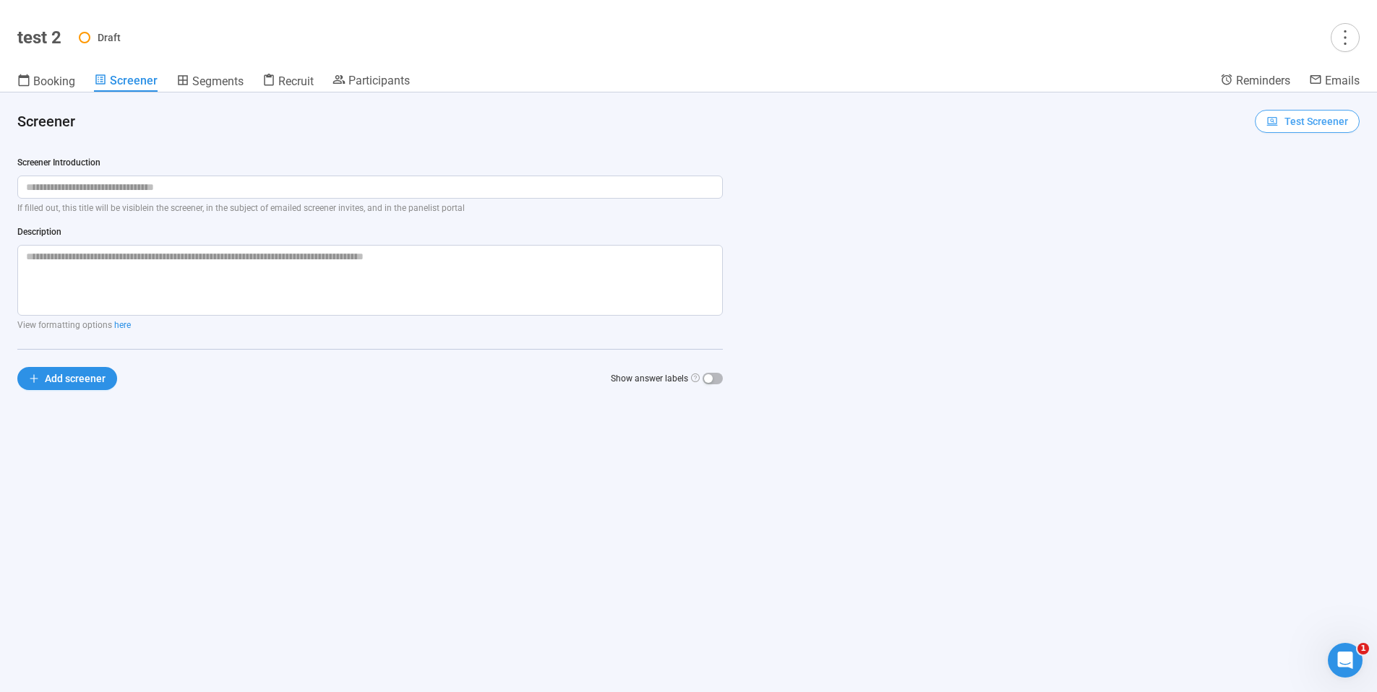
click at [1305, 115] on span "Test Screener" at bounding box center [1316, 121] width 64 height 16
click at [1310, 195] on link "Test screener" at bounding box center [1297, 197] width 59 height 12
click at [395, 78] on span "Participants" at bounding box center [378, 81] width 61 height 14
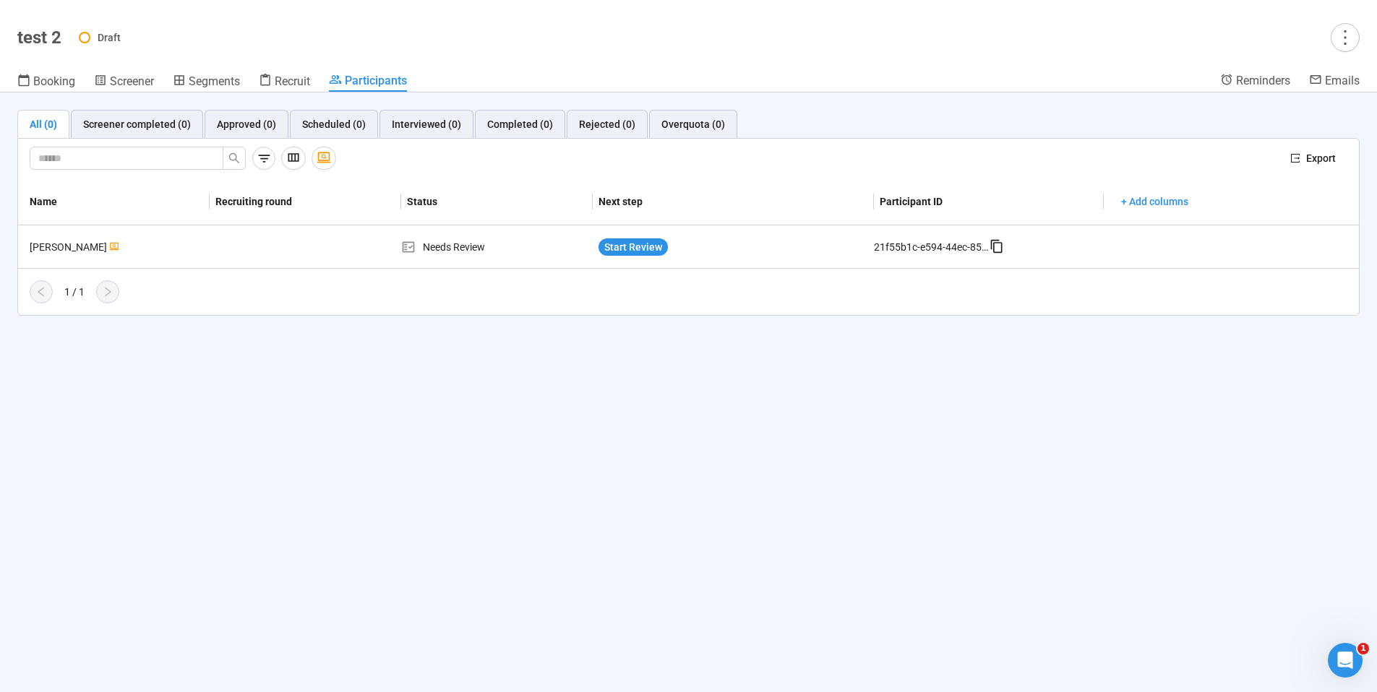
click at [602, 365] on div "All (0) Screener completed (0) Approved (0) Scheduled (0) Interviewed (0) Compl…" at bounding box center [688, 393] width 1377 height 600
click at [632, 244] on span "Start Review" at bounding box center [633, 247] width 58 height 16
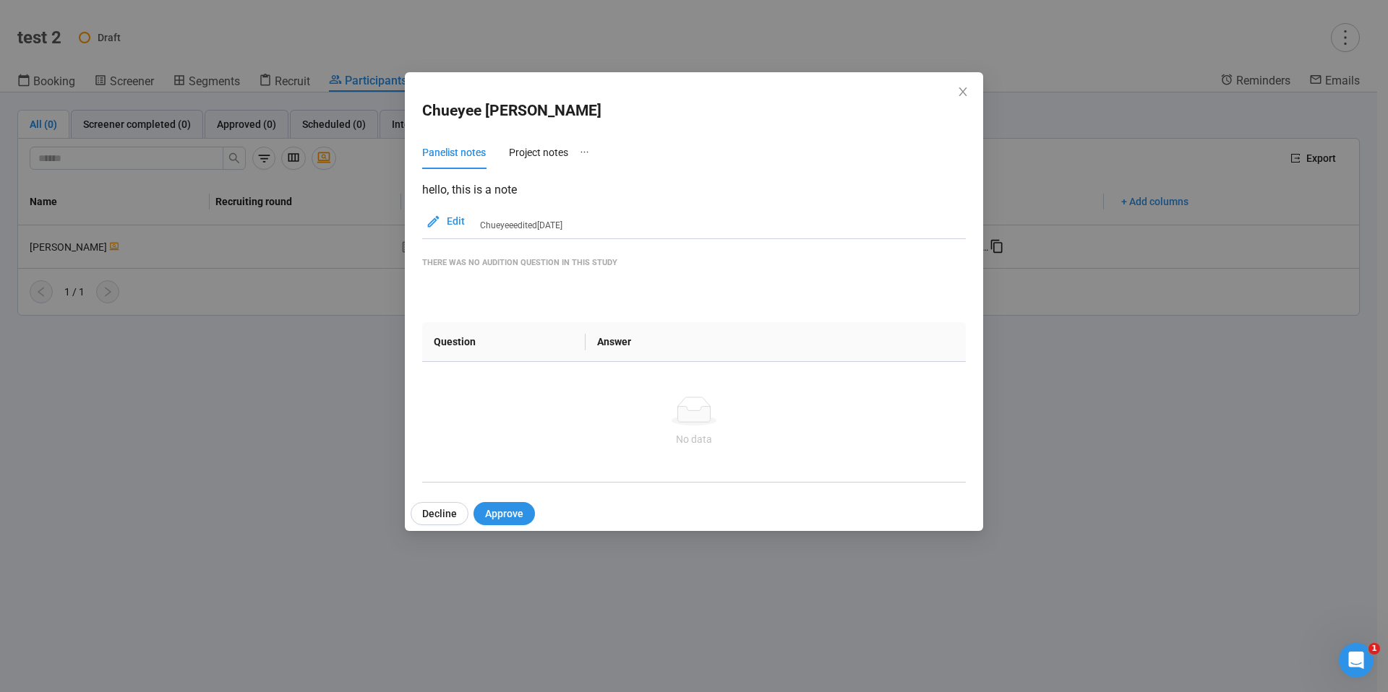
click at [301, 431] on div "[PERSON_NAME] Panelist notes Project notes hello, this is a note Edit Chueyee e…" at bounding box center [694, 346] width 1388 height 692
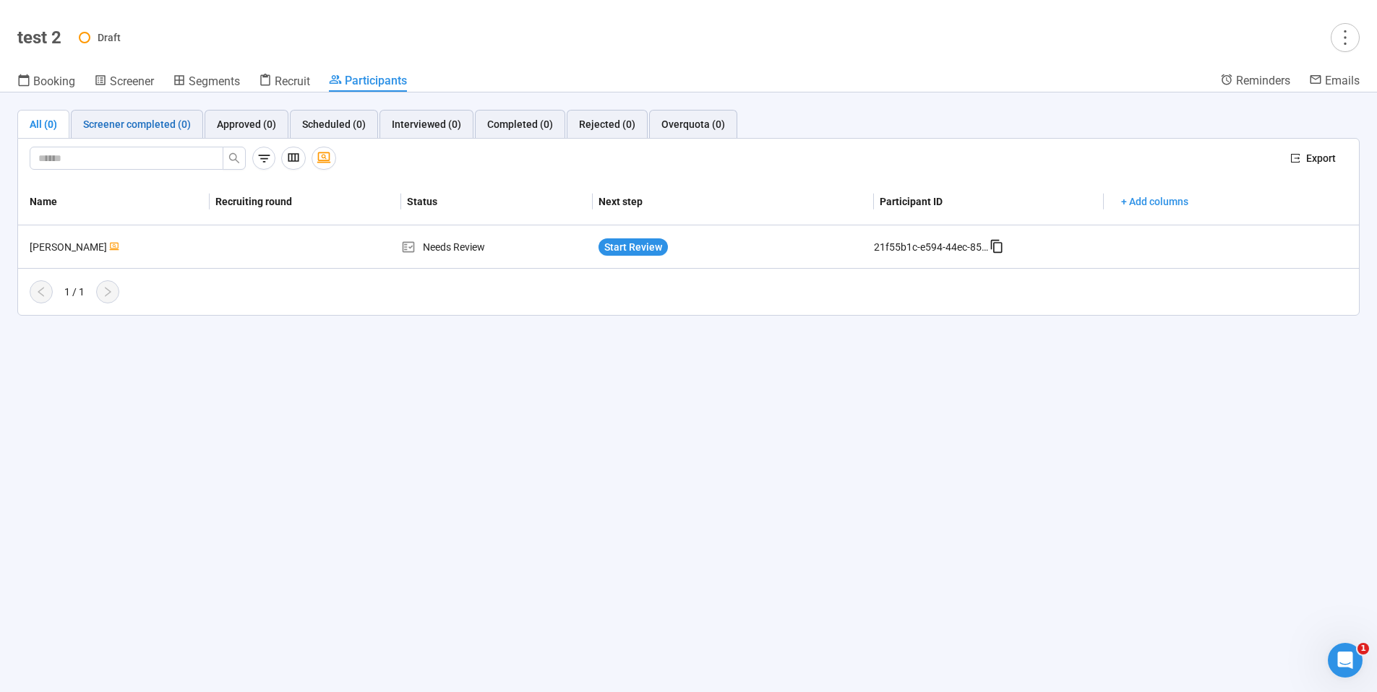
click at [172, 125] on div "Screener completed (0)" at bounding box center [137, 124] width 108 height 16
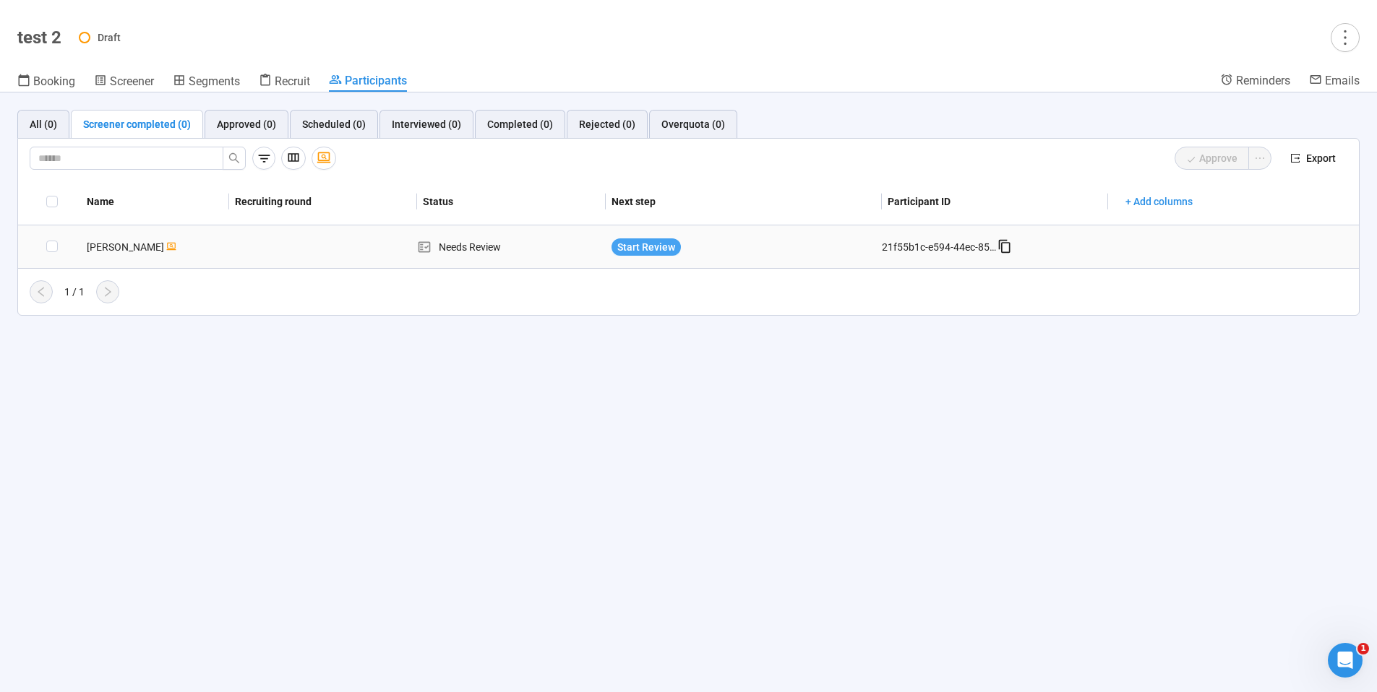
click at [620, 244] on span "Start Review" at bounding box center [646, 247] width 58 height 16
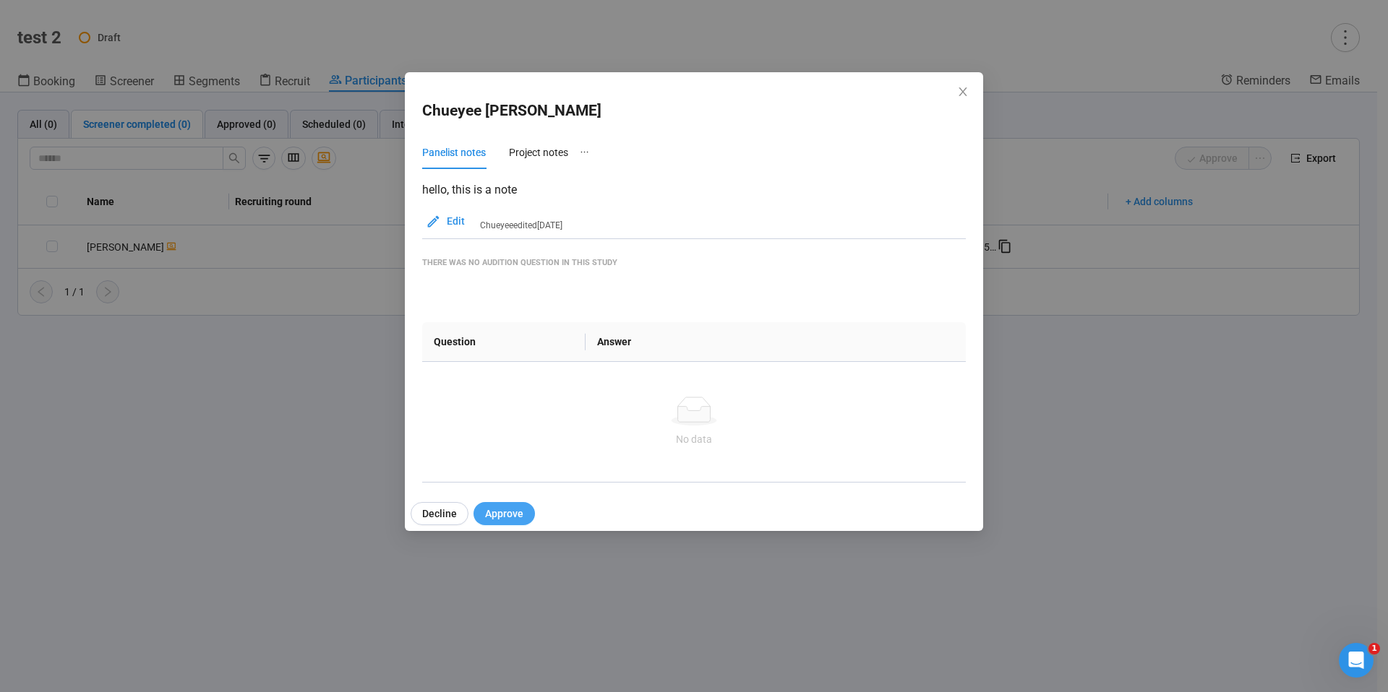
click at [518, 511] on span "Approve" at bounding box center [504, 514] width 38 height 16
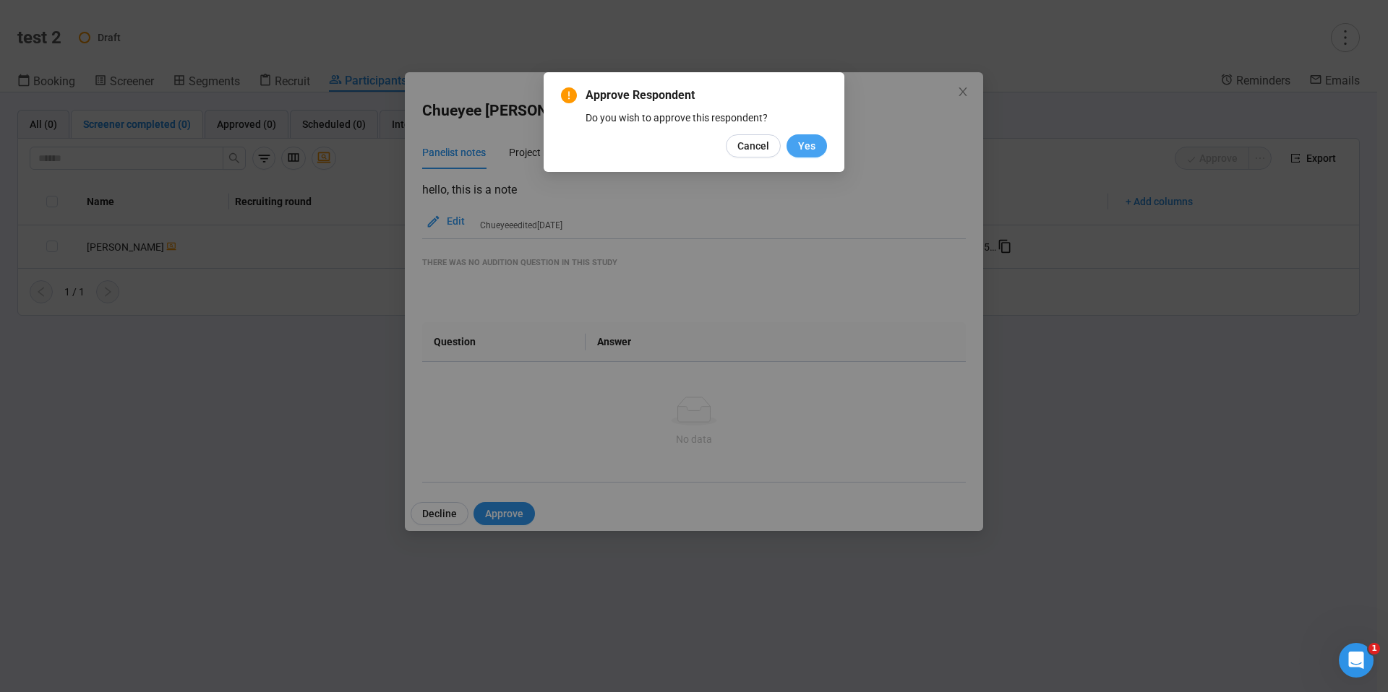
click at [803, 134] on button "Yes" at bounding box center [806, 145] width 40 height 23
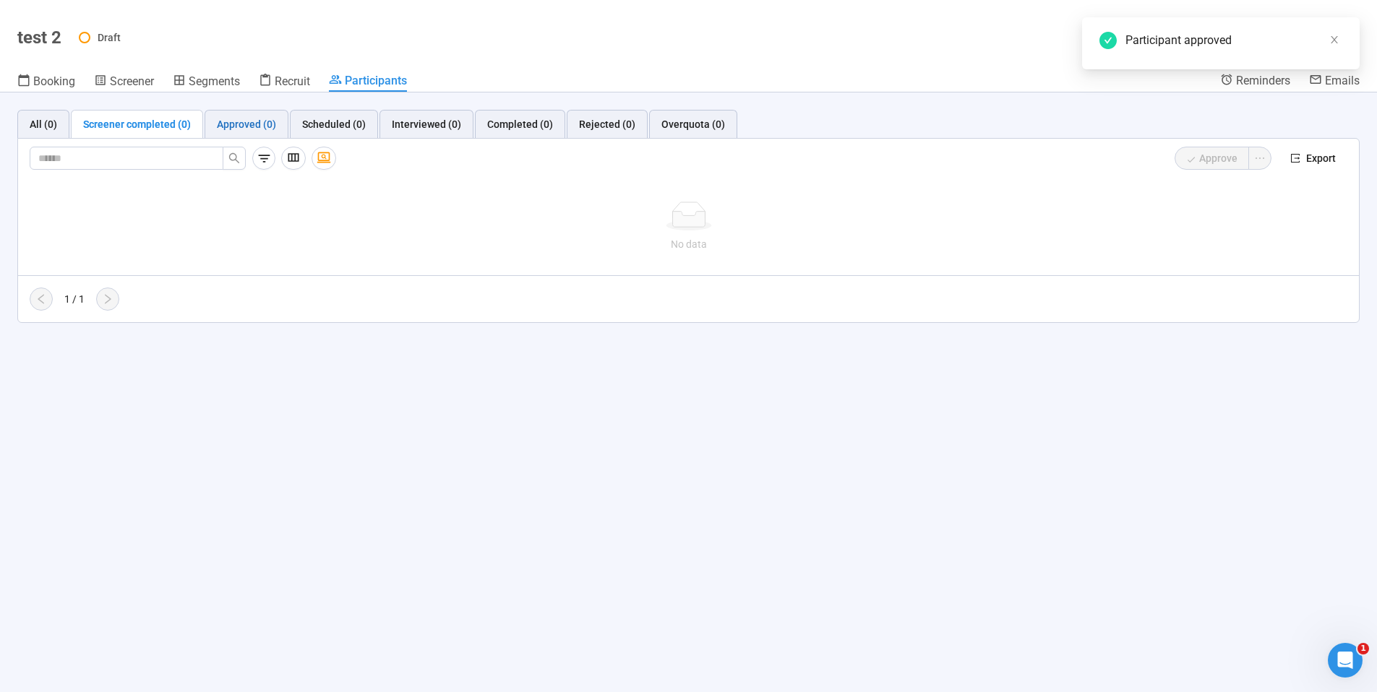
click at [247, 124] on div "Approved (0)" at bounding box center [246, 124] width 59 height 16
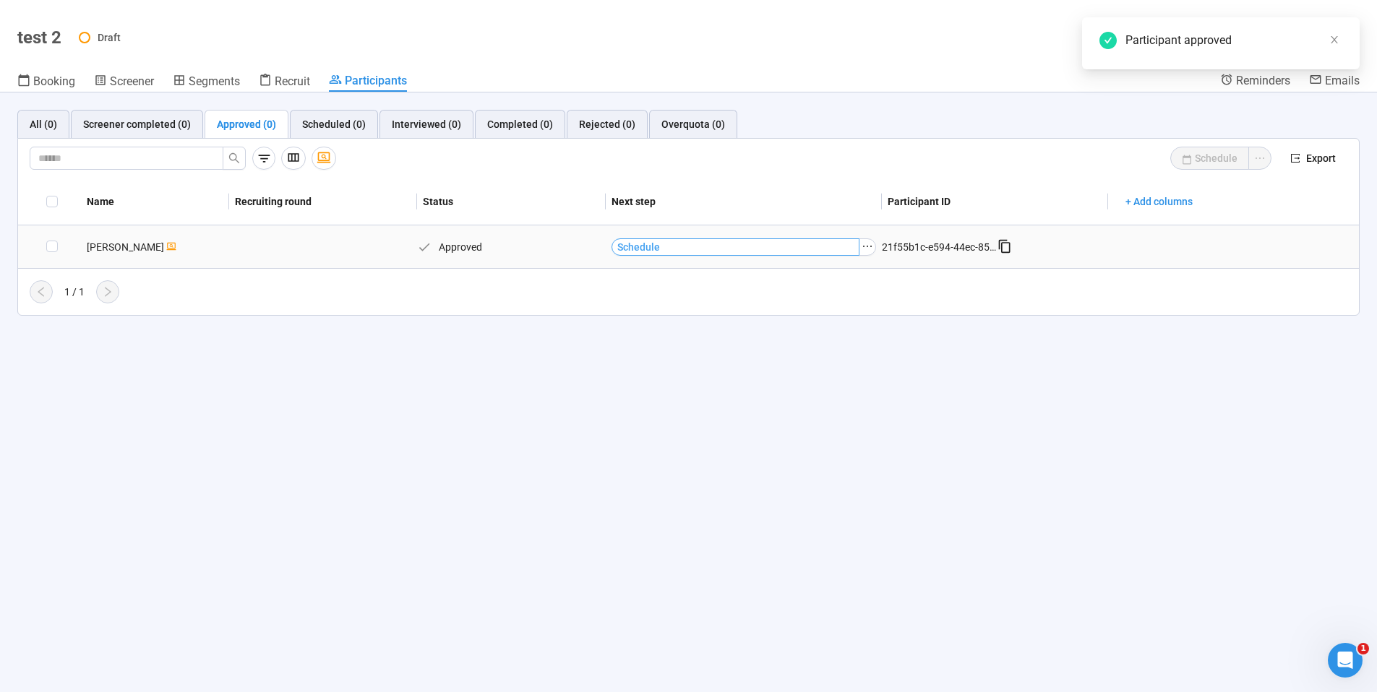
click at [658, 248] on span "Schedule" at bounding box center [638, 247] width 43 height 16
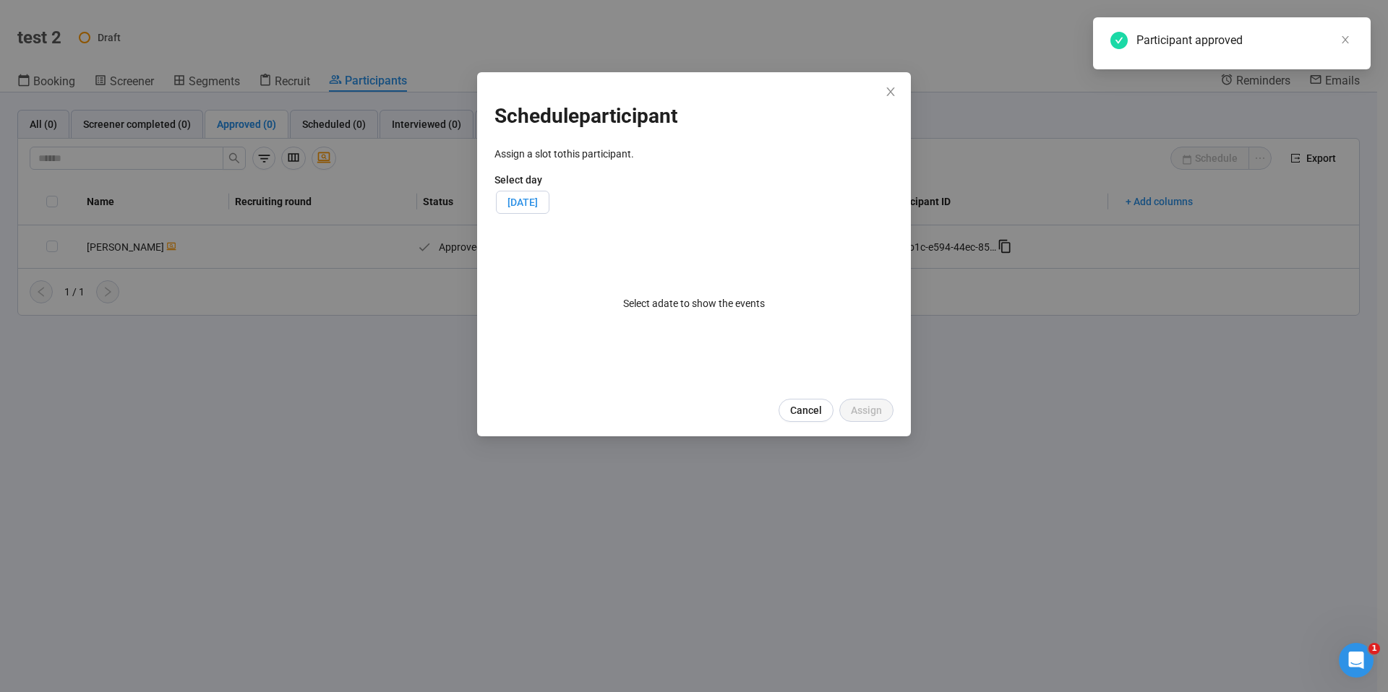
click at [549, 212] on label "[DATE]" at bounding box center [522, 202] width 53 height 23
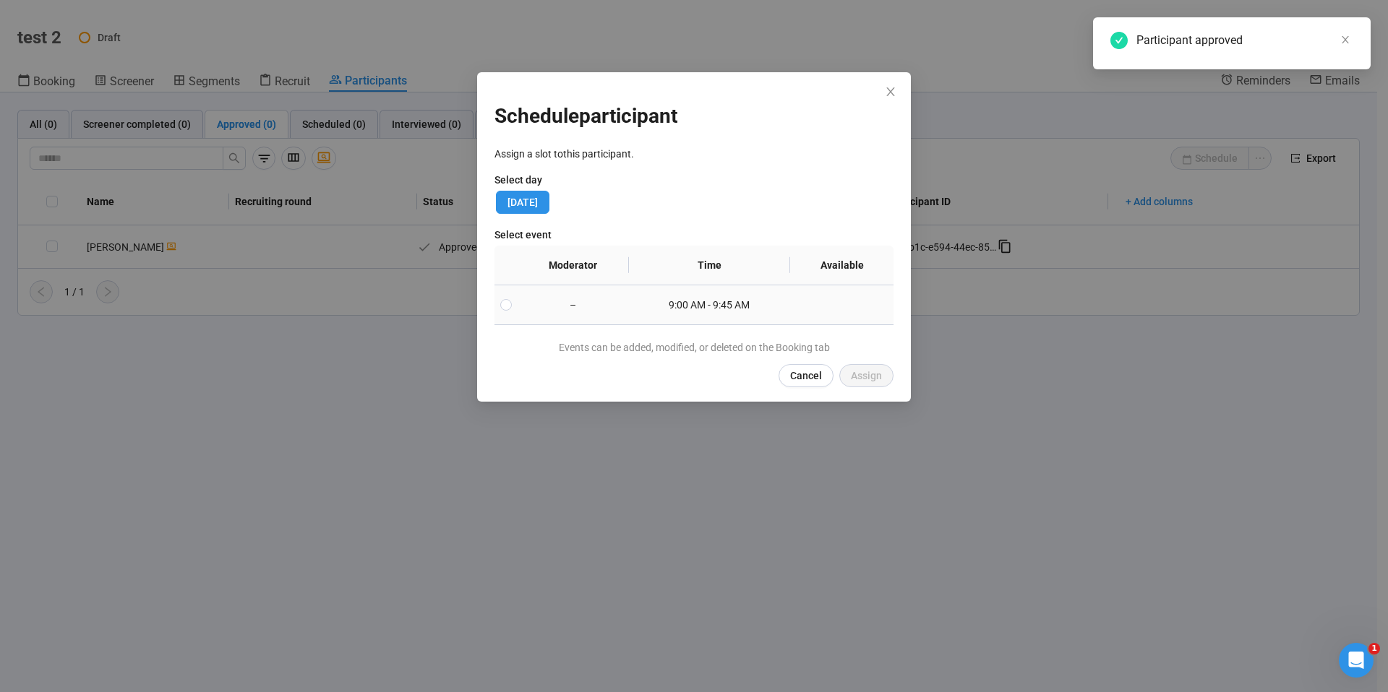
click at [629, 299] on td "9:00 AM - 9:45 AM" at bounding box center [710, 306] width 162 height 40
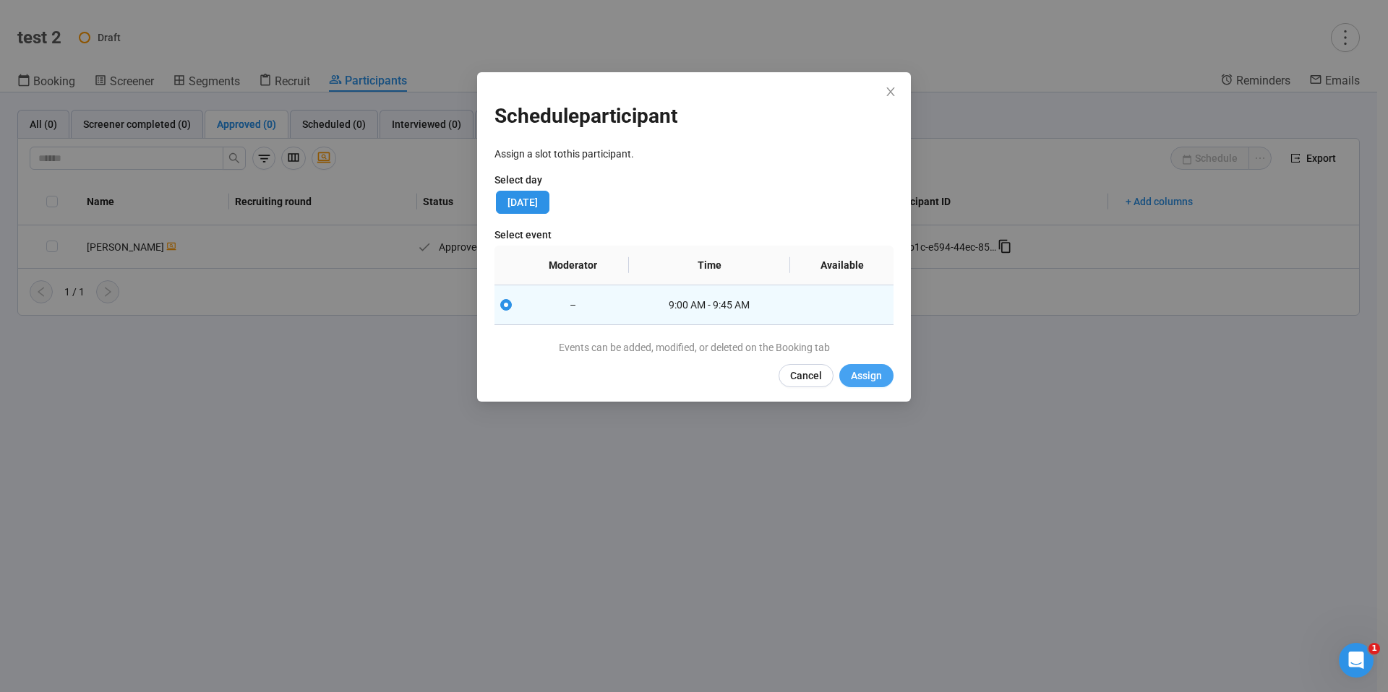
click at [871, 377] on span "Assign" at bounding box center [866, 376] width 31 height 16
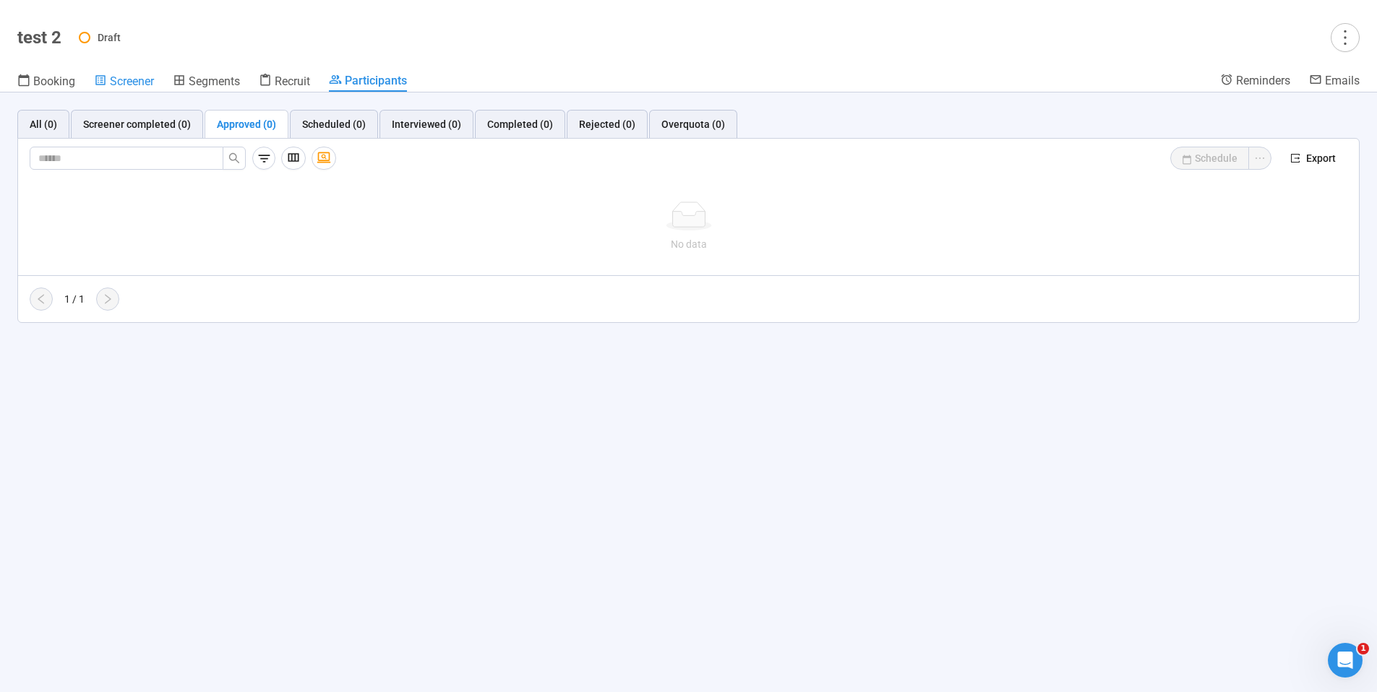
click at [138, 87] on span "Screener" at bounding box center [132, 81] width 44 height 14
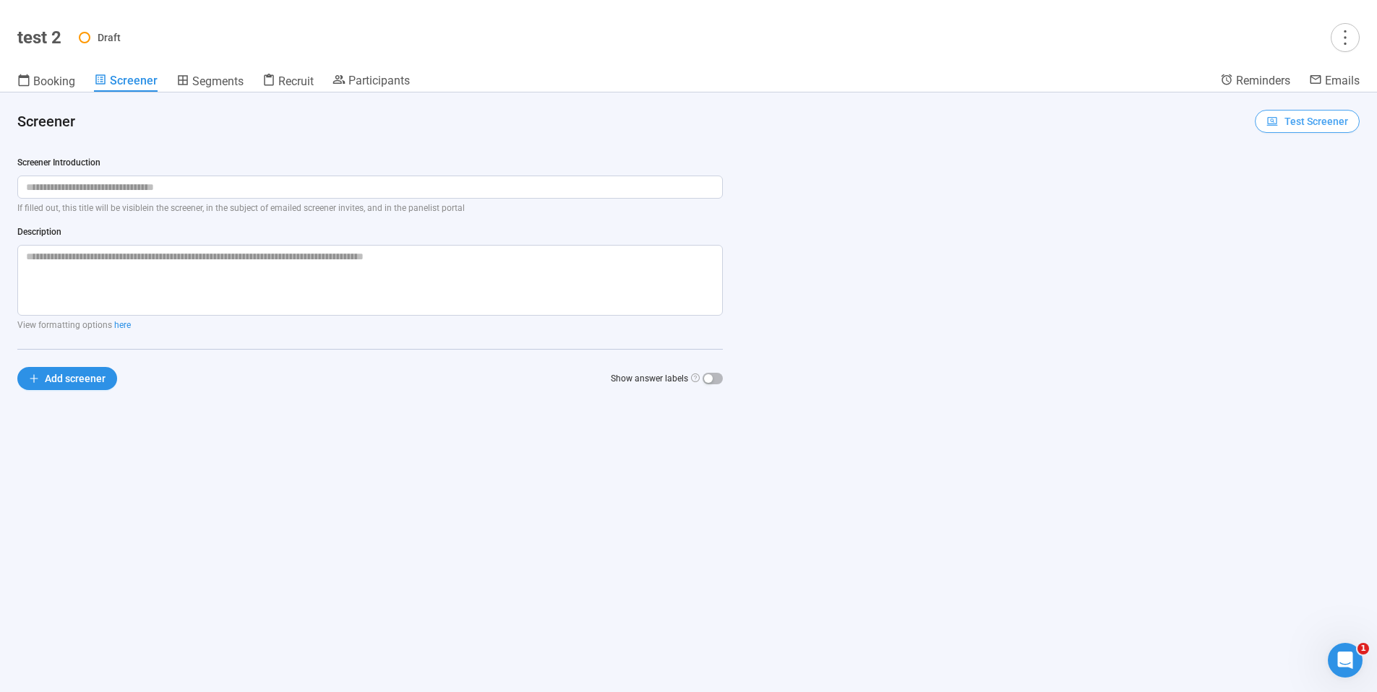
click at [1292, 129] on span "Test Screener" at bounding box center [1316, 121] width 64 height 16
click at [1300, 193] on link "Test screener" at bounding box center [1297, 197] width 59 height 12
click at [1347, 38] on icon "more" at bounding box center [1345, 37] width 20 height 20
click at [1344, 67] on span "Project details" at bounding box center [1316, 69] width 64 height 16
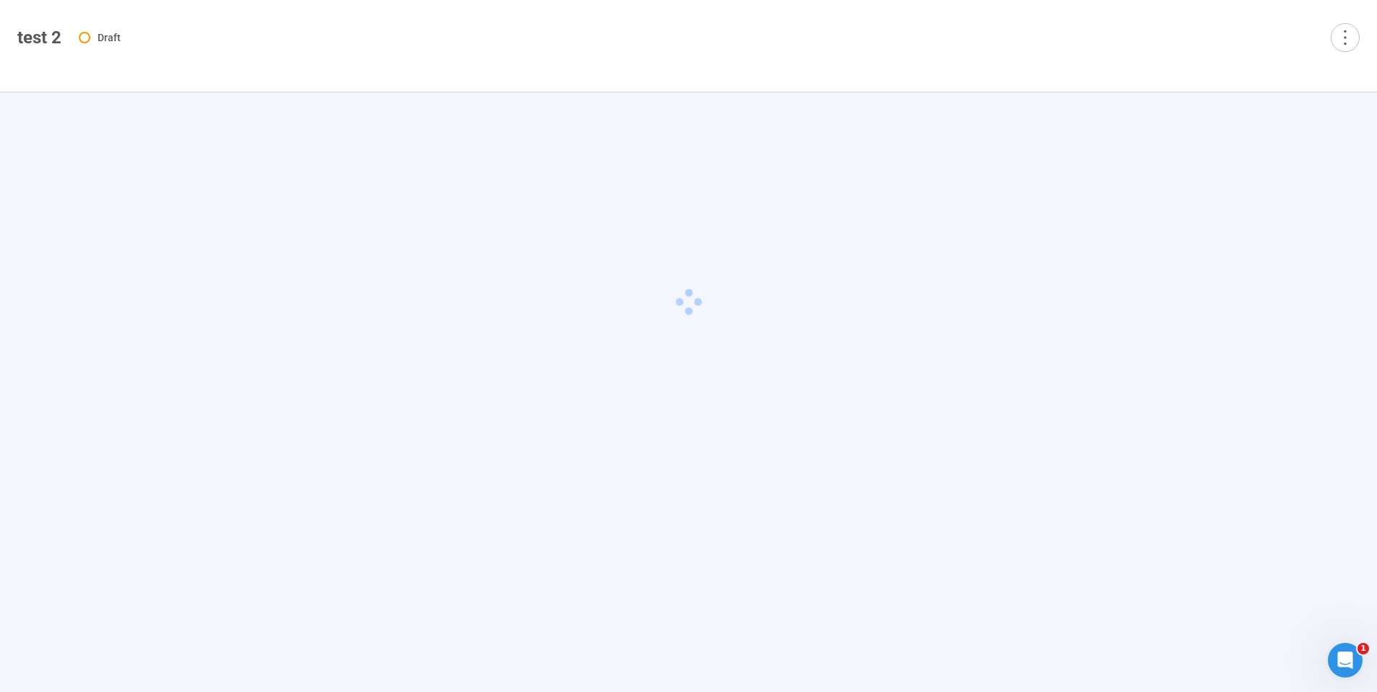
type textarea "**********"
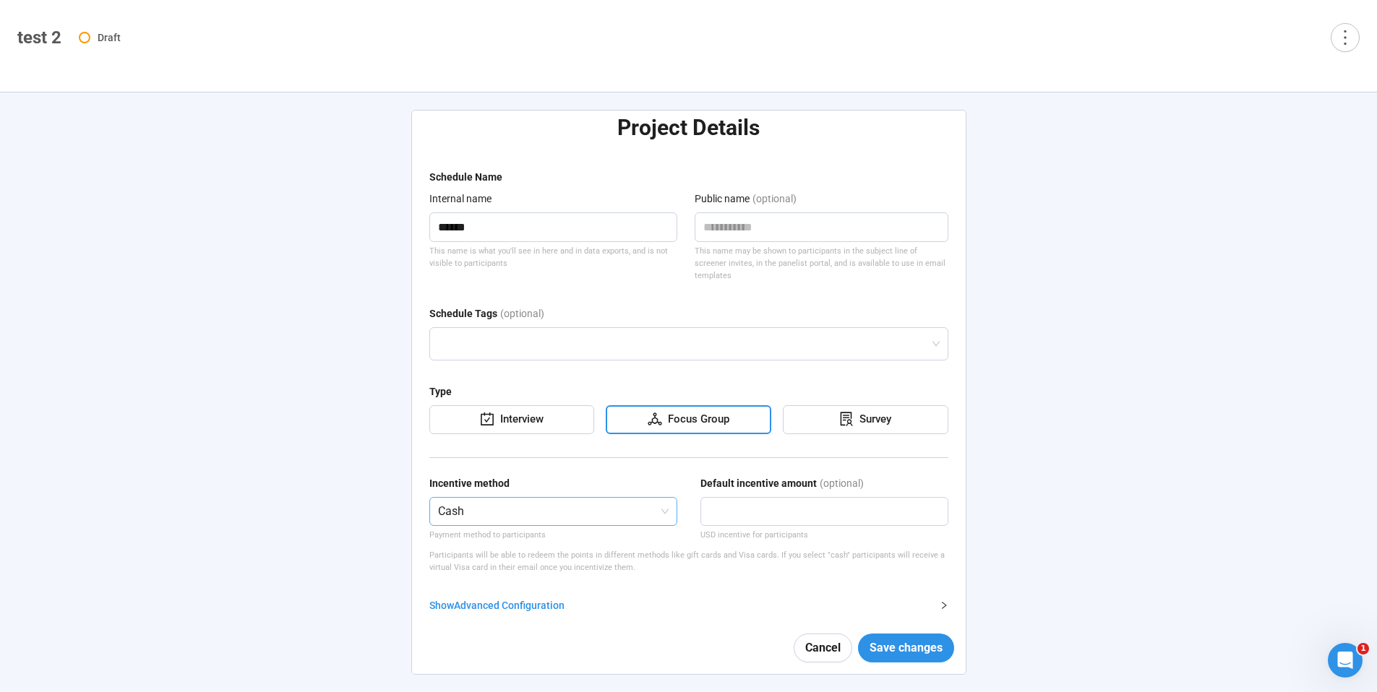
scroll to position [29, 0]
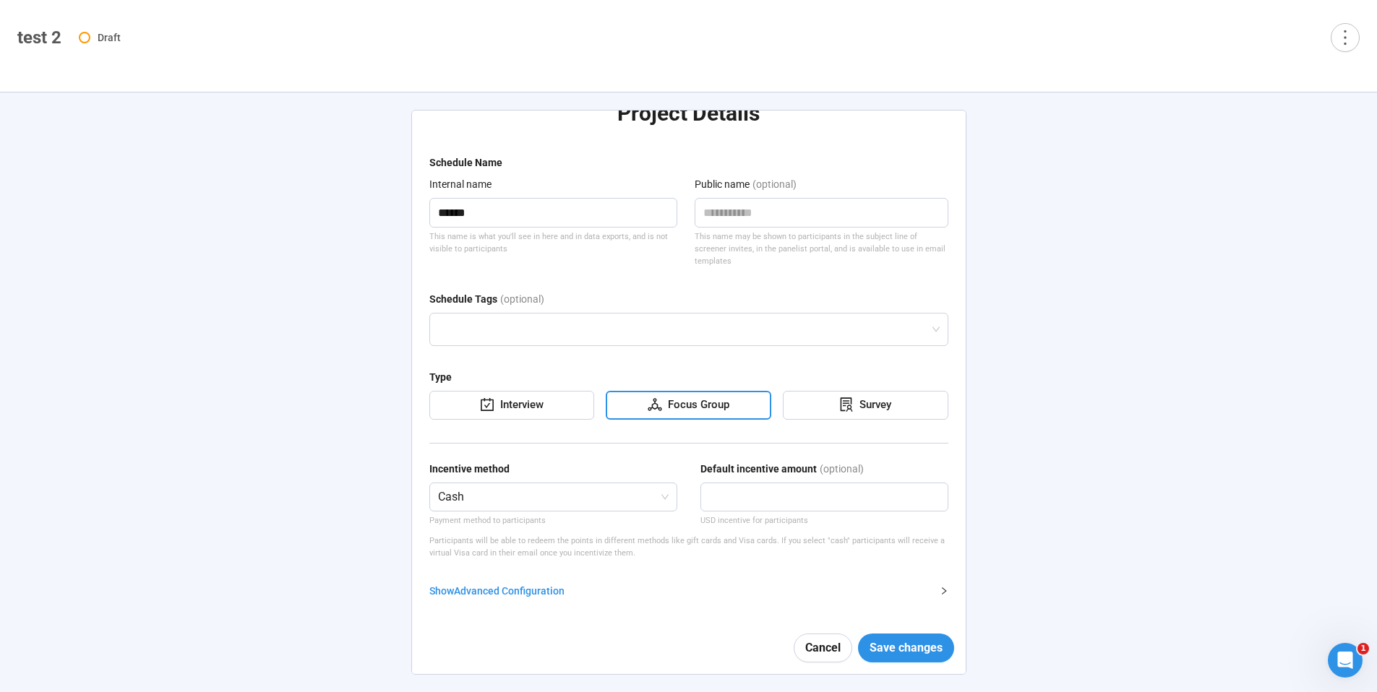
drag, startPoint x: 507, startPoint y: 588, endPoint x: 429, endPoint y: 549, distance: 87.0
click at [507, 588] on div "Show Advanced Configuration" at bounding box center [680, 591] width 502 height 16
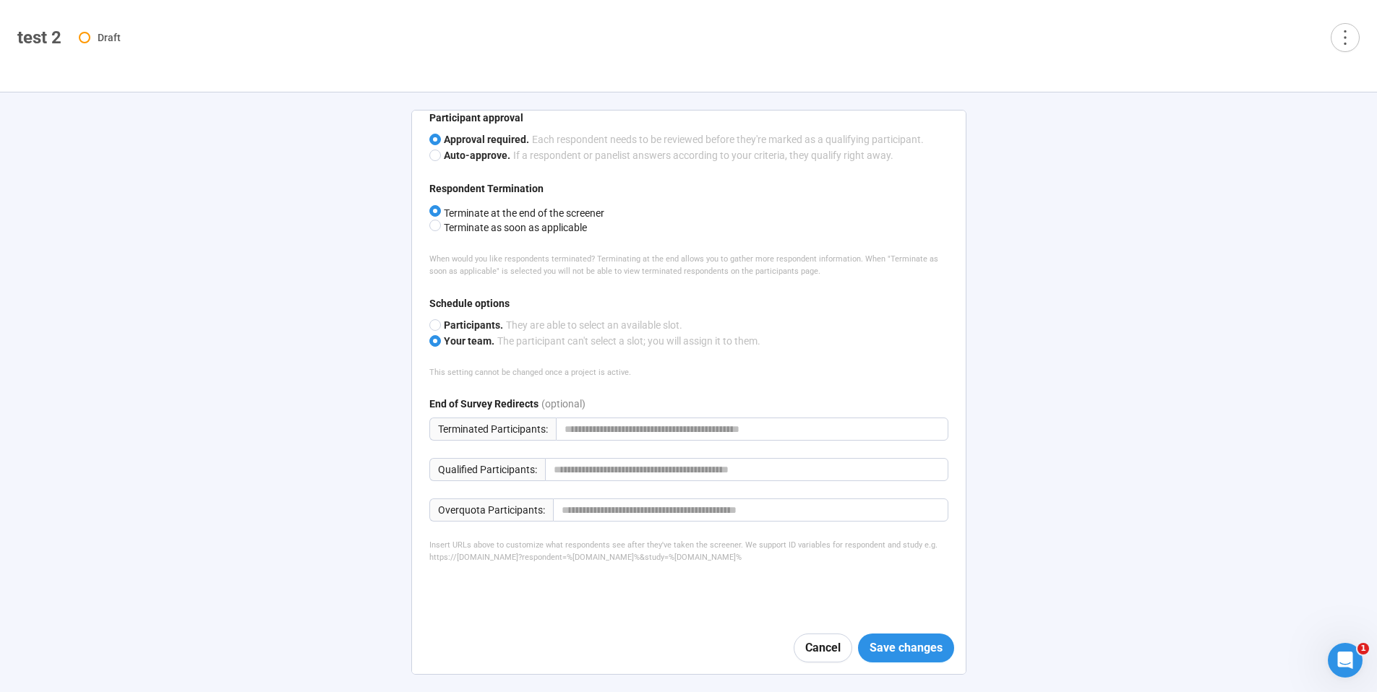
scroll to position [711, 0]
click at [893, 654] on span "Save changes" at bounding box center [906, 648] width 73 height 18
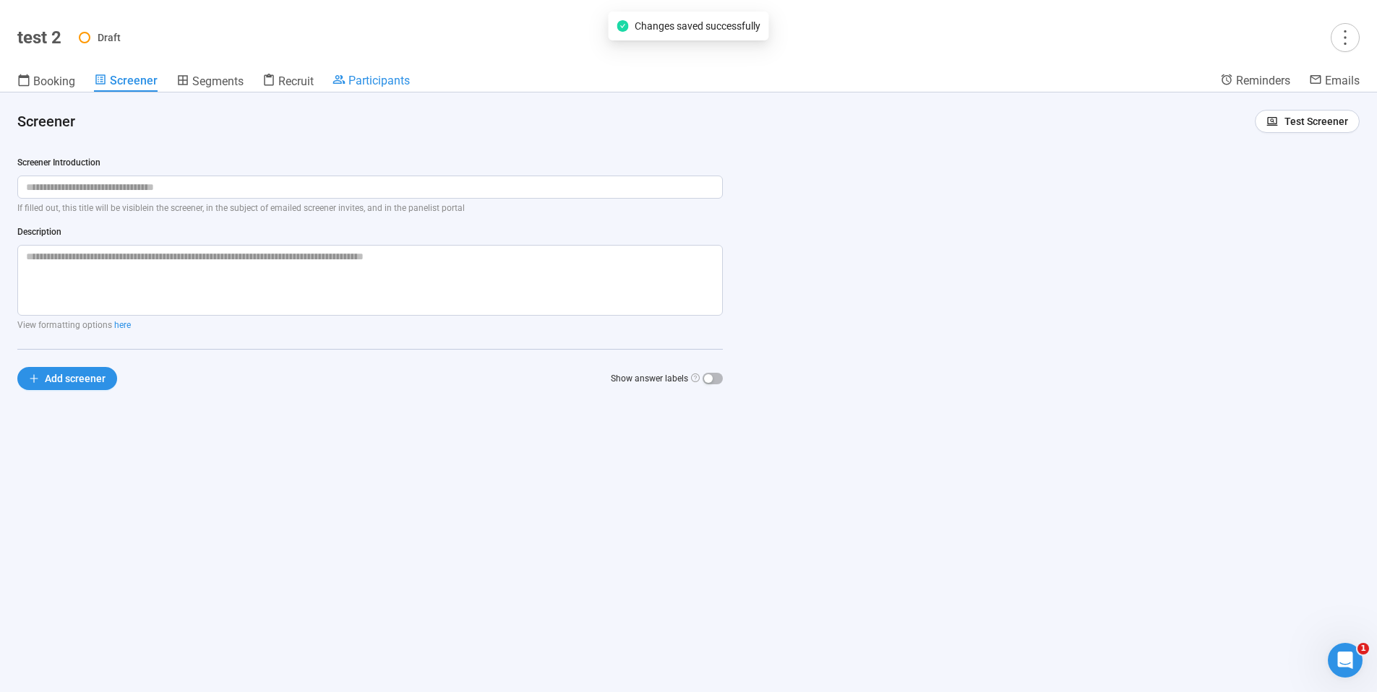
click at [392, 72] on header "test 2 Draft Booking Screener Segments Recruit Participants Reminders Emails" at bounding box center [688, 46] width 1377 height 93
click at [393, 85] on span "Participants" at bounding box center [378, 81] width 61 height 14
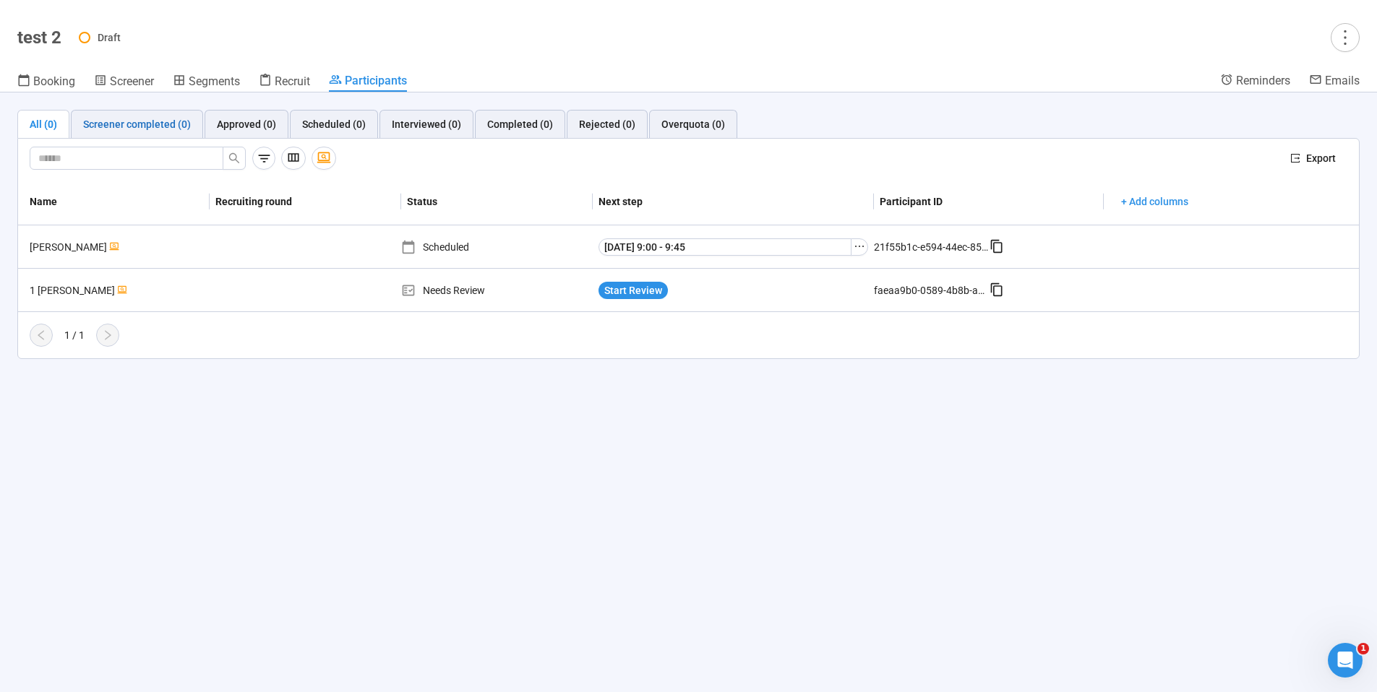
click at [163, 131] on div "Screener completed (0)" at bounding box center [137, 124] width 108 height 16
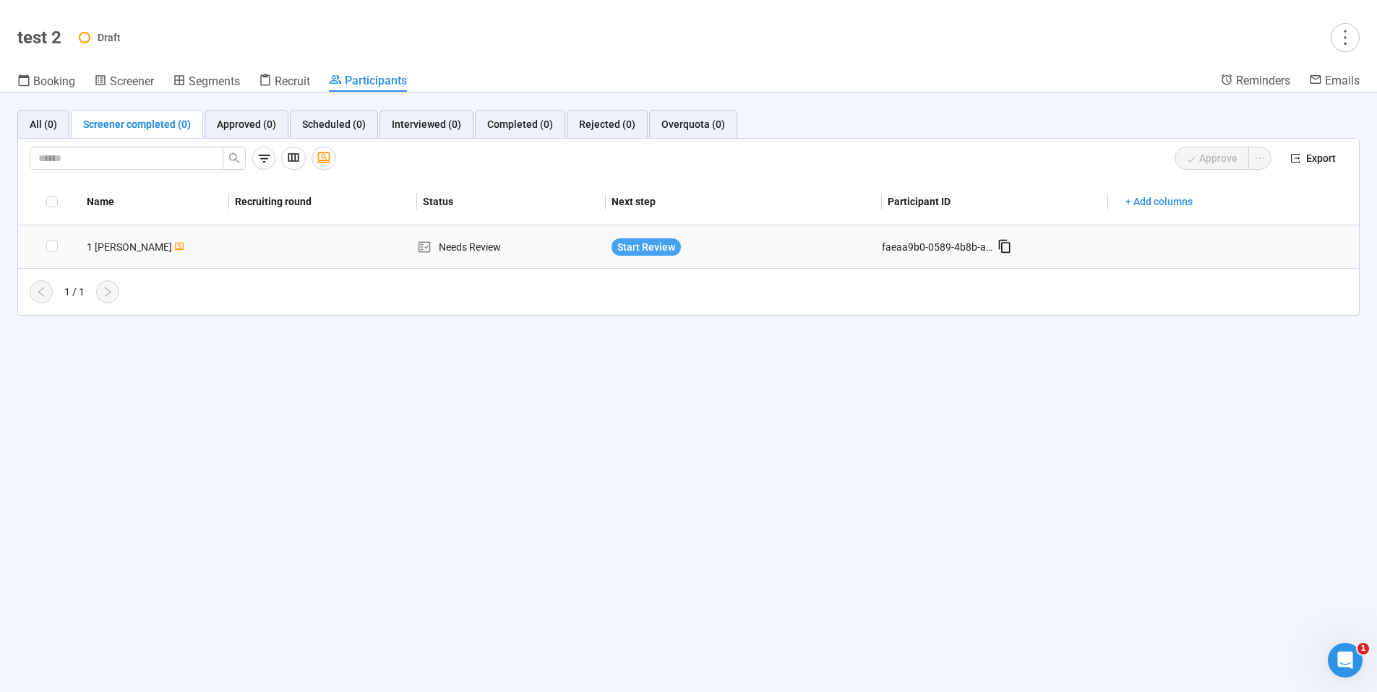
click at [653, 253] on span "Start Review" at bounding box center [646, 247] width 58 height 16
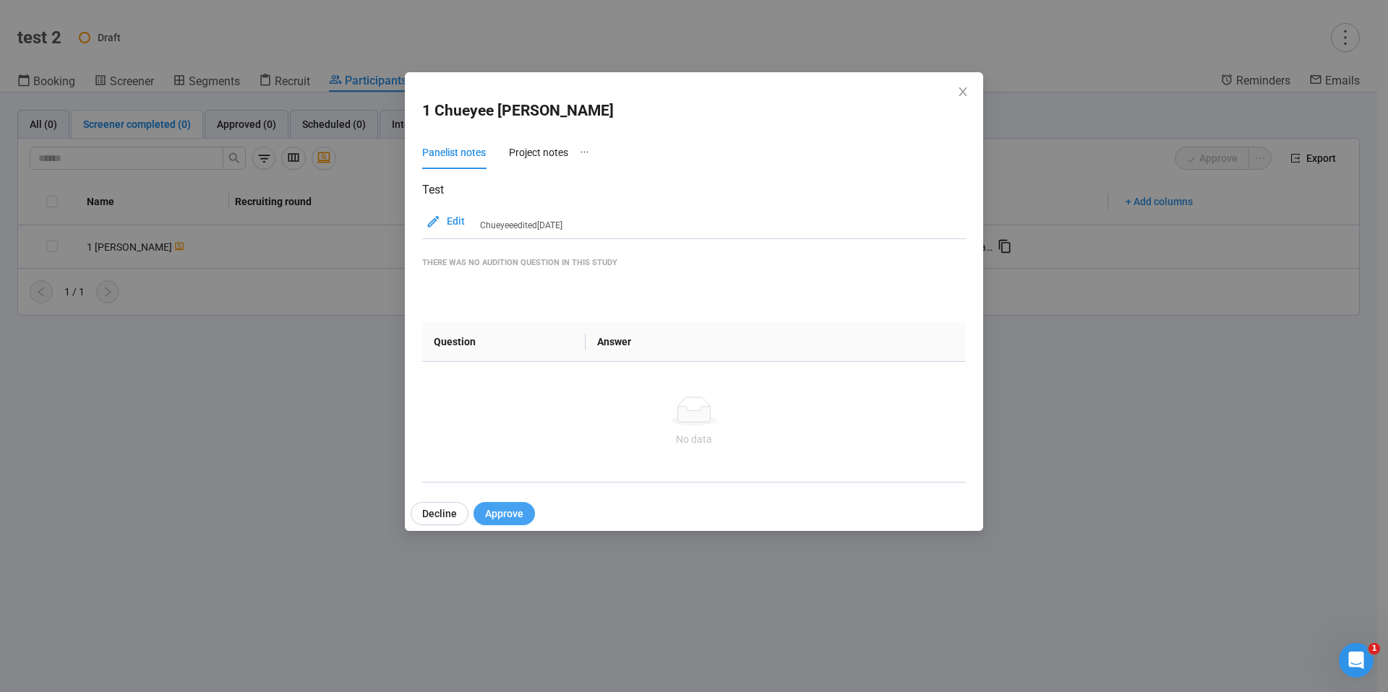
click at [510, 512] on span "Approve" at bounding box center [504, 514] width 38 height 16
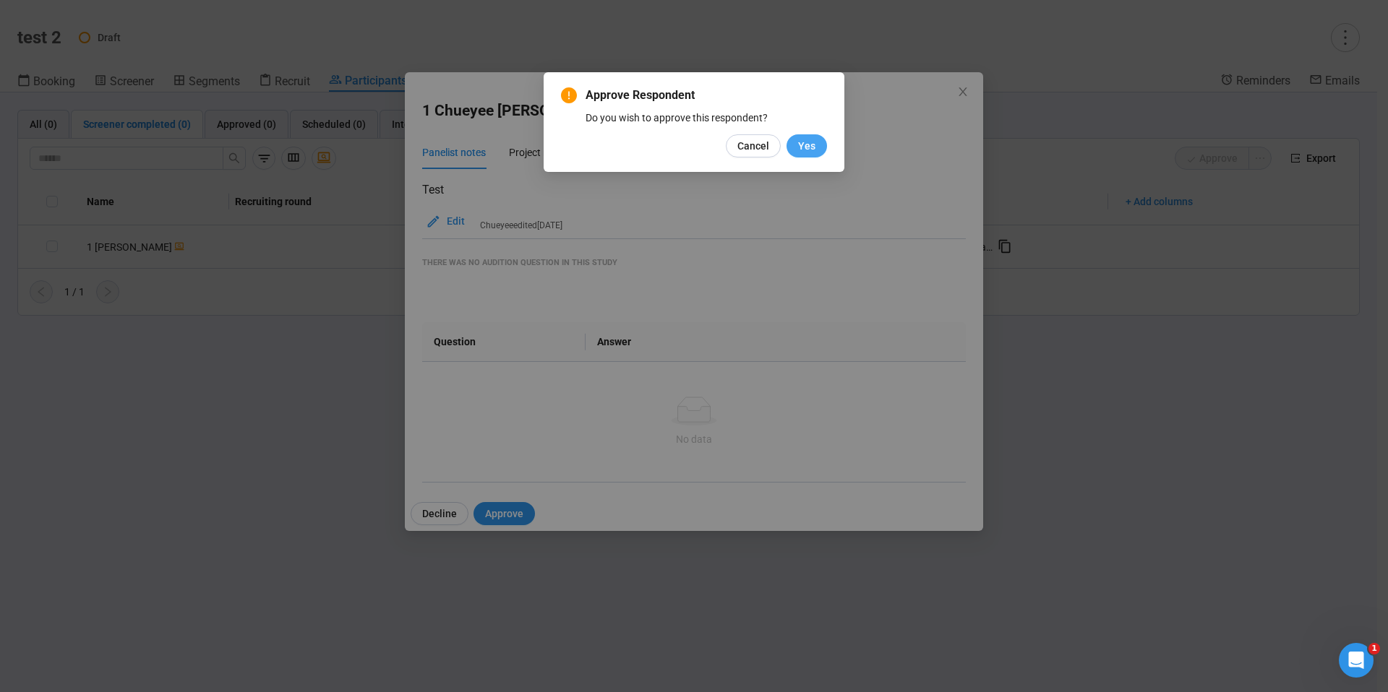
click at [802, 142] on span "Yes" at bounding box center [806, 146] width 17 height 16
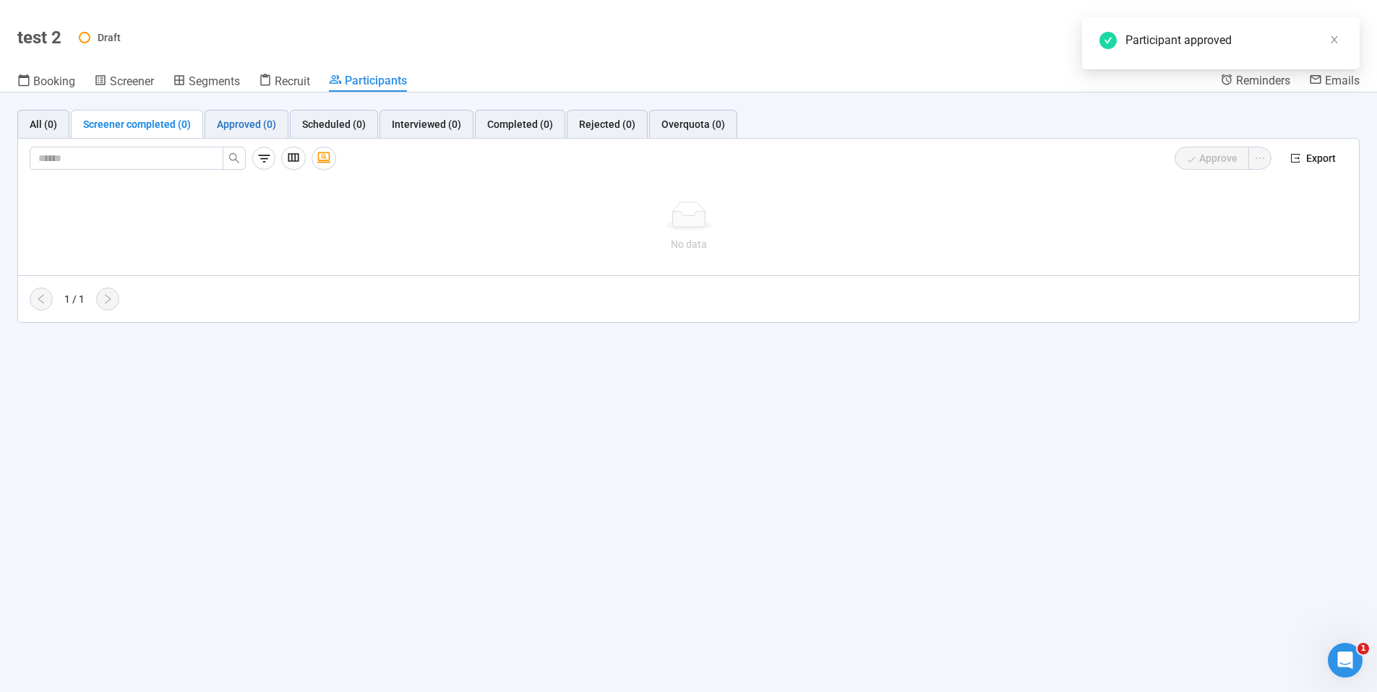
click at [253, 129] on div "Approved (0)" at bounding box center [246, 124] width 59 height 16
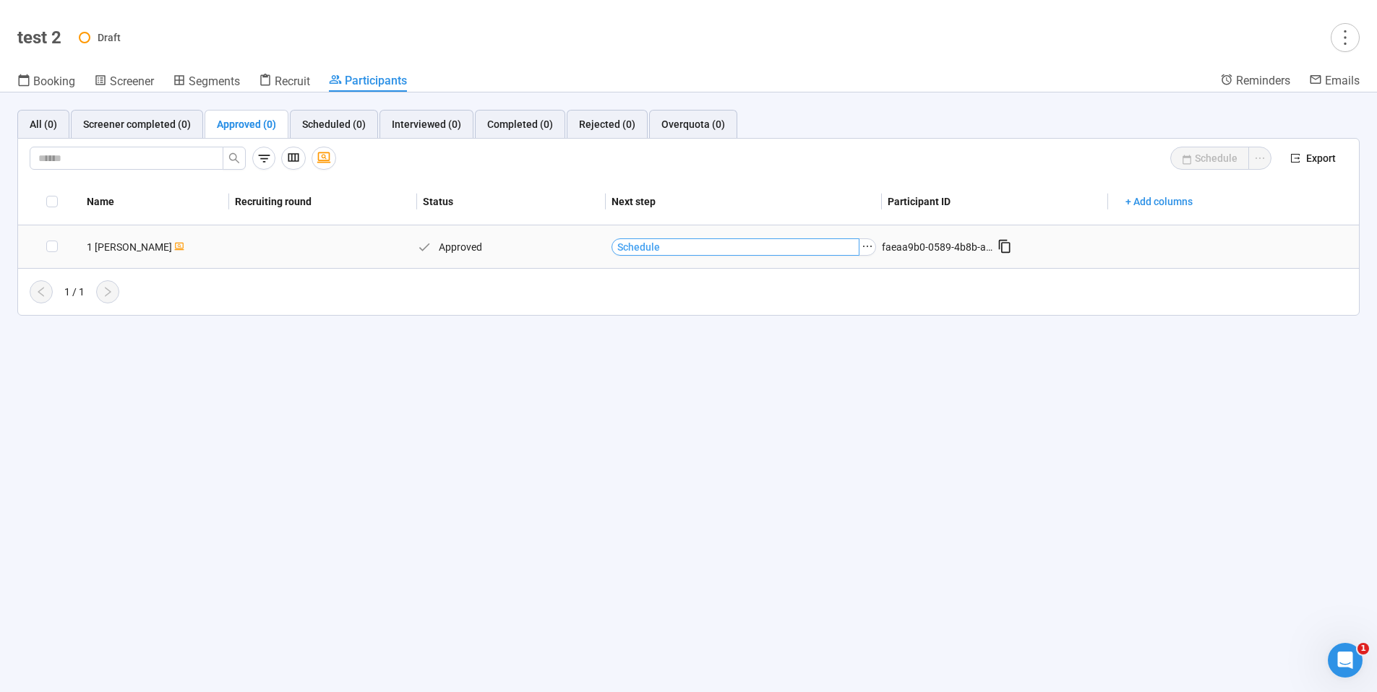
click at [641, 245] on span "Schedule" at bounding box center [638, 247] width 43 height 16
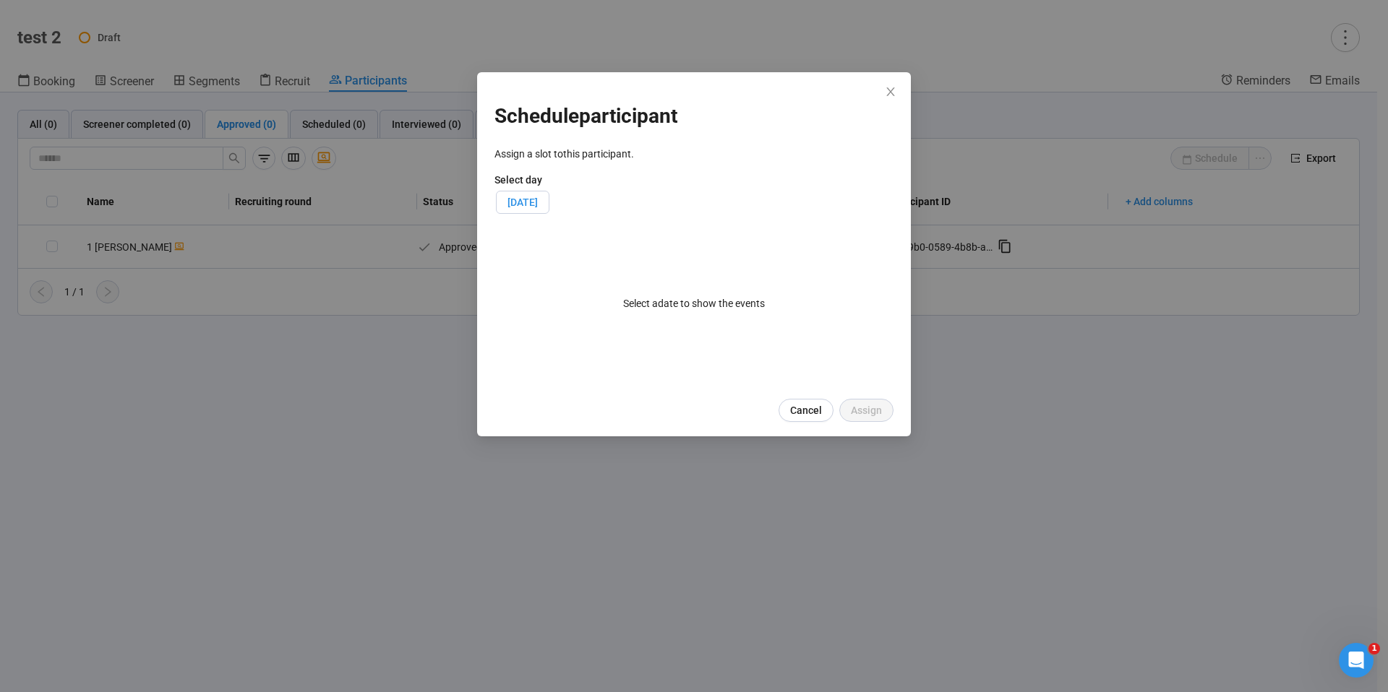
click at [538, 205] on span "[DATE]" at bounding box center [522, 203] width 30 height 12
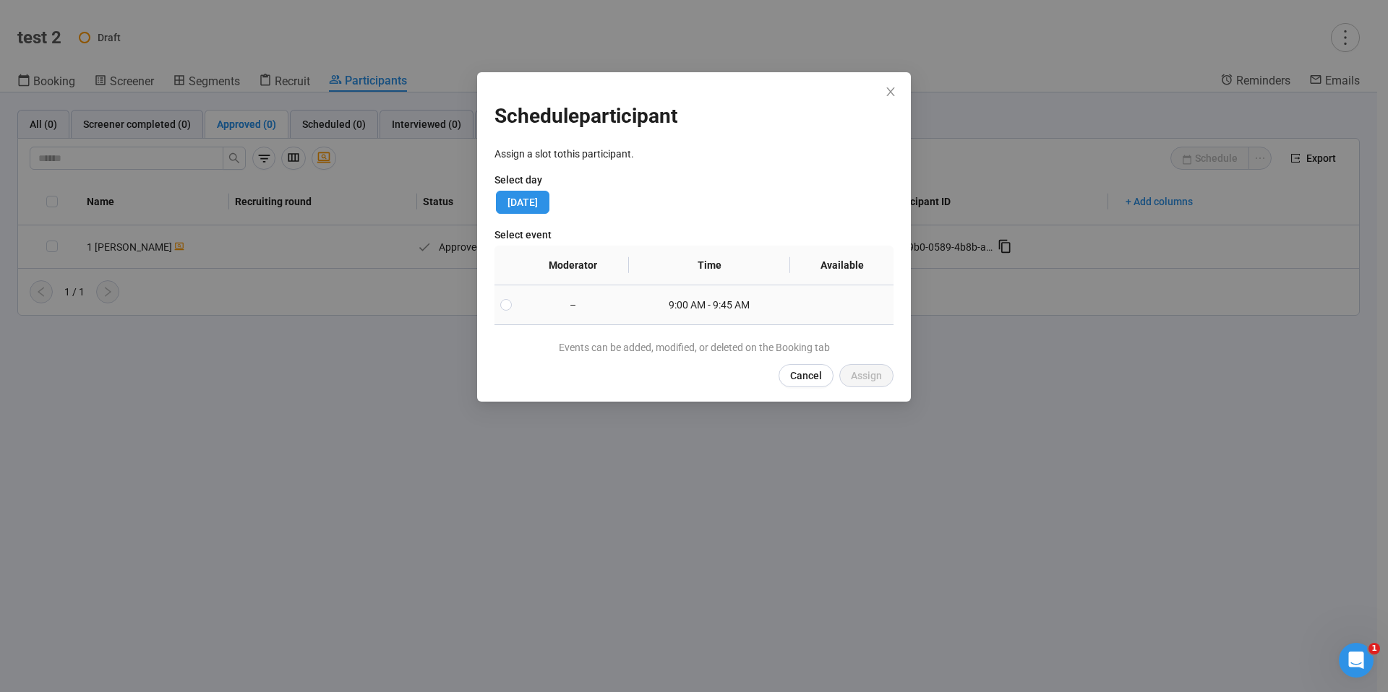
click at [591, 320] on td "–" at bounding box center [573, 306] width 111 height 40
click at [874, 373] on span "Assign" at bounding box center [866, 376] width 31 height 16
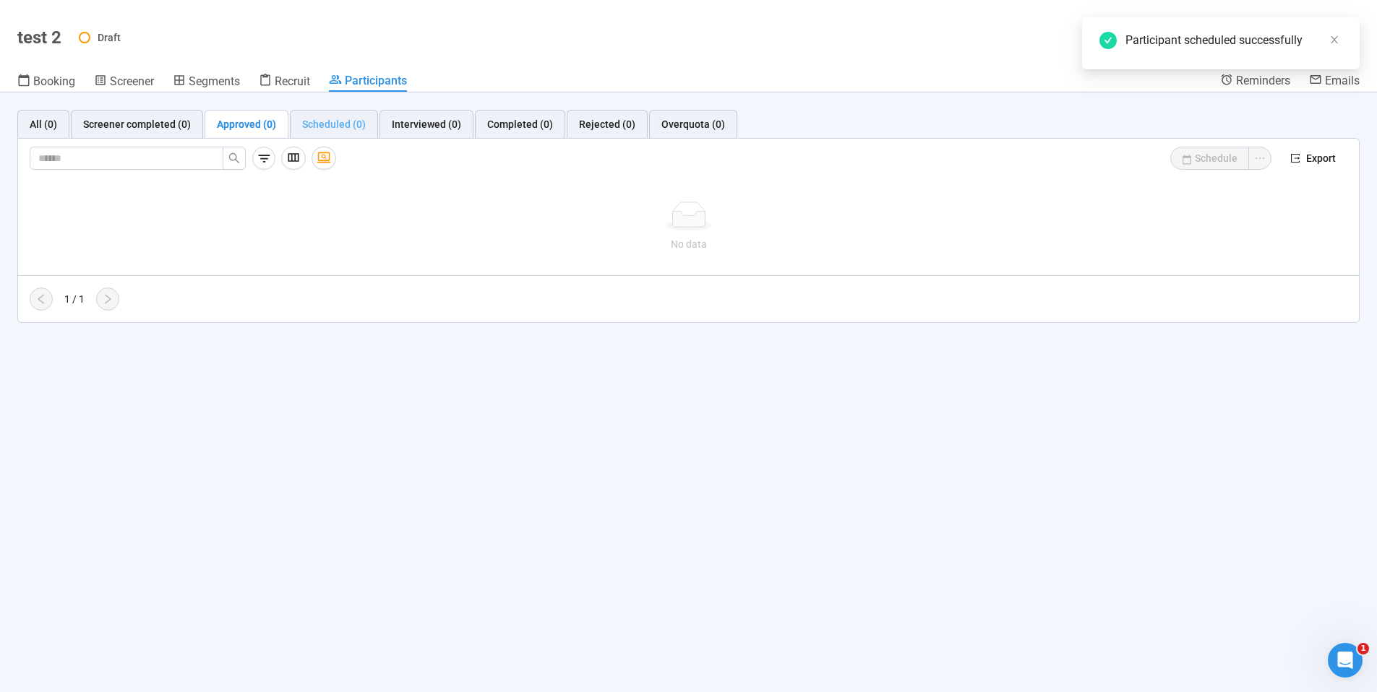
click at [343, 134] on div "Scheduled (0)" at bounding box center [334, 124] width 88 height 29
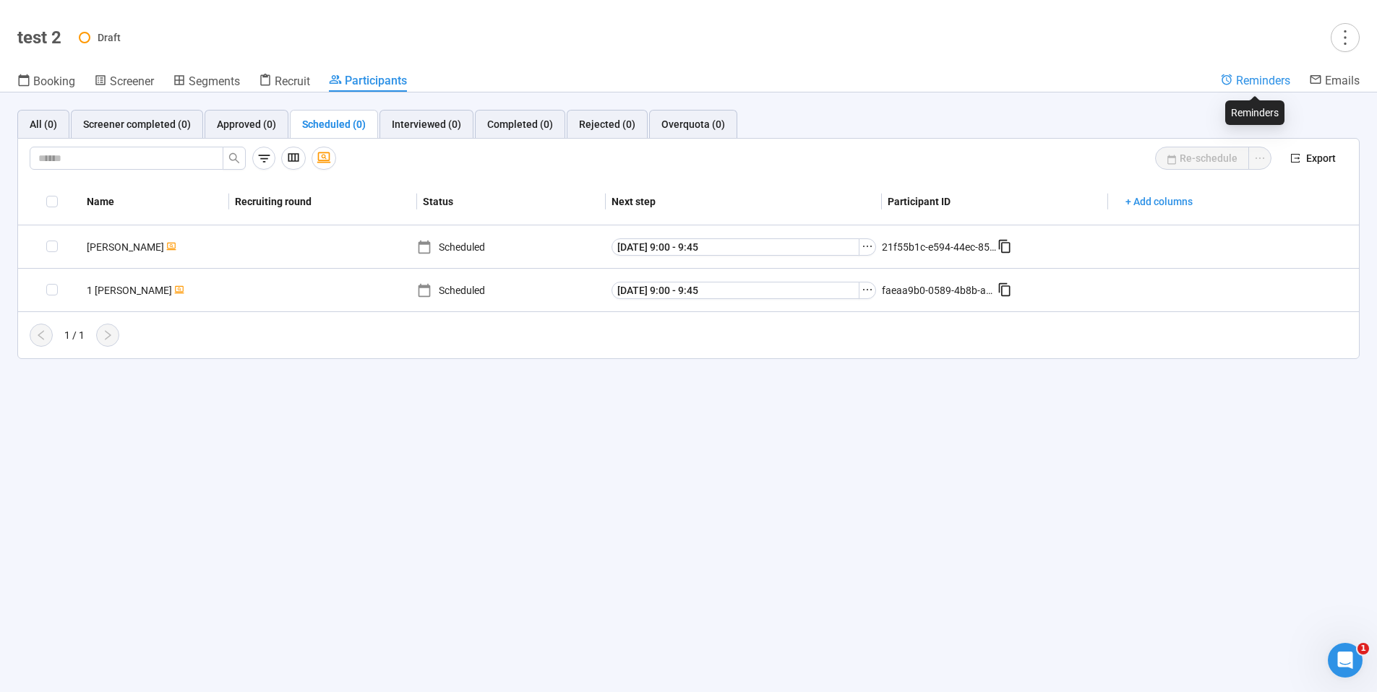
click at [1253, 80] on span "Reminders" at bounding box center [1263, 81] width 54 height 14
